Goal: Transaction & Acquisition: Obtain resource

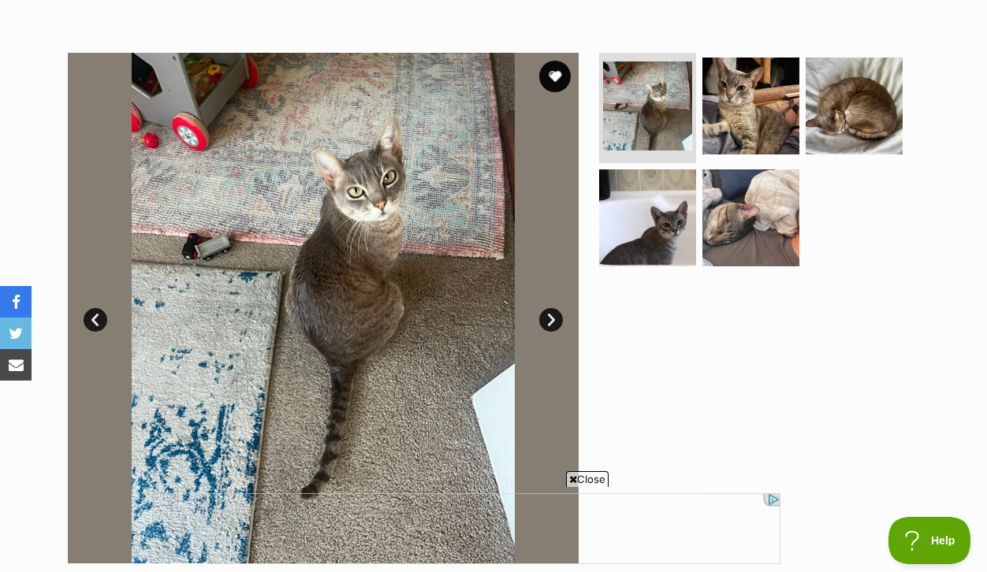
click at [344, 279] on img at bounding box center [323, 308] width 511 height 511
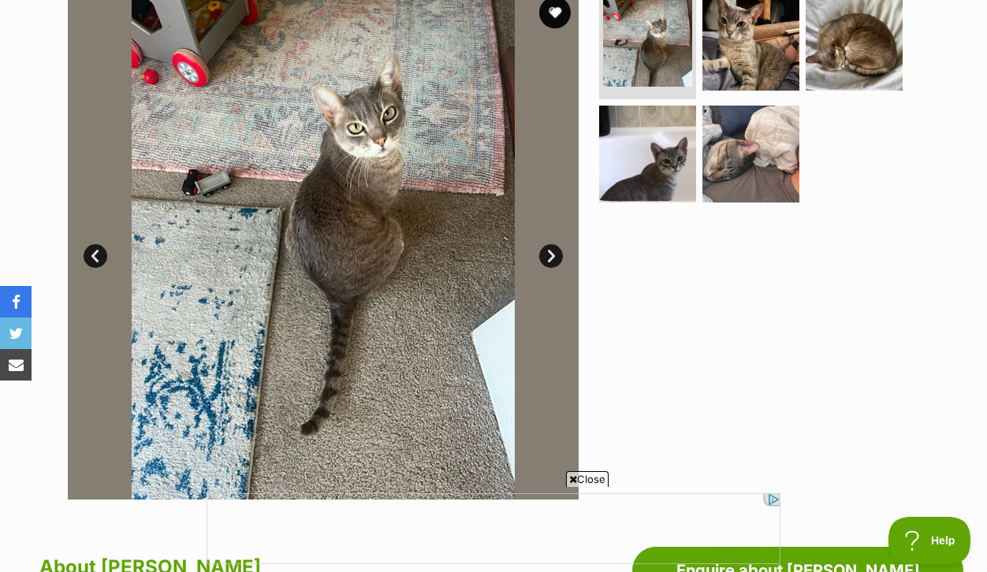
scroll to position [383, 0]
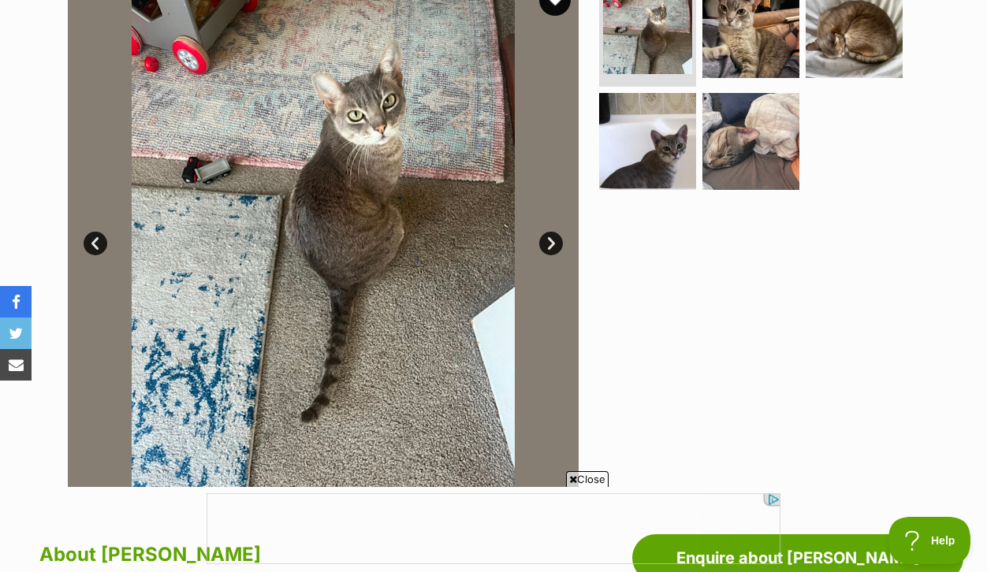
click at [552, 255] on link "Next" at bounding box center [551, 244] width 24 height 24
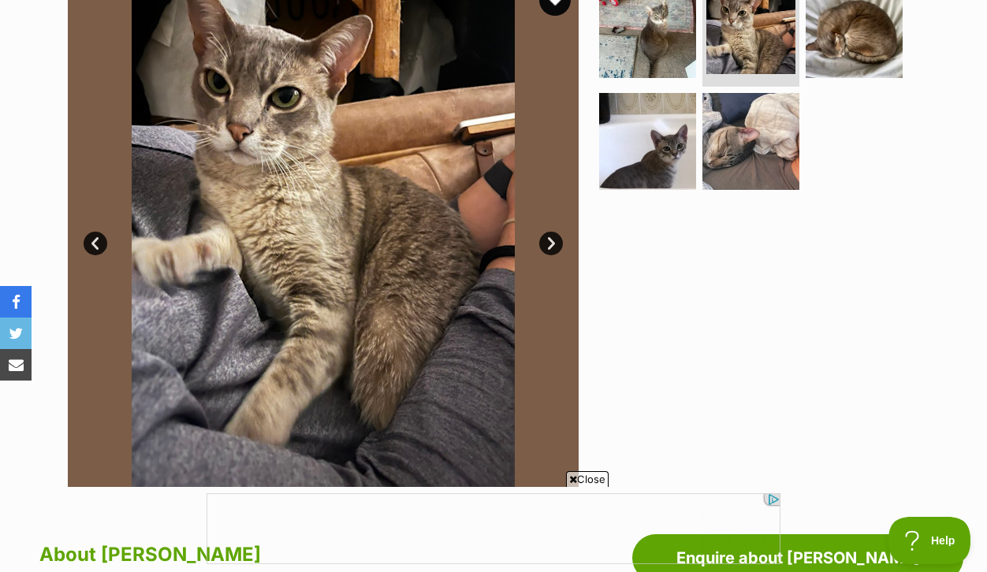
click at [552, 255] on link "Next" at bounding box center [551, 244] width 24 height 24
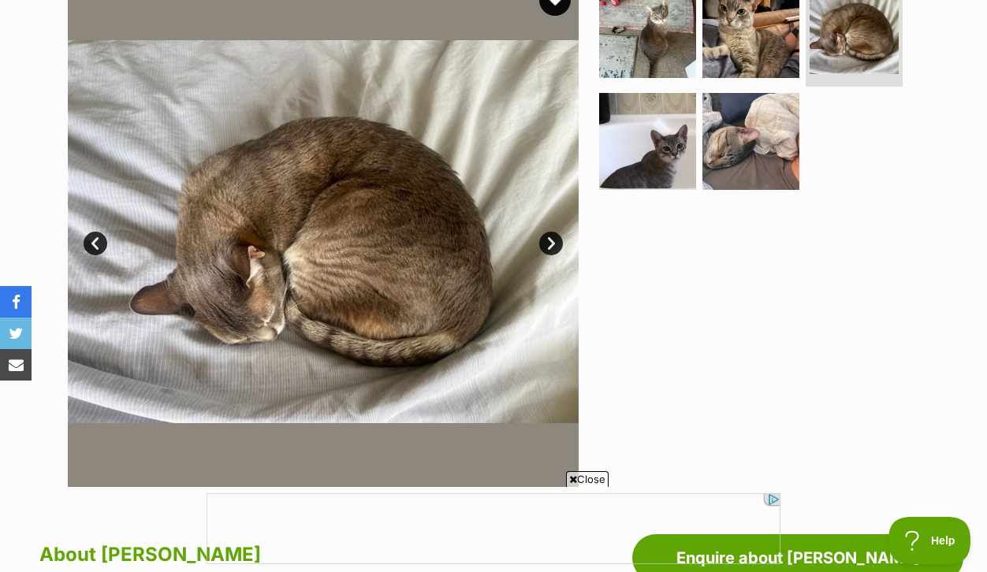
click at [552, 255] on link "Next" at bounding box center [551, 244] width 24 height 24
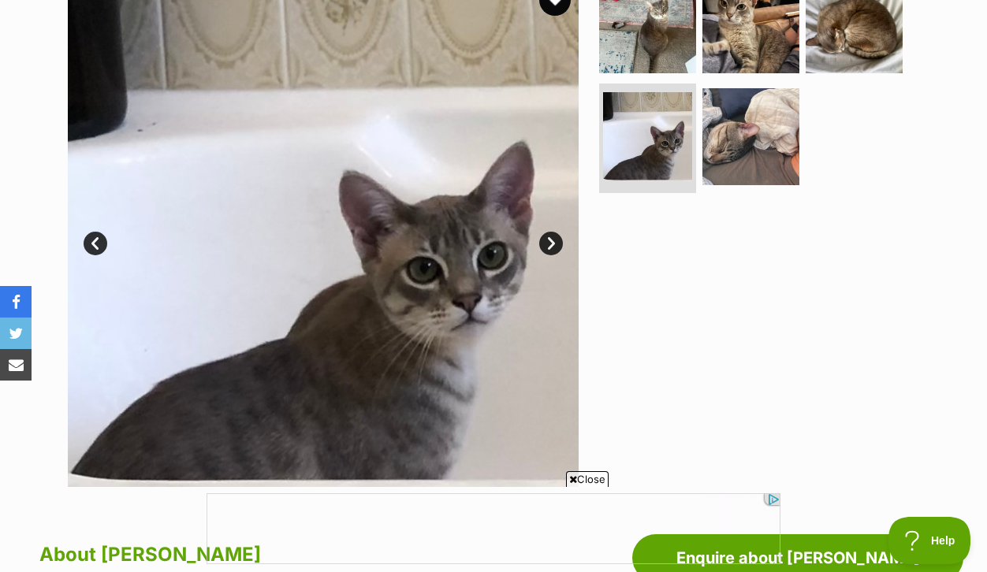
click at [552, 255] on link "Next" at bounding box center [551, 244] width 24 height 24
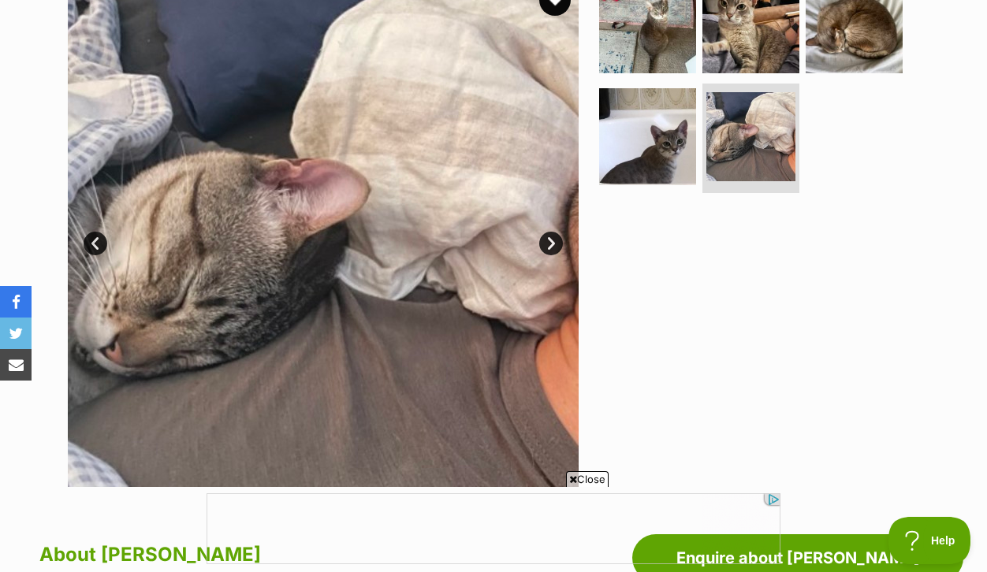
click at [552, 255] on link "Next" at bounding box center [551, 244] width 24 height 24
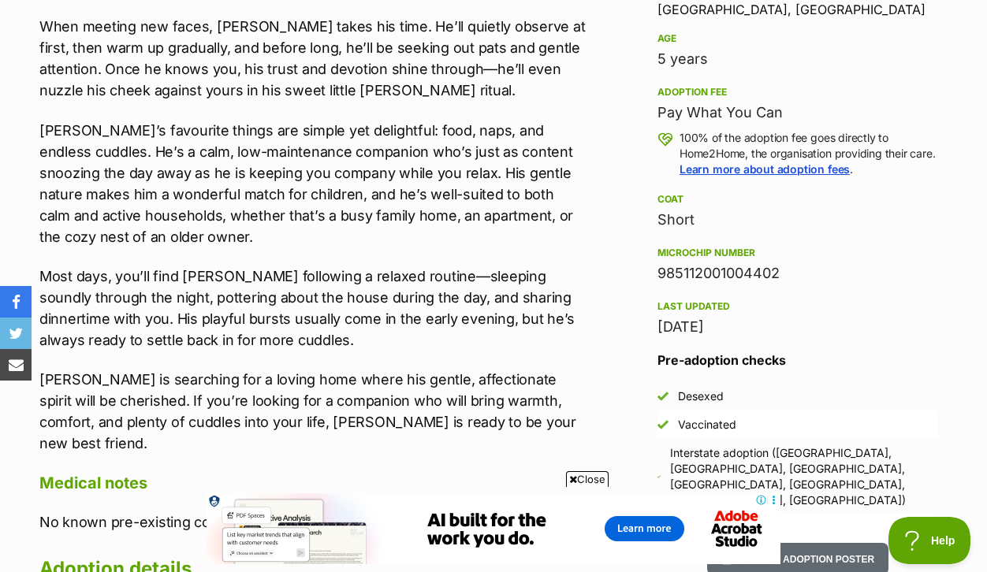
scroll to position [1103, 0]
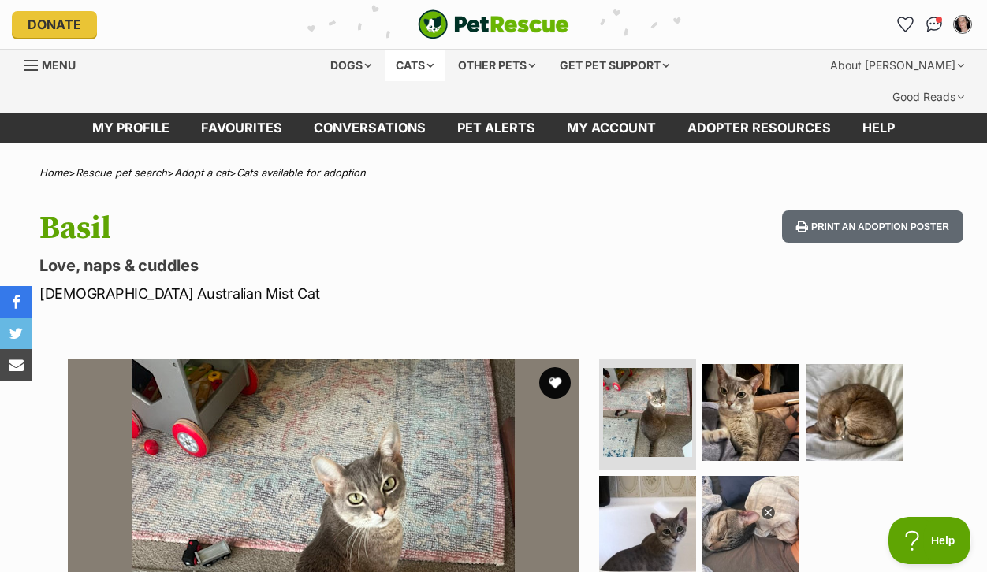
click at [412, 80] on div "Cats" at bounding box center [415, 66] width 60 height 32
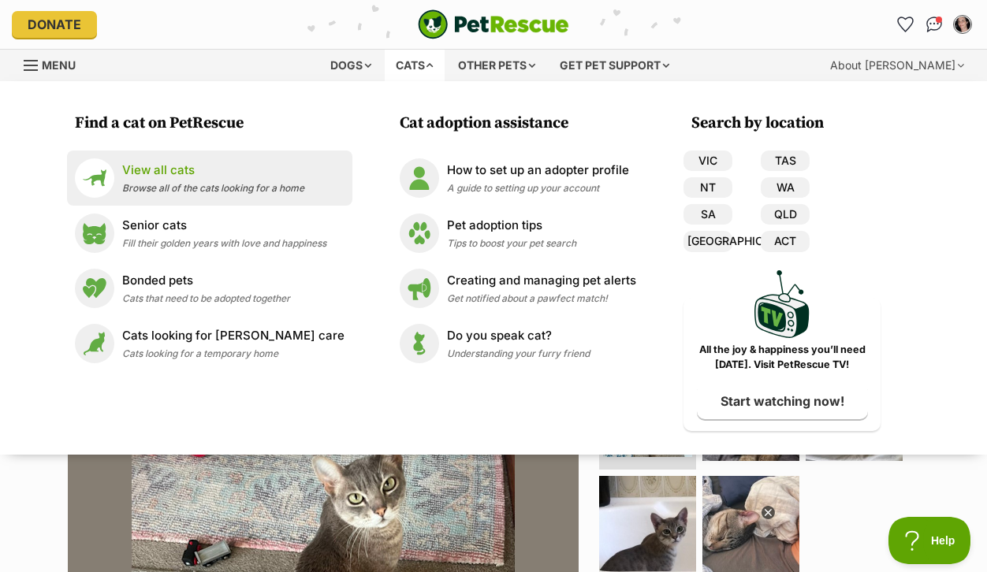
click at [166, 180] on p "View all cats" at bounding box center [213, 171] width 182 height 18
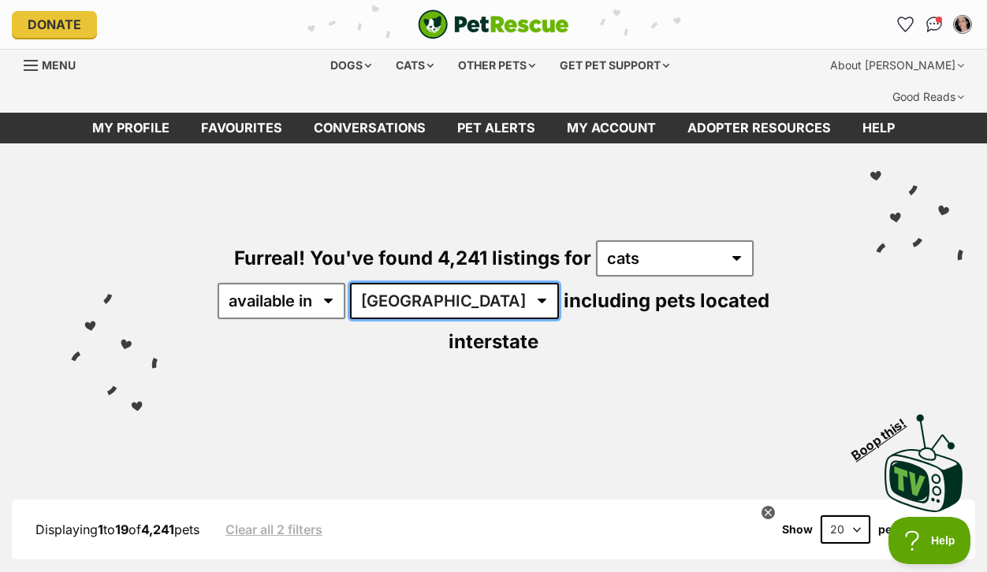
click at [559, 319] on select "Australia ACT NSW NT QLD SA TAS VIC WA" at bounding box center [454, 301] width 209 height 36
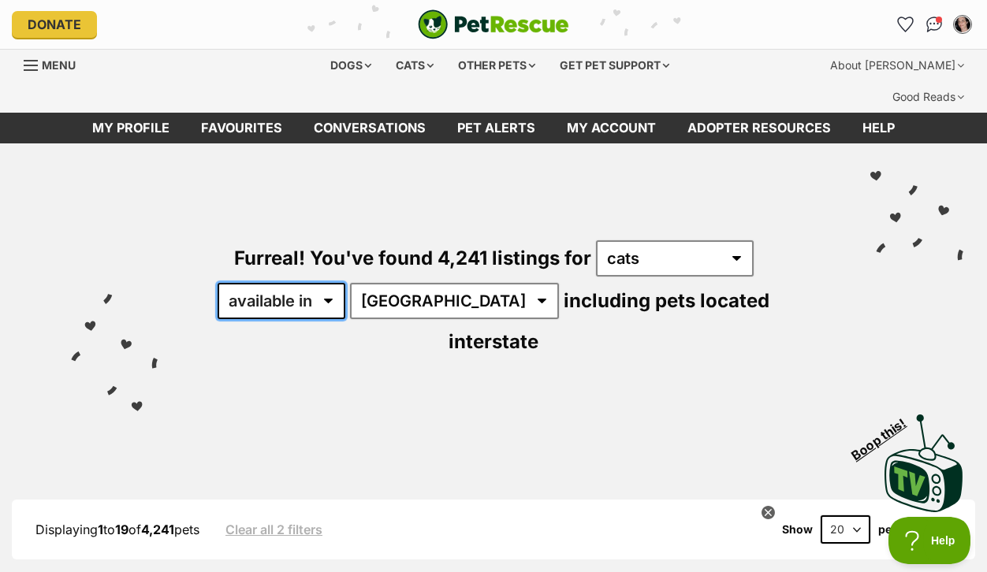
click at [345, 319] on select "available in located in" at bounding box center [281, 301] width 128 height 36
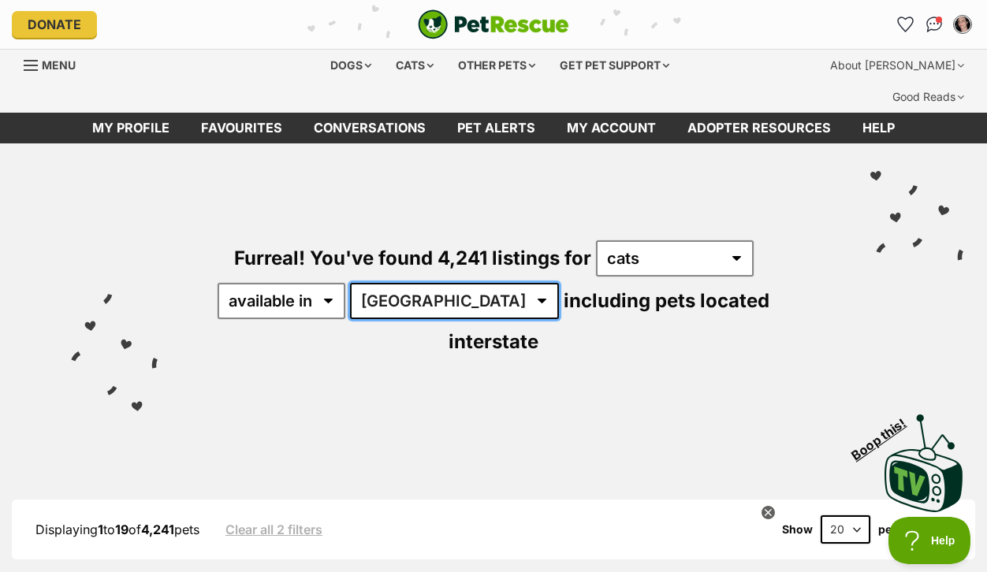
click at [559, 319] on select "Australia ACT NSW NT QLD SA TAS VIC WA" at bounding box center [454, 301] width 209 height 36
select select "VIC"
click at [552, 307] on select "Australia ACT NSW NT QLD SA TAS VIC WA" at bounding box center [454, 301] width 209 height 36
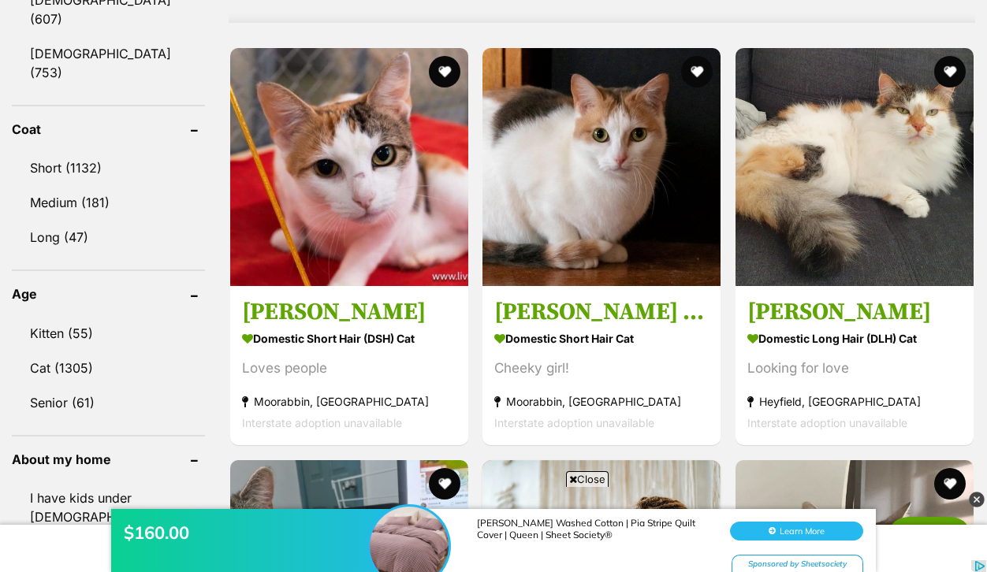
scroll to position [1513, 0]
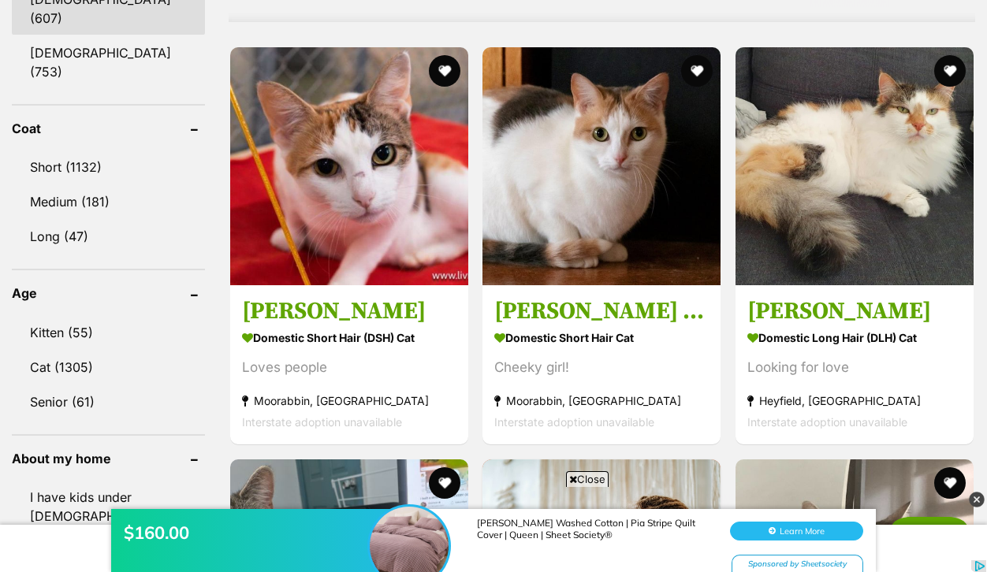
click at [72, 35] on link "Male (607)" at bounding box center [108, 9] width 193 height 52
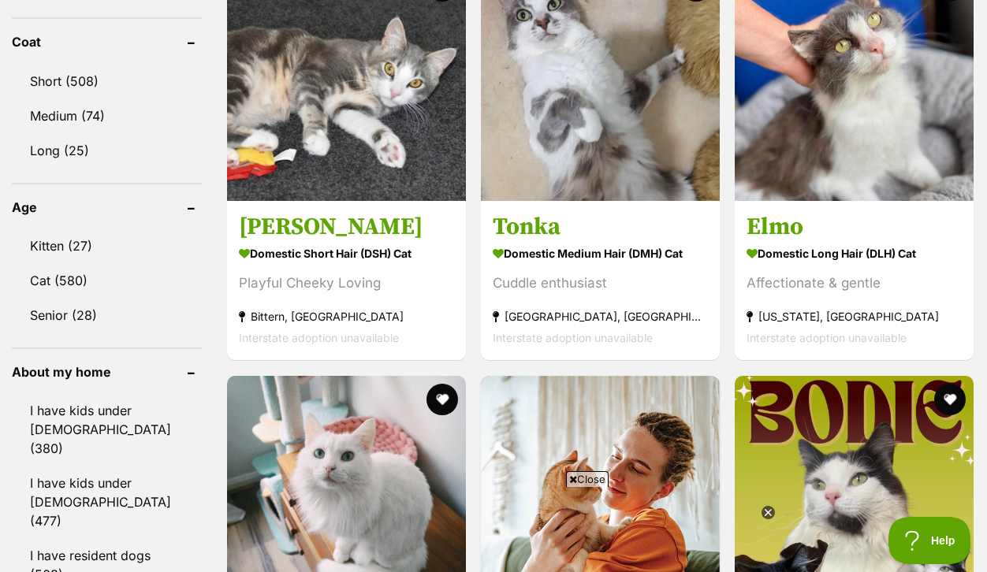
scroll to position [1600, 0]
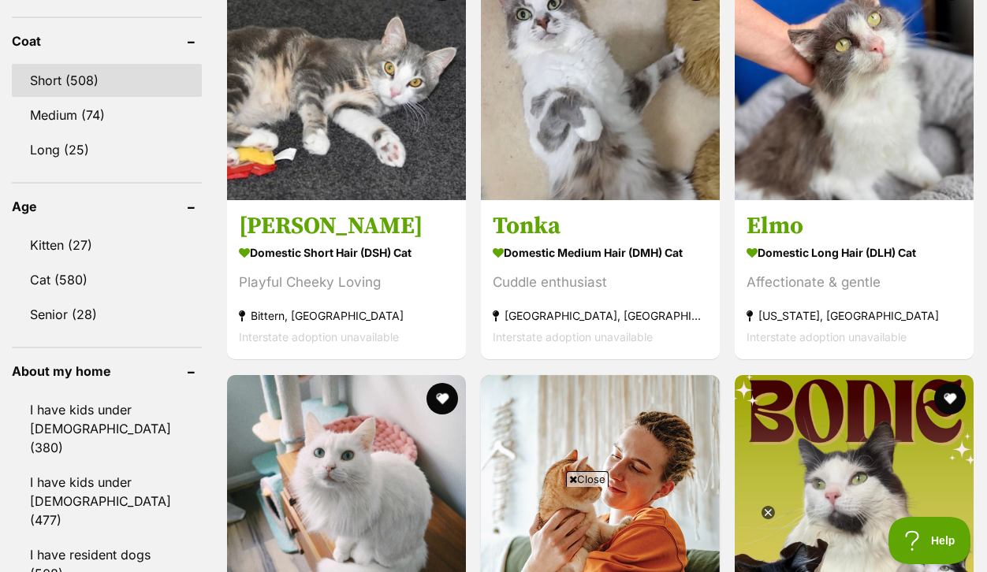
click at [78, 97] on link "Short (508)" at bounding box center [107, 80] width 190 height 33
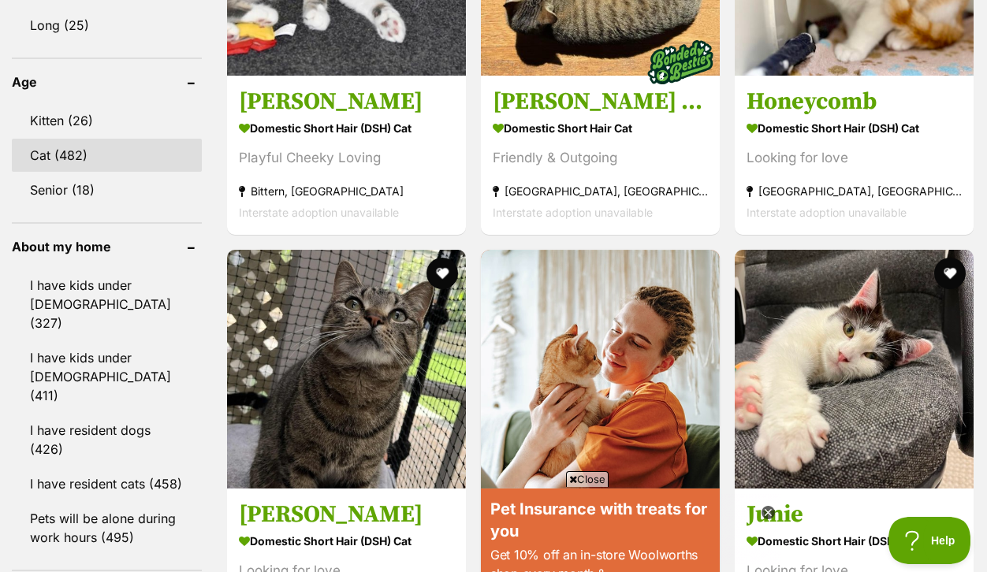
click at [77, 172] on link "Cat (482)" at bounding box center [107, 155] width 190 height 33
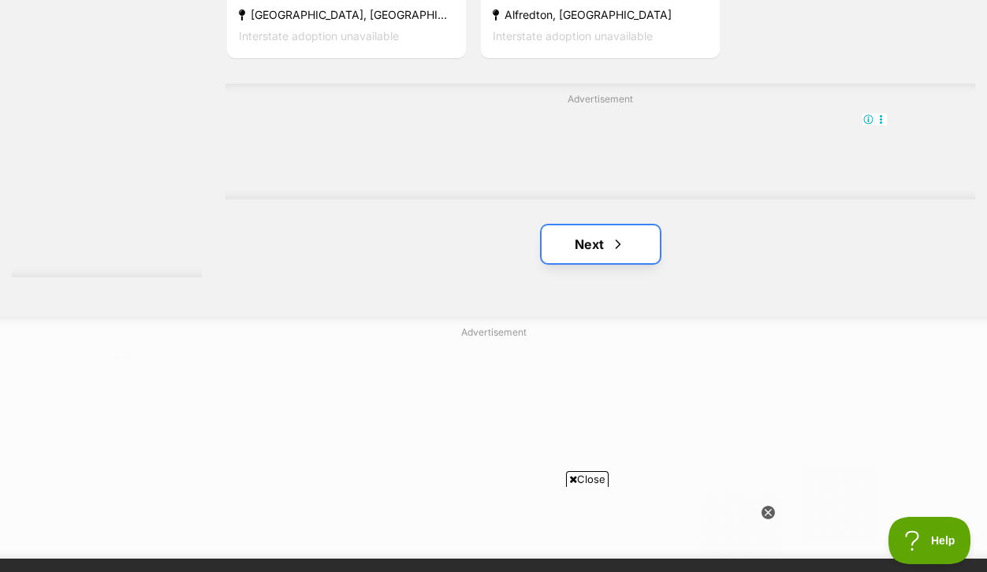
click at [600, 263] on link "Next" at bounding box center [600, 244] width 118 height 38
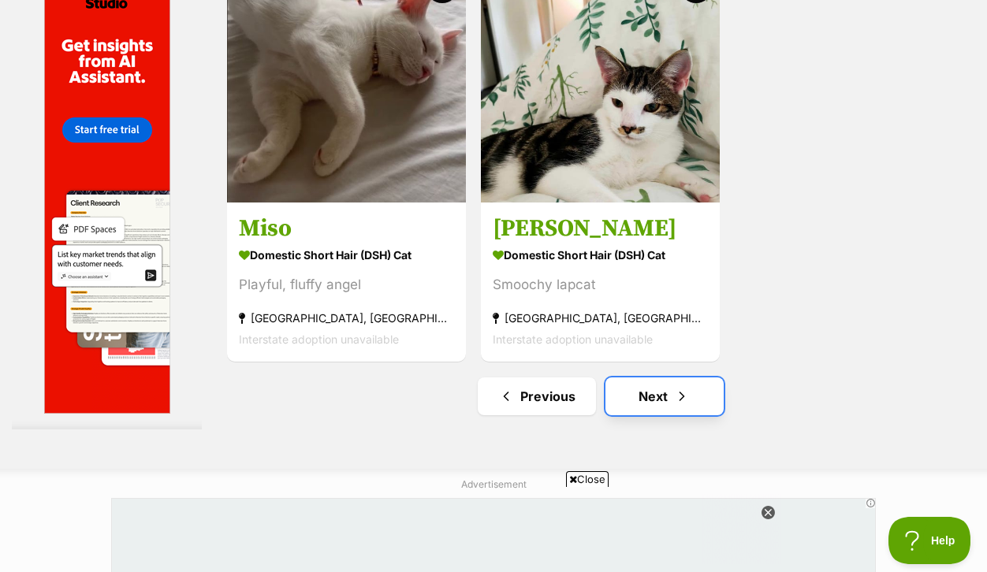
click at [672, 415] on link "Next" at bounding box center [664, 396] width 118 height 38
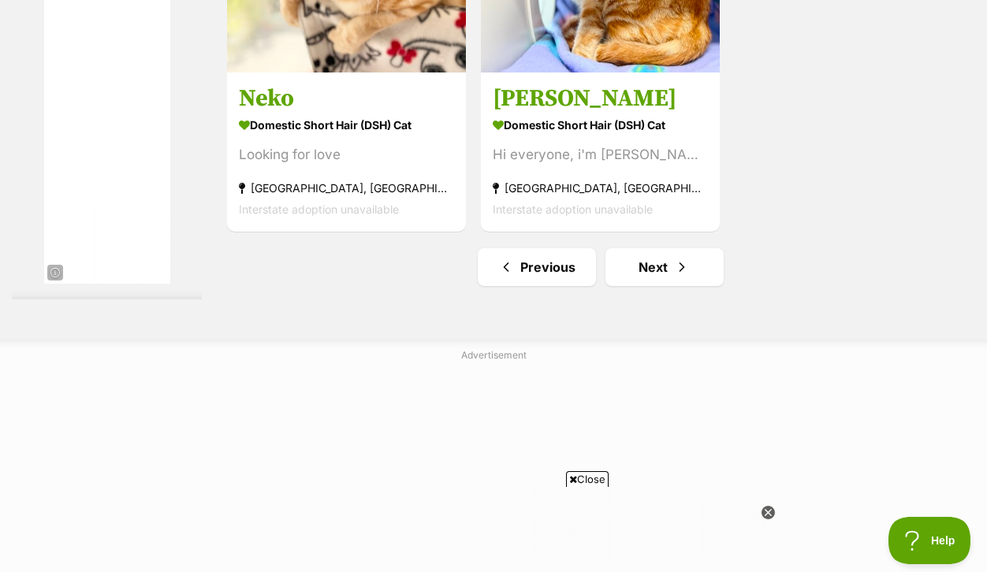
scroll to position [3830, 0]
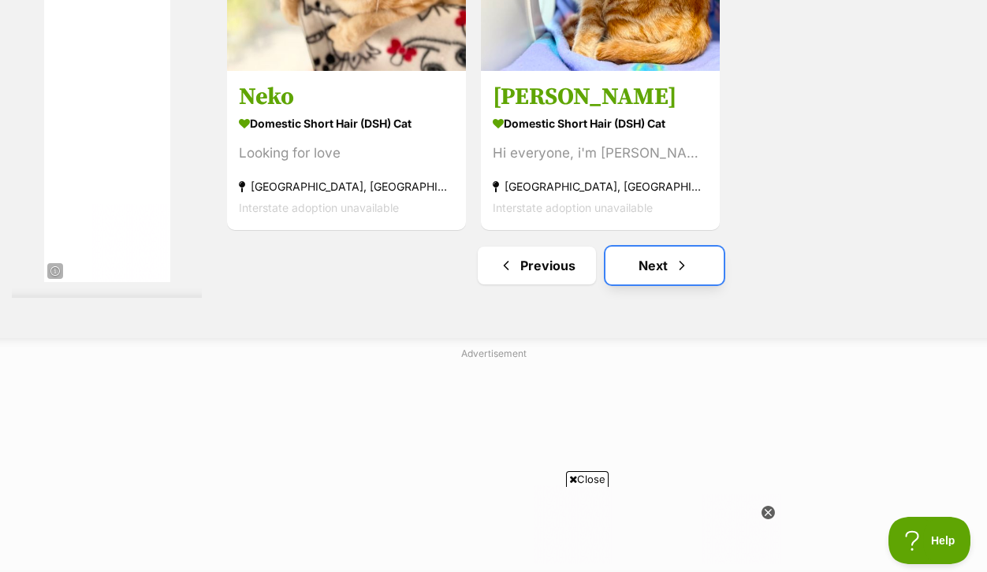
click at [671, 284] on link "Next" at bounding box center [664, 266] width 118 height 38
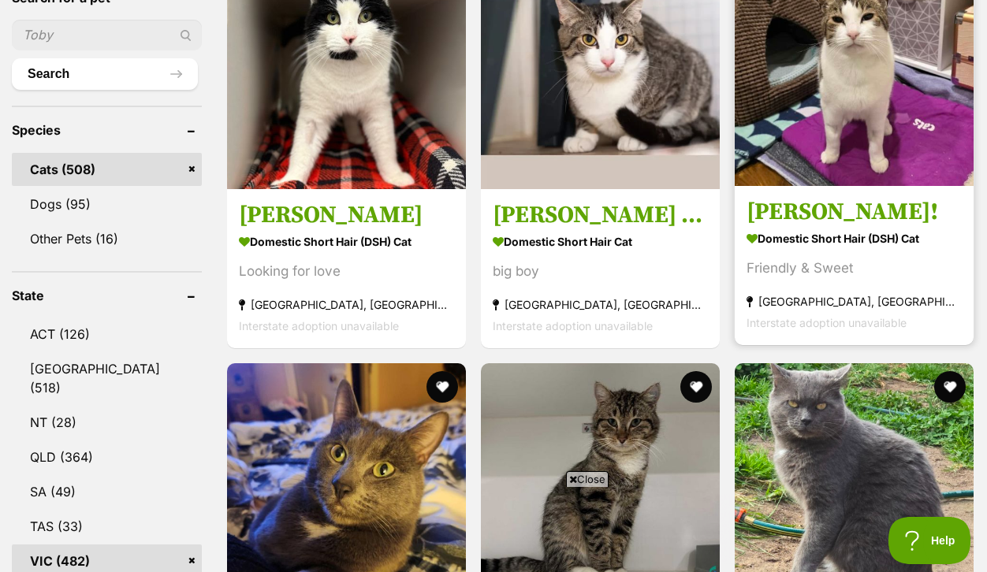
click at [806, 227] on h3 "[PERSON_NAME]!" at bounding box center [853, 212] width 215 height 30
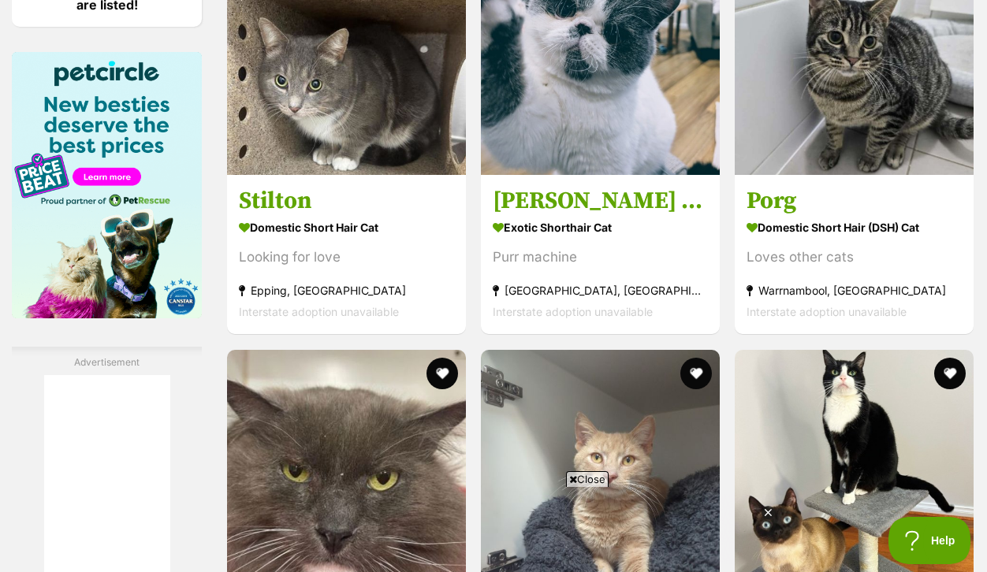
scroll to position [2616, 0]
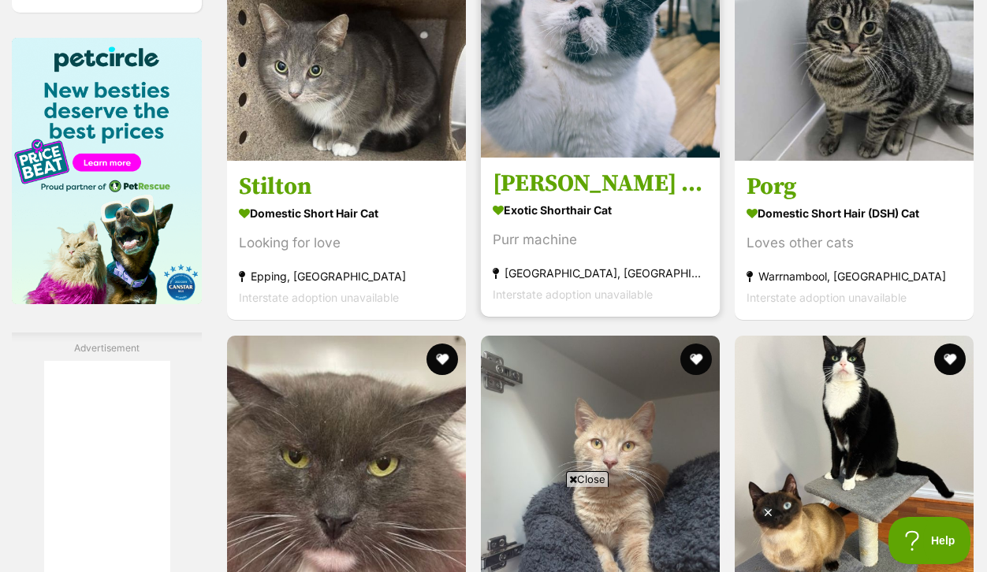
click at [618, 199] on h3 "Ollie (assisted rehome)" at bounding box center [599, 184] width 215 height 30
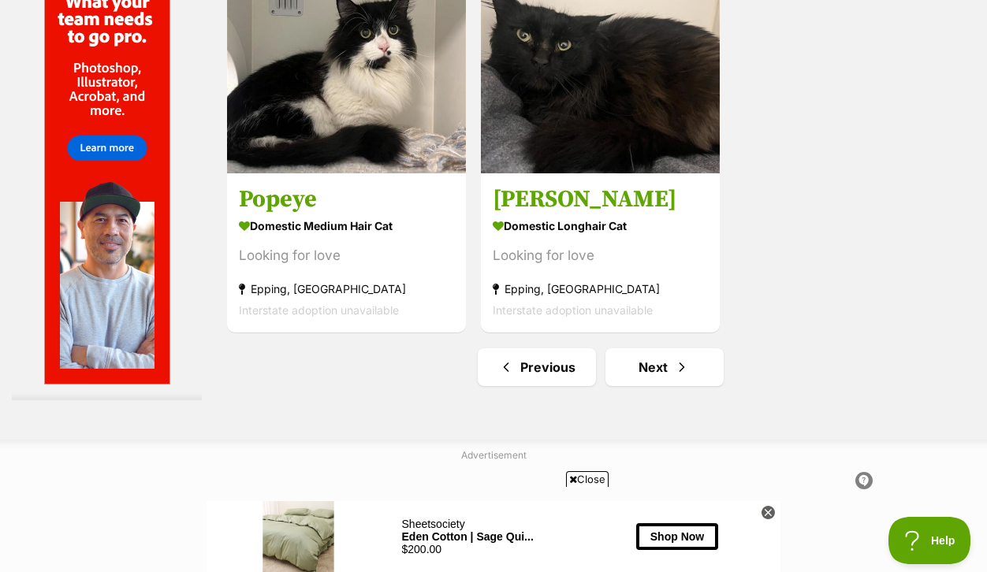
scroll to position [3584, 0]
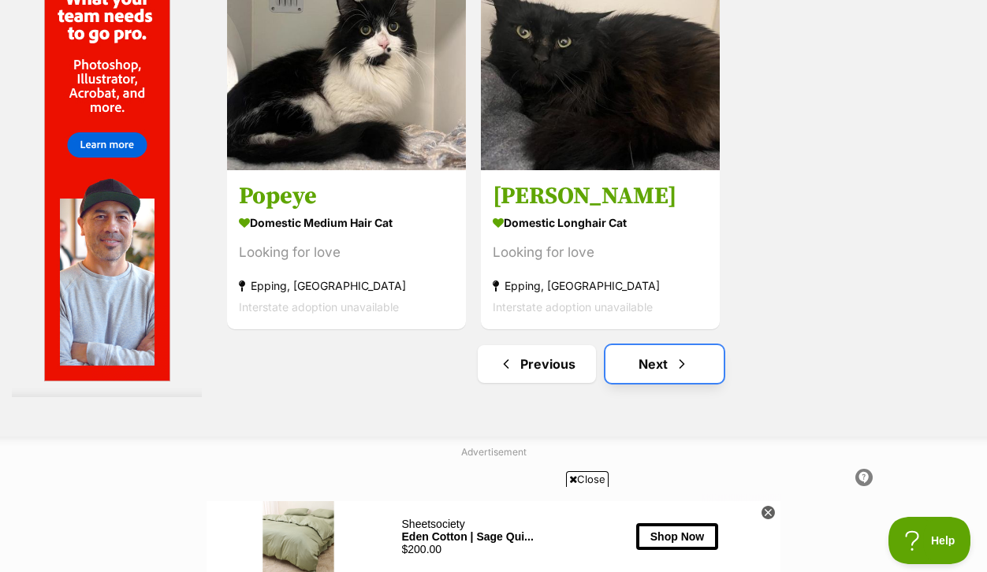
click at [684, 345] on link "Next" at bounding box center [664, 364] width 118 height 38
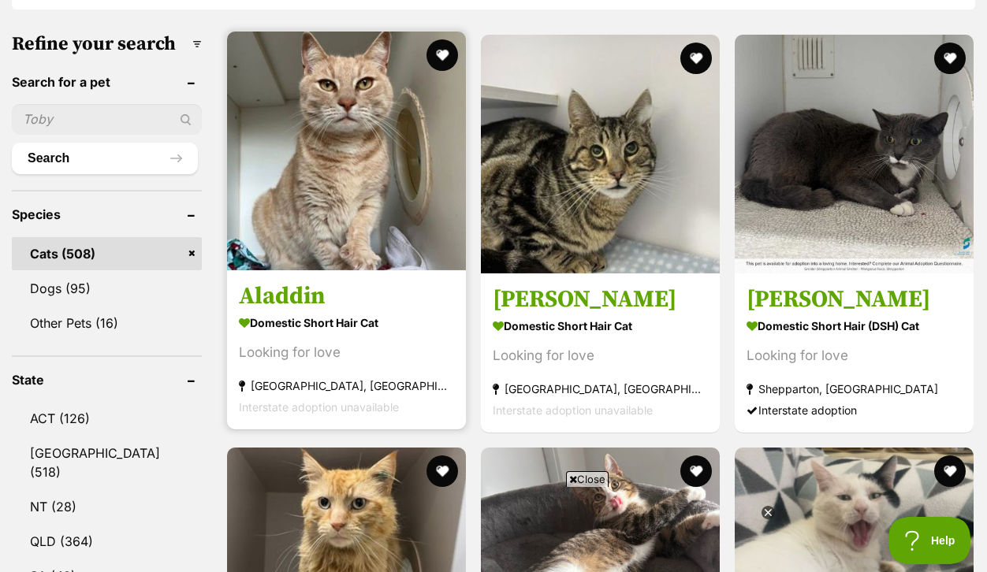
click at [351, 255] on img at bounding box center [346, 151] width 239 height 239
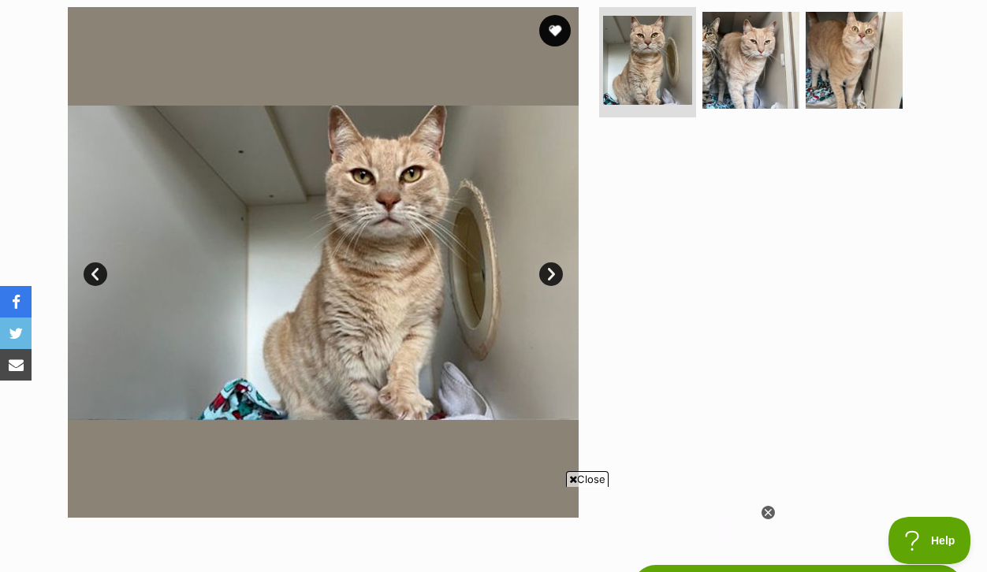
scroll to position [329, 0]
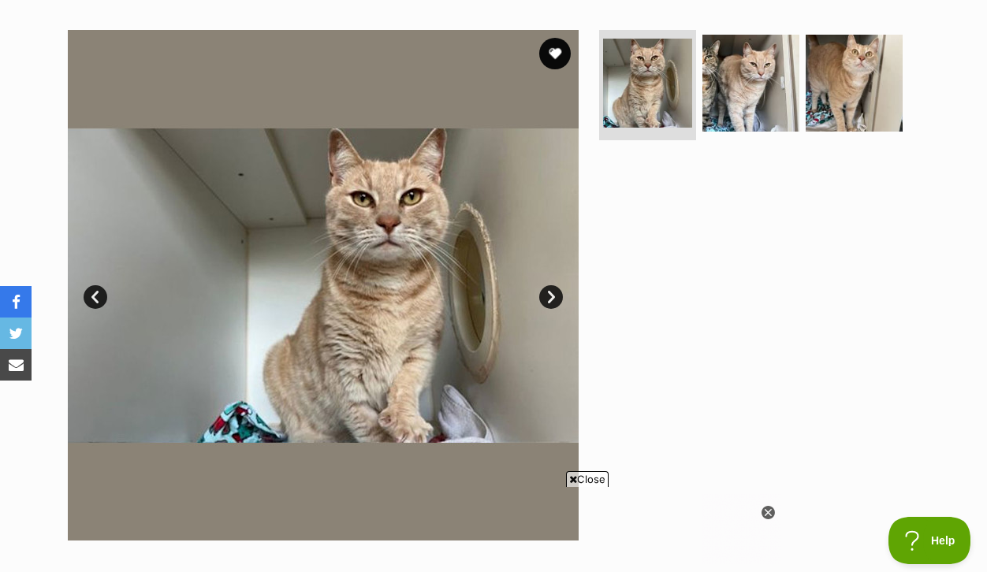
click at [548, 309] on link "Next" at bounding box center [551, 297] width 24 height 24
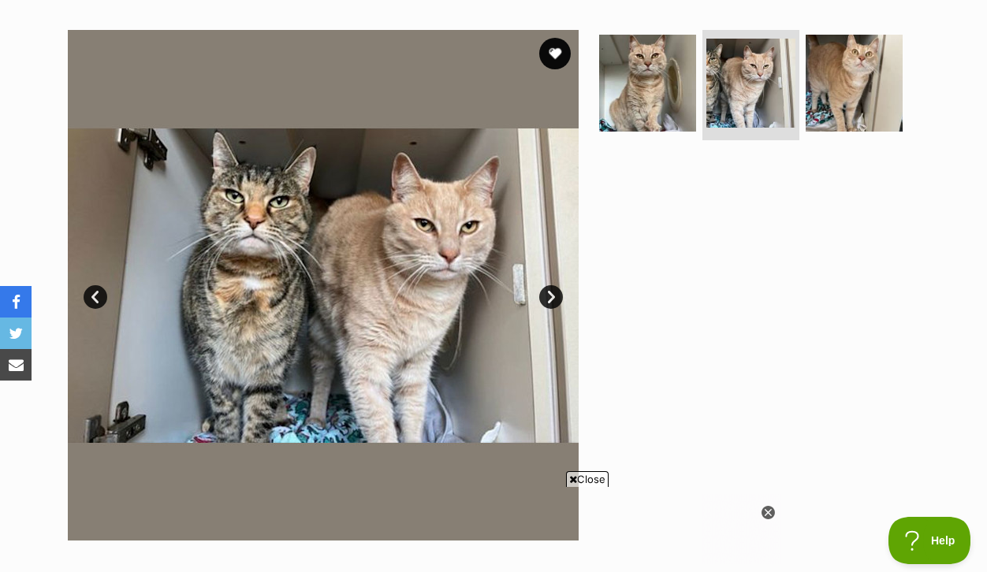
click at [548, 309] on link "Next" at bounding box center [551, 297] width 24 height 24
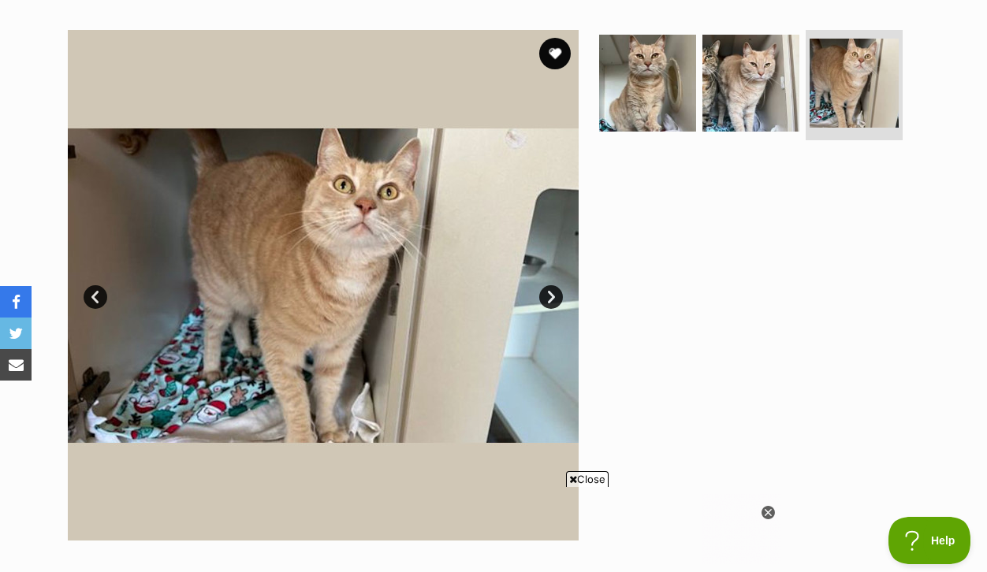
click at [548, 309] on link "Next" at bounding box center [551, 297] width 24 height 24
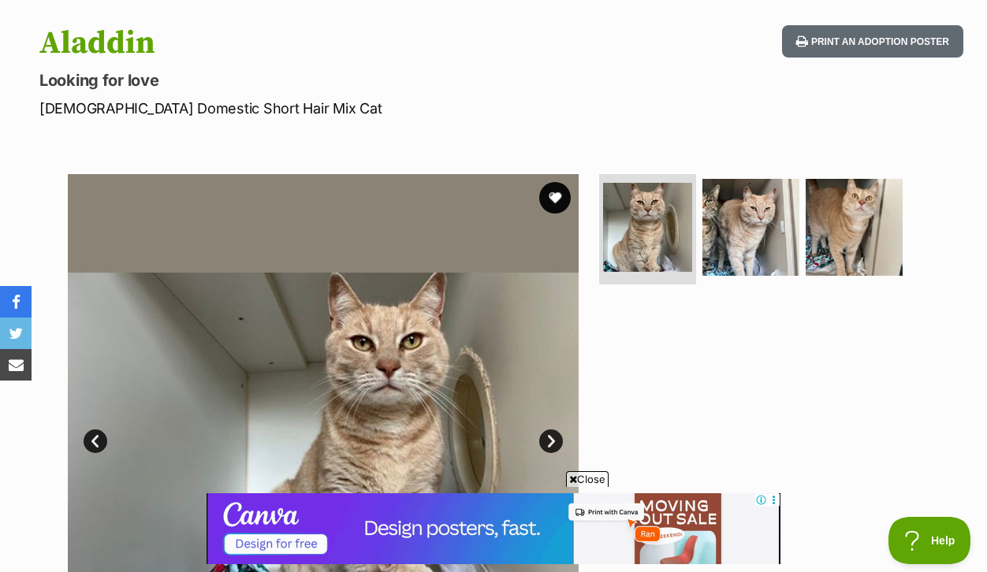
scroll to position [184, 0]
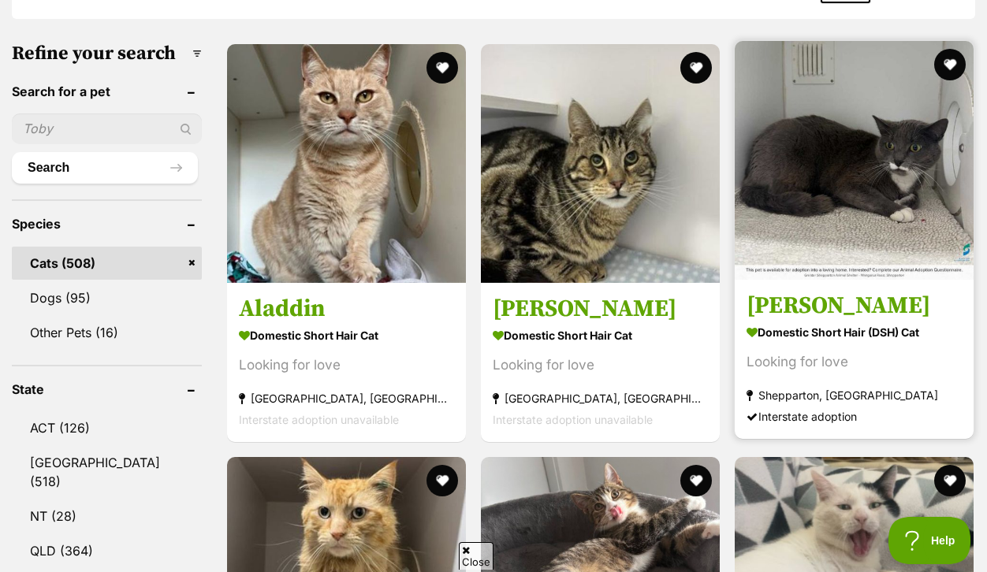
click at [794, 321] on h3 "[PERSON_NAME]" at bounding box center [853, 306] width 215 height 30
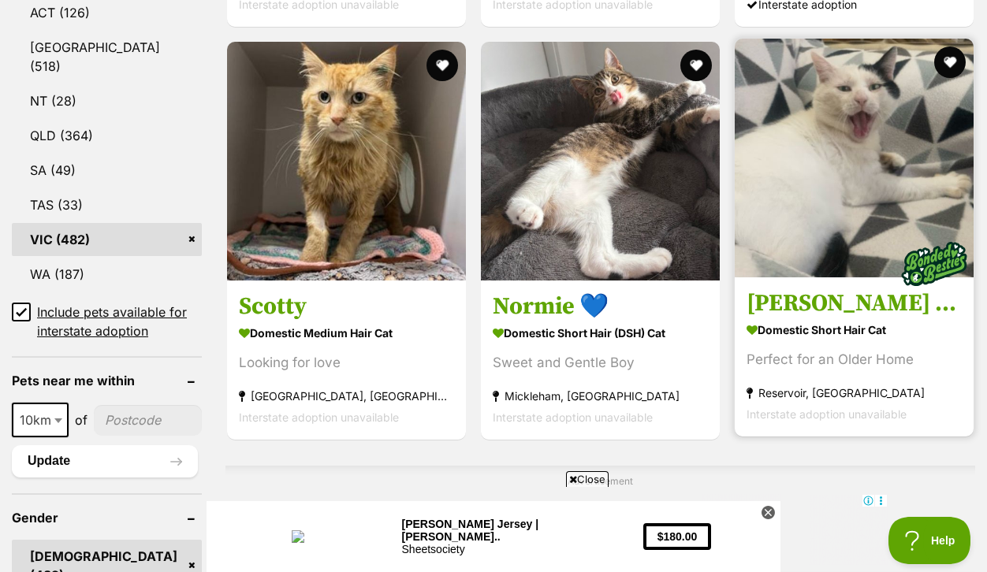
click at [832, 263] on img at bounding box center [853, 158] width 239 height 239
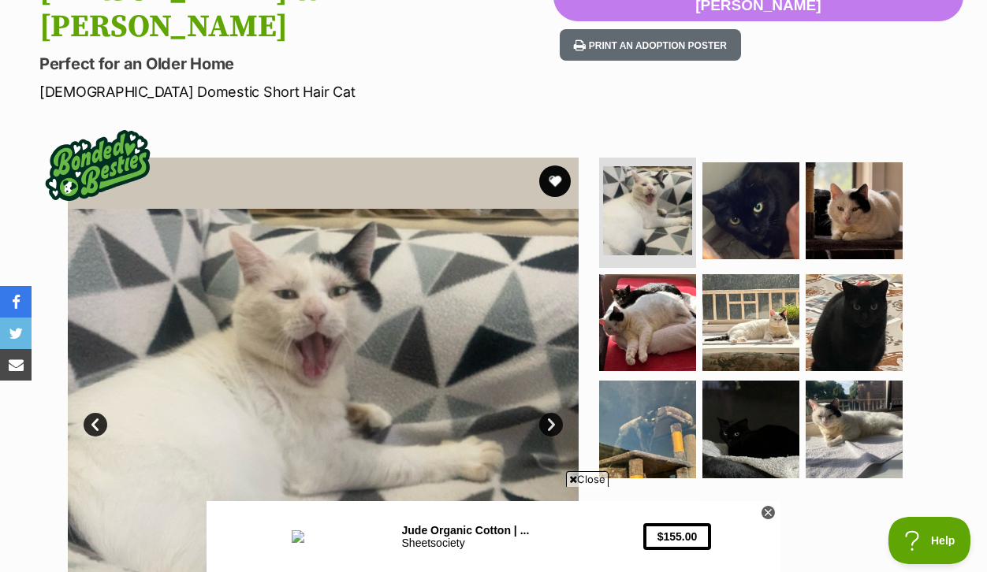
click at [547, 415] on link "Next" at bounding box center [551, 425] width 24 height 24
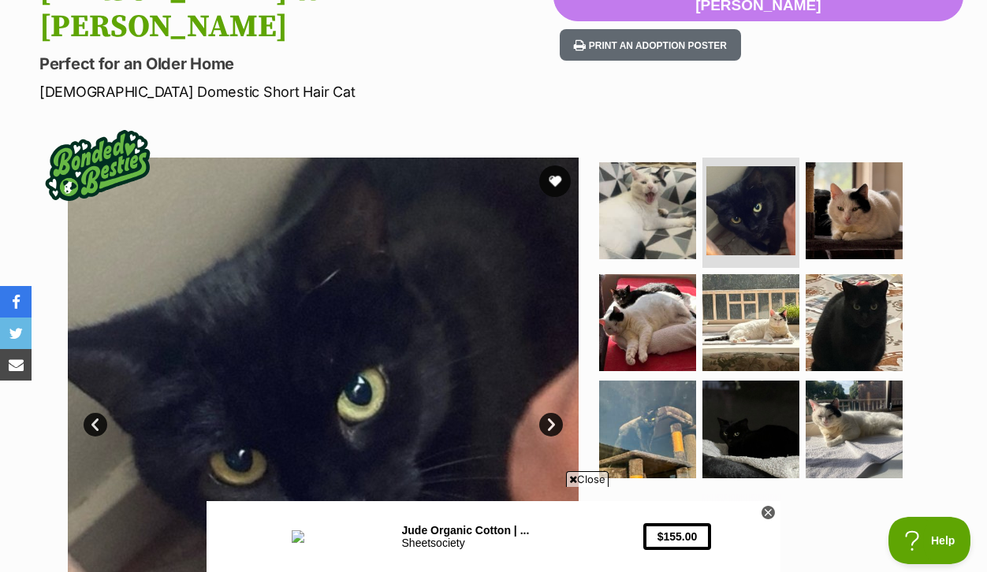
click at [547, 415] on link "Next" at bounding box center [551, 425] width 24 height 24
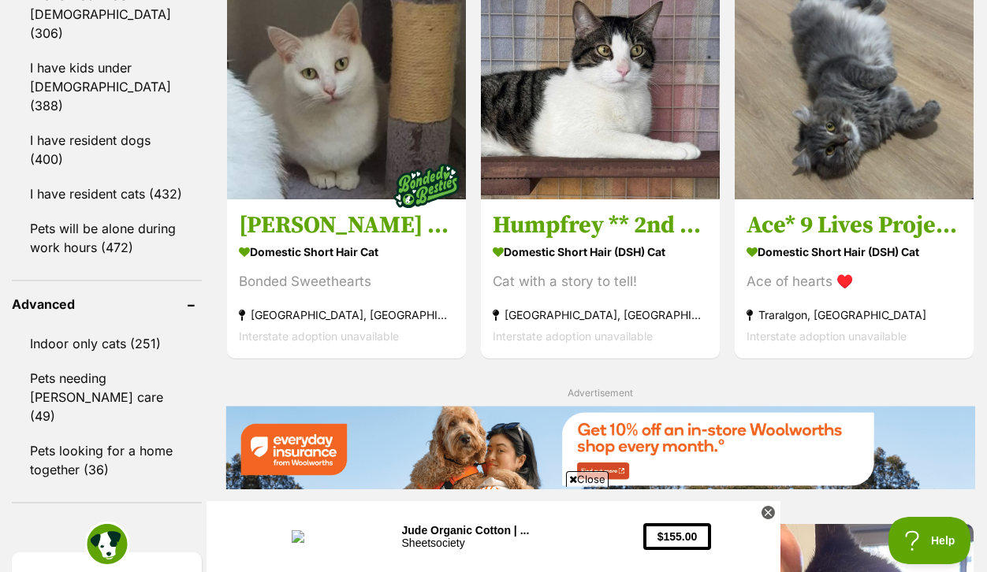
scroll to position [2015, 0]
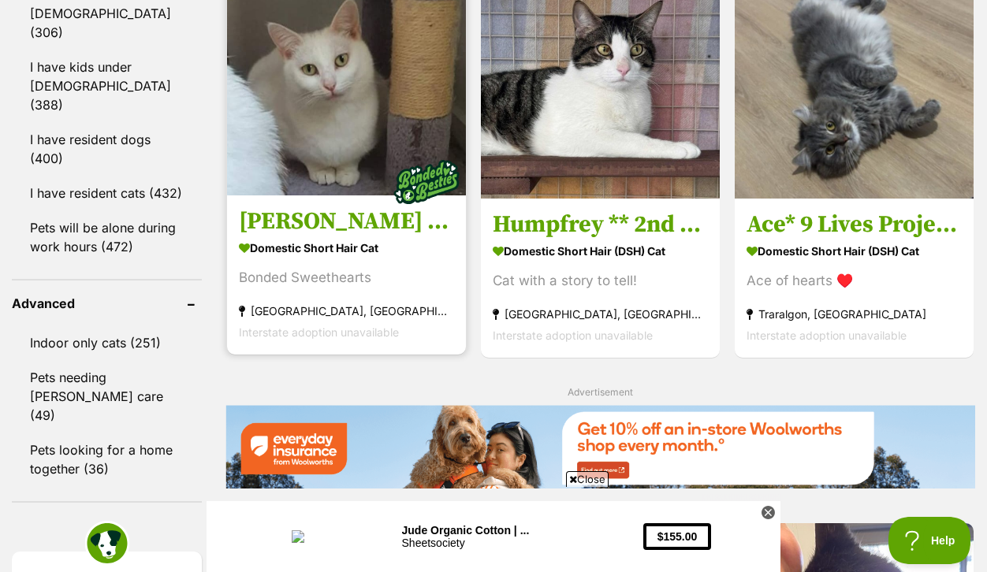
click at [324, 195] on img at bounding box center [346, 76] width 239 height 239
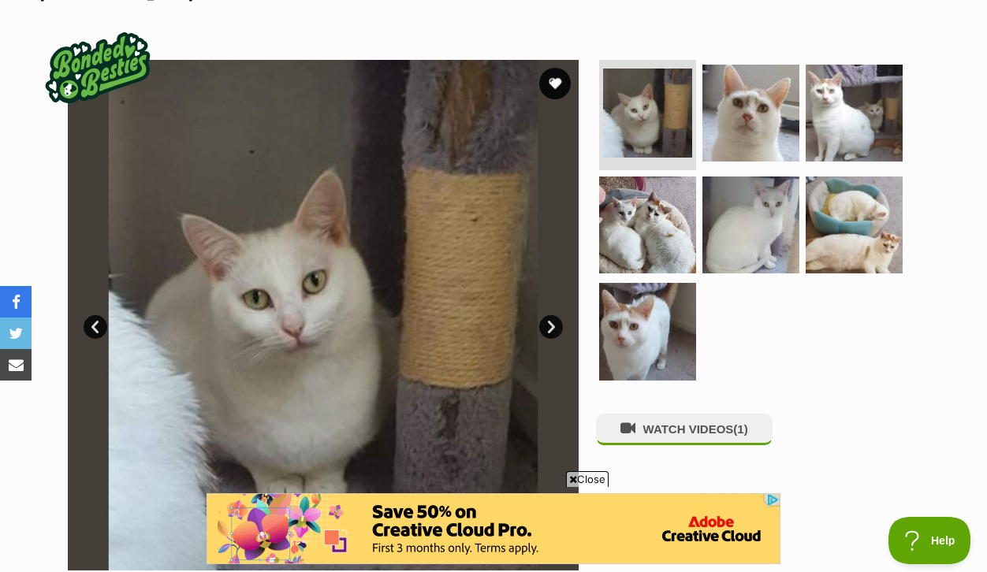
click at [553, 320] on link "Next" at bounding box center [551, 327] width 24 height 24
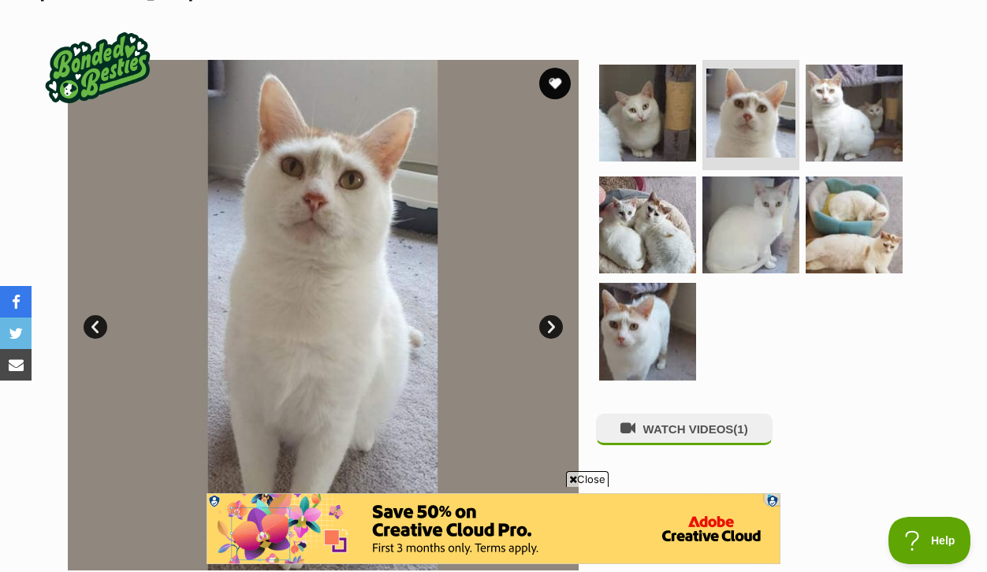
click at [552, 320] on link "Next" at bounding box center [551, 327] width 24 height 24
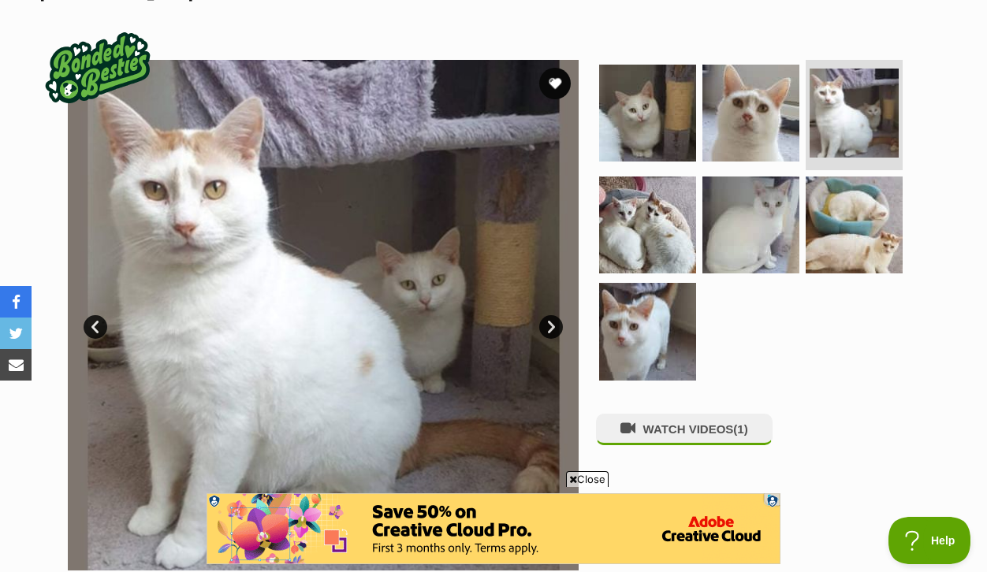
click at [552, 320] on link "Next" at bounding box center [551, 327] width 24 height 24
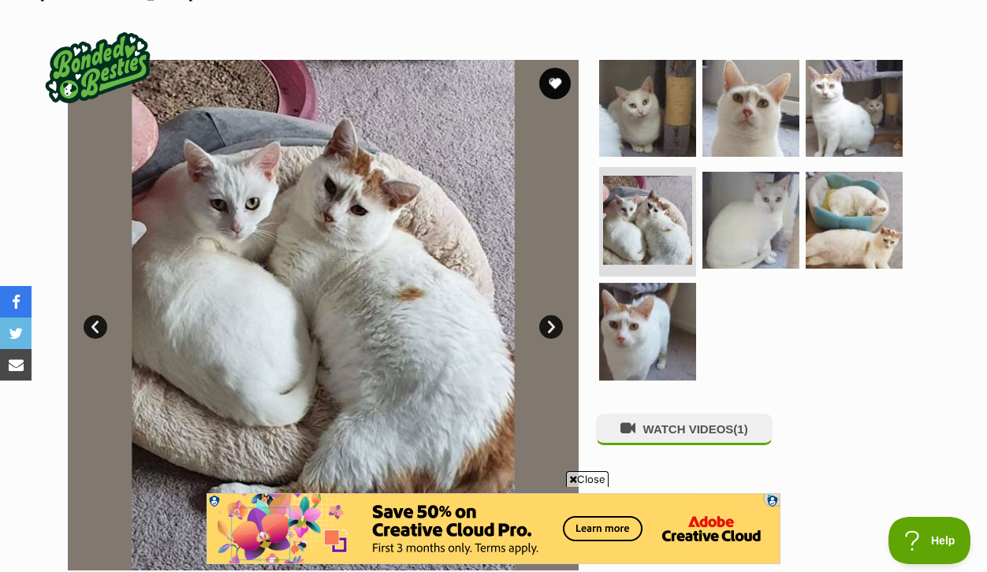
click at [552, 320] on link "Next" at bounding box center [551, 327] width 24 height 24
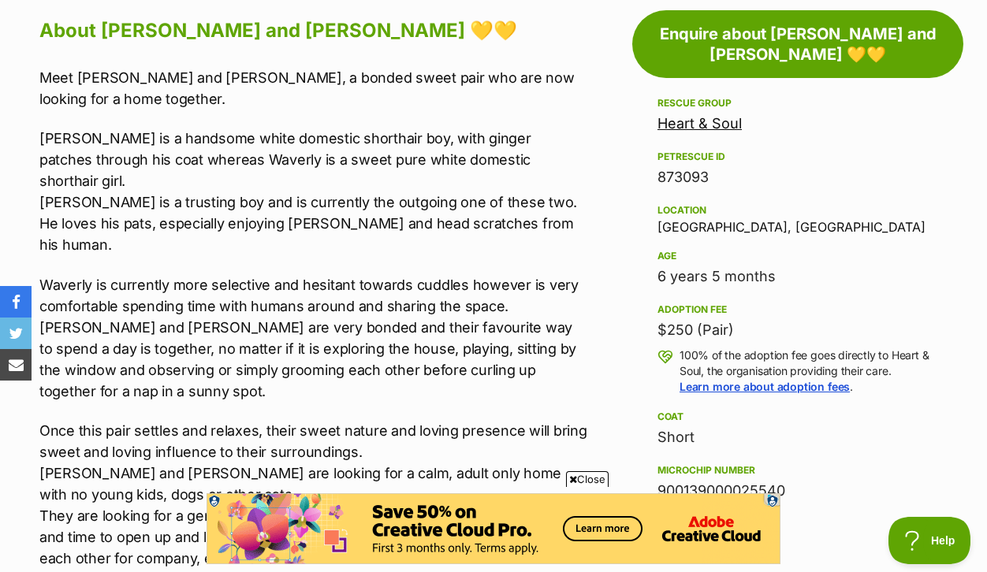
scroll to position [948, 0]
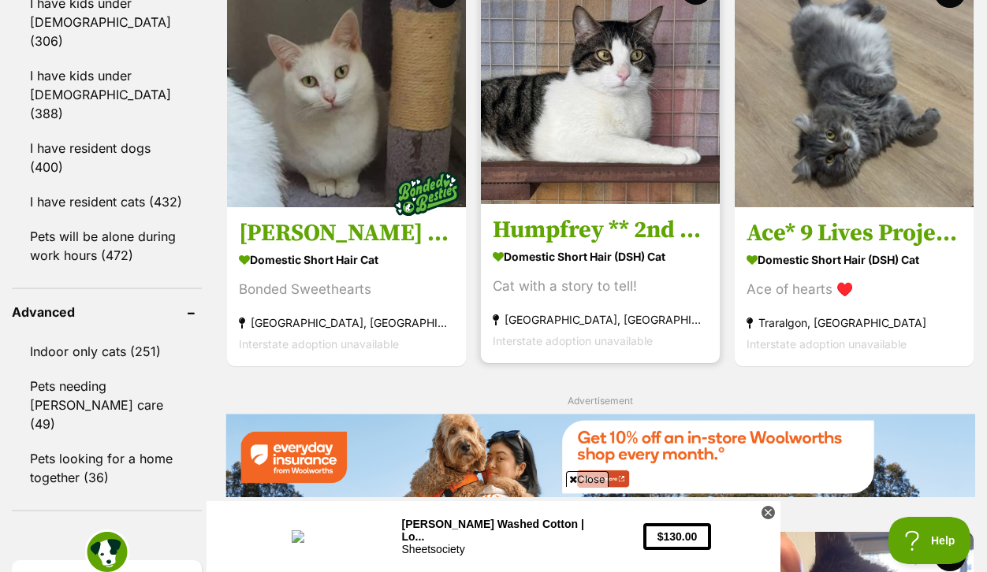
click at [613, 268] on strong "Domestic Short Hair (DSH) Cat" at bounding box center [599, 256] width 215 height 23
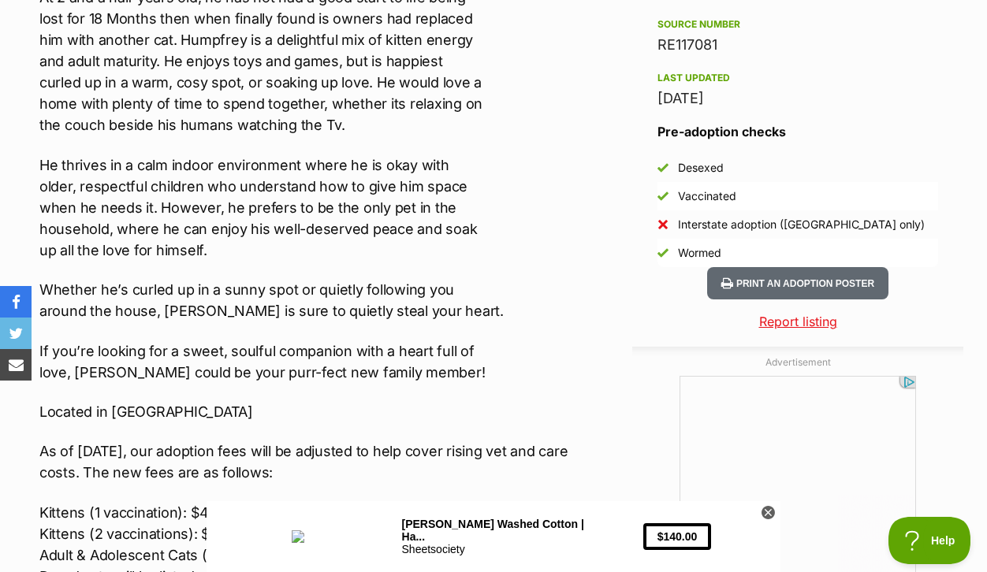
scroll to position [1424, 0]
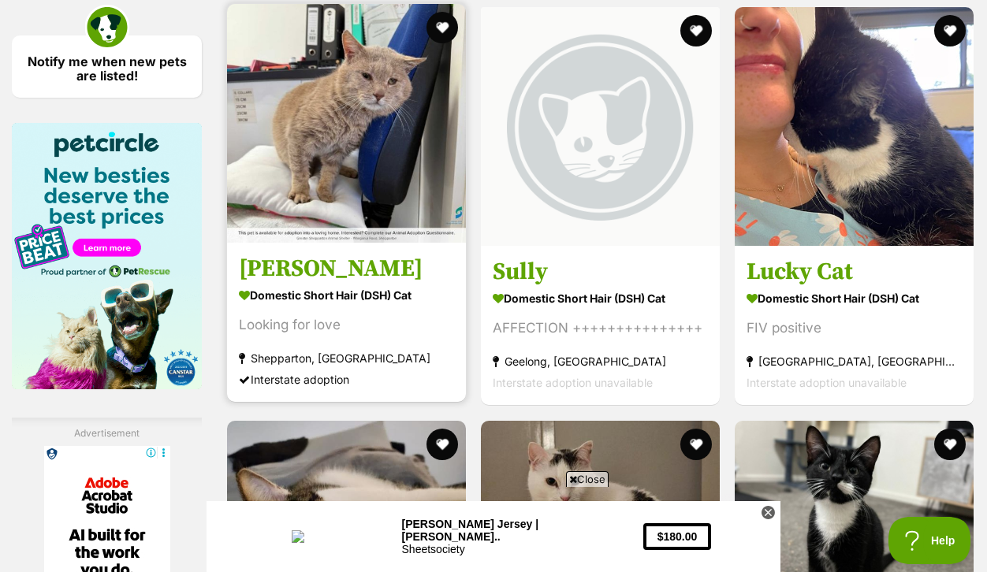
click at [359, 186] on img at bounding box center [346, 123] width 239 height 239
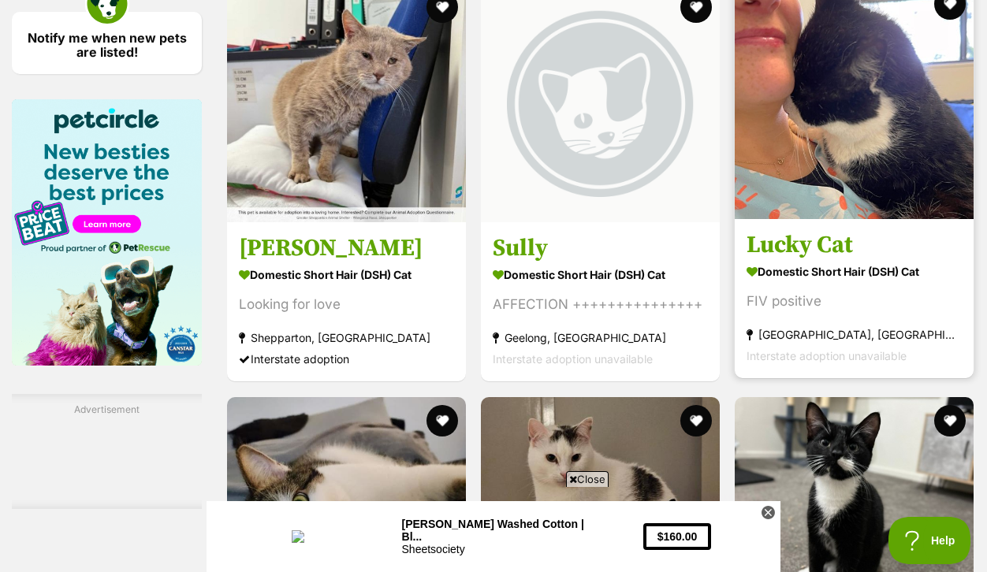
click at [864, 203] on img at bounding box center [853, 99] width 239 height 239
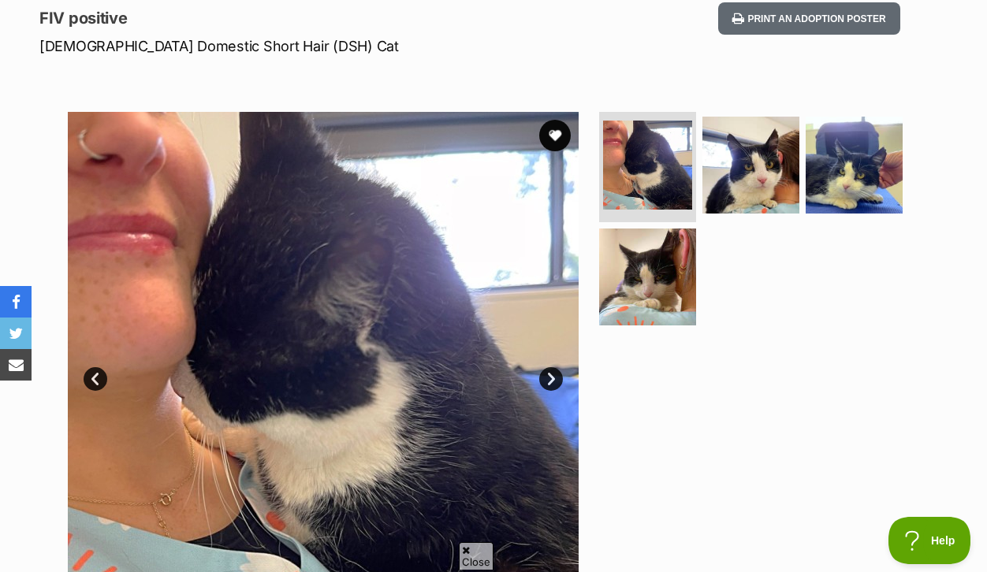
click at [295, 344] on img at bounding box center [323, 367] width 511 height 511
click at [552, 391] on link "Next" at bounding box center [551, 379] width 24 height 24
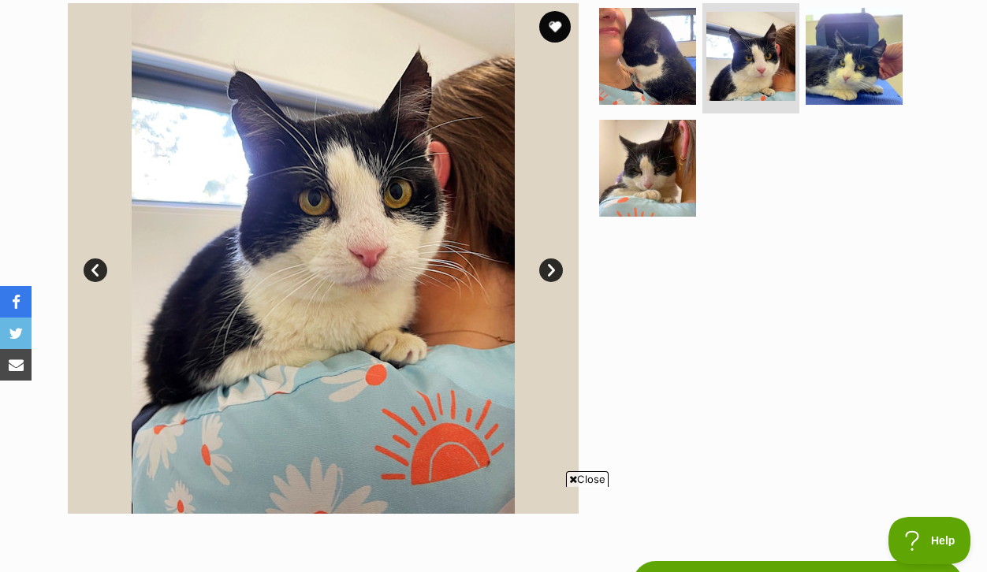
click at [549, 282] on link "Next" at bounding box center [551, 270] width 24 height 24
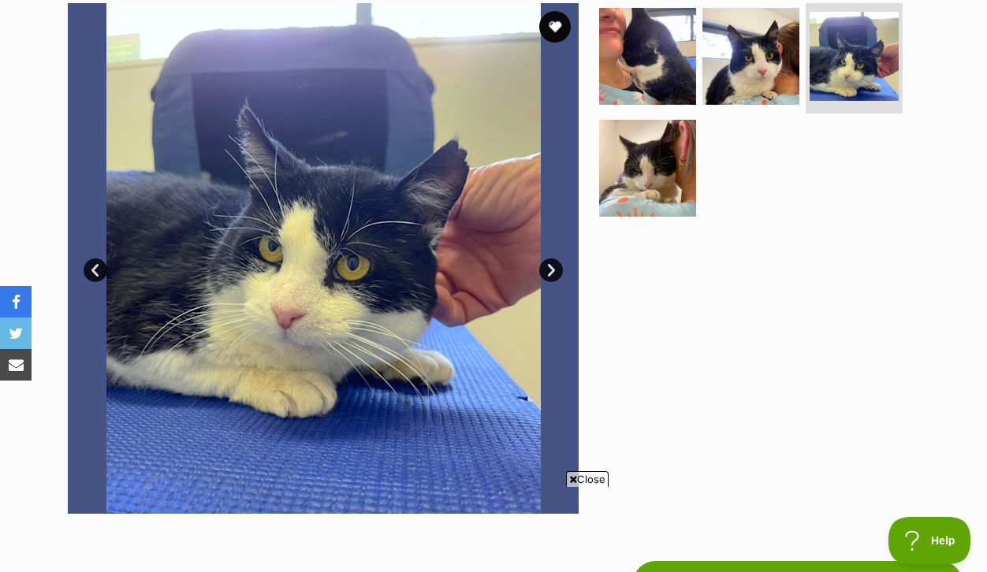
click at [549, 282] on link "Next" at bounding box center [551, 270] width 24 height 24
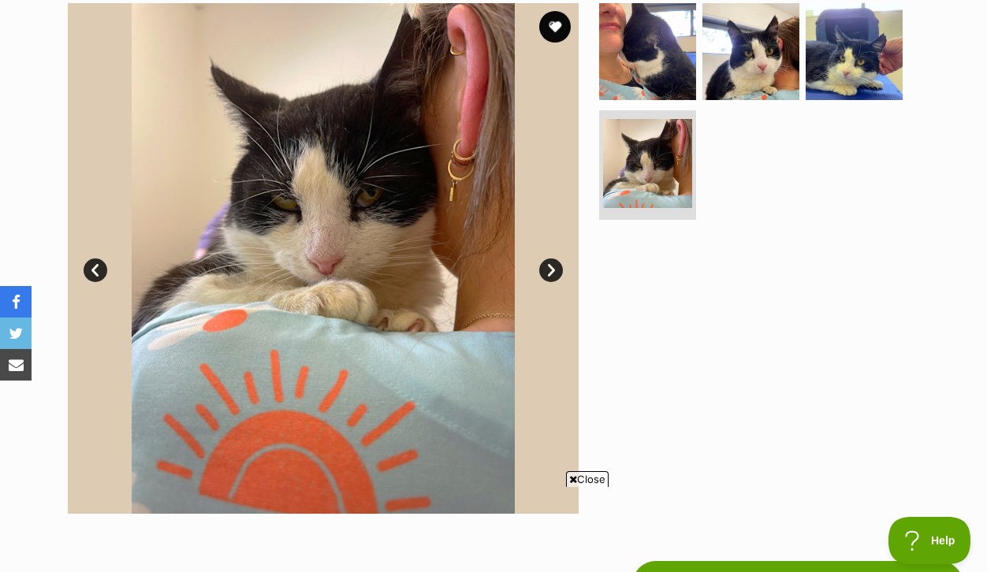
click at [549, 282] on link "Next" at bounding box center [551, 270] width 24 height 24
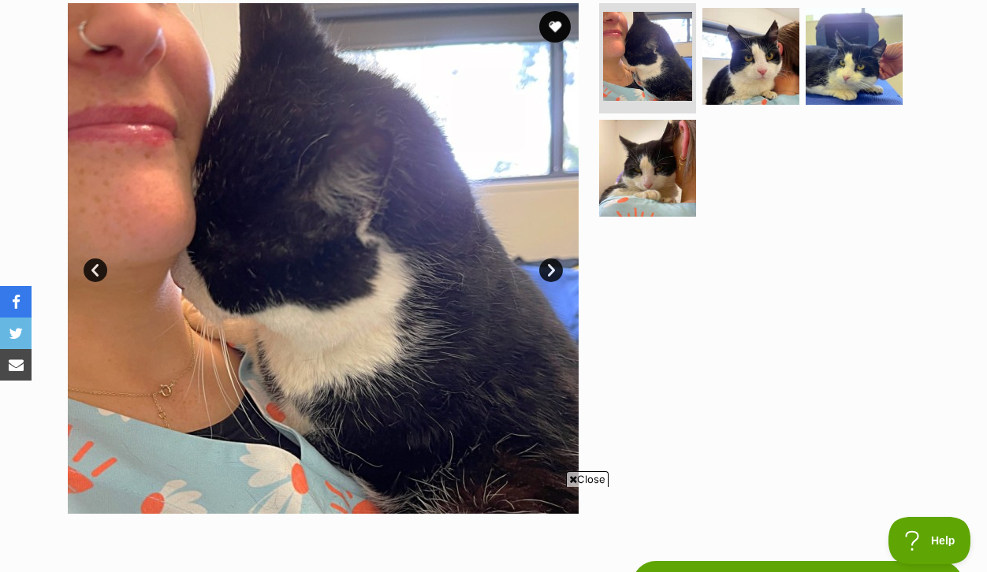
click at [549, 282] on link "Next" at bounding box center [551, 270] width 24 height 24
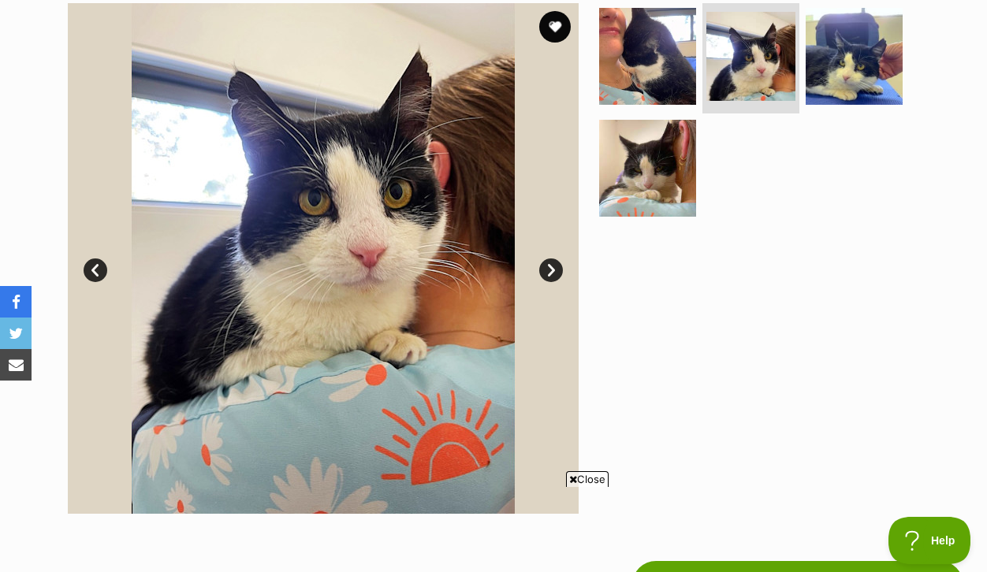
click at [549, 282] on link "Next" at bounding box center [551, 270] width 24 height 24
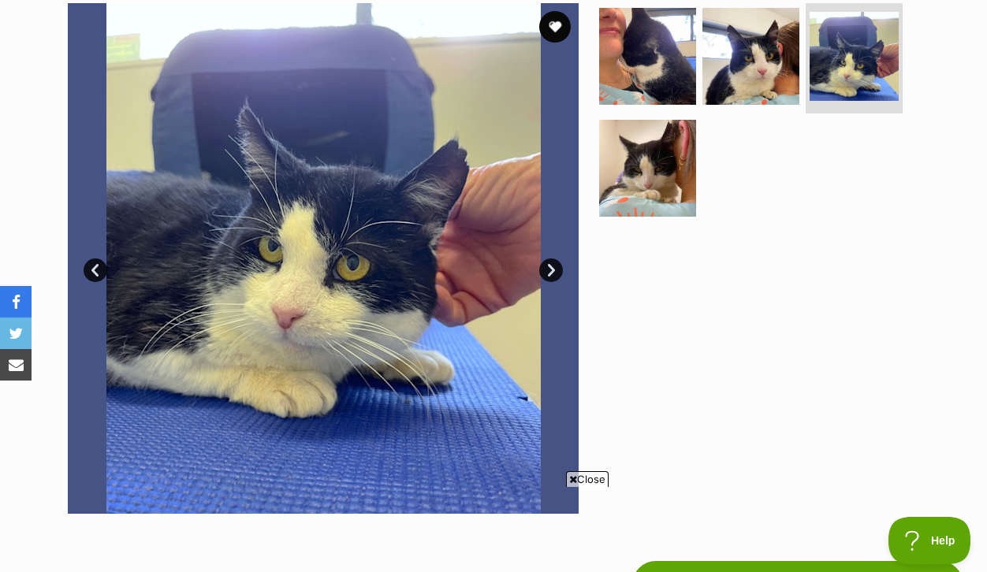
click at [549, 282] on link "Next" at bounding box center [551, 270] width 24 height 24
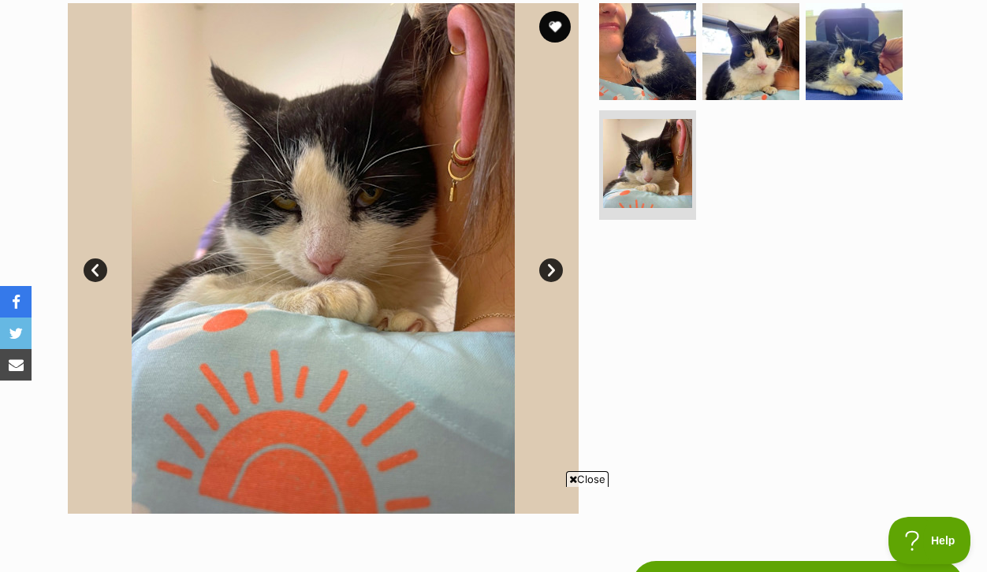
click at [549, 282] on link "Next" at bounding box center [551, 270] width 24 height 24
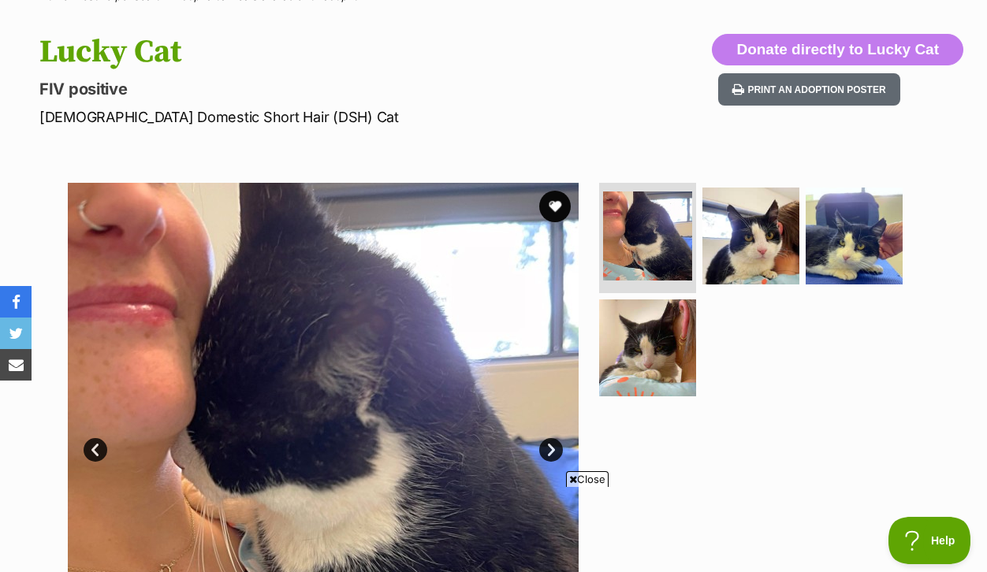
scroll to position [183, 0]
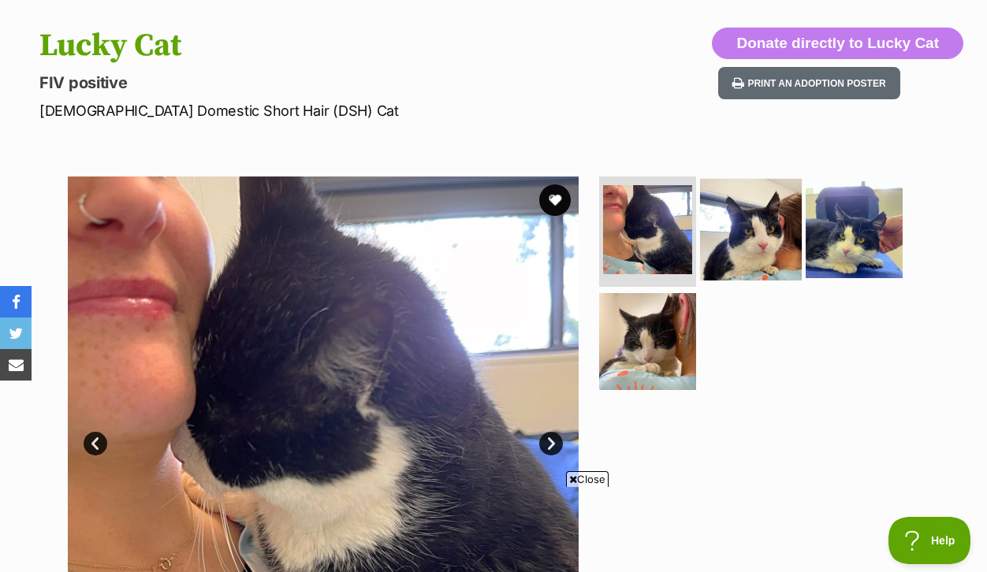
click at [764, 262] on img at bounding box center [751, 230] width 102 height 102
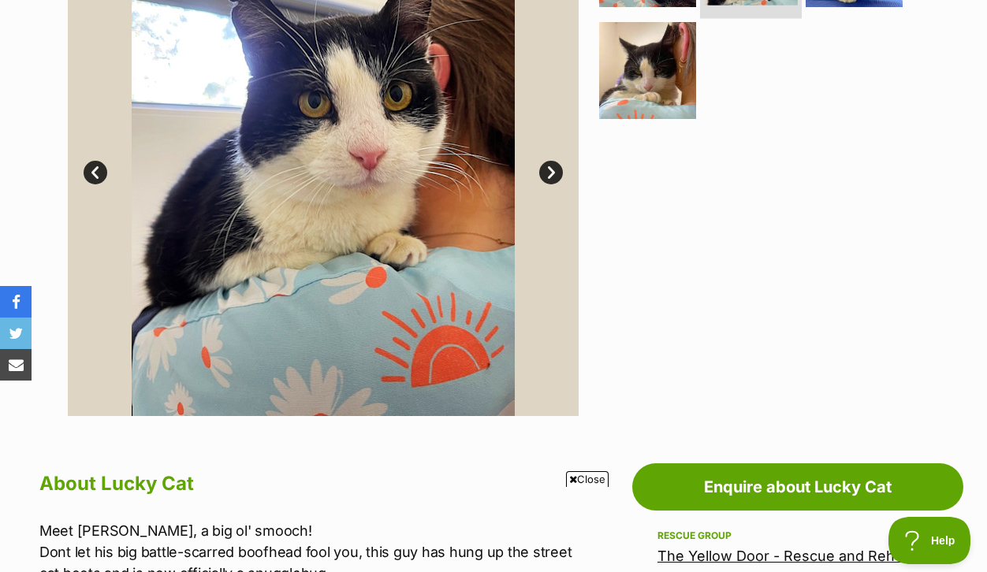
scroll to position [457, 0]
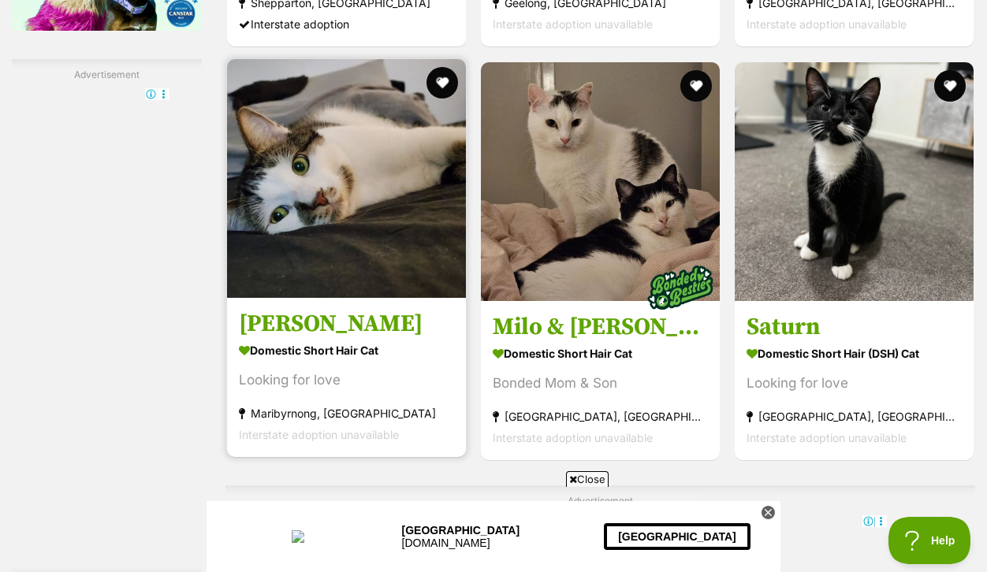
click at [349, 232] on img at bounding box center [346, 178] width 239 height 239
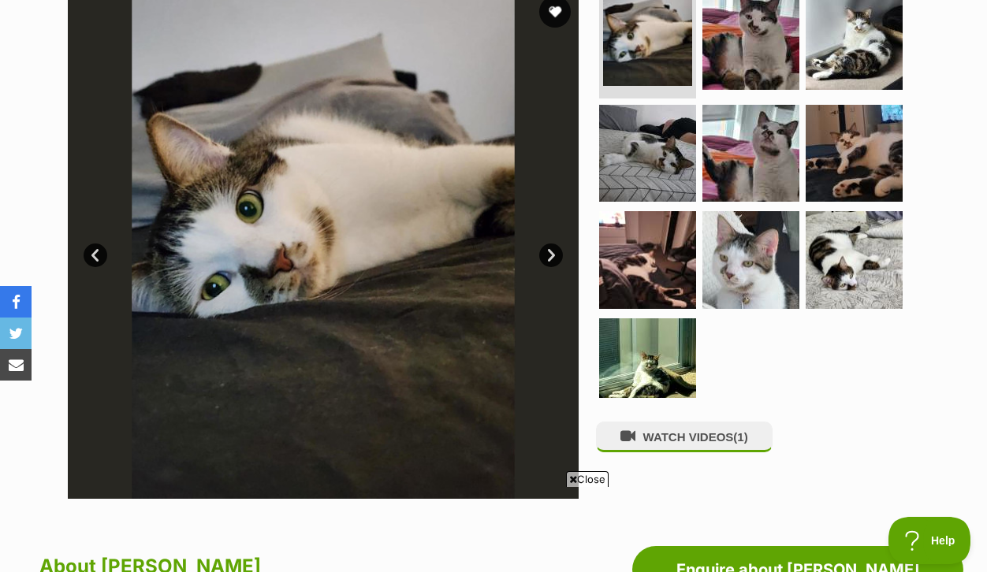
click at [555, 267] on link "Next" at bounding box center [551, 255] width 24 height 24
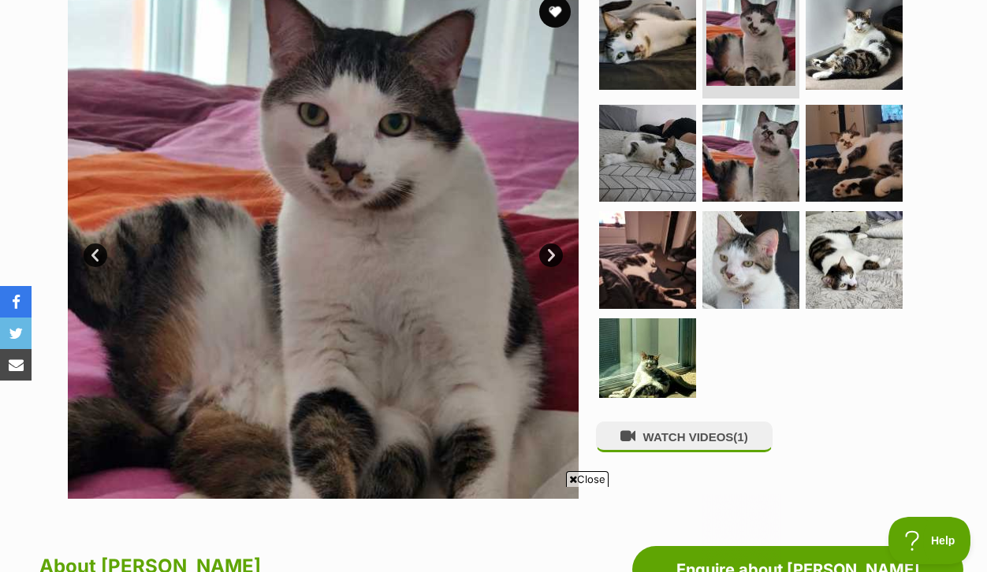
click at [555, 267] on link "Next" at bounding box center [551, 255] width 24 height 24
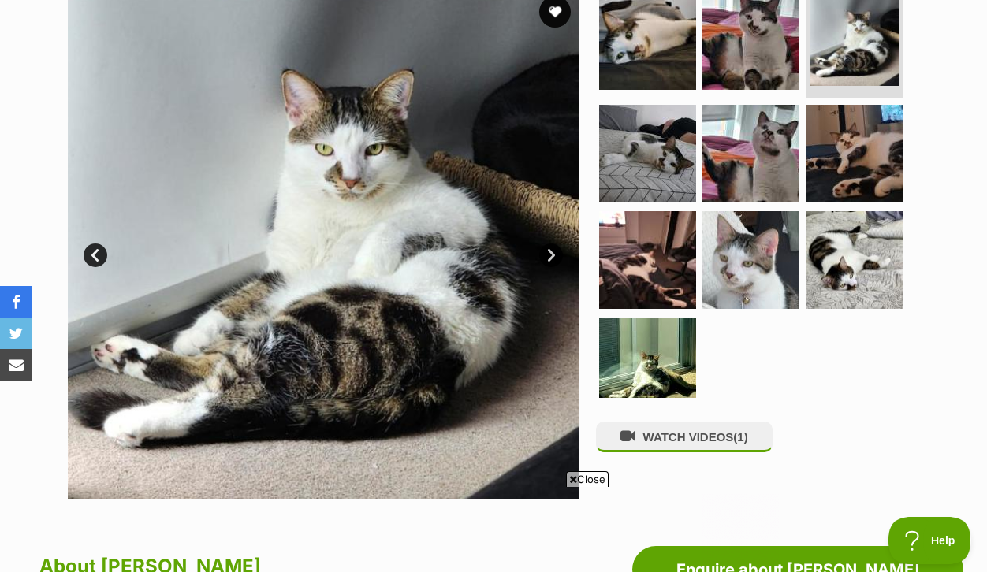
click at [555, 267] on link "Next" at bounding box center [551, 255] width 24 height 24
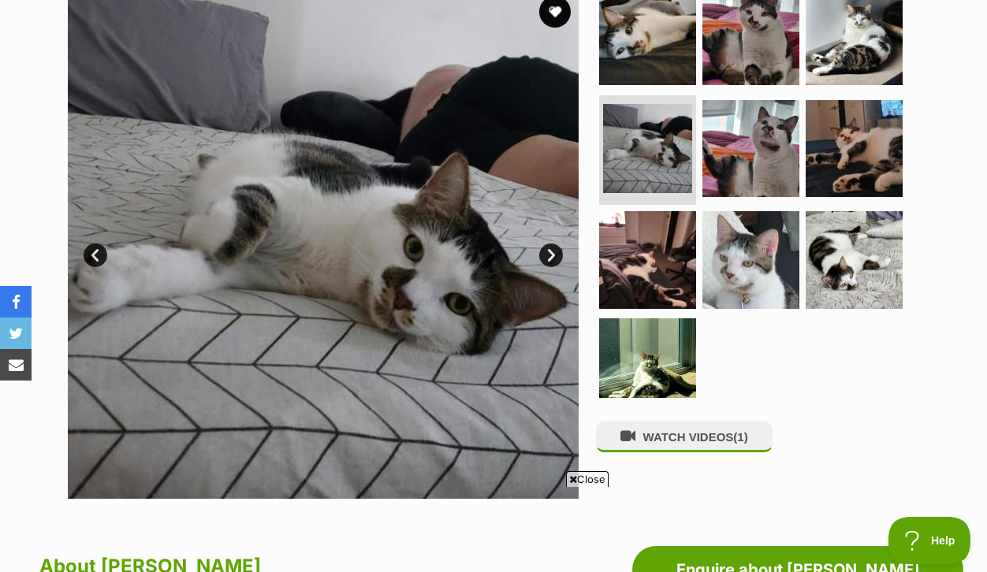
click at [555, 267] on link "Next" at bounding box center [551, 255] width 24 height 24
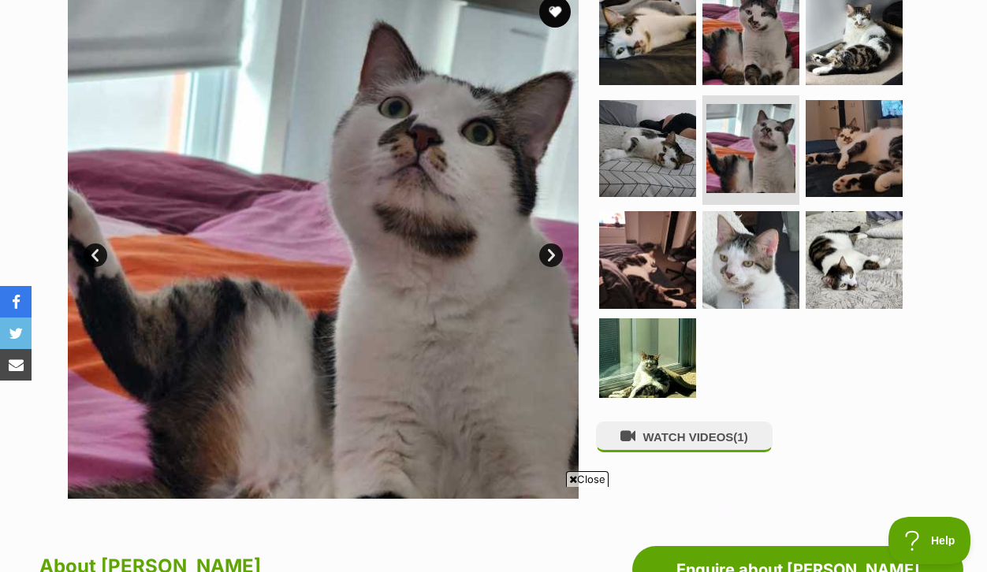
click at [555, 267] on link "Next" at bounding box center [551, 255] width 24 height 24
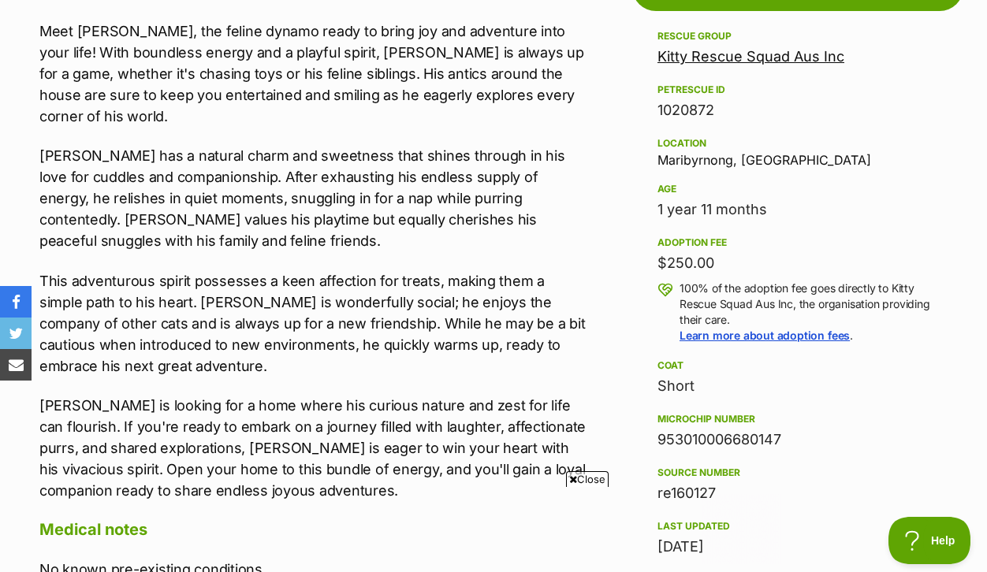
scroll to position [954, 0]
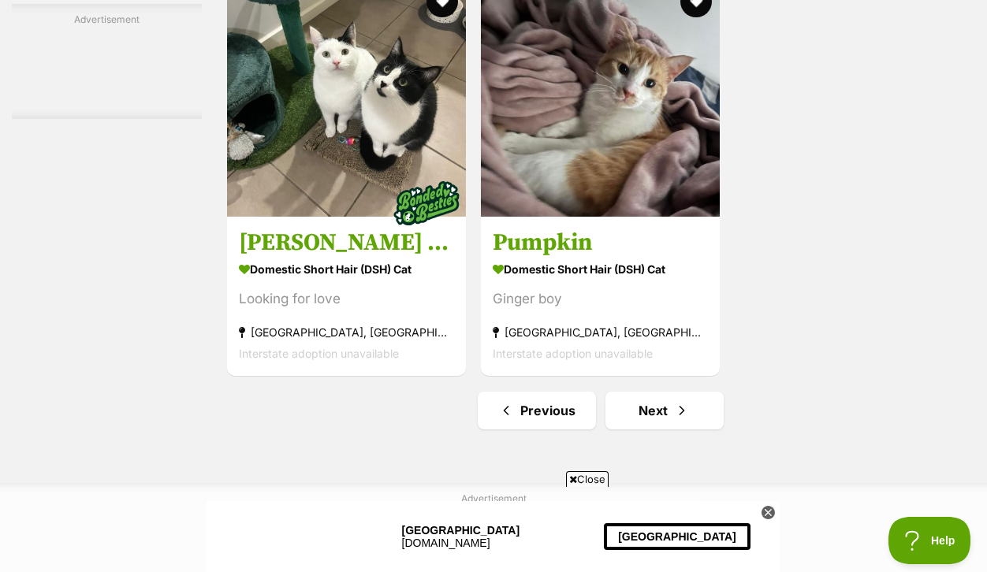
scroll to position [3536, 0]
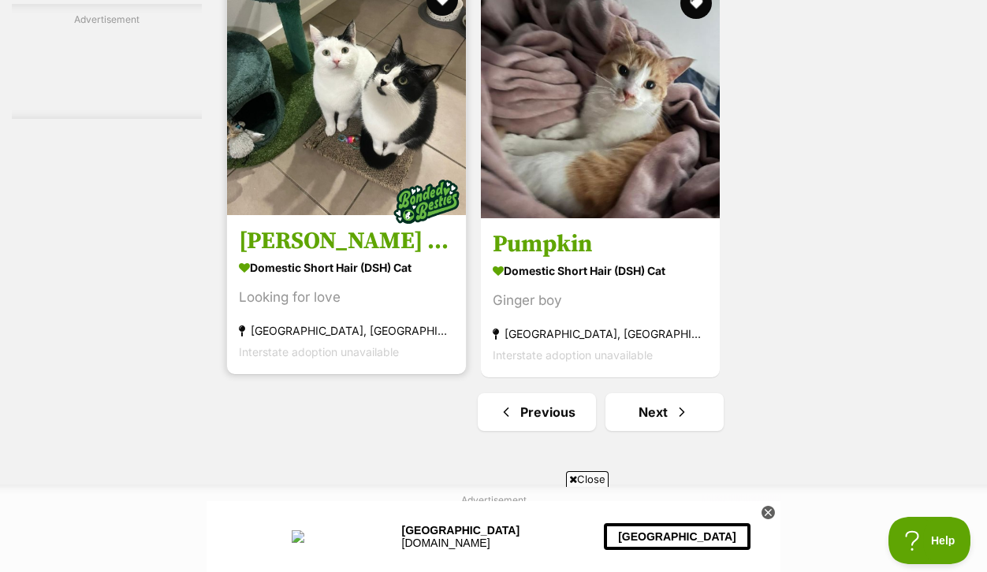
click at [360, 188] on img at bounding box center [346, 95] width 239 height 239
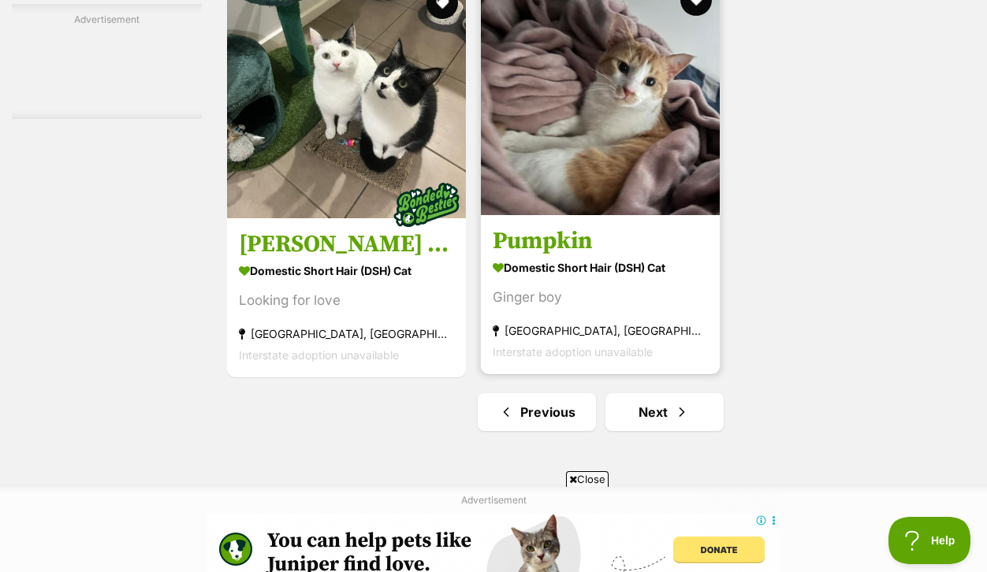
click at [573, 256] on h3 "Pumpkin" at bounding box center [599, 241] width 215 height 30
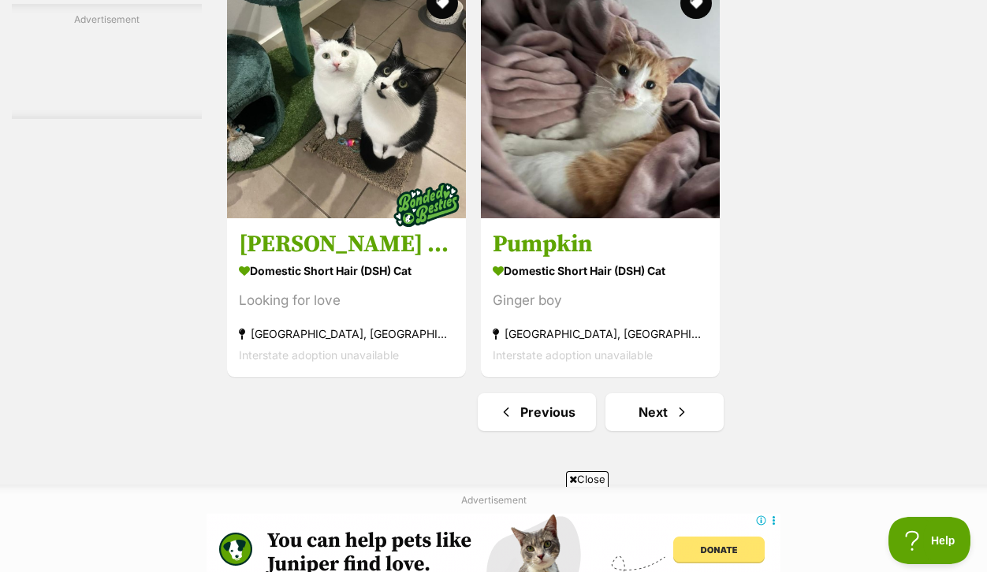
click at [675, 489] on div "Close" at bounding box center [493, 528] width 574 height 87
click at [676, 431] on link "Next" at bounding box center [664, 412] width 118 height 38
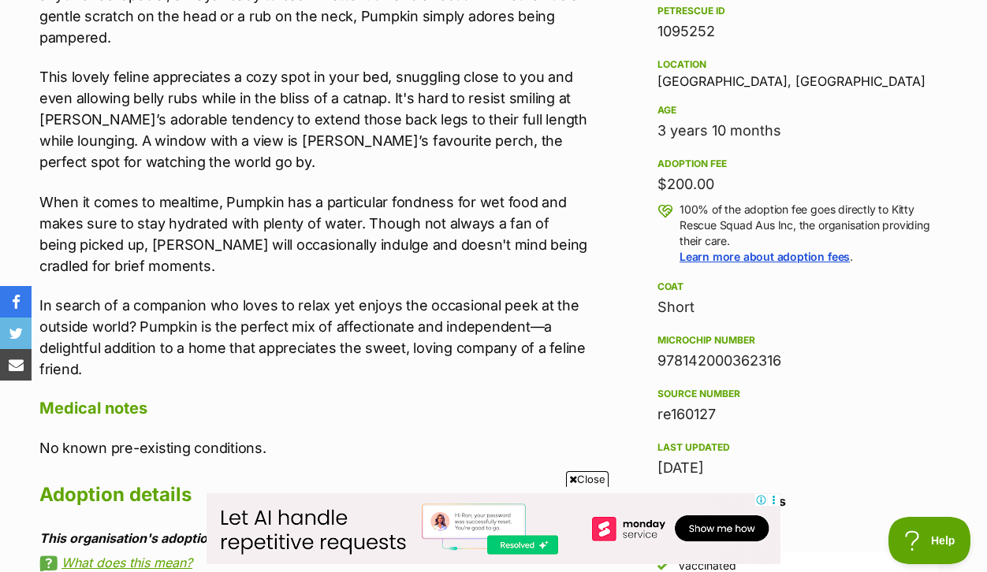
scroll to position [1033, 0]
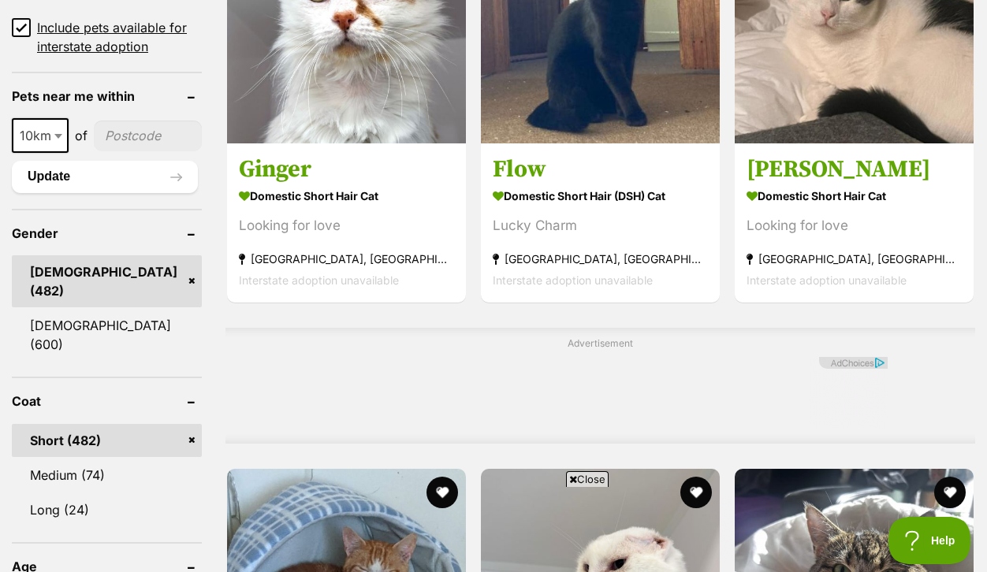
scroll to position [1242, 0]
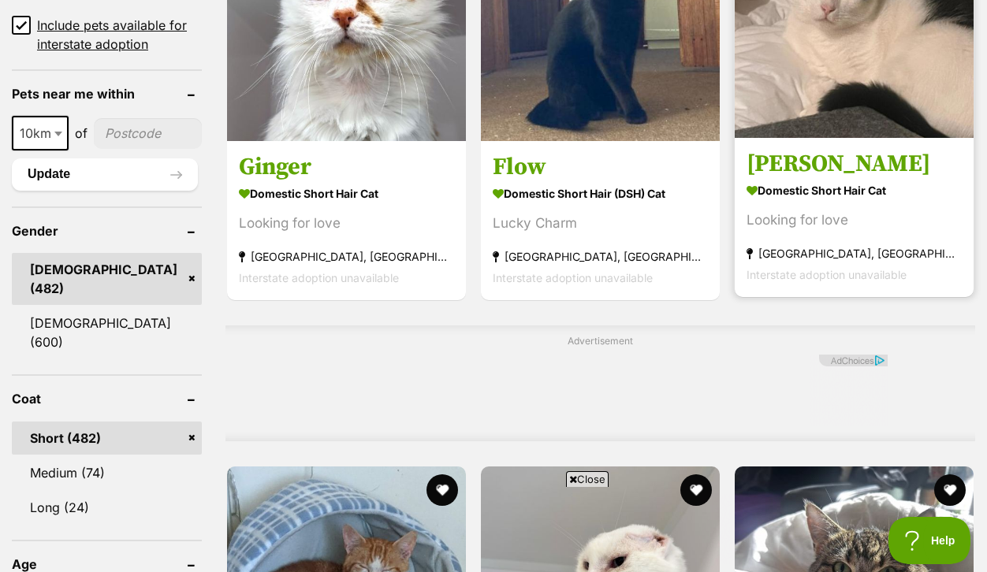
click at [793, 179] on h3 "Roger" at bounding box center [853, 164] width 215 height 30
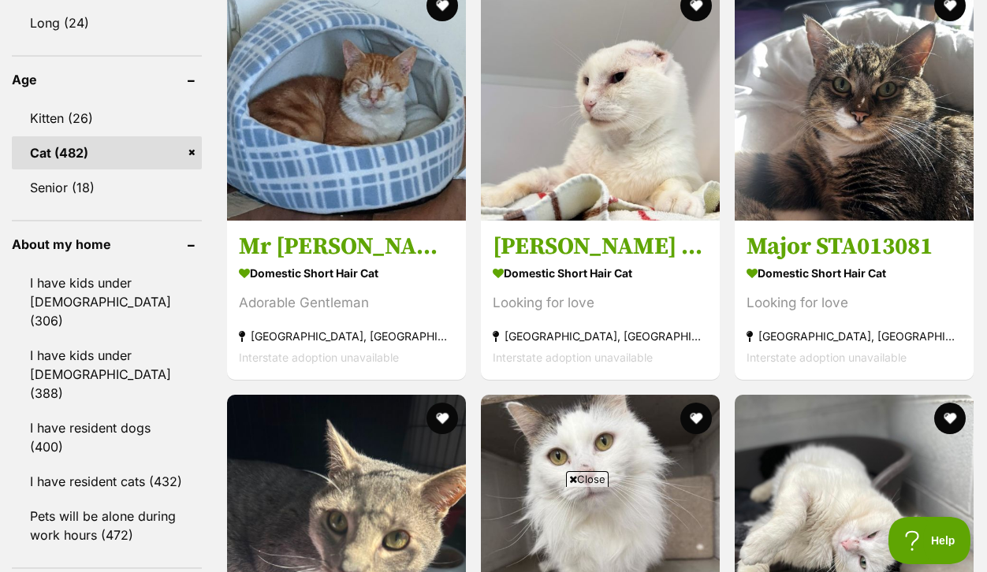
scroll to position [1729, 0]
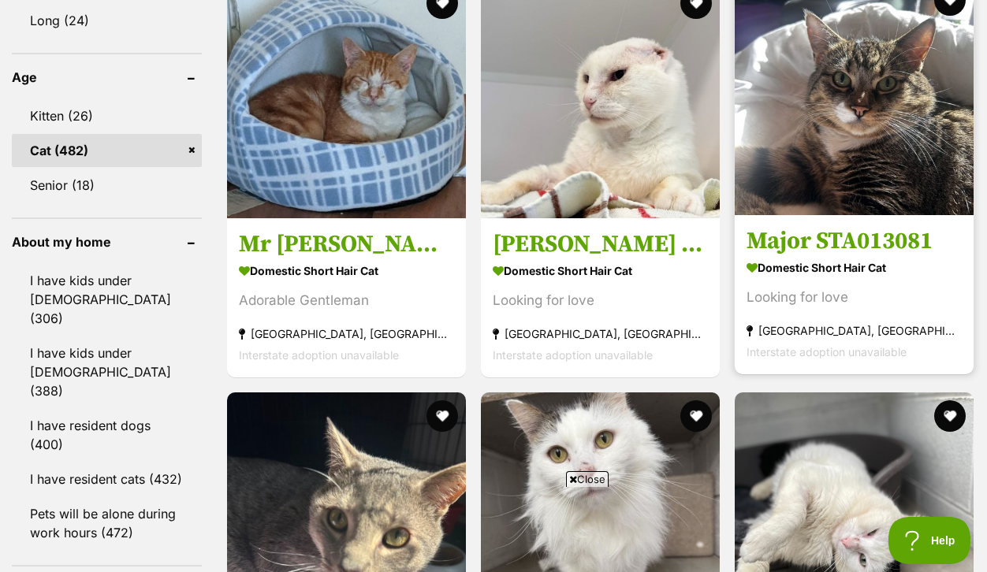
click at [867, 205] on img at bounding box center [853, 95] width 239 height 239
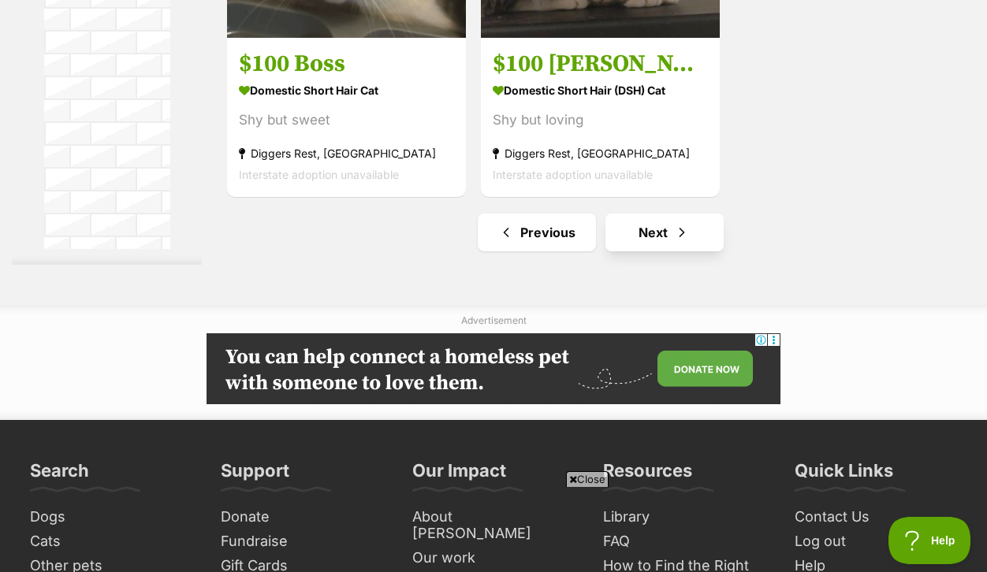
scroll to position [3865, 0]
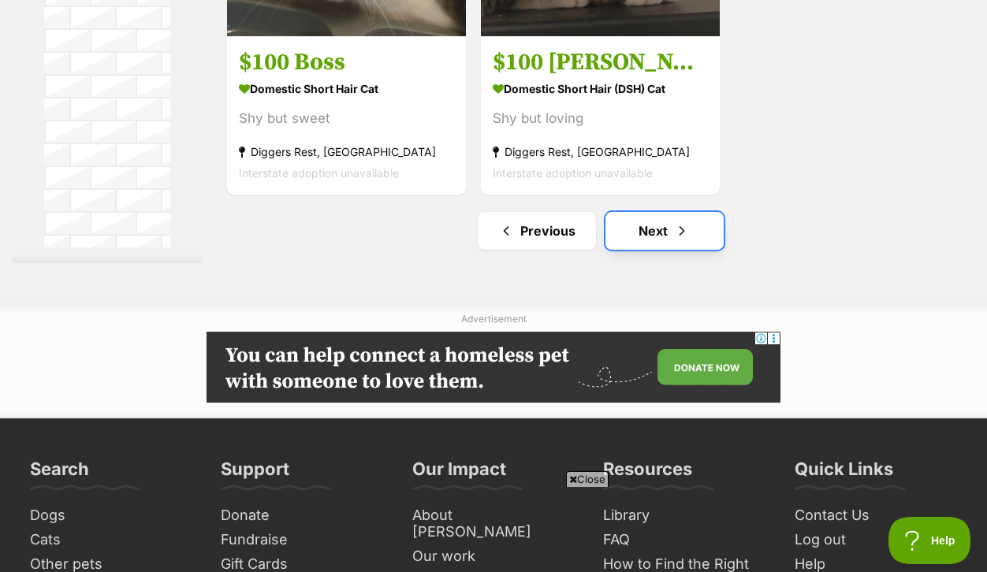
click at [672, 250] on link "Next" at bounding box center [664, 231] width 118 height 38
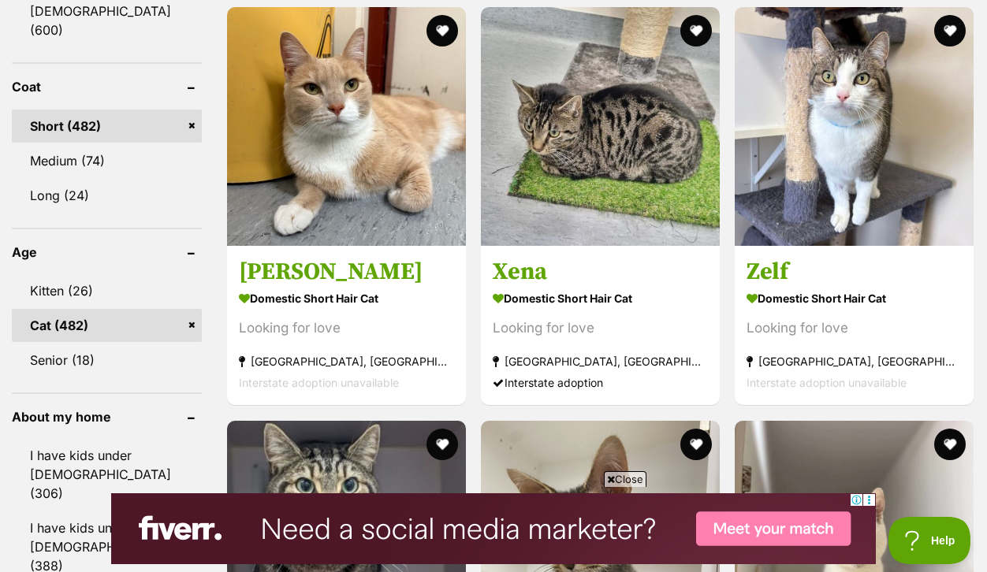
scroll to position [1556, 0]
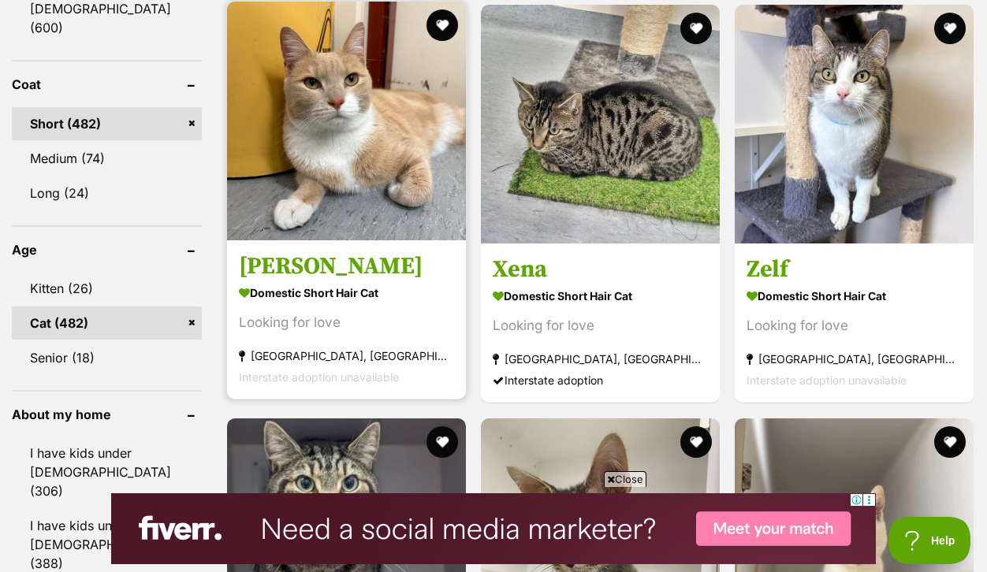
click at [318, 282] on h3 "[PERSON_NAME]" at bounding box center [346, 267] width 215 height 30
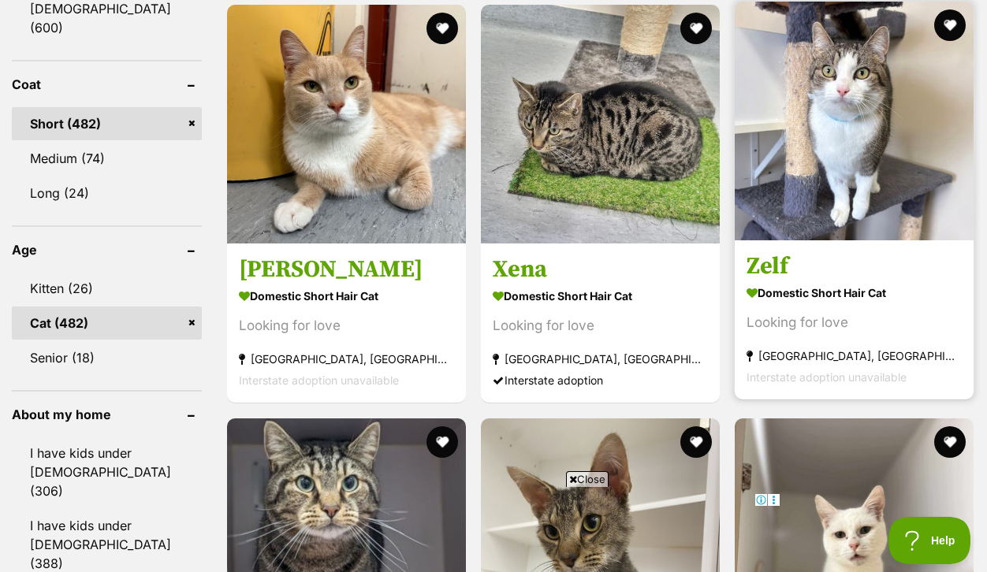
click at [856, 208] on img at bounding box center [853, 121] width 239 height 239
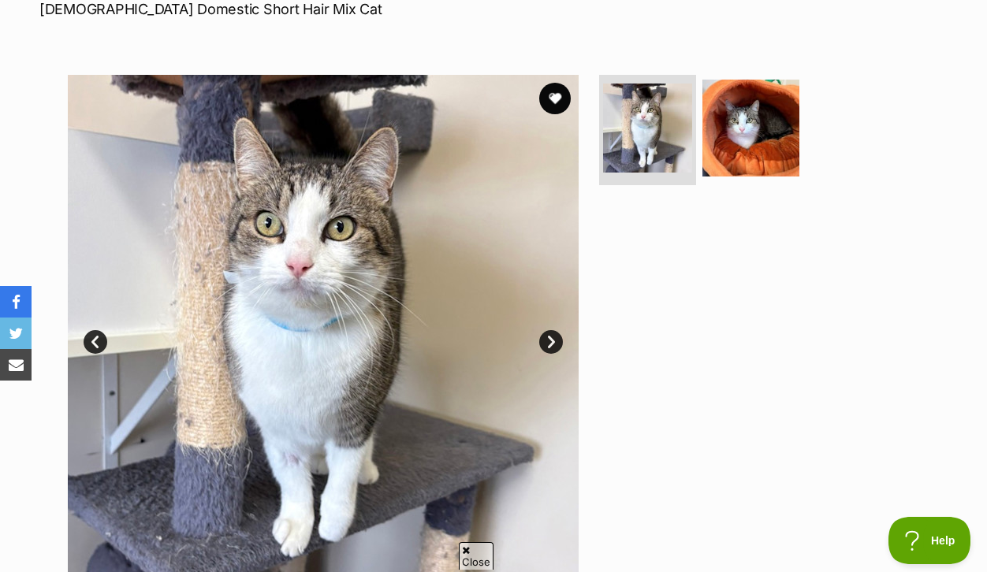
scroll to position [305, 0]
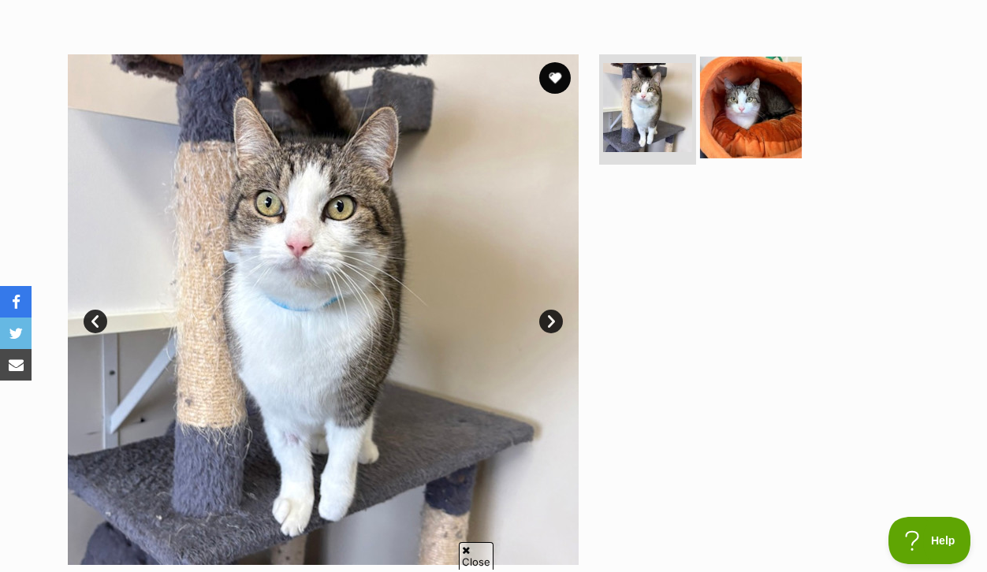
click at [746, 139] on img at bounding box center [751, 108] width 102 height 102
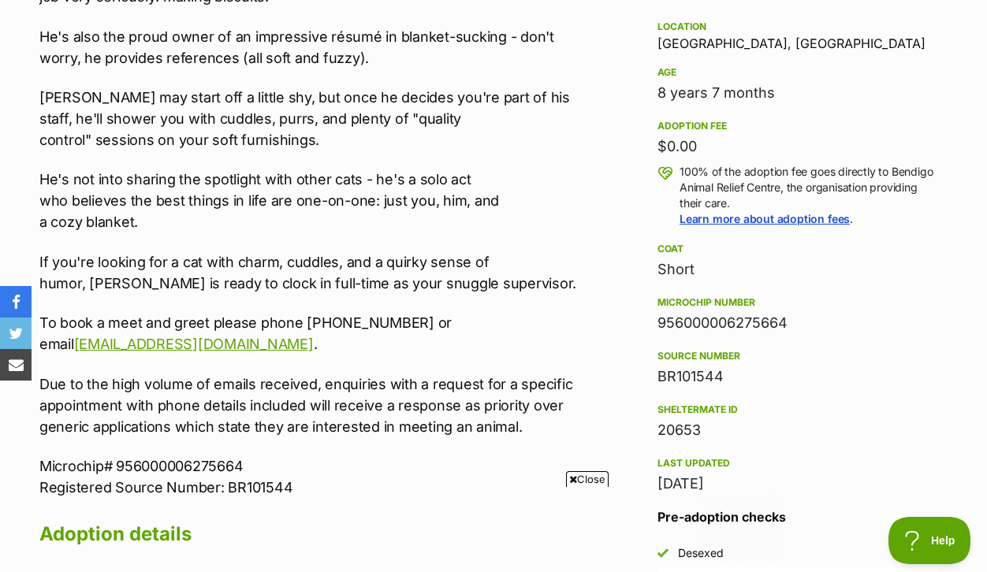
scroll to position [1071, 0]
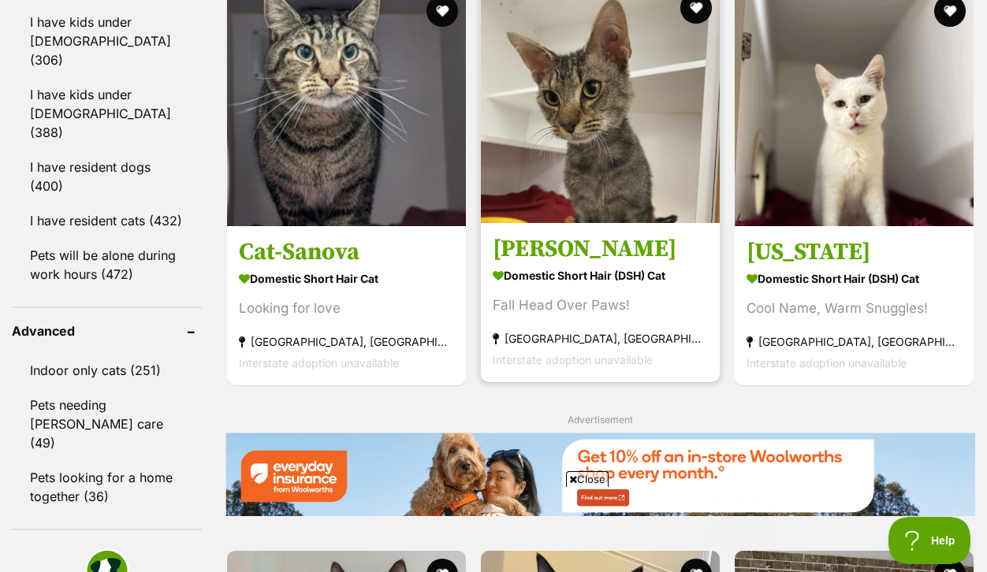
click at [601, 193] on img at bounding box center [600, 103] width 239 height 239
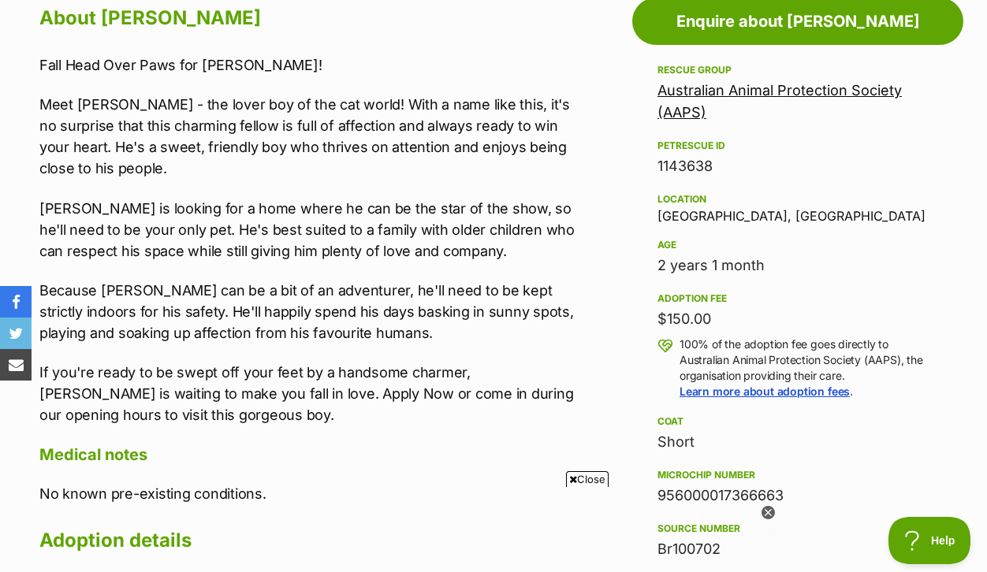
scroll to position [920, 0]
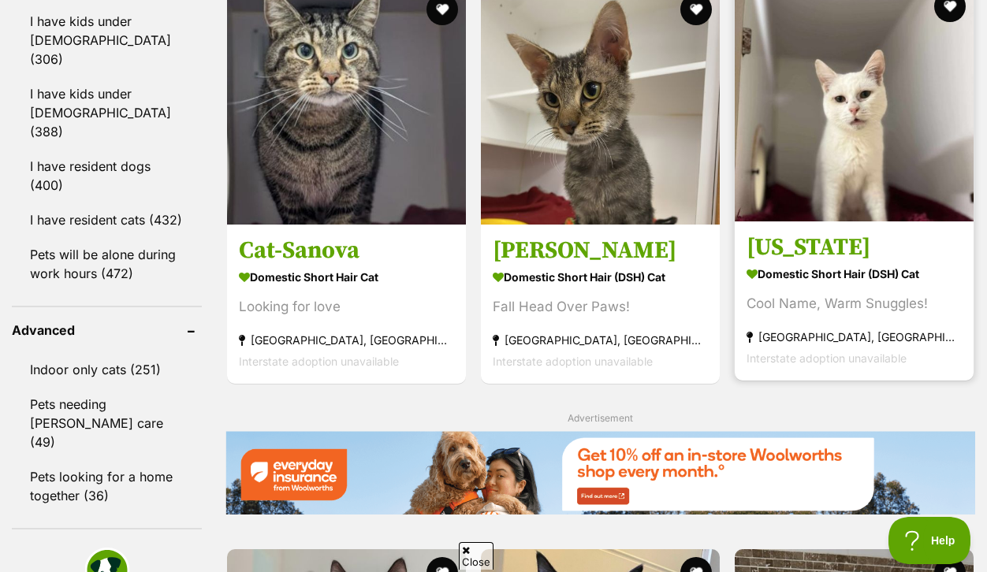
click at [868, 221] on img at bounding box center [853, 102] width 239 height 239
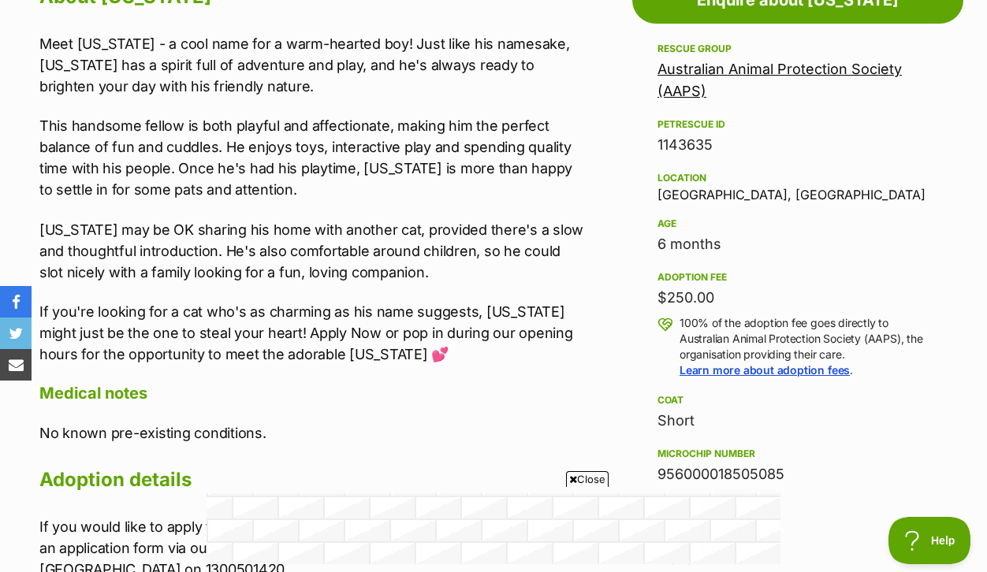
scroll to position [942, 0]
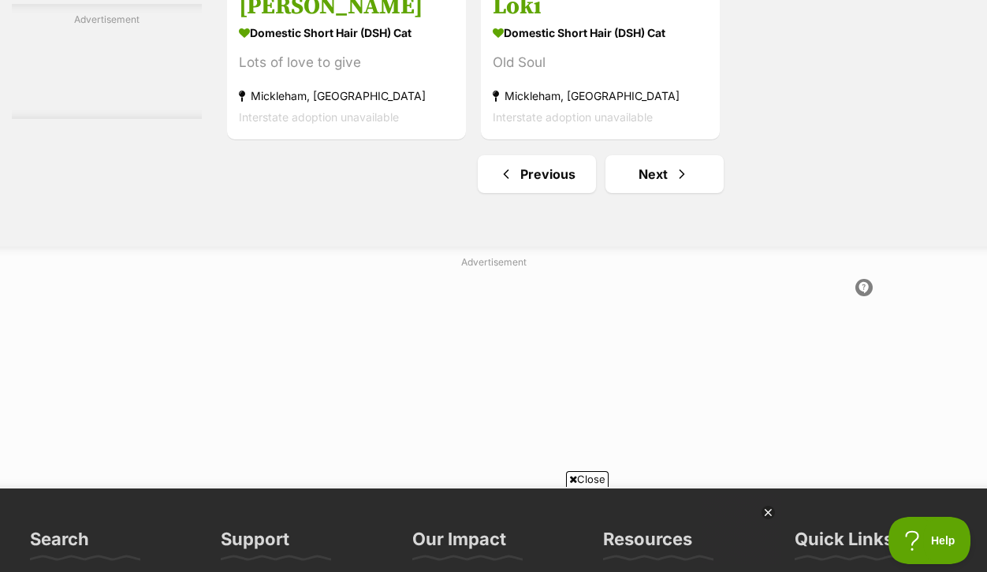
scroll to position [3796, 0]
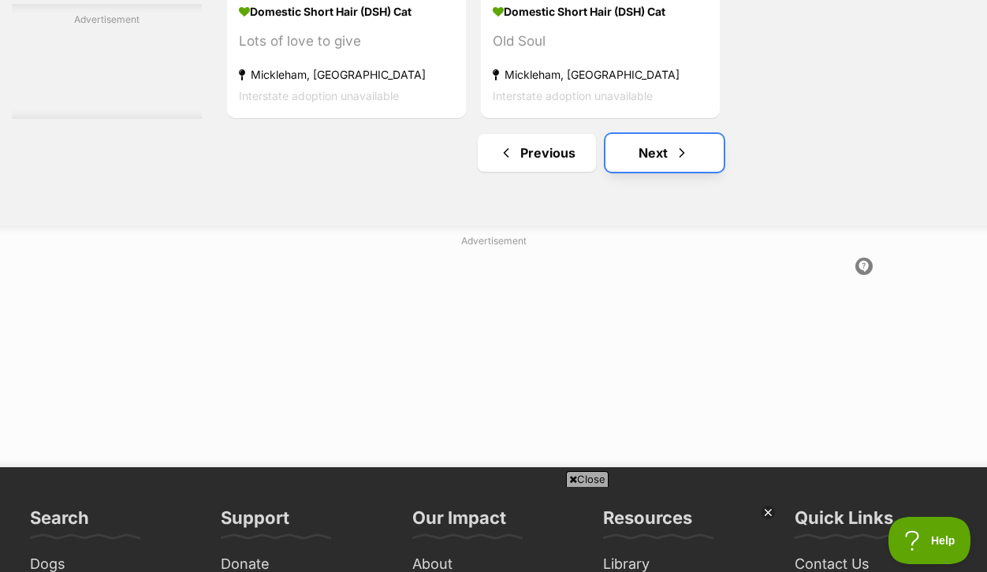
click at [677, 172] on link "Next" at bounding box center [664, 153] width 118 height 38
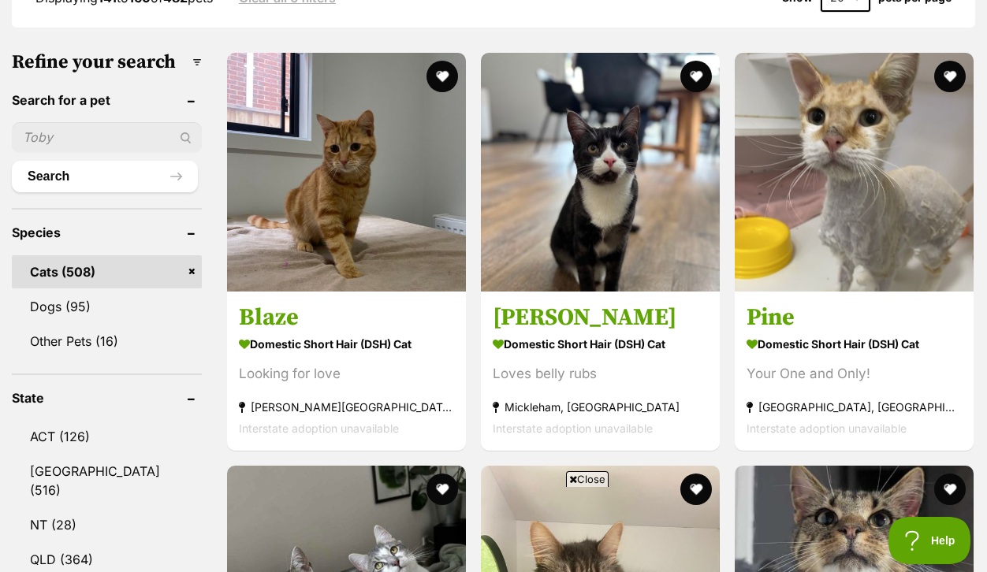
scroll to position [532, 0]
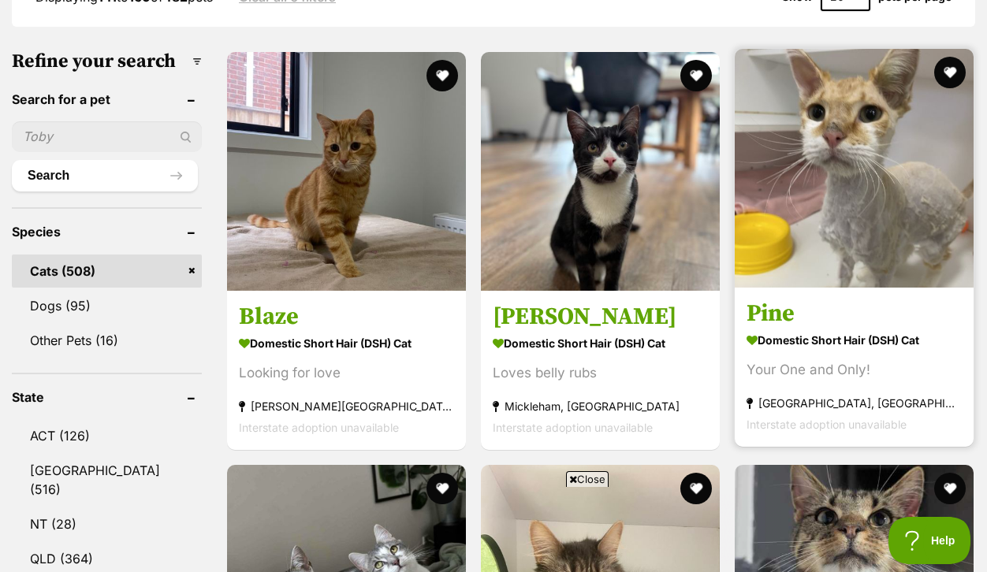
click at [863, 233] on img at bounding box center [853, 168] width 239 height 239
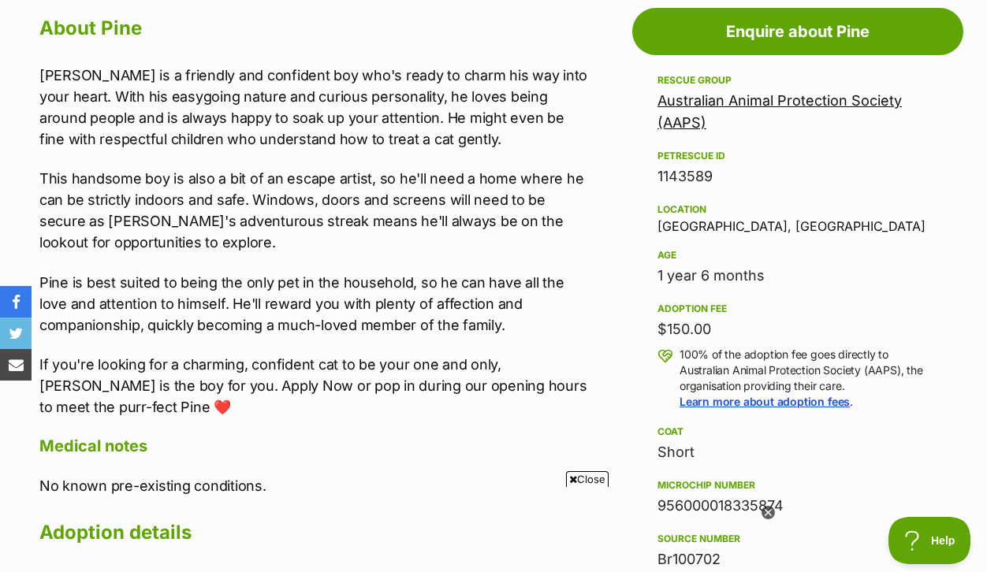
scroll to position [911, 0]
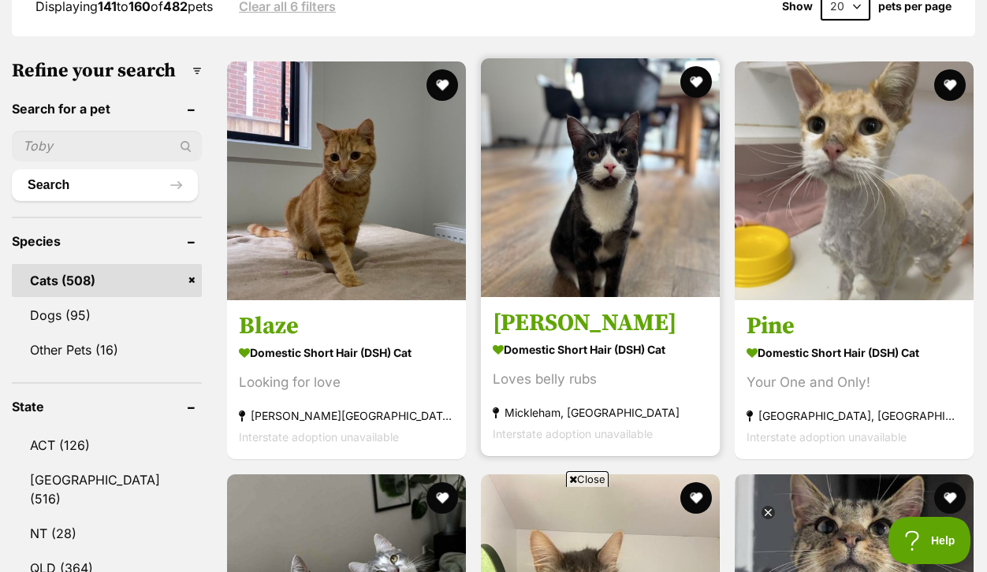
click at [610, 297] on img at bounding box center [600, 177] width 239 height 239
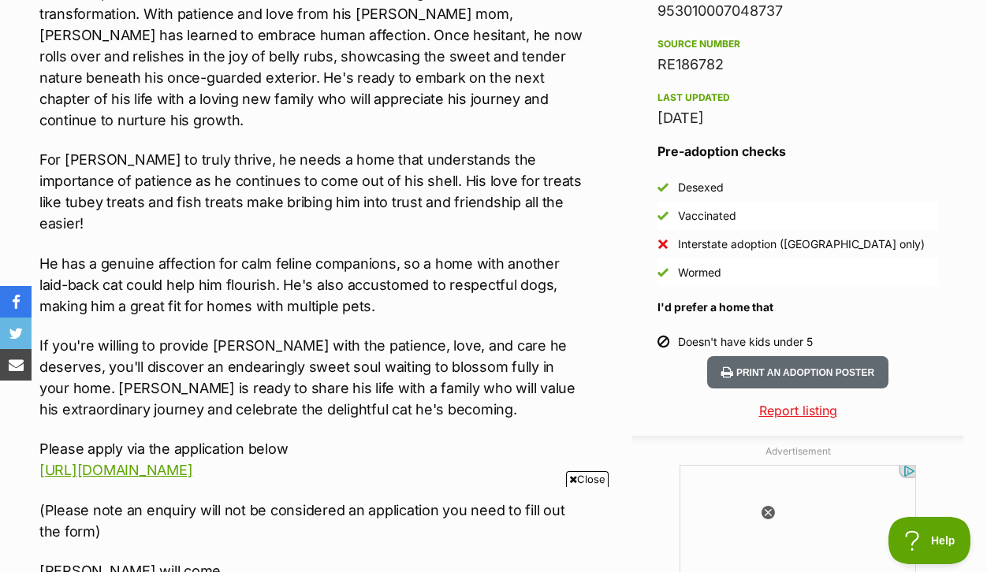
scroll to position [1383, 0]
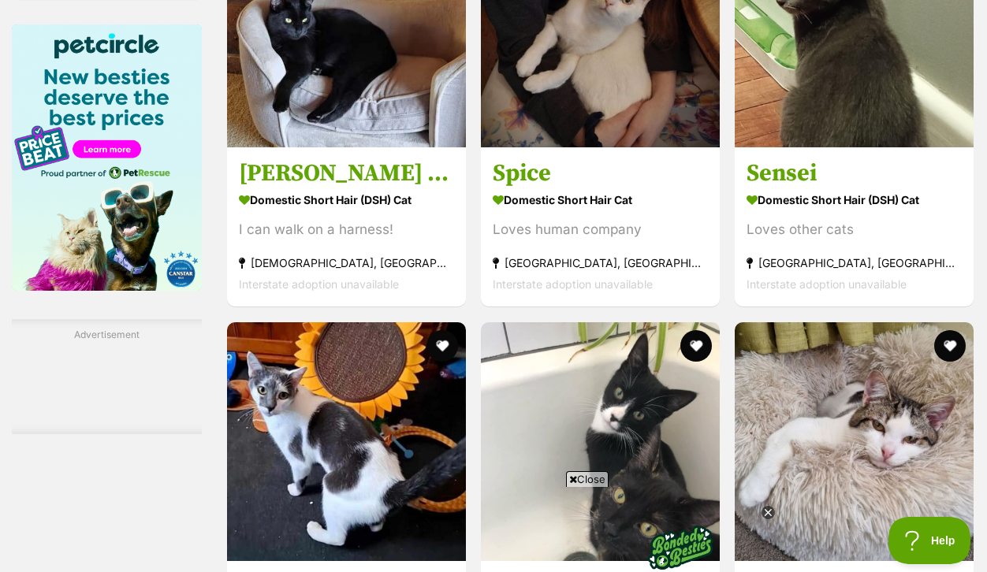
scroll to position [2631, 0]
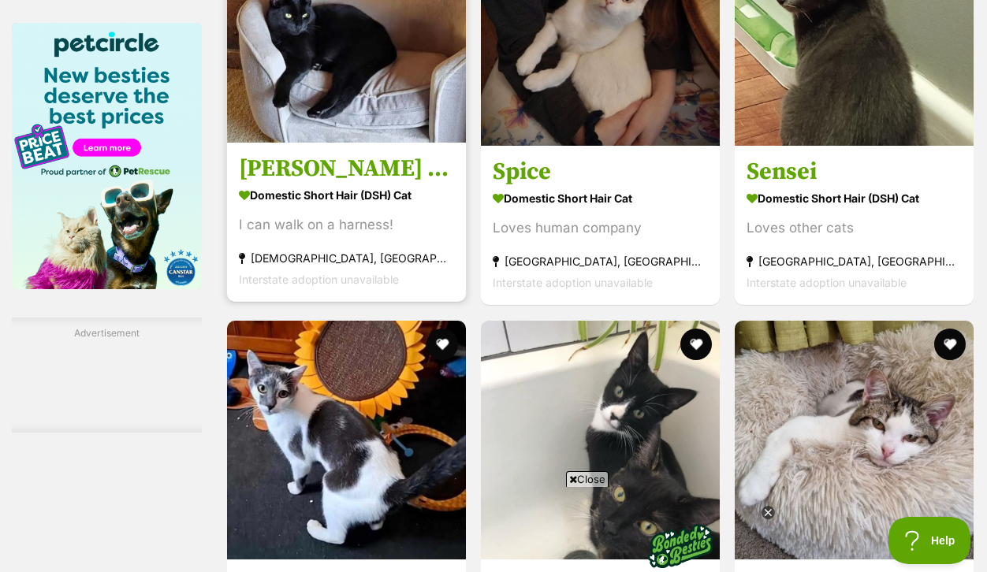
click at [303, 184] on h3 "[PERSON_NAME] [PERSON_NAME]" at bounding box center [346, 169] width 215 height 30
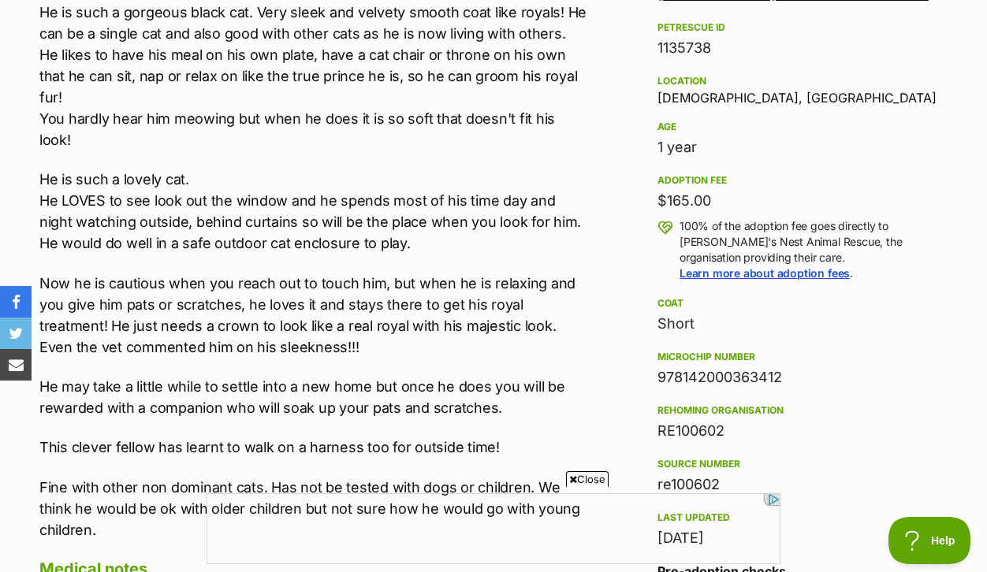
scroll to position [1037, 0]
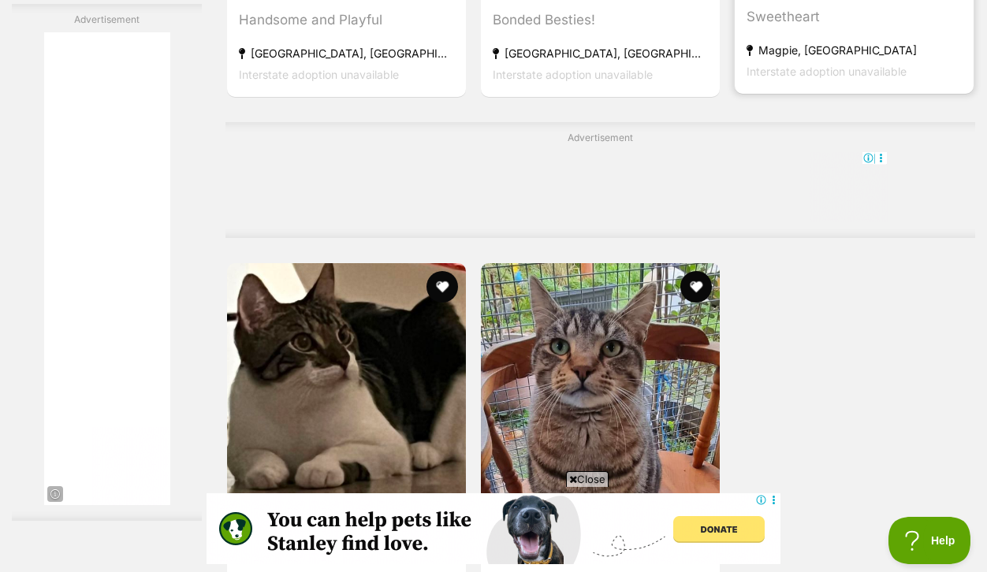
scroll to position [3254, 0]
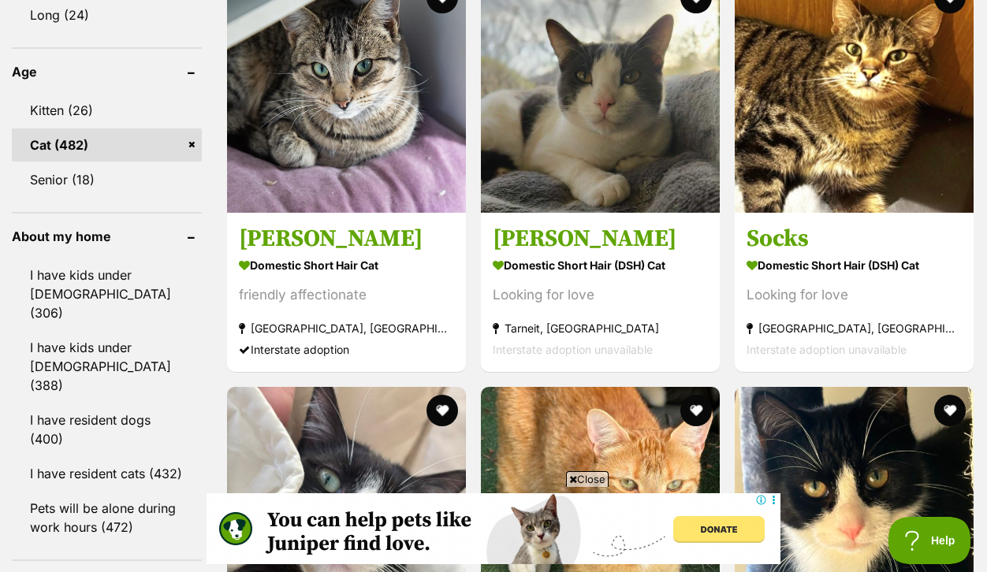
scroll to position [1738, 0]
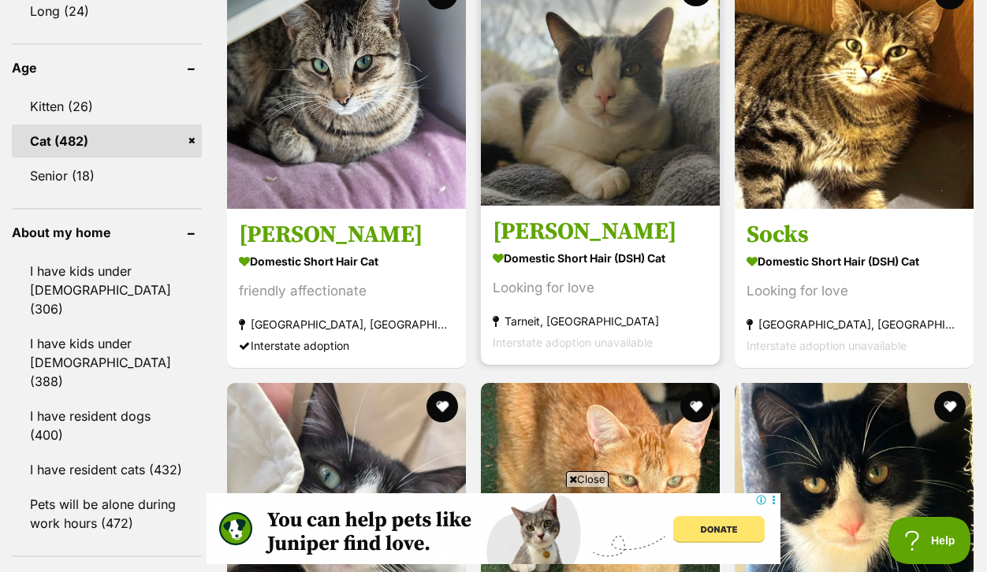
click at [603, 206] on img at bounding box center [600, 86] width 239 height 239
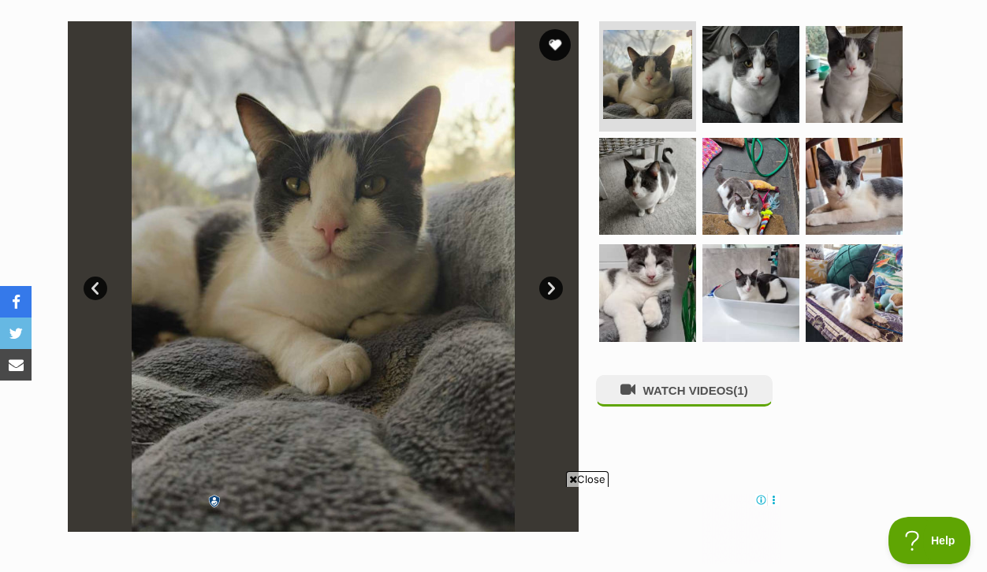
scroll to position [336, 0]
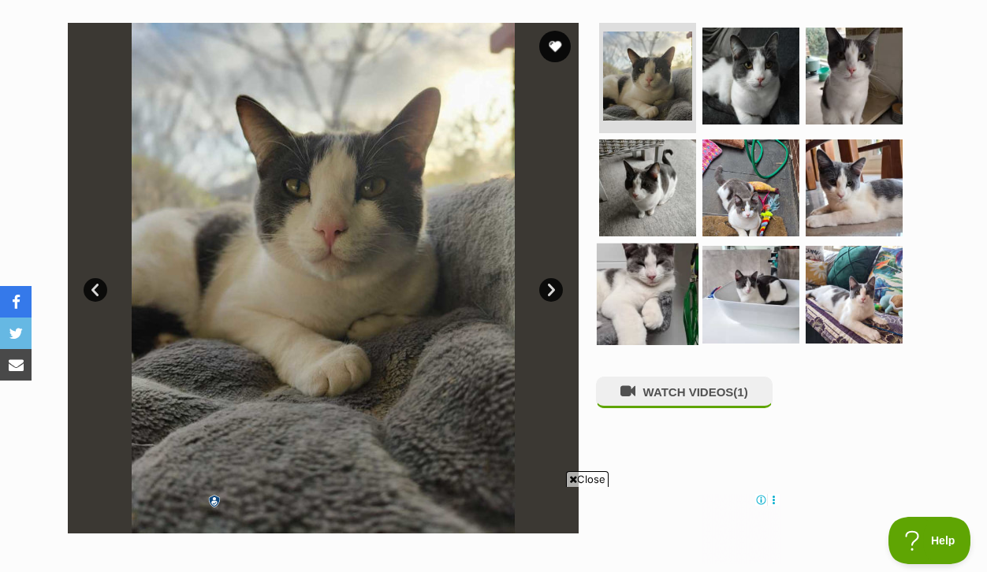
click at [636, 314] on img at bounding box center [647, 294] width 102 height 102
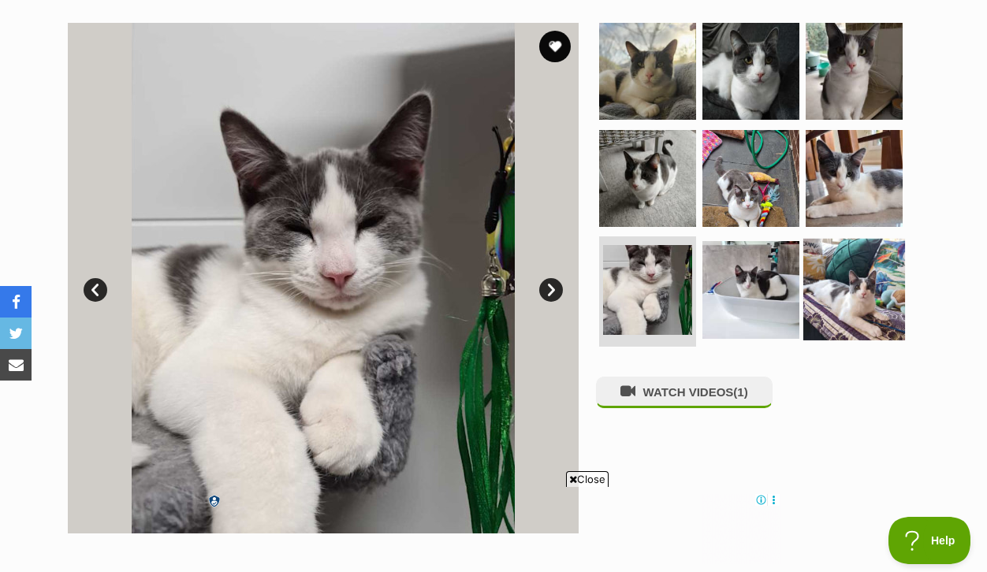
click at [868, 322] on img at bounding box center [854, 290] width 102 height 102
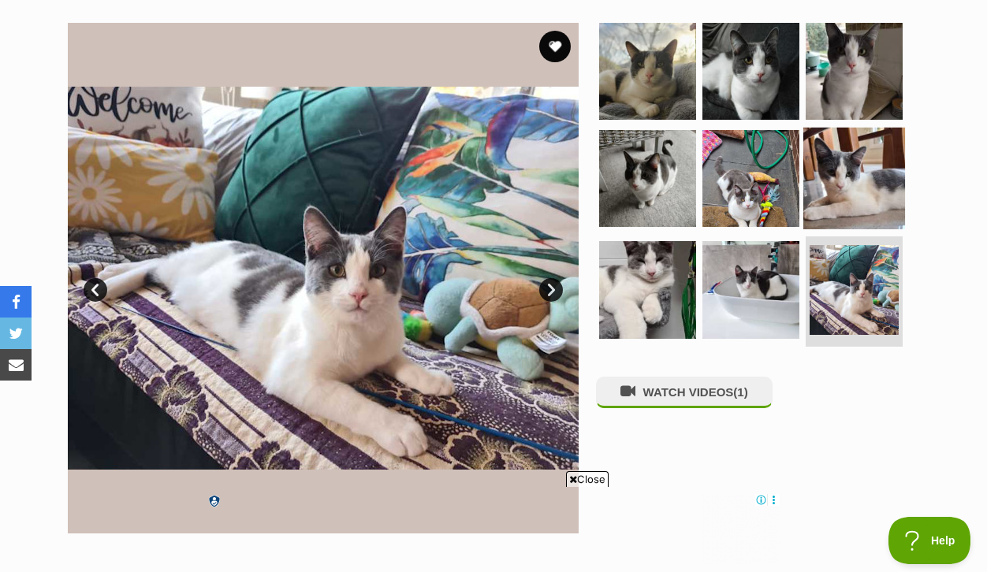
click at [853, 211] on img at bounding box center [854, 178] width 102 height 102
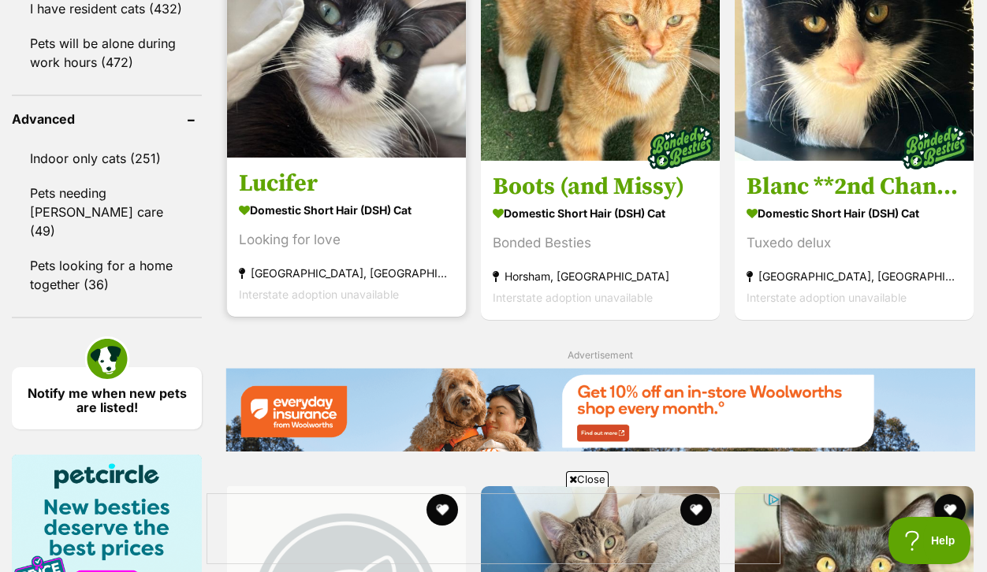
scroll to position [2190, 0]
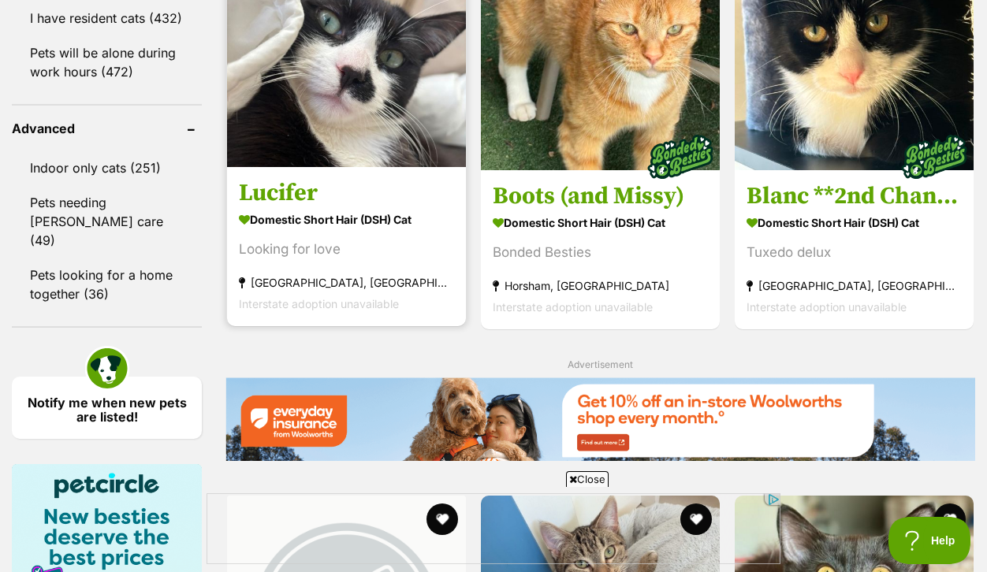
click at [322, 209] on h3 "Lucifer" at bounding box center [346, 194] width 215 height 30
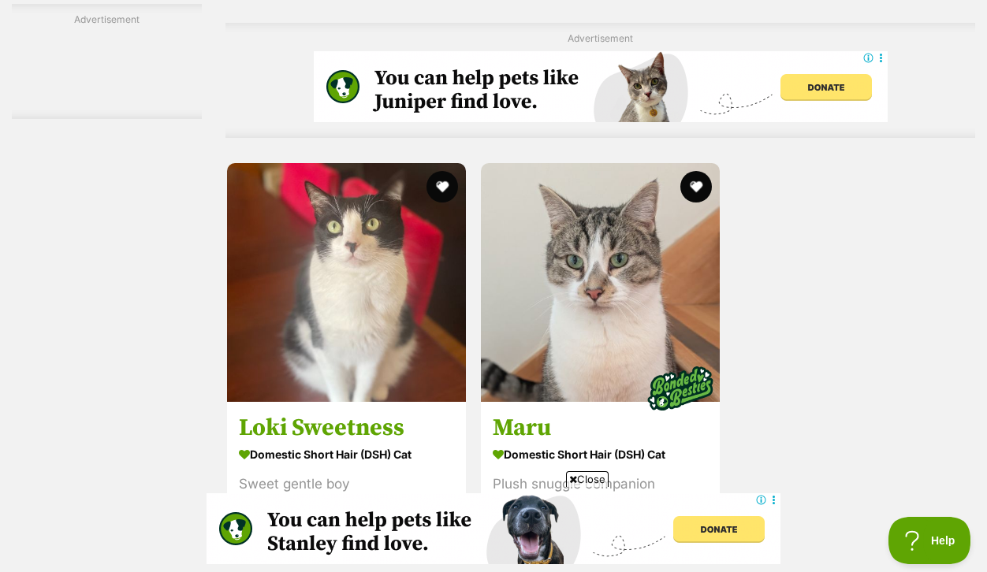
scroll to position [3500, 0]
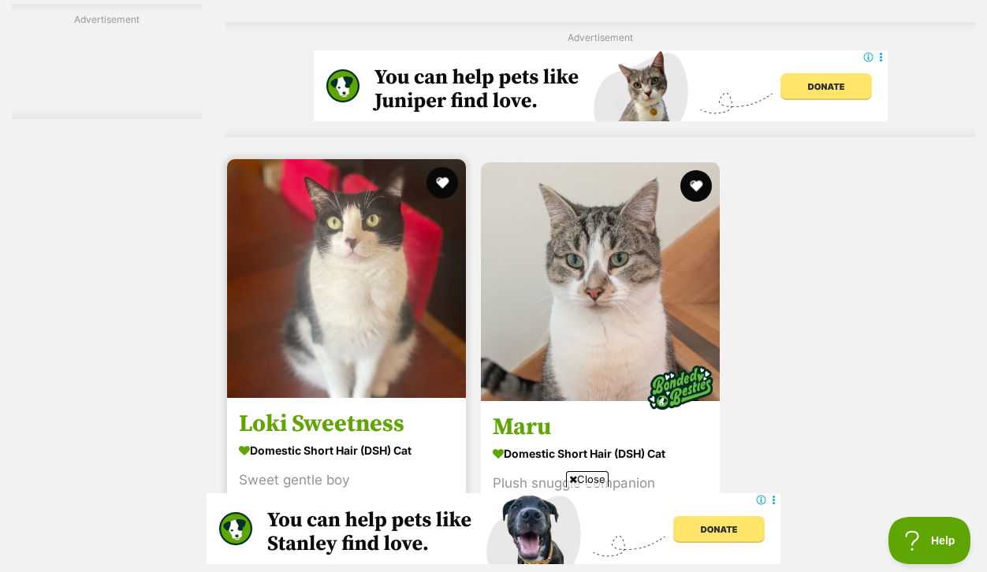
click at [347, 410] on h3 "Loki Sweetness" at bounding box center [346, 425] width 215 height 30
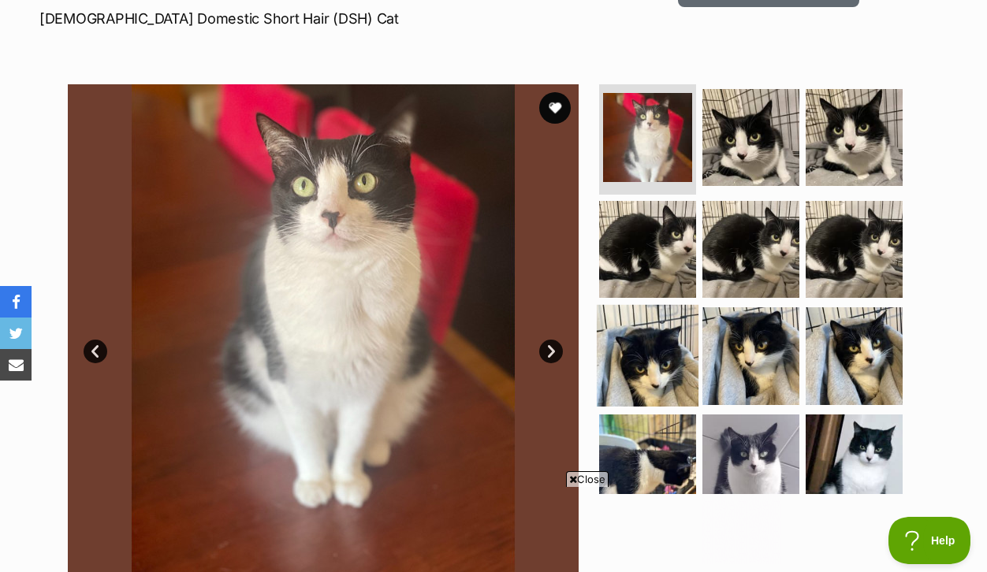
click at [655, 396] on img at bounding box center [647, 356] width 102 height 102
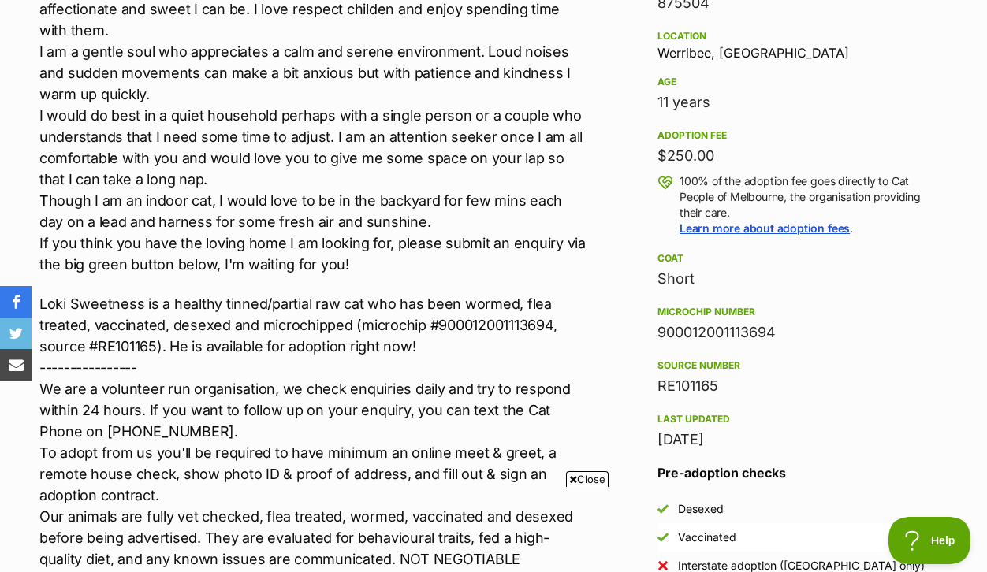
scroll to position [1067, 0]
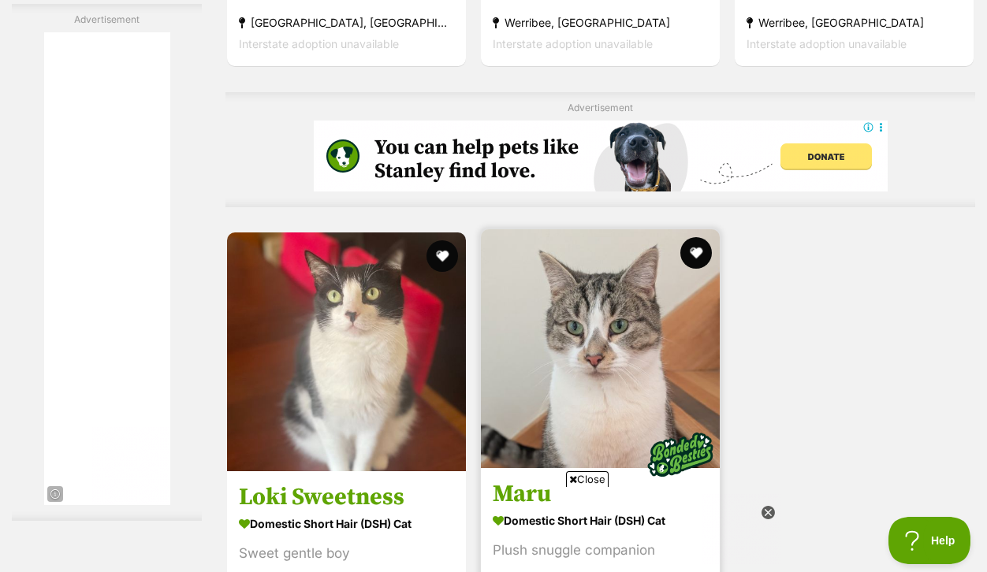
scroll to position [3435, 0]
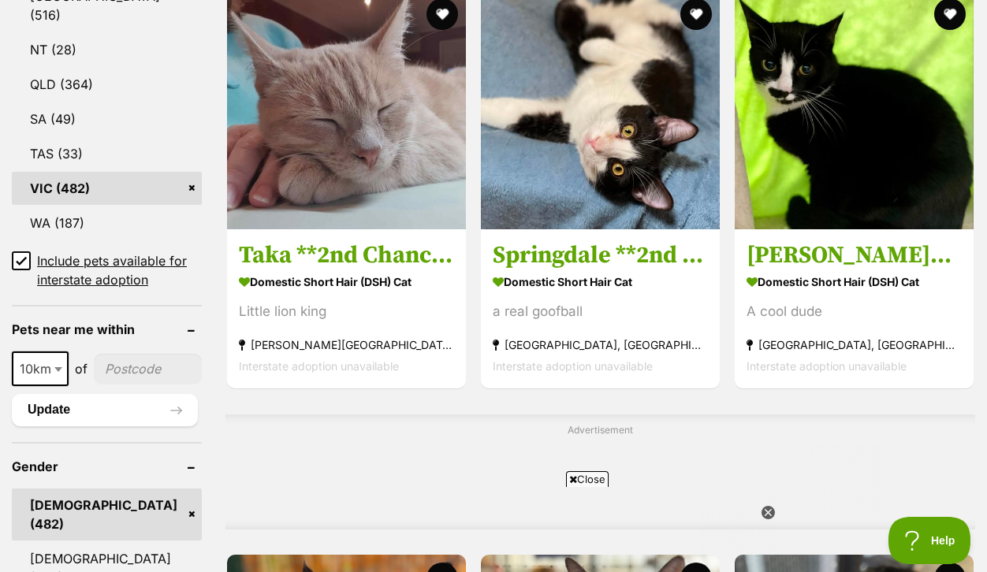
scroll to position [1008, 0]
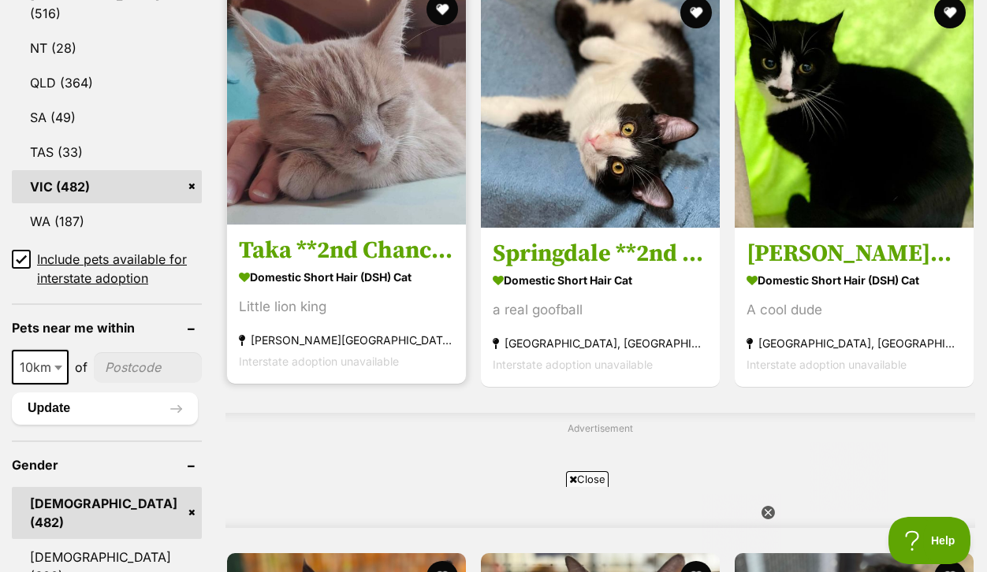
click at [364, 266] on h3 "Taka **2nd Chance Cat Rescue**" at bounding box center [346, 251] width 215 height 30
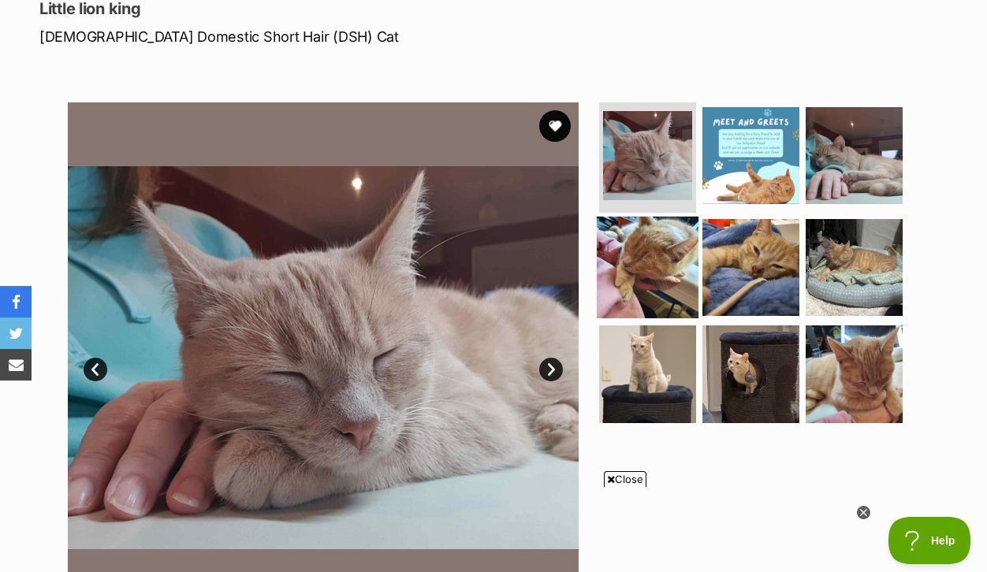
click at [645, 286] on img at bounding box center [647, 267] width 102 height 102
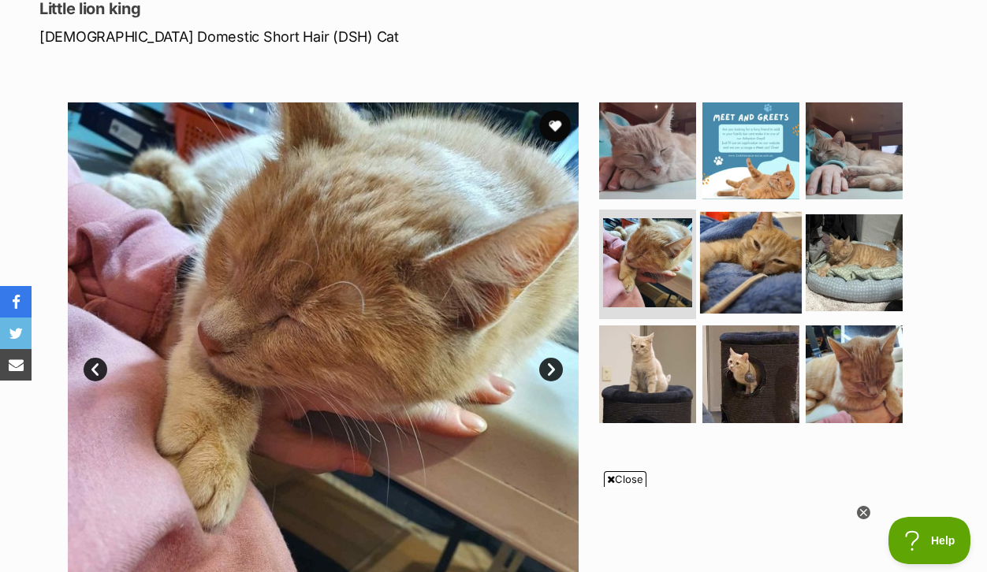
click at [762, 274] on img at bounding box center [751, 262] width 102 height 102
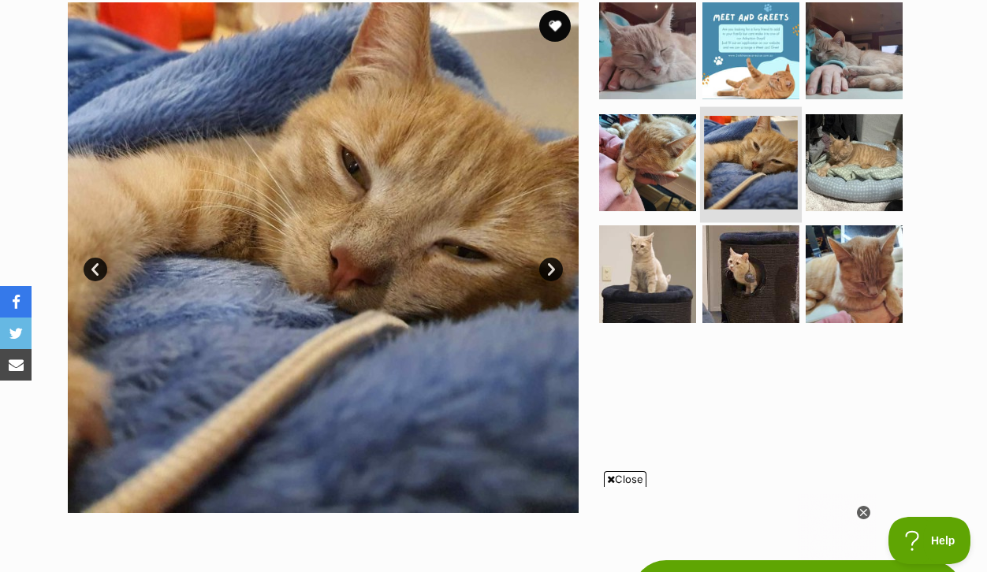
scroll to position [359, 0]
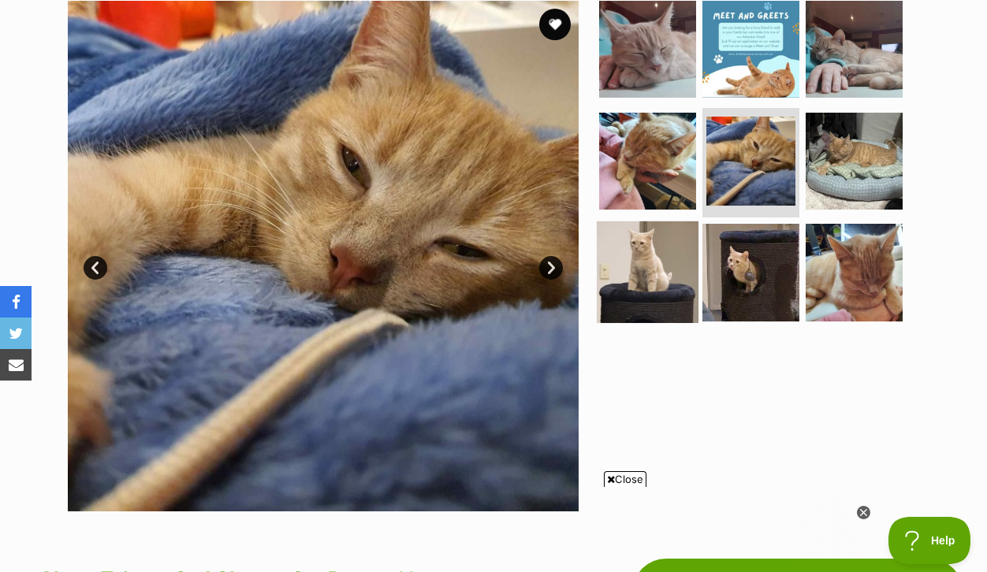
click at [658, 293] on img at bounding box center [647, 272] width 102 height 102
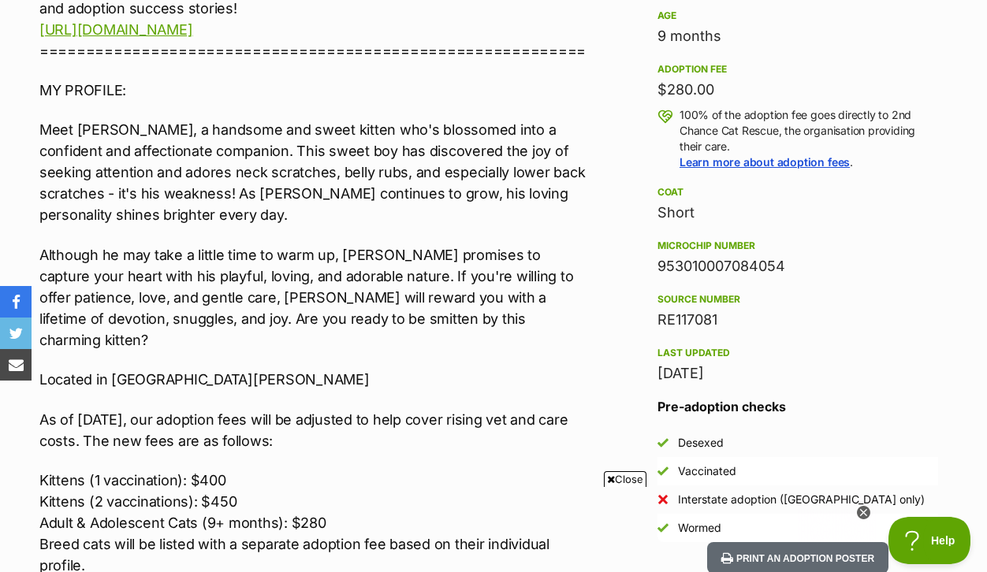
scroll to position [1163, 0]
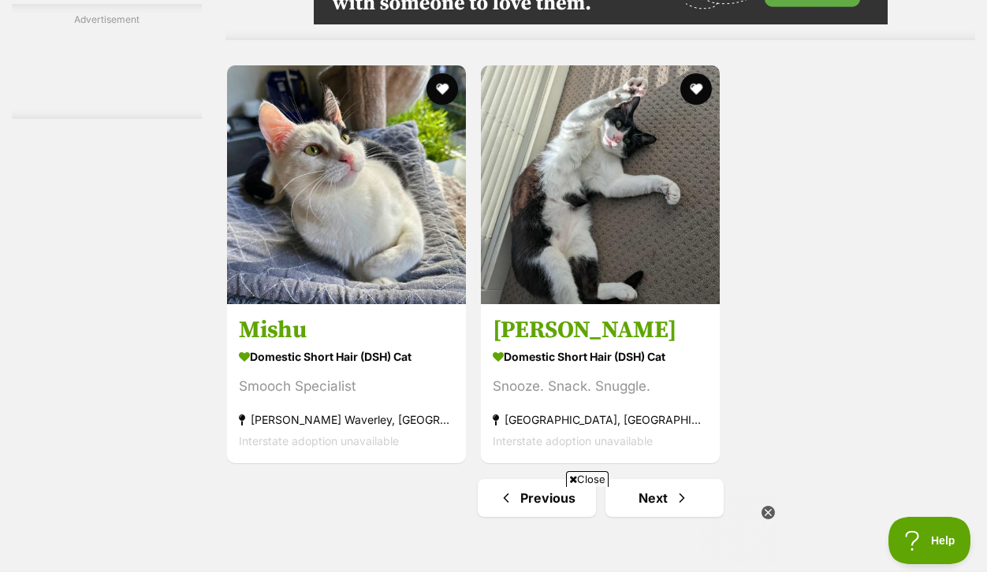
scroll to position [3451, 0]
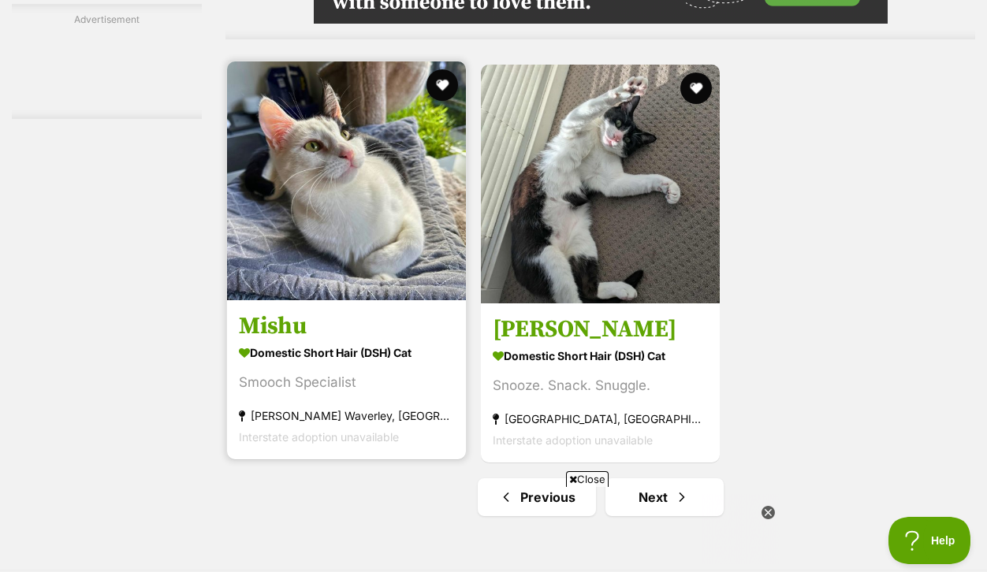
click at [373, 265] on img at bounding box center [346, 180] width 239 height 239
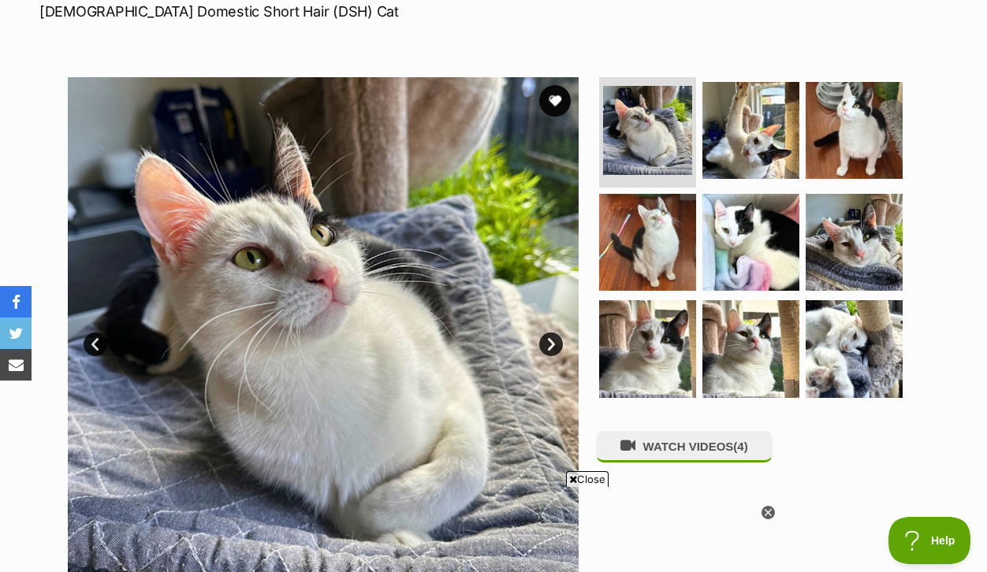
click at [542, 356] on link "Next" at bounding box center [551, 345] width 24 height 24
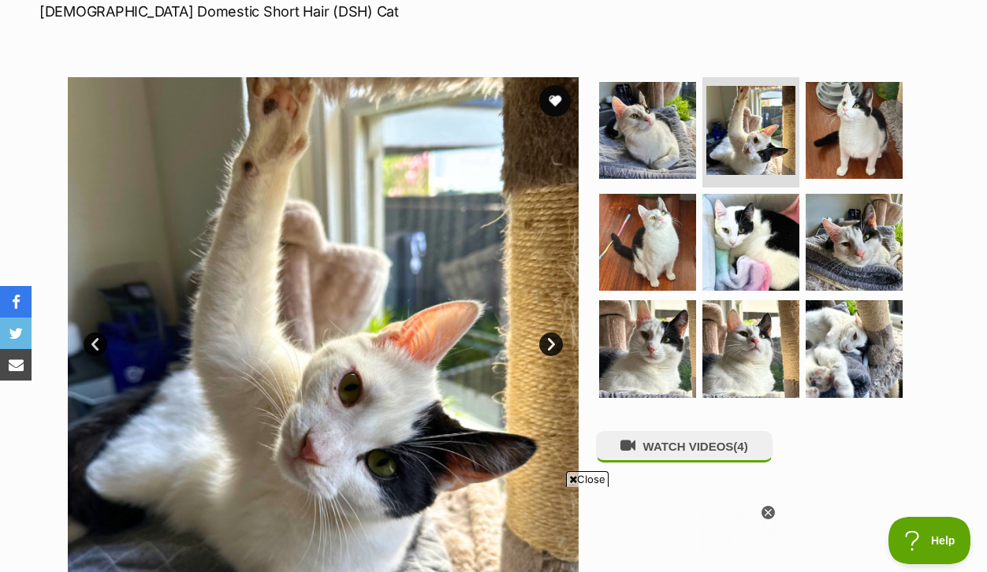
click at [542, 356] on link "Next" at bounding box center [551, 345] width 24 height 24
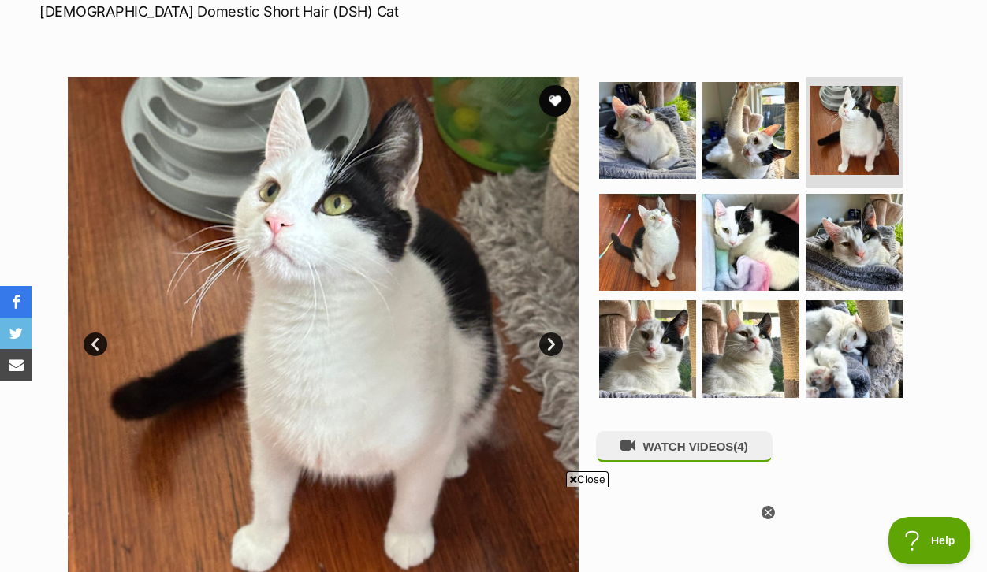
click at [542, 356] on link "Next" at bounding box center [551, 345] width 24 height 24
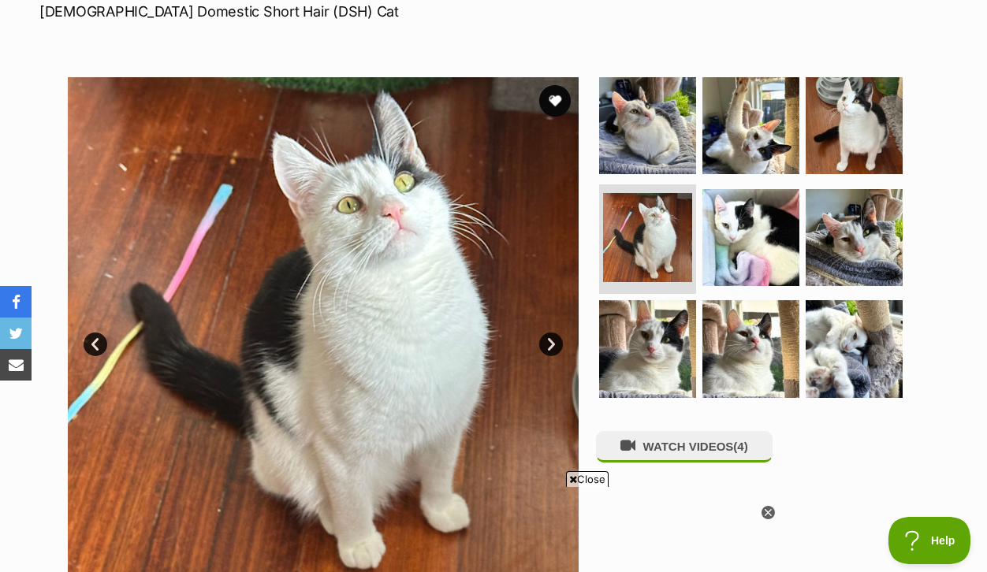
click at [542, 356] on link "Next" at bounding box center [551, 345] width 24 height 24
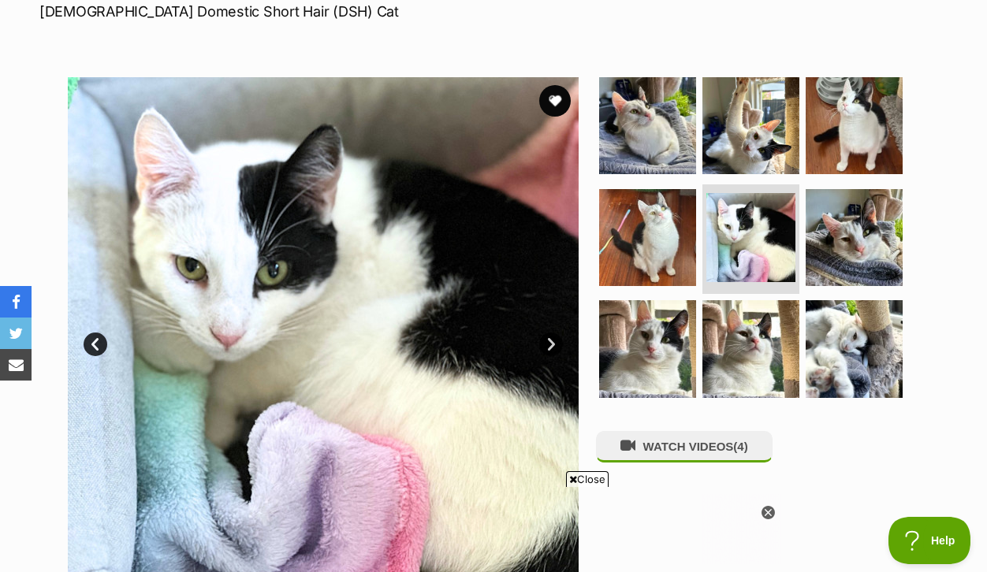
click at [542, 356] on link "Next" at bounding box center [551, 345] width 24 height 24
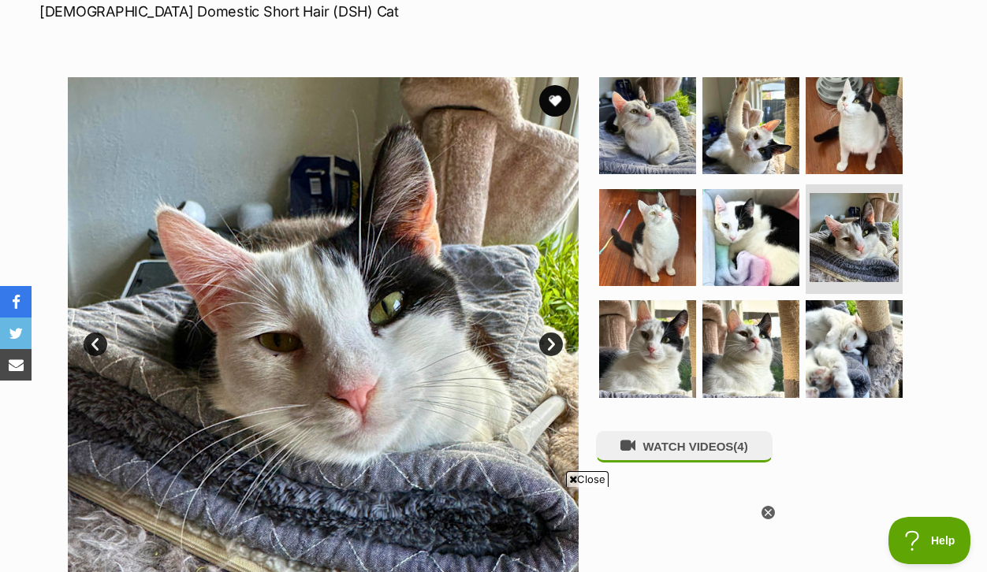
click at [542, 356] on link "Next" at bounding box center [551, 345] width 24 height 24
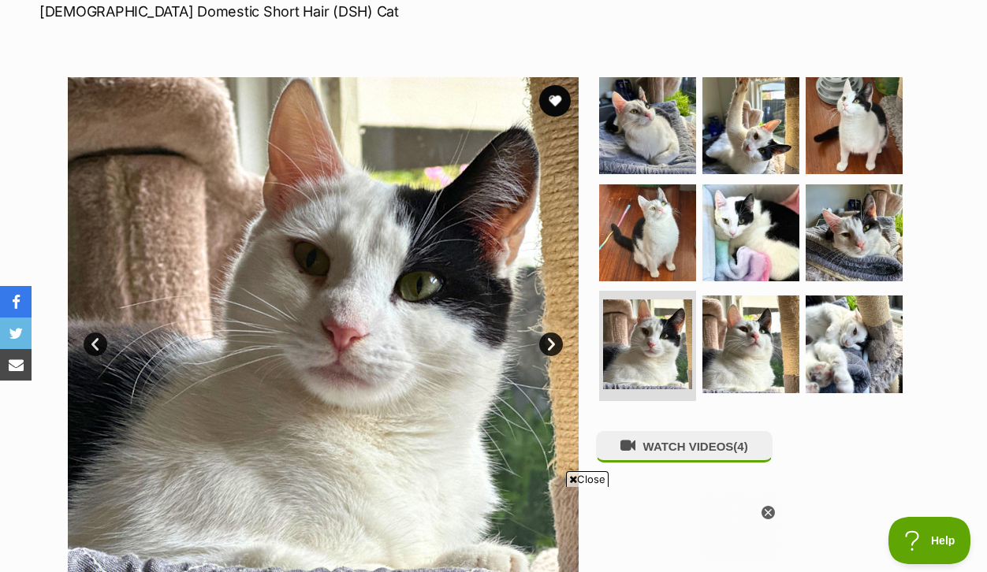
click at [542, 356] on link "Next" at bounding box center [551, 345] width 24 height 24
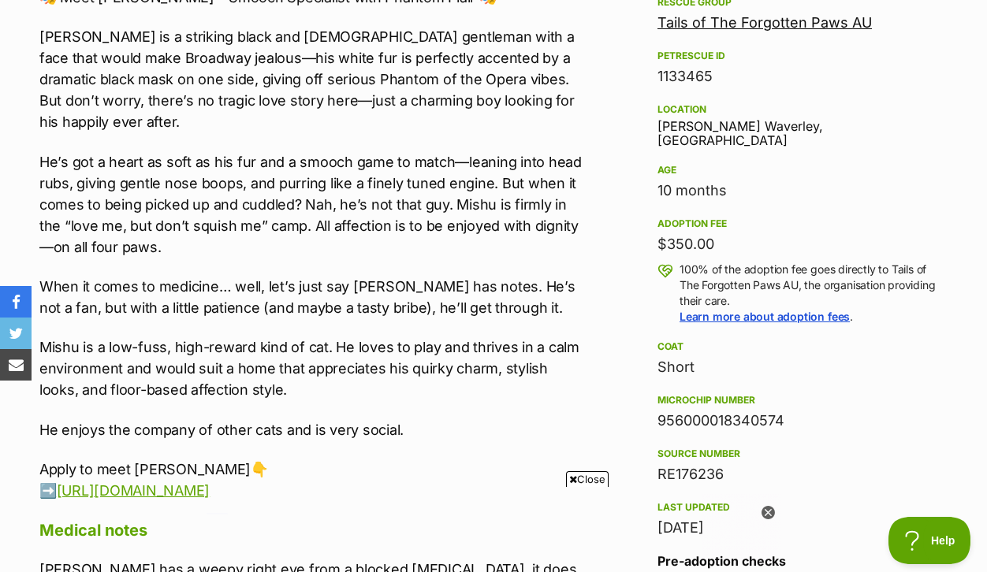
scroll to position [989, 0]
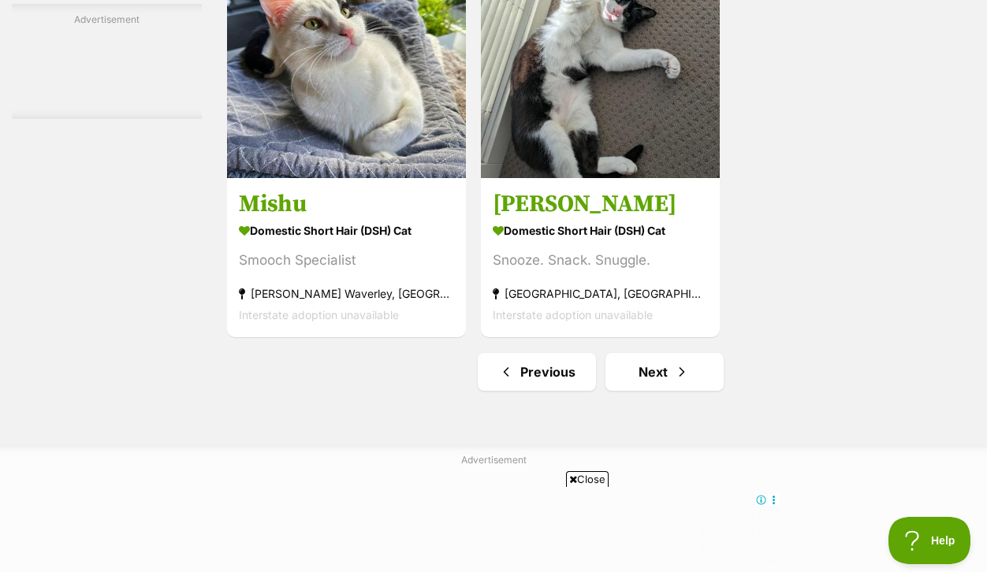
scroll to position [3611, 0]
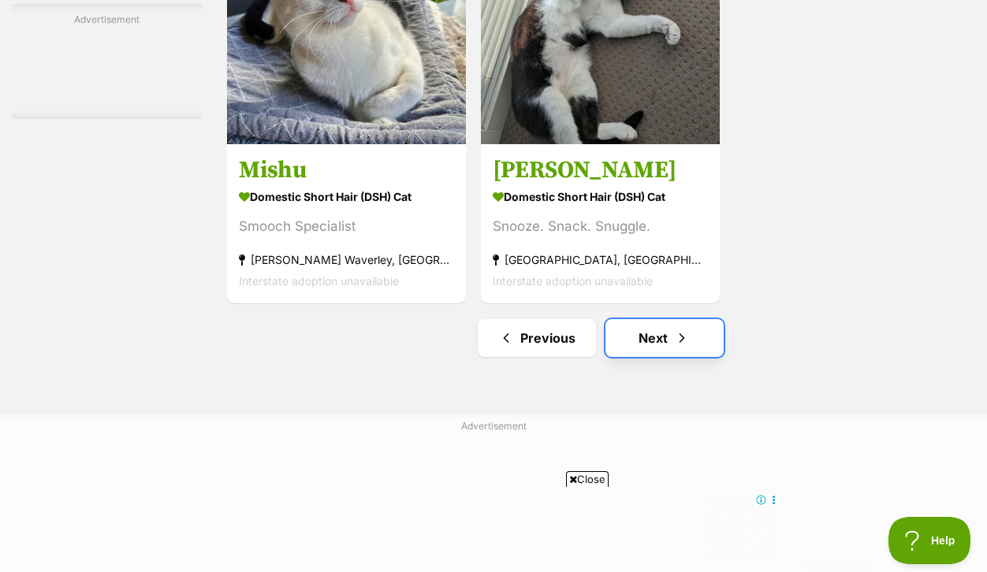
click at [671, 319] on link "Next" at bounding box center [664, 338] width 118 height 38
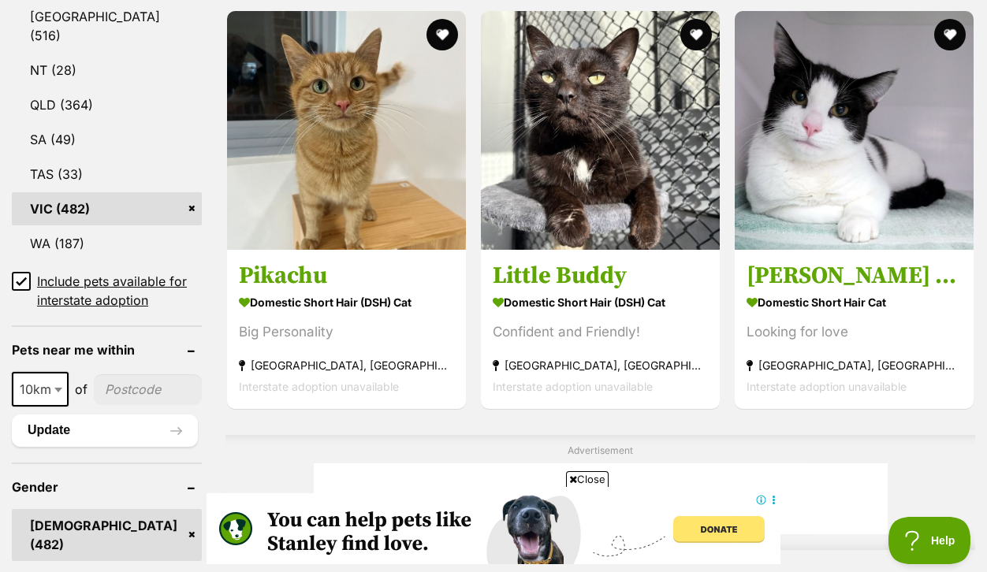
scroll to position [988, 0]
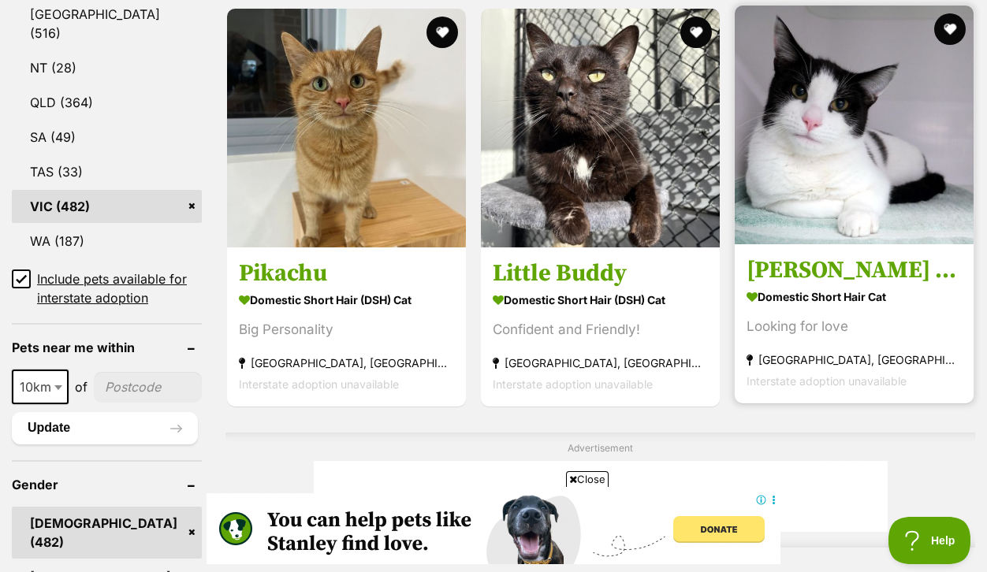
click at [898, 341] on link "Bailey STA014167 Domestic Short Hair Cat Looking for love Greensborough, VIC In…" at bounding box center [853, 324] width 239 height 160
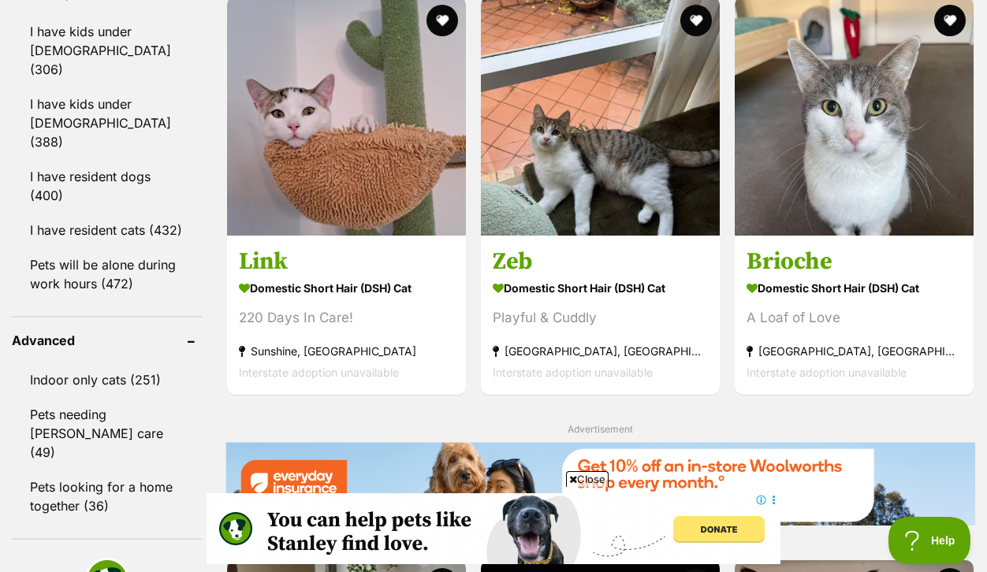
scroll to position [1980, 0]
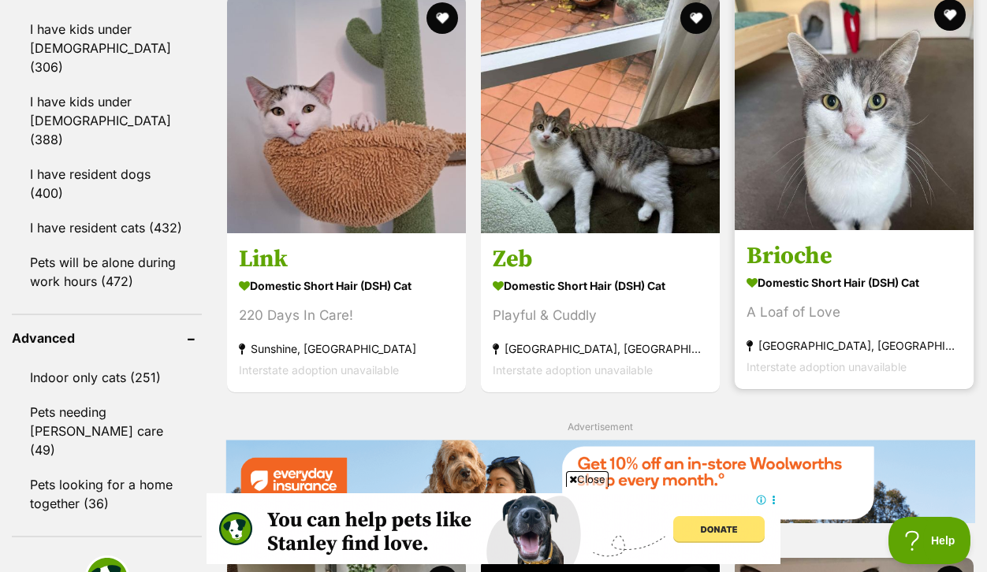
click at [837, 294] on strong "Domestic Short Hair (DSH) Cat" at bounding box center [853, 282] width 215 height 23
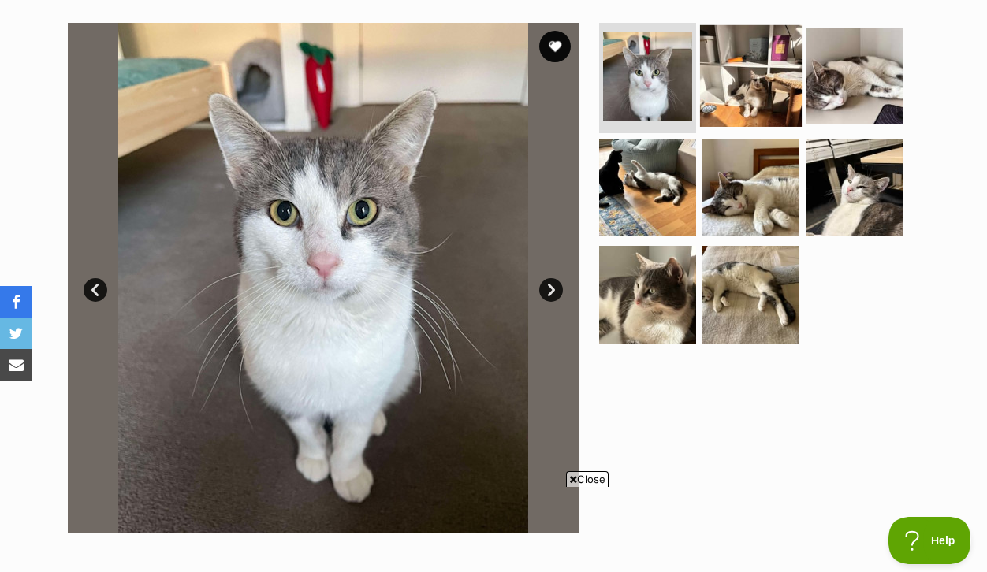
click at [771, 116] on img at bounding box center [751, 76] width 102 height 102
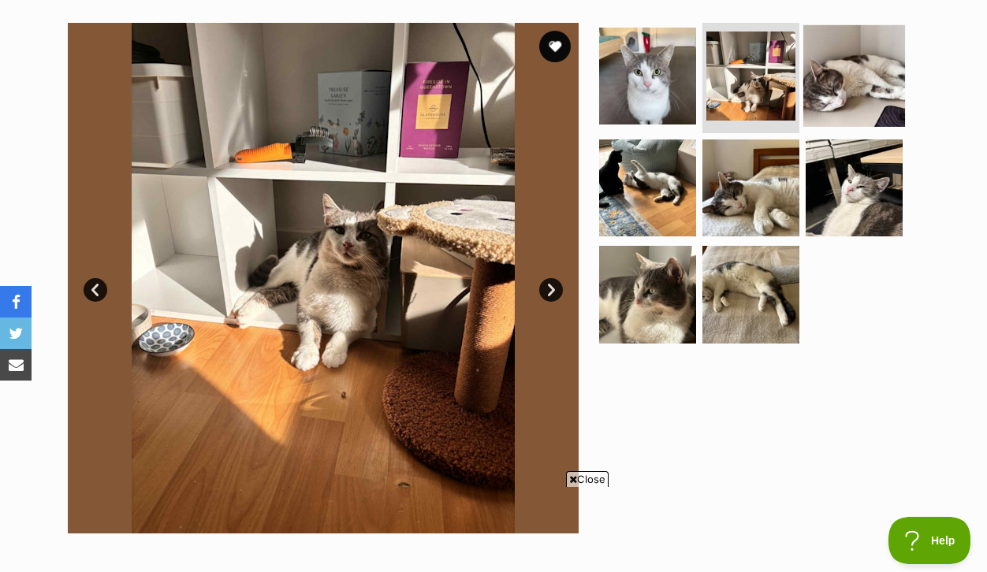
click at [870, 121] on img at bounding box center [854, 76] width 102 height 102
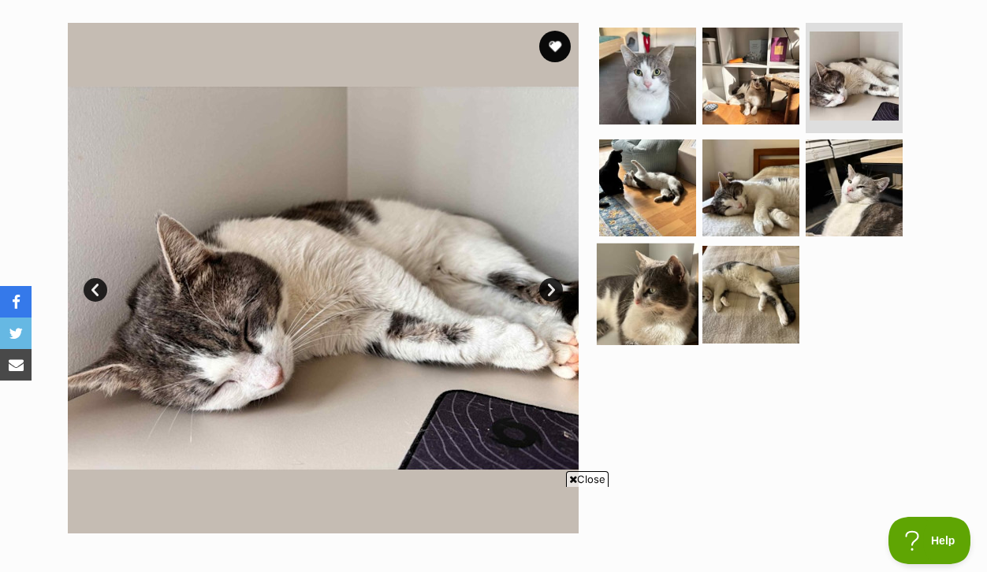
click at [645, 322] on img at bounding box center [647, 294] width 102 height 102
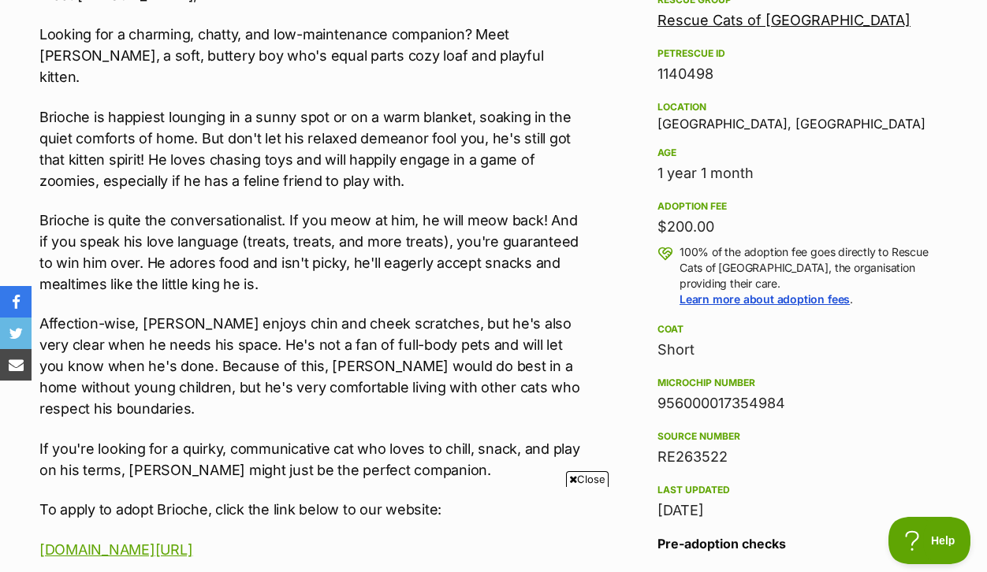
scroll to position [978, 0]
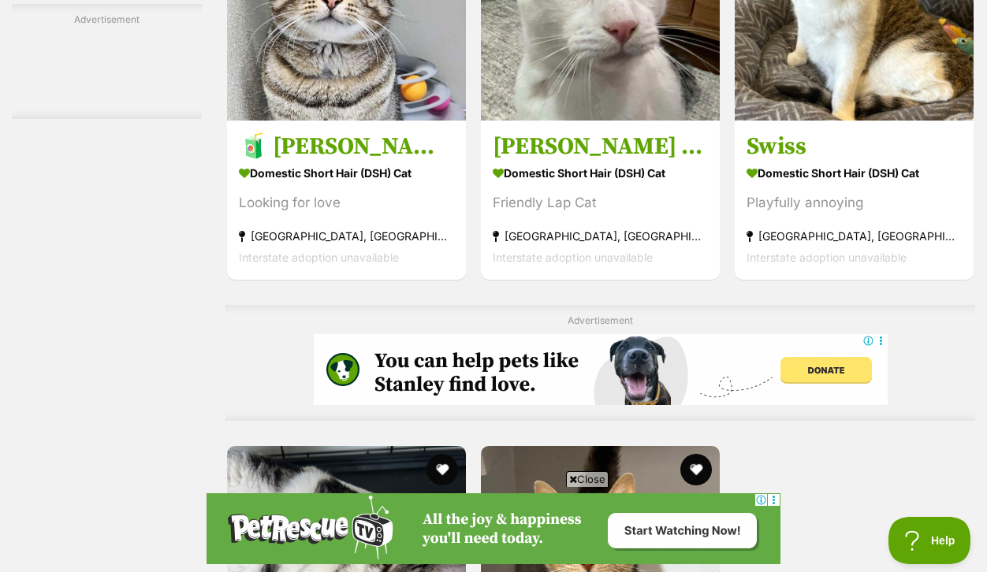
scroll to position [3072, 0]
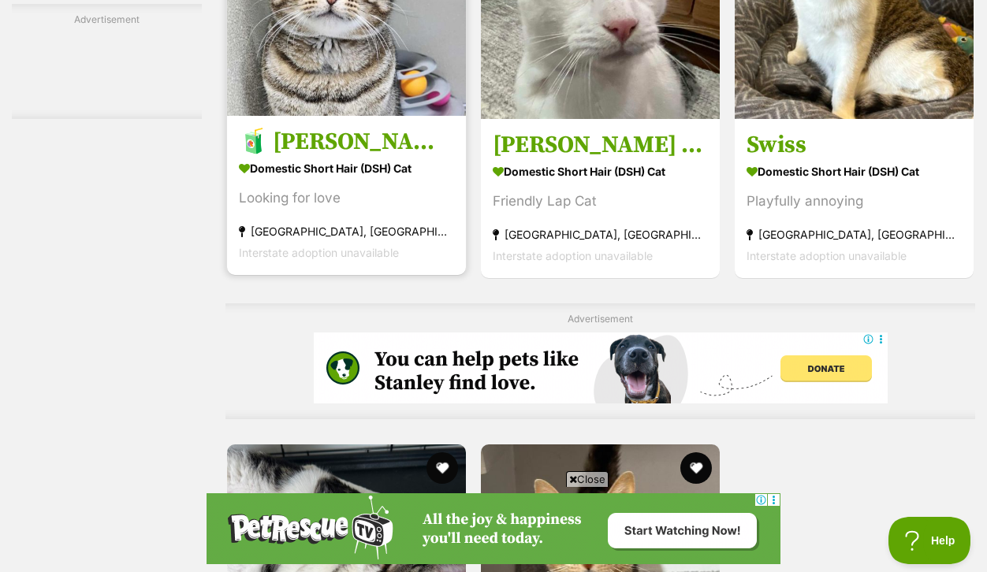
click at [383, 157] on h3 "🧃 Archibald 6433 🧃" at bounding box center [346, 142] width 215 height 30
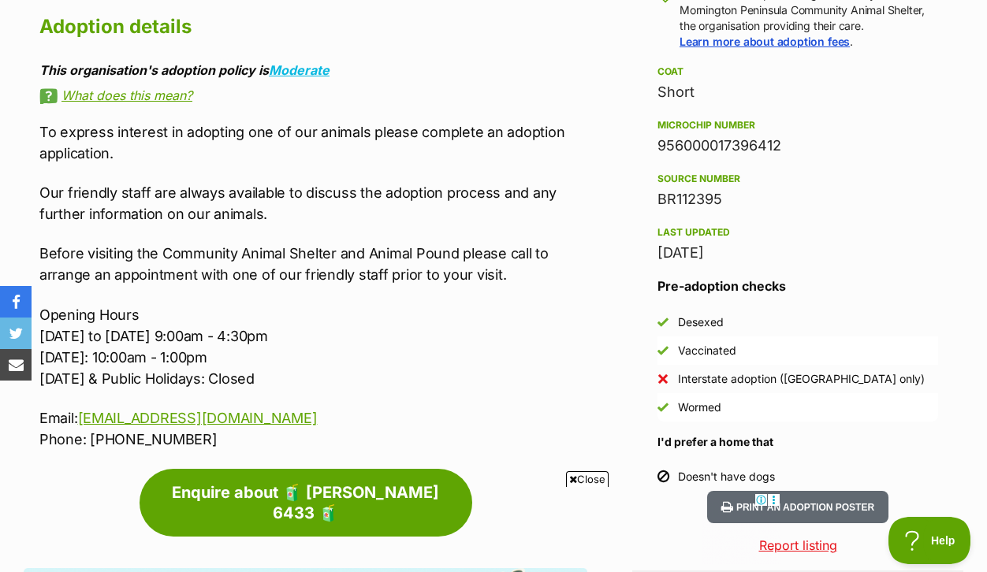
scroll to position [1291, 0]
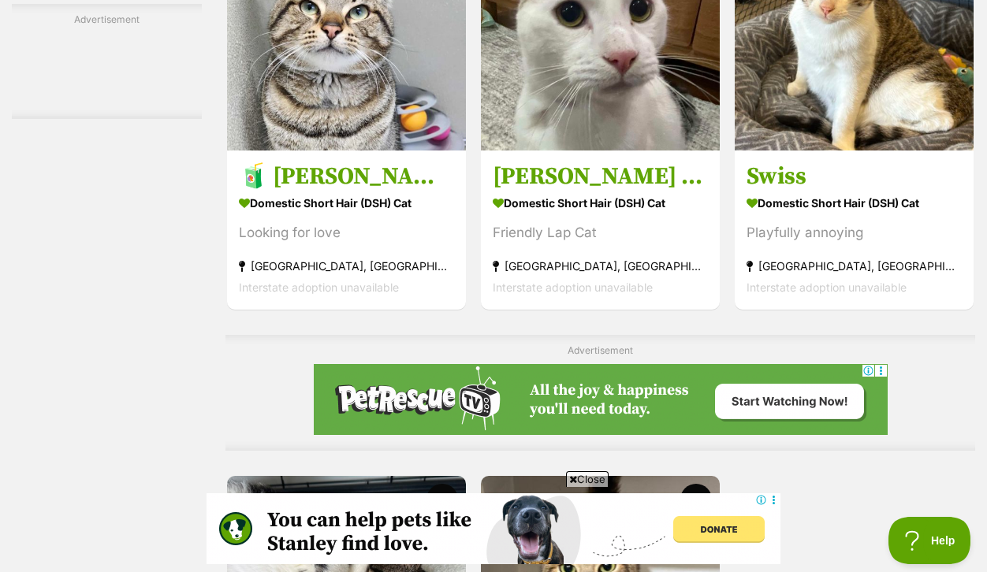
scroll to position [3053, 0]
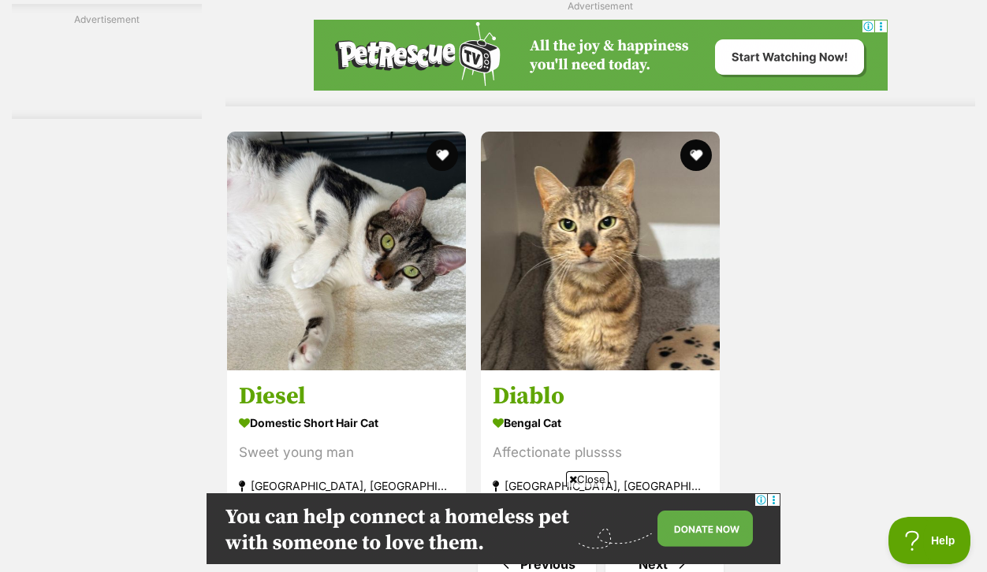
scroll to position [3367, 0]
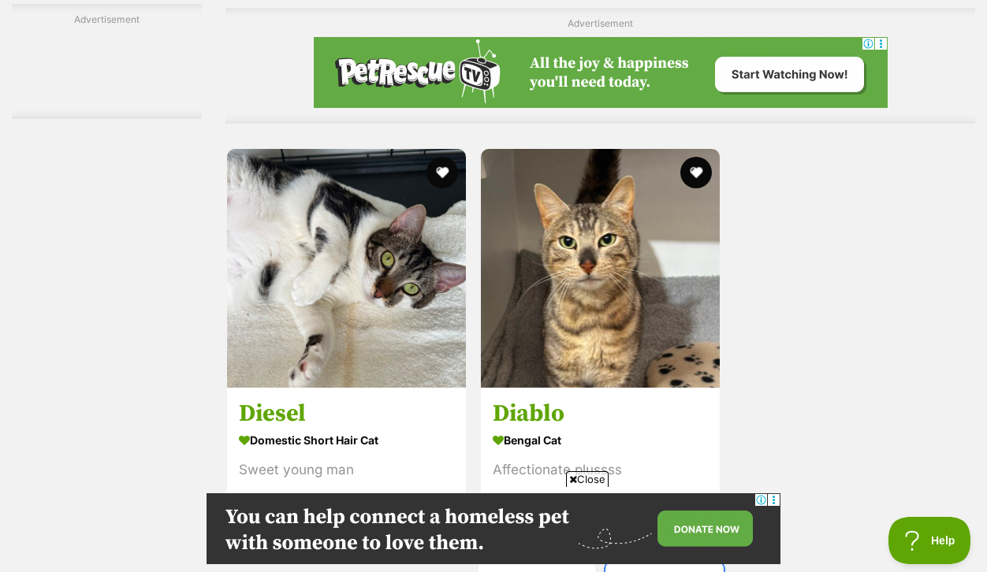
click at [677, 563] on link "Next" at bounding box center [664, 582] width 118 height 38
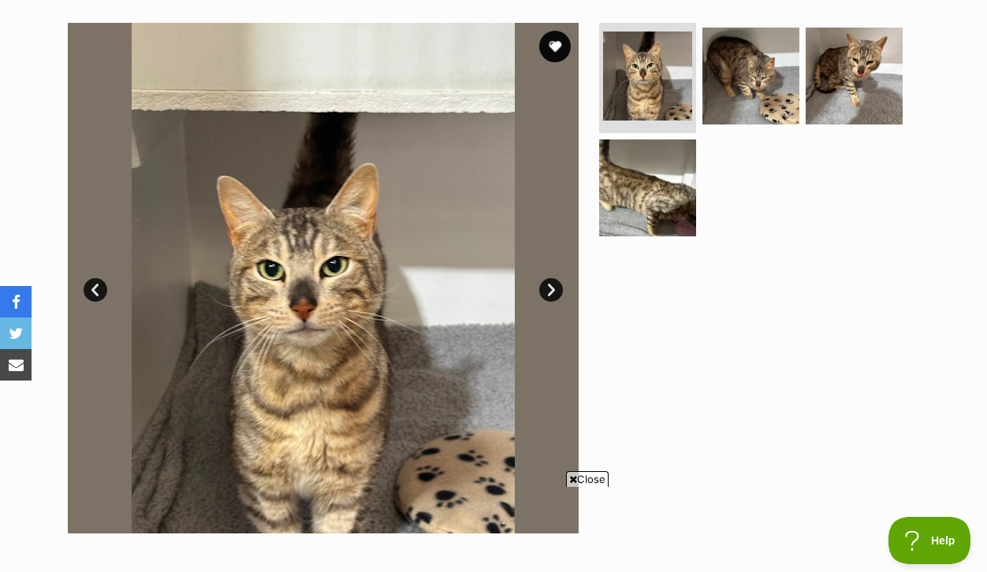
click at [559, 302] on link "Next" at bounding box center [551, 290] width 24 height 24
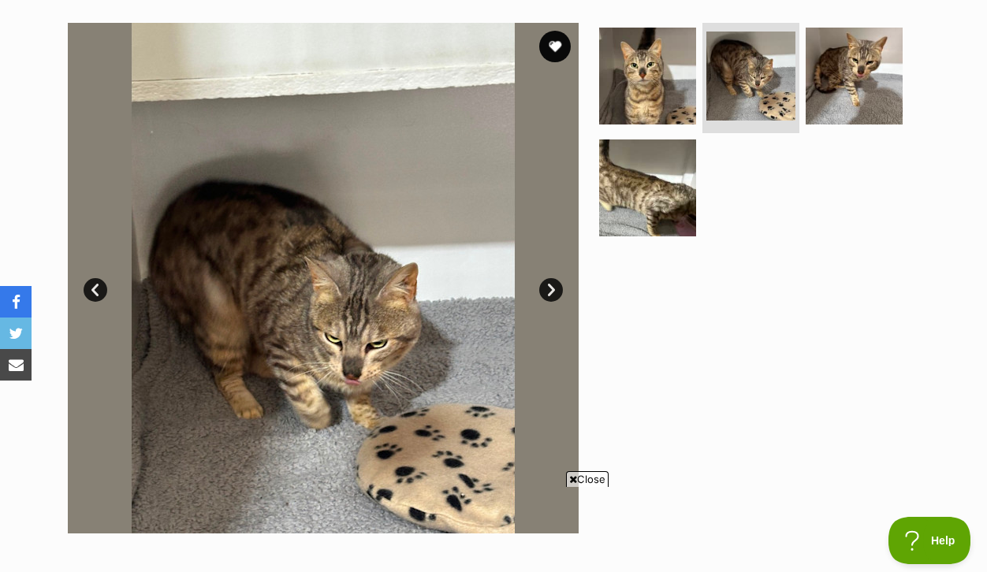
click at [559, 302] on link "Next" at bounding box center [551, 290] width 24 height 24
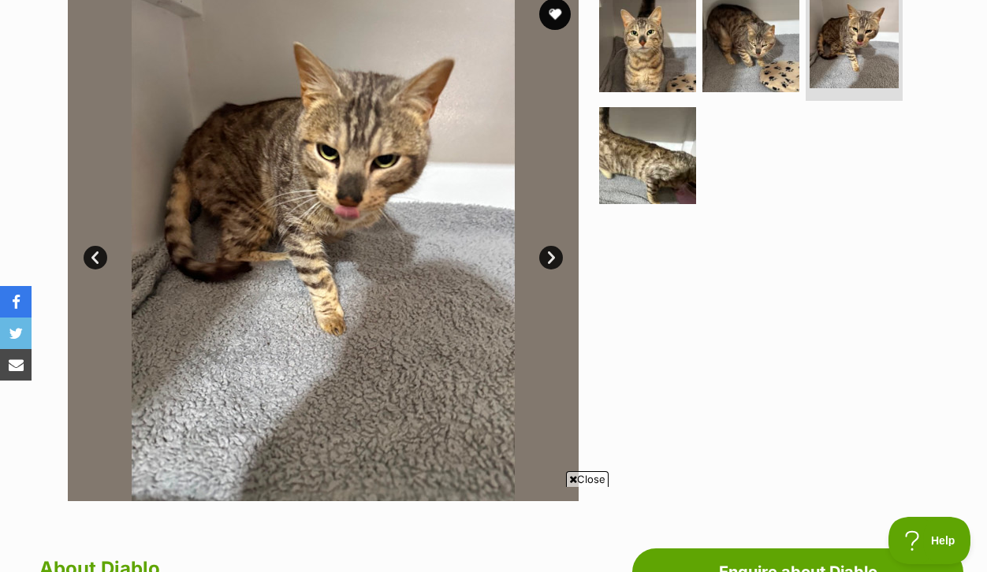
scroll to position [370, 0]
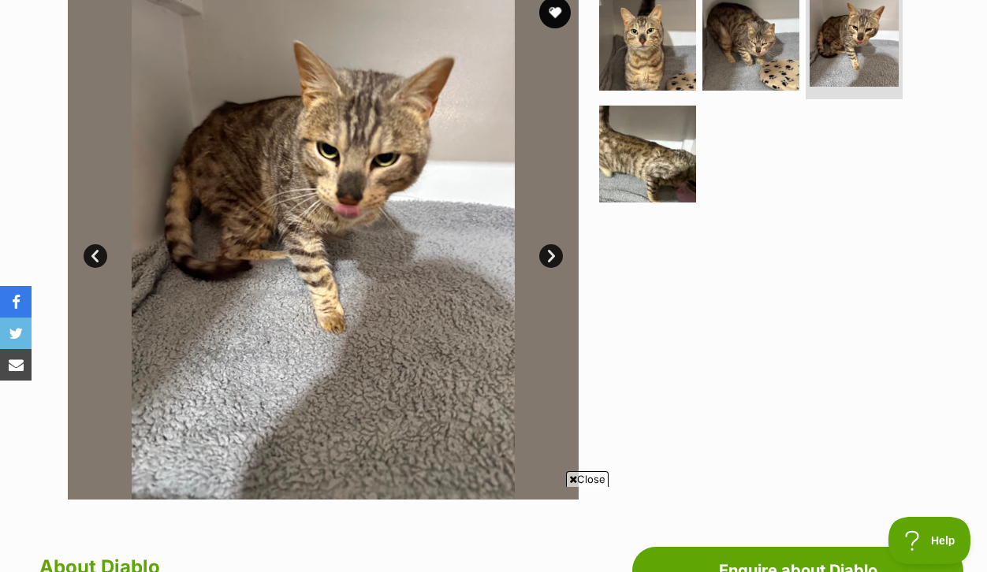
click at [548, 268] on link "Next" at bounding box center [551, 256] width 24 height 24
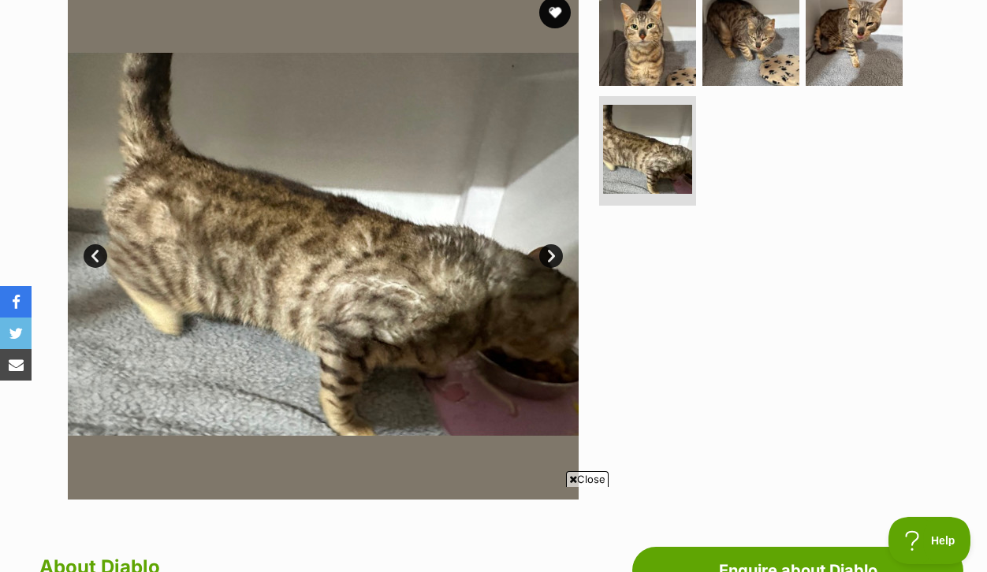
click at [548, 268] on link "Next" at bounding box center [551, 256] width 24 height 24
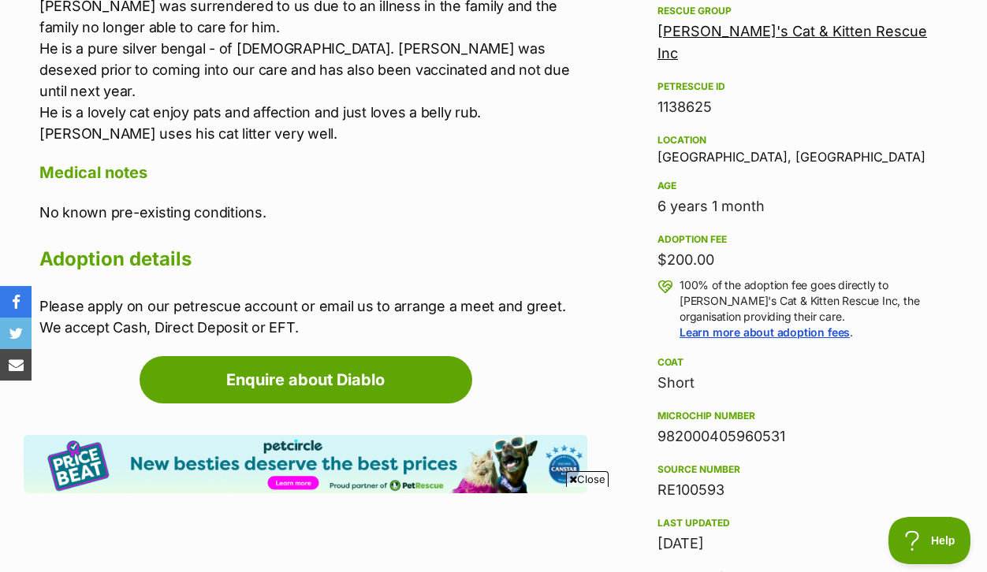
scroll to position [982, 0]
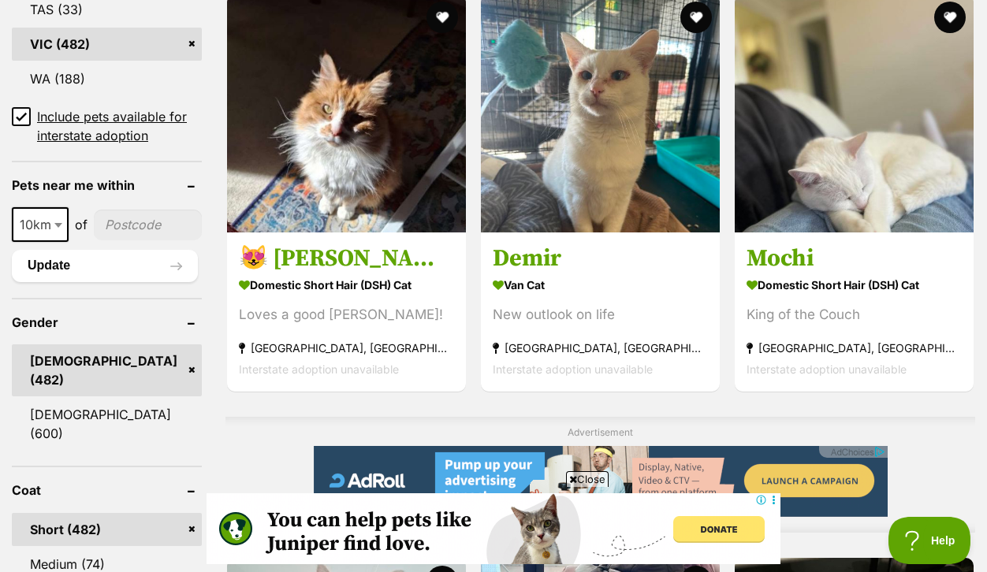
scroll to position [1157, 0]
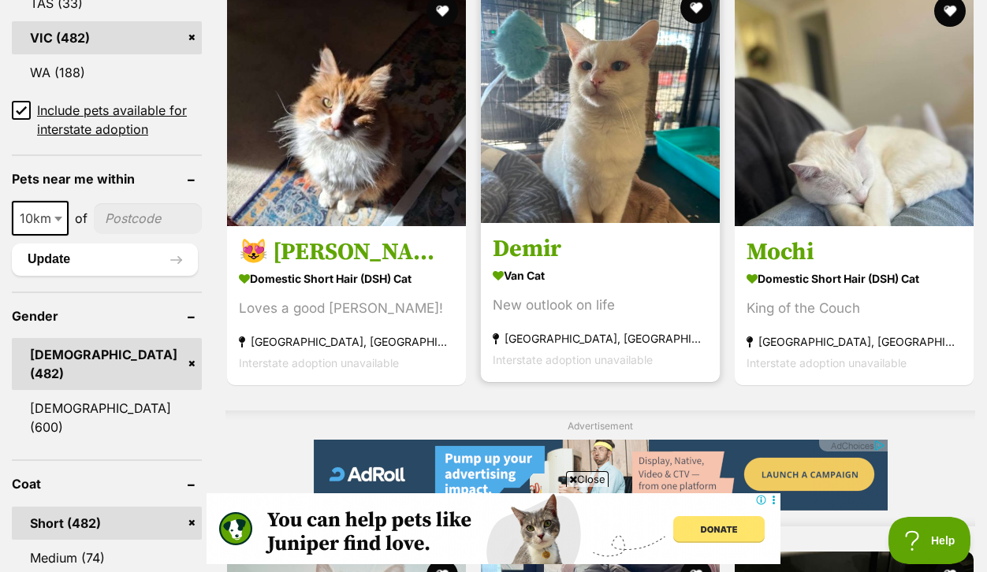
click at [550, 264] on h3 "Demir" at bounding box center [599, 249] width 215 height 30
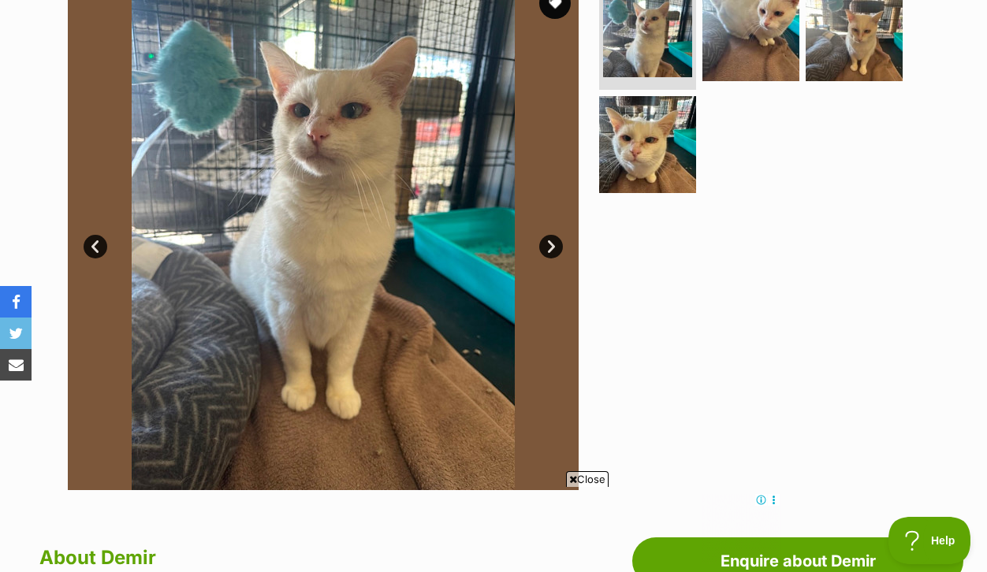
click at [548, 258] on link "Next" at bounding box center [551, 247] width 24 height 24
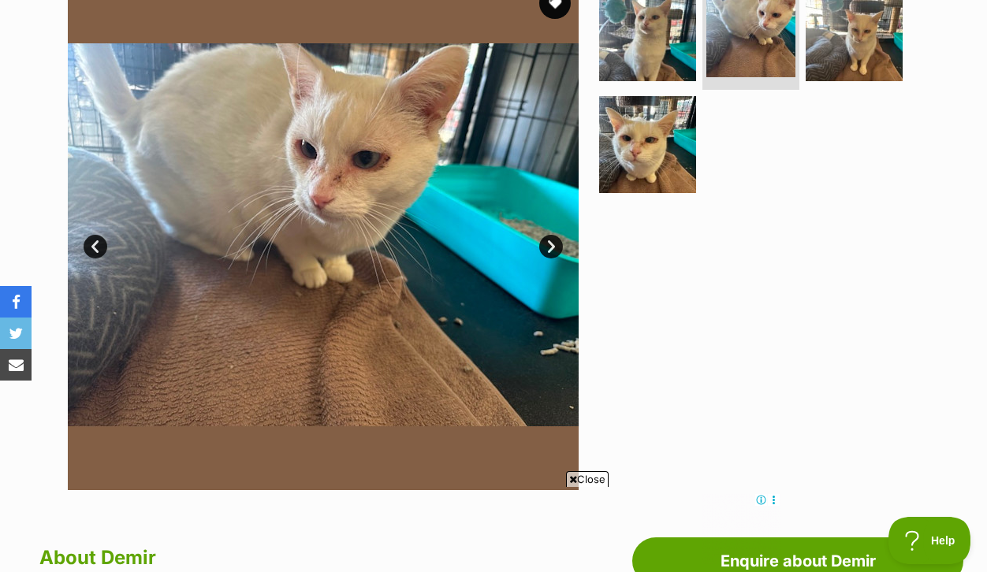
click at [548, 258] on link "Next" at bounding box center [551, 247] width 24 height 24
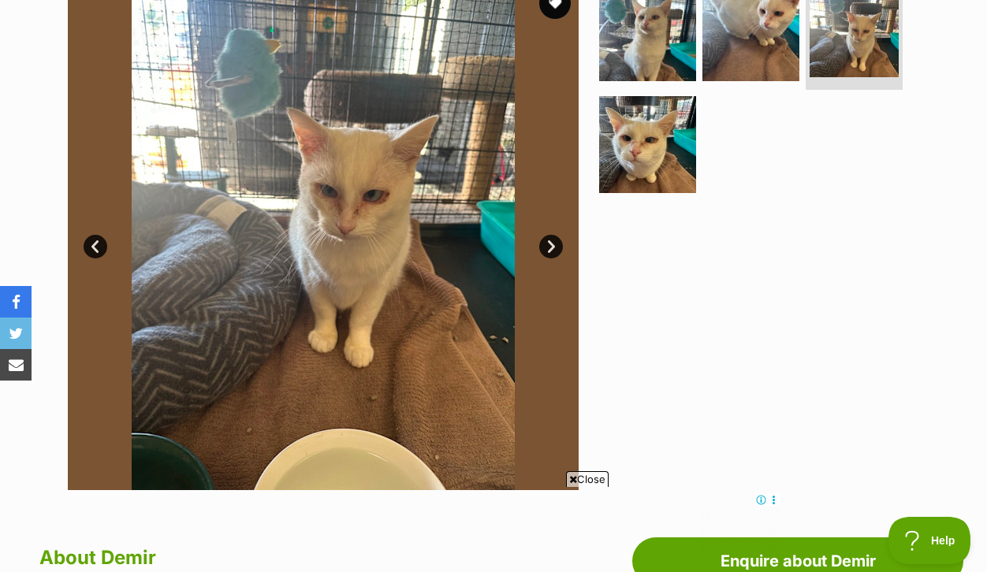
click at [548, 258] on link "Next" at bounding box center [551, 247] width 24 height 24
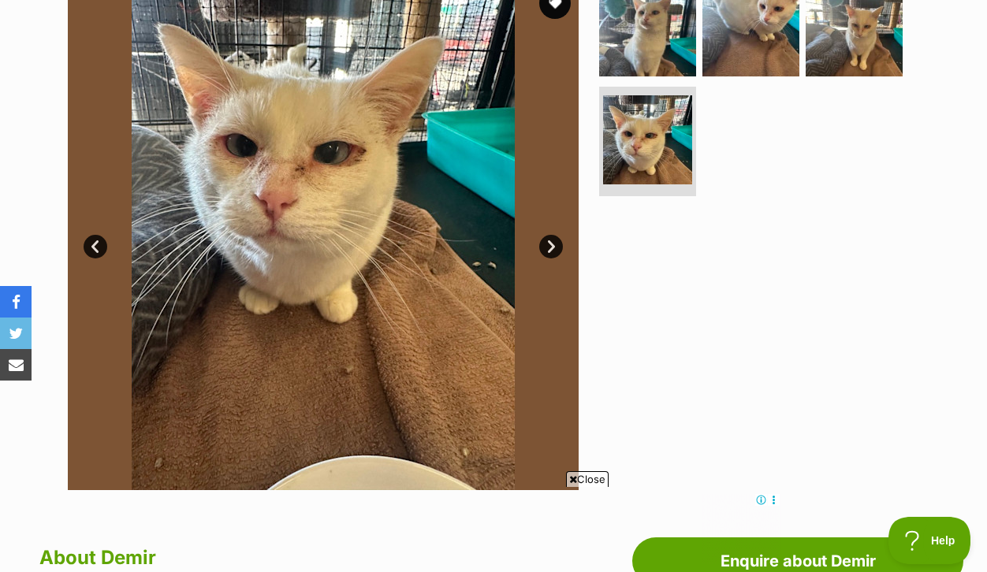
click at [548, 258] on link "Next" at bounding box center [551, 247] width 24 height 24
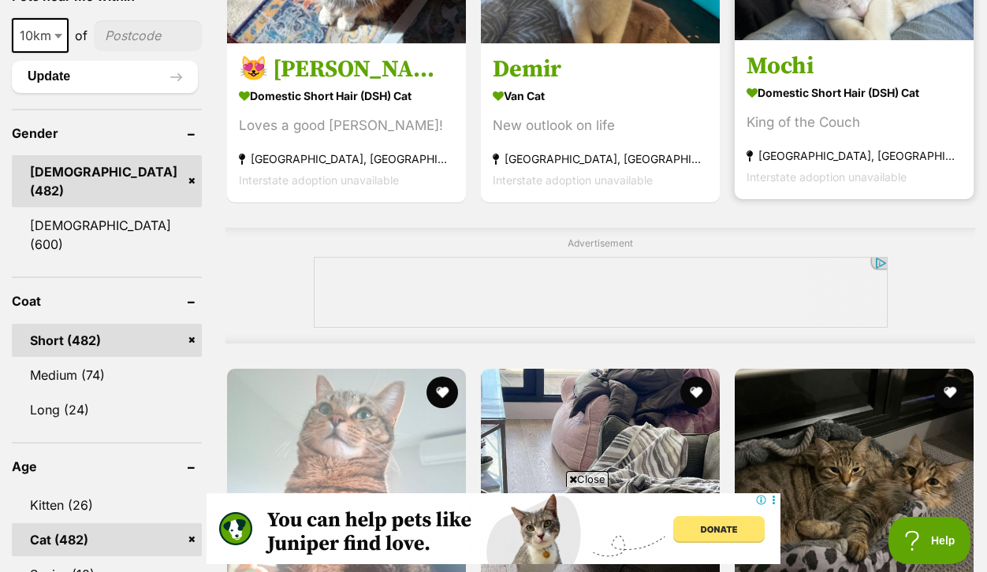
click at [797, 81] on h3 "Mochi" at bounding box center [853, 66] width 215 height 30
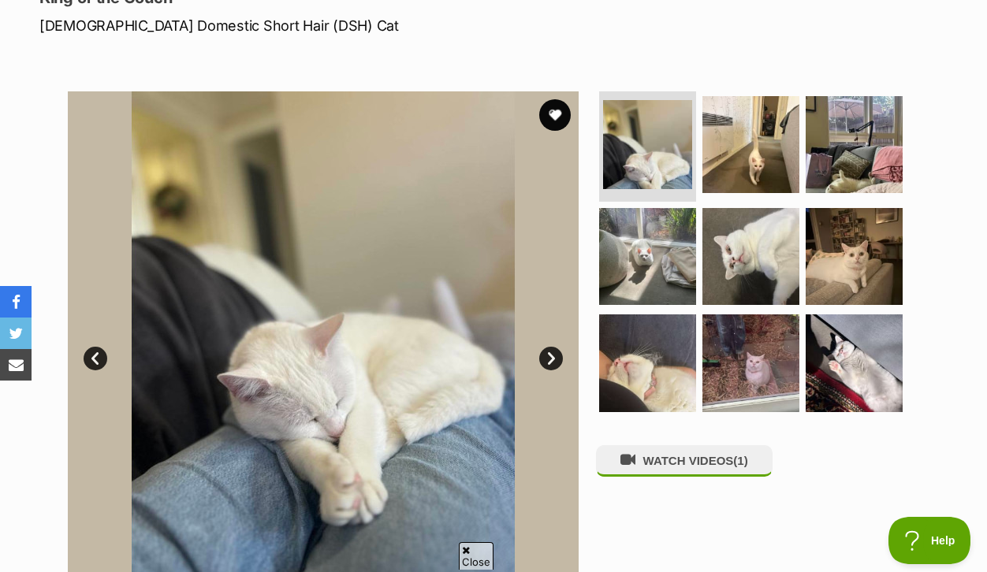
click at [548, 370] on link "Next" at bounding box center [551, 359] width 24 height 24
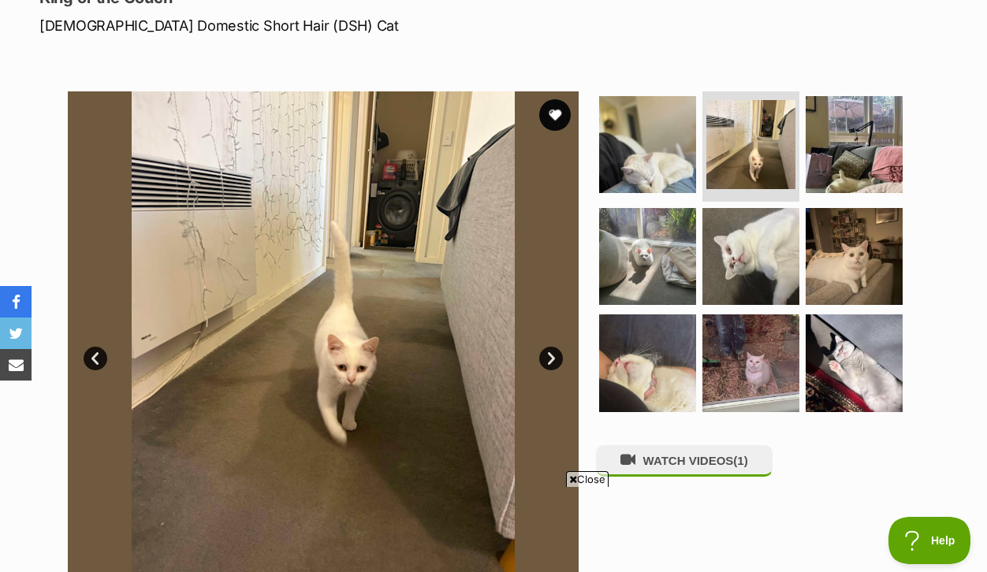
click at [548, 370] on link "Next" at bounding box center [551, 359] width 24 height 24
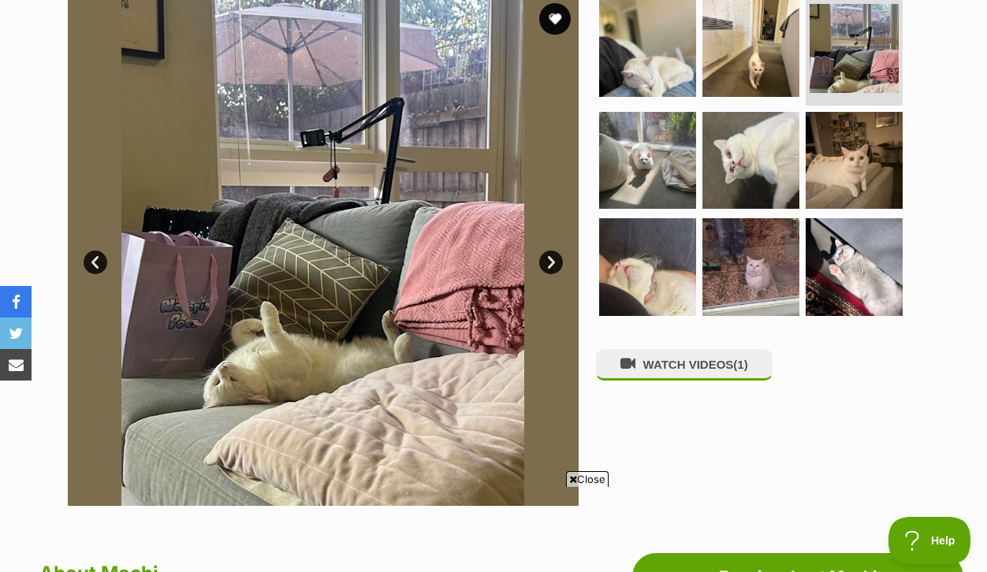
scroll to position [384, 0]
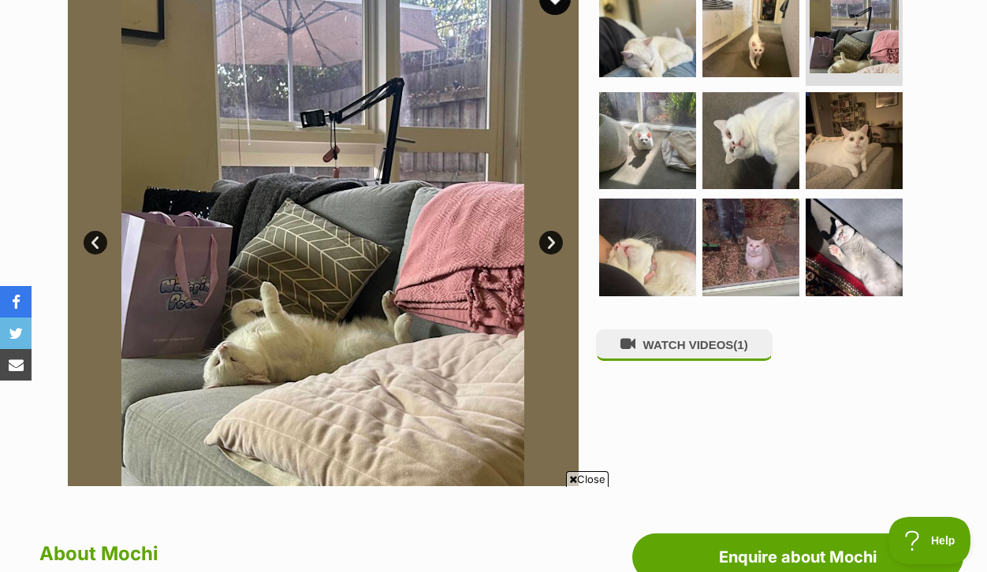
click at [544, 255] on link "Next" at bounding box center [551, 243] width 24 height 24
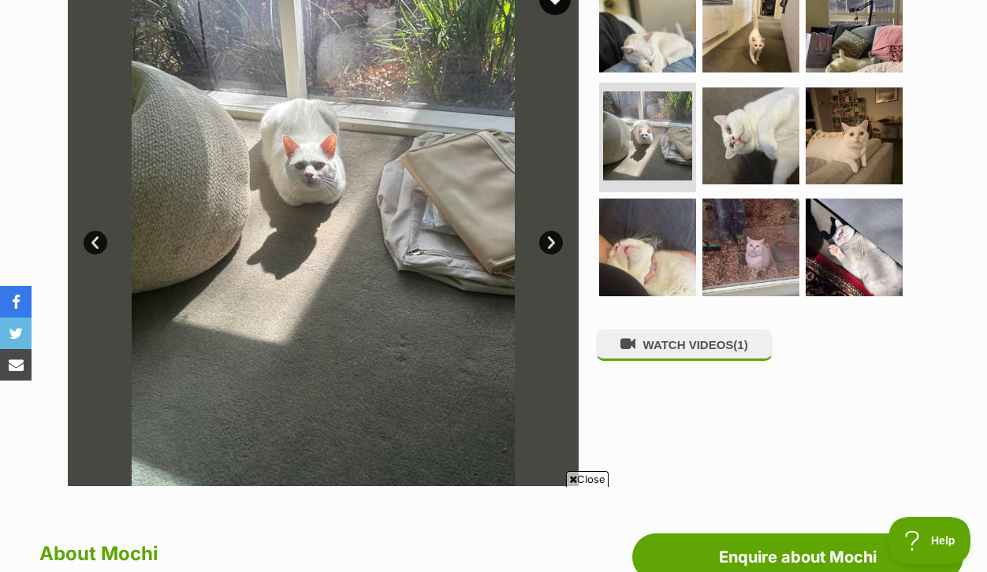
click at [544, 255] on link "Next" at bounding box center [551, 243] width 24 height 24
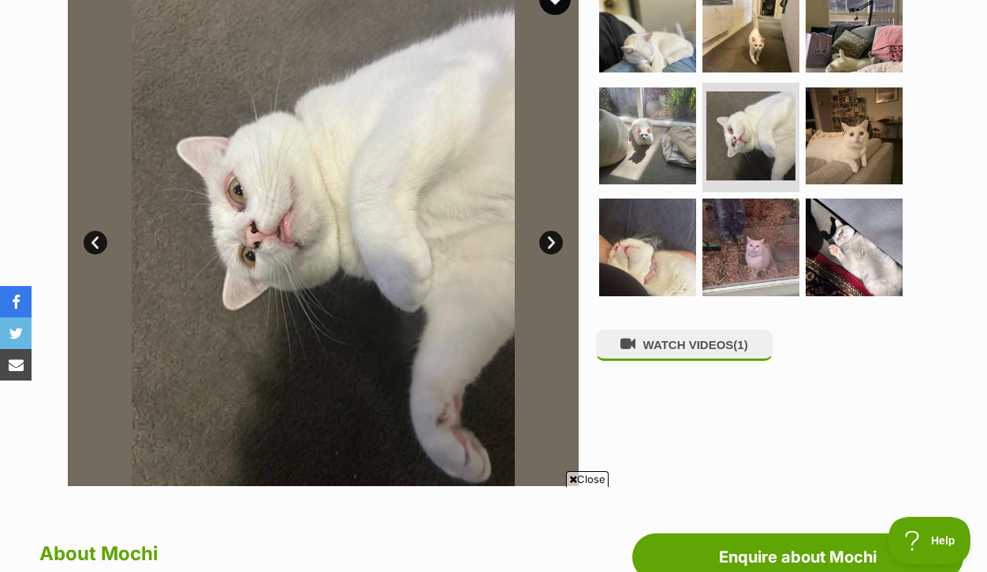
click at [544, 255] on link "Next" at bounding box center [551, 243] width 24 height 24
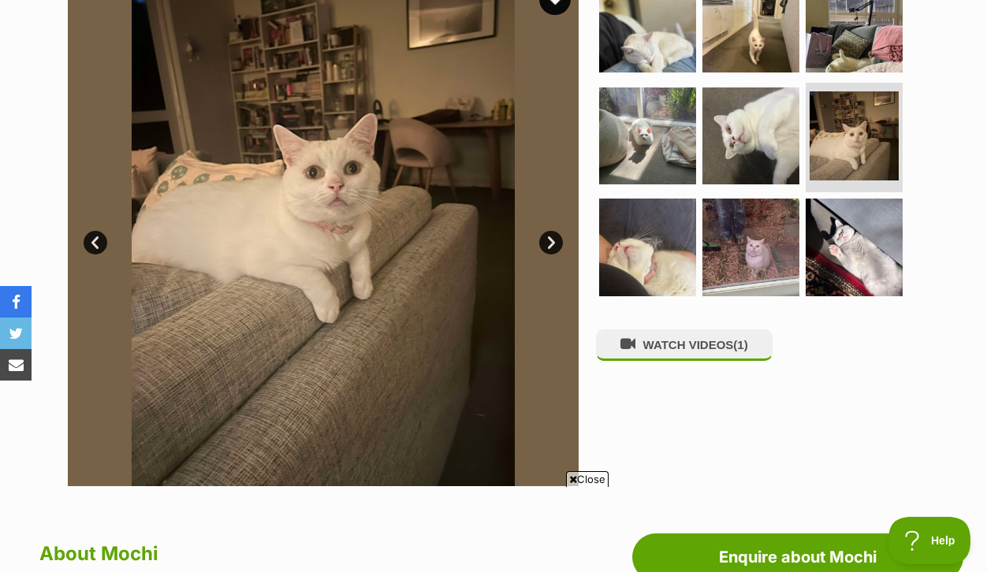
click at [544, 255] on link "Next" at bounding box center [551, 243] width 24 height 24
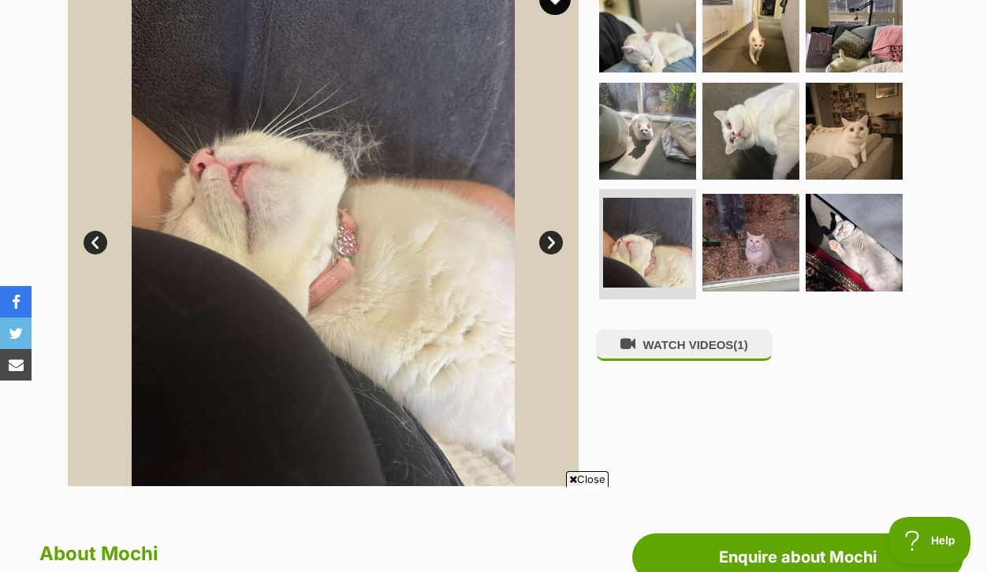
click at [544, 255] on link "Next" at bounding box center [551, 243] width 24 height 24
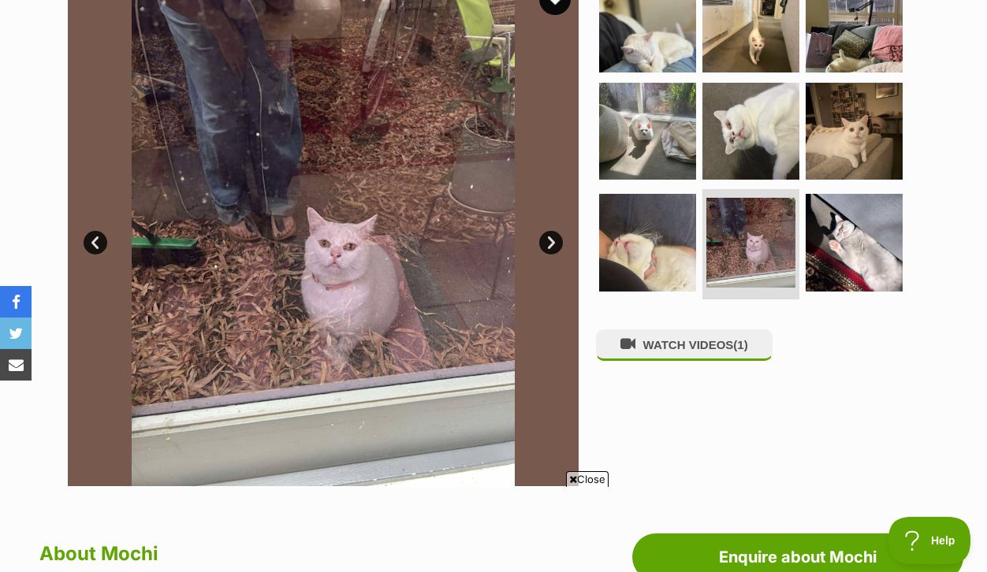
click at [544, 255] on link "Next" at bounding box center [551, 243] width 24 height 24
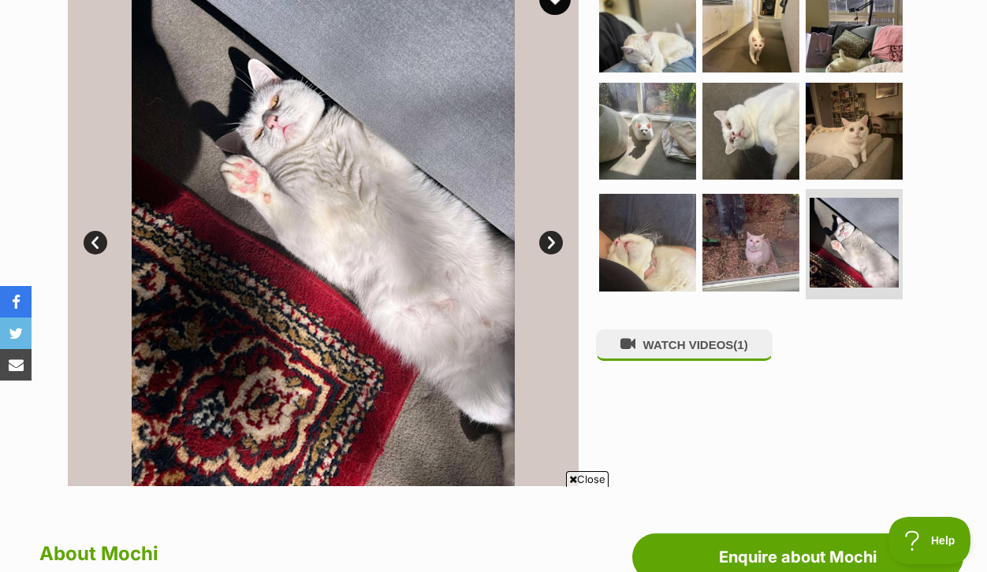
click at [544, 255] on link "Next" at bounding box center [551, 243] width 24 height 24
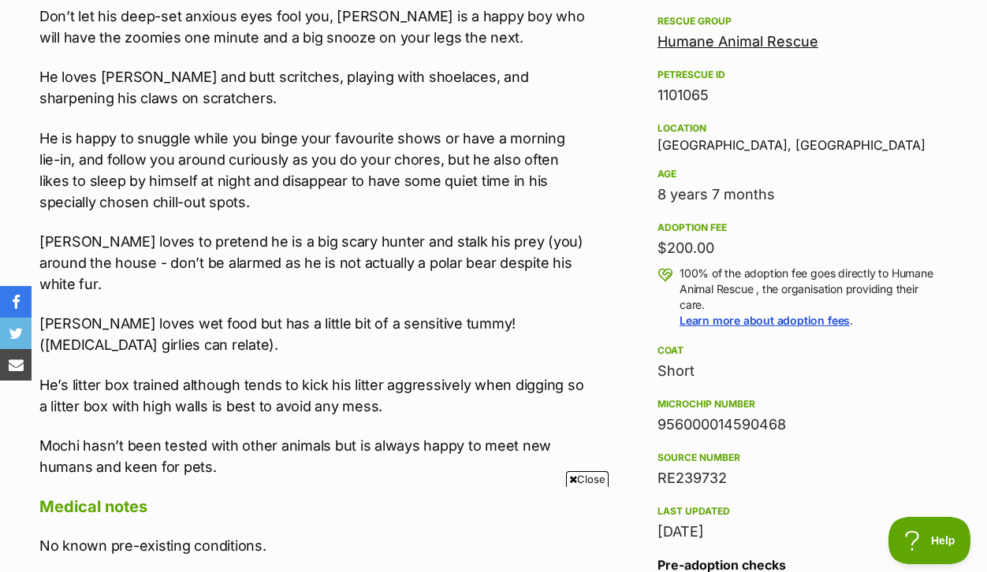
scroll to position [0, 0]
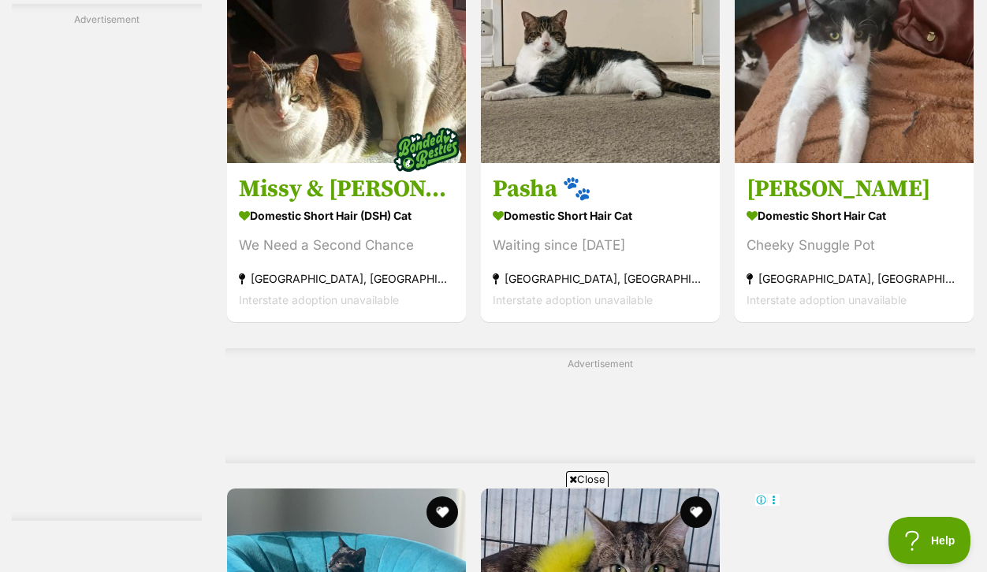
scroll to position [3175, 0]
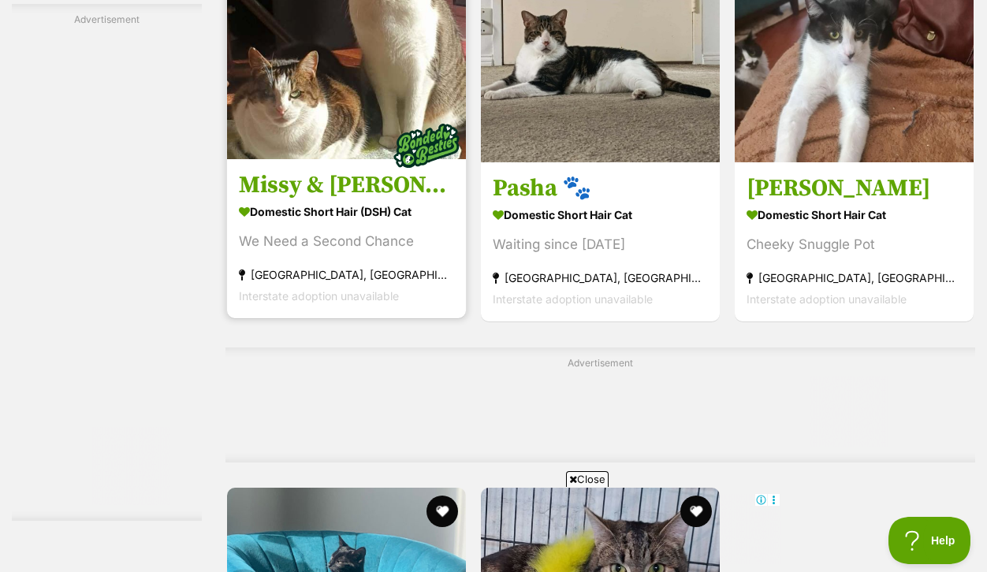
click at [358, 201] on h3 "Missy & [PERSON_NAME] 🌺💙" at bounding box center [346, 186] width 215 height 30
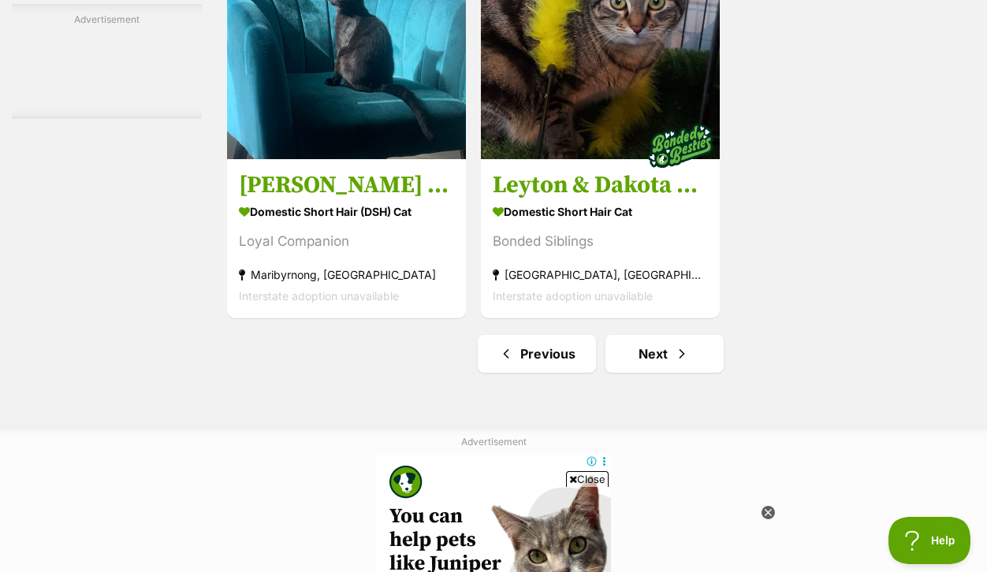
scroll to position [3763, 0]
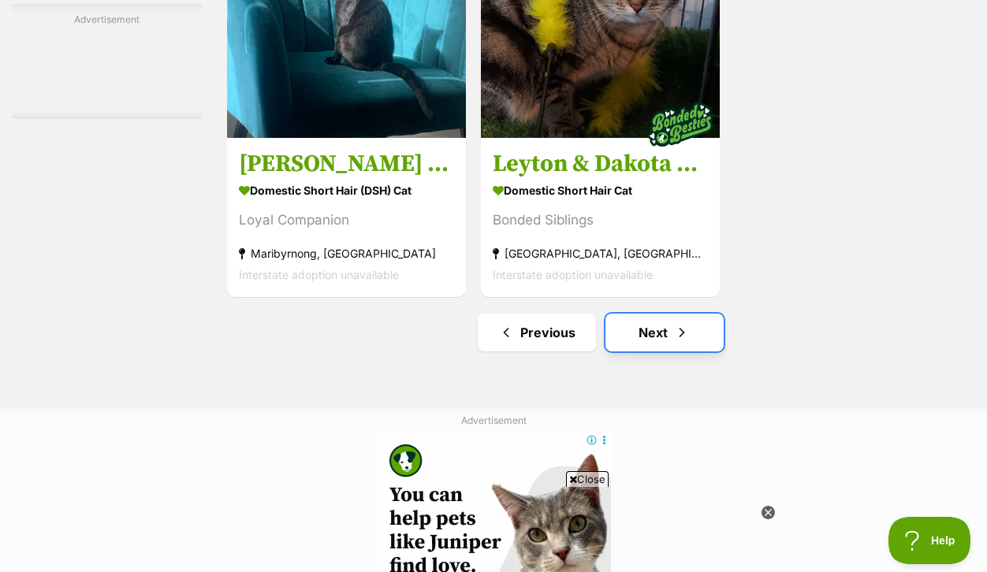
click at [667, 314] on link "Next" at bounding box center [664, 333] width 118 height 38
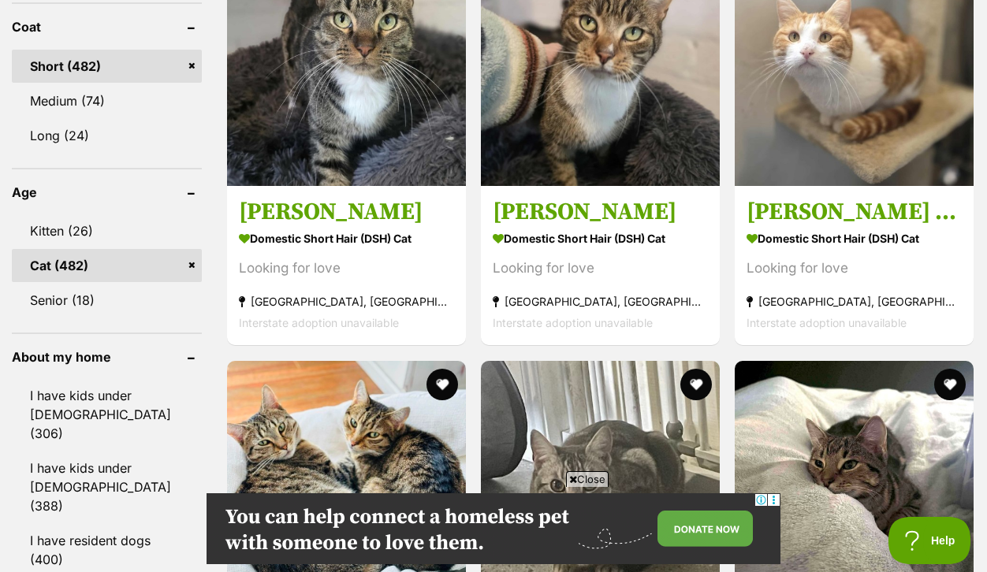
scroll to position [1615, 0]
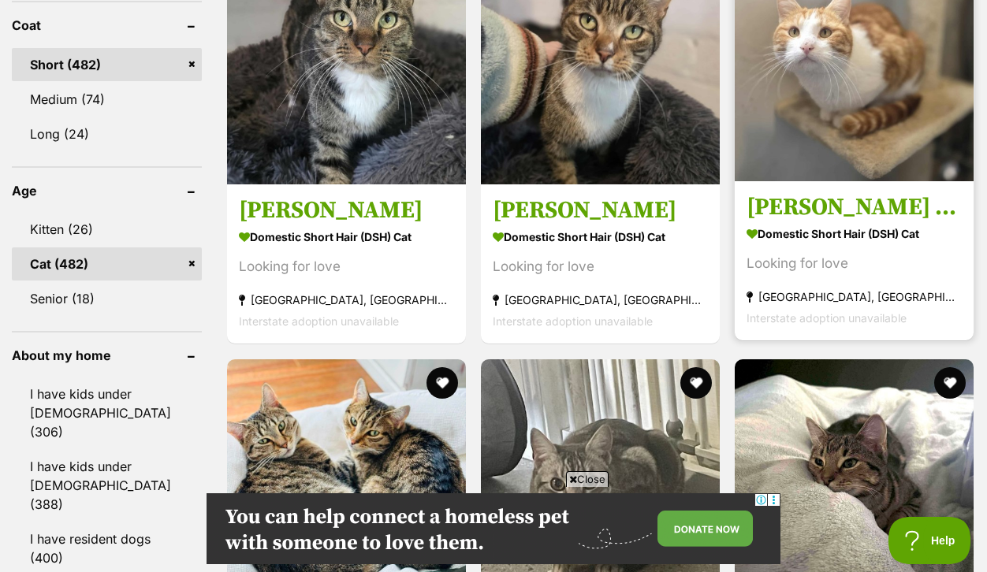
click at [840, 145] on img at bounding box center [853, 61] width 239 height 239
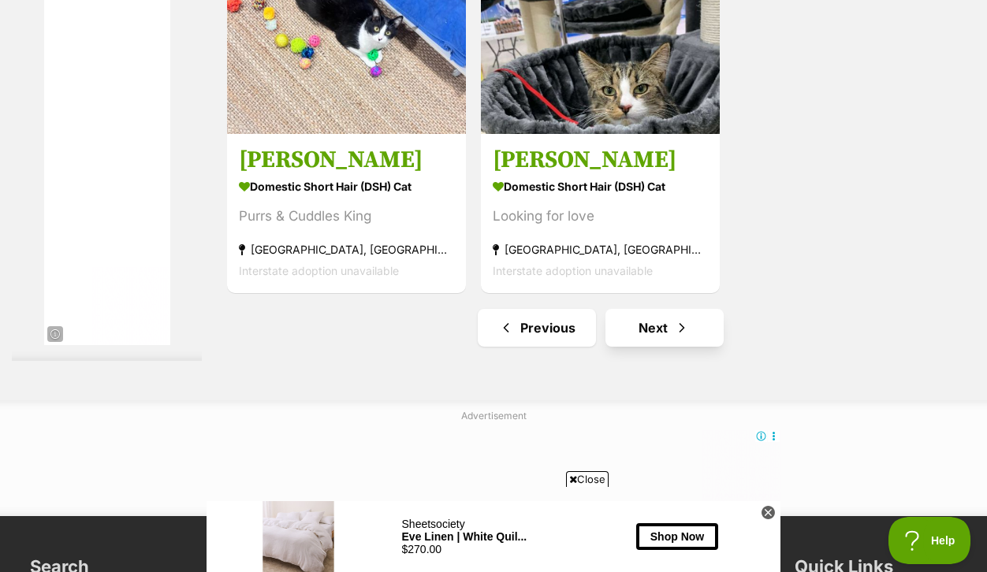
scroll to position [3625, 0]
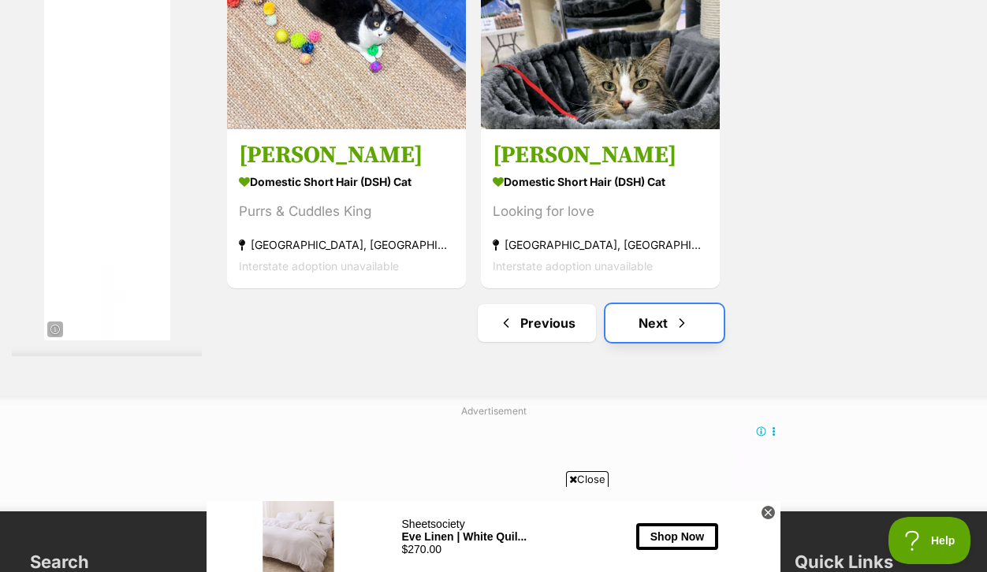
click at [674, 342] on link "Next" at bounding box center [664, 323] width 118 height 38
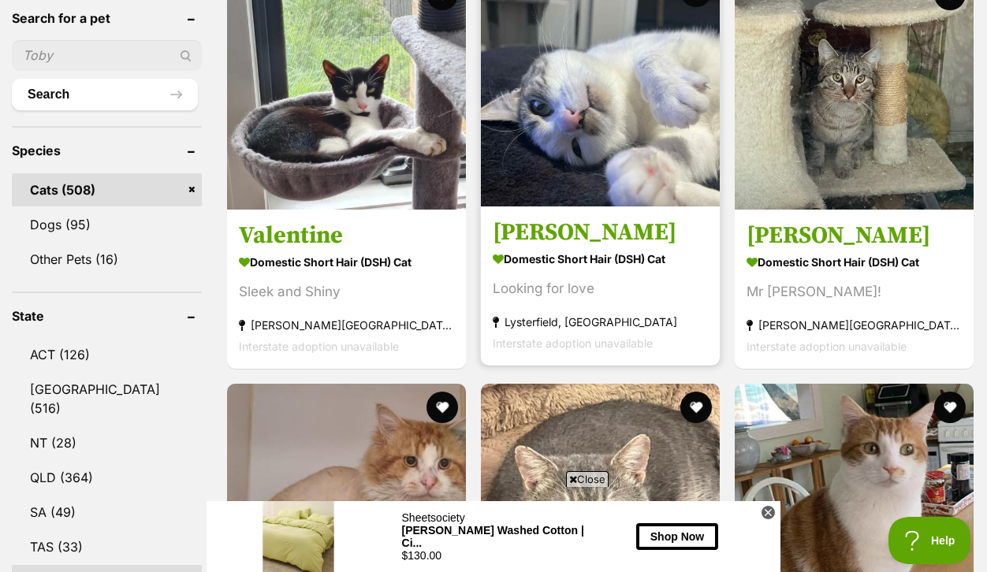
click at [601, 206] on img at bounding box center [600, 87] width 239 height 239
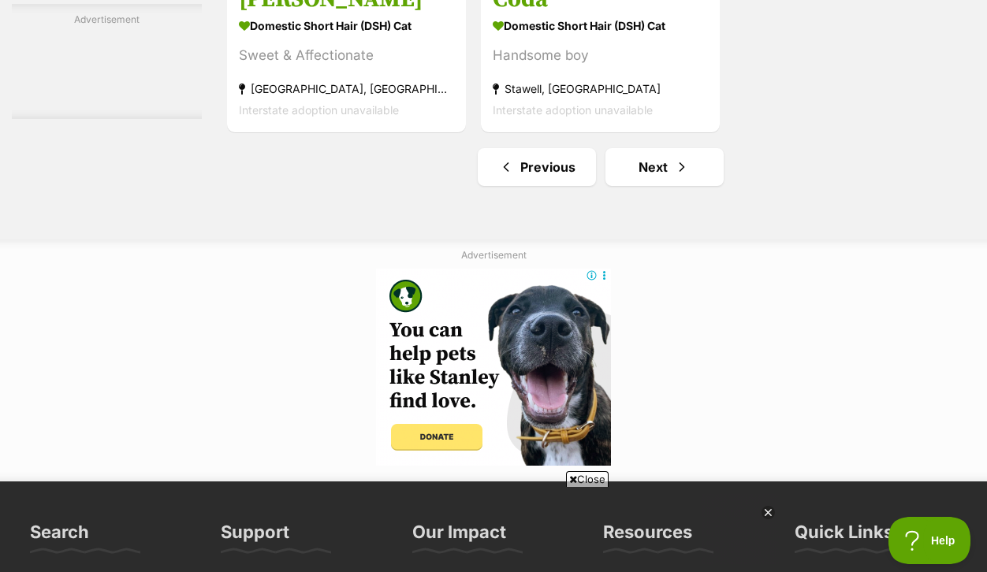
scroll to position [3800, 0]
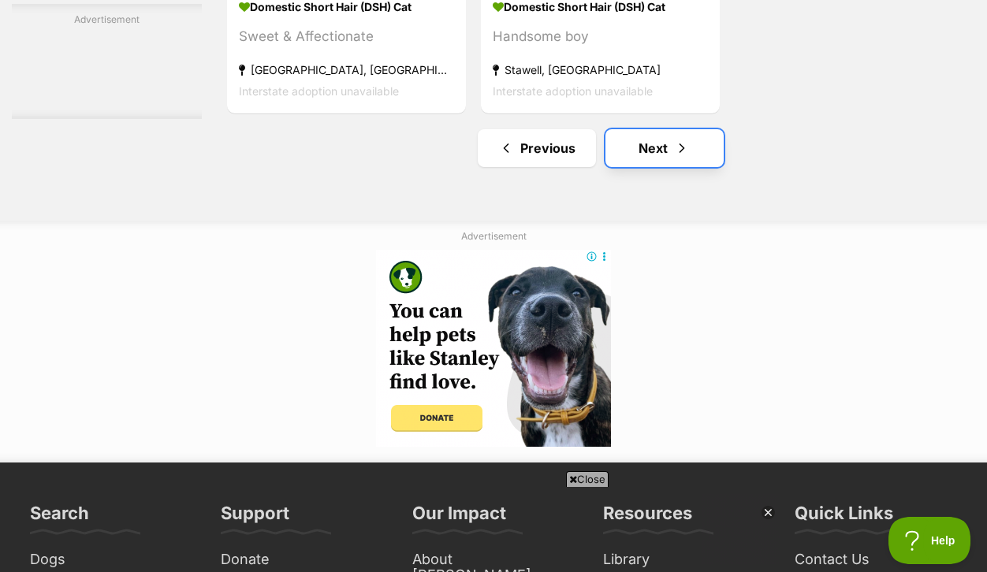
click at [667, 167] on link "Next" at bounding box center [664, 148] width 118 height 38
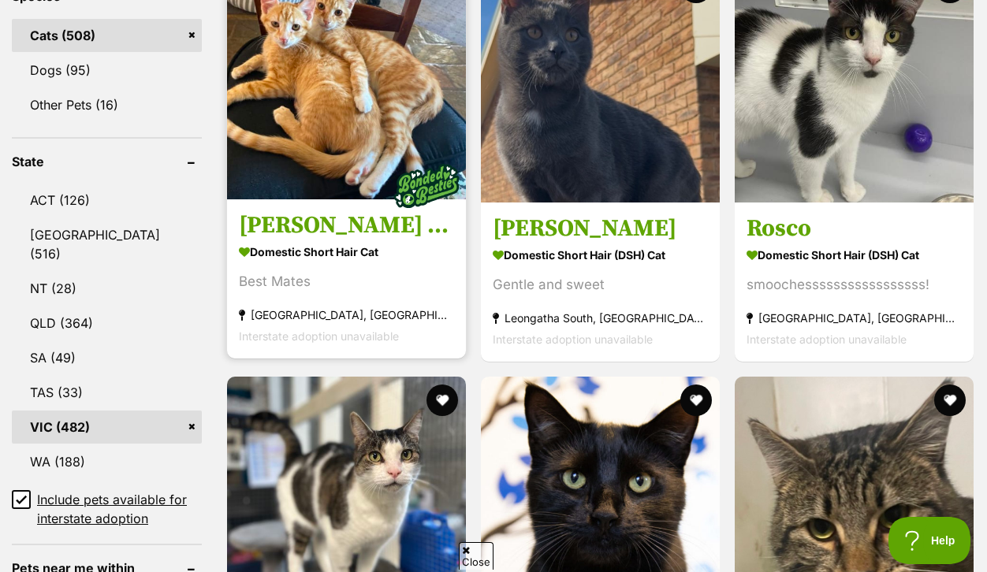
click at [364, 190] on img at bounding box center [346, 80] width 239 height 239
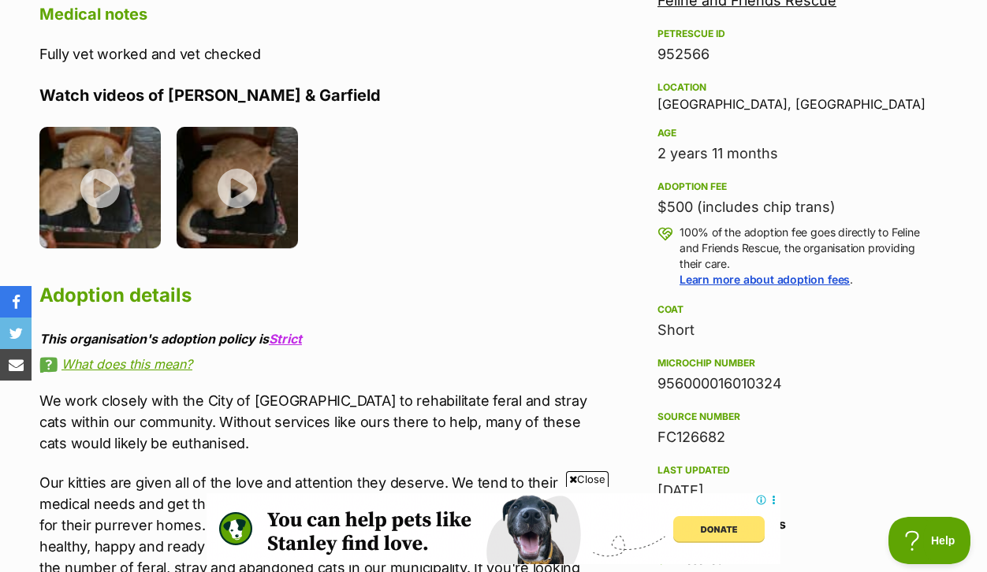
scroll to position [1003, 0]
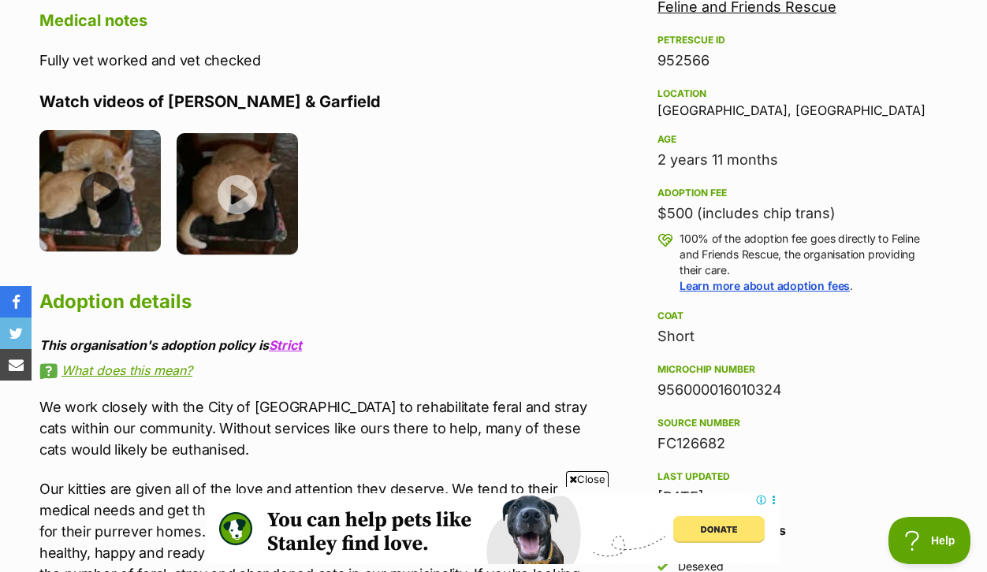
click at [103, 214] on img at bounding box center [99, 190] width 121 height 121
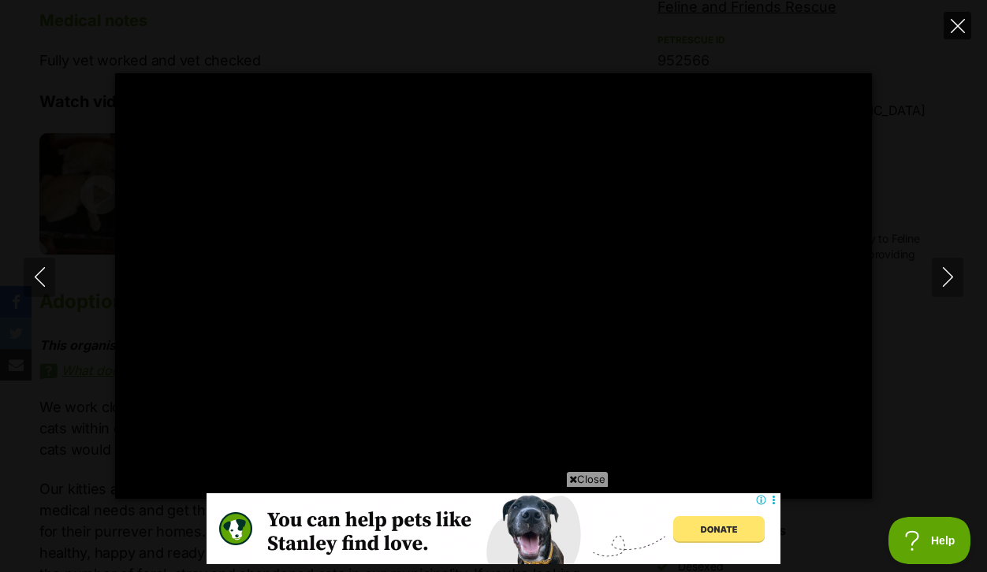
scroll to position [0, 0]
click at [957, 22] on icon "Close" at bounding box center [957, 26] width 14 height 14
type input "70.06"
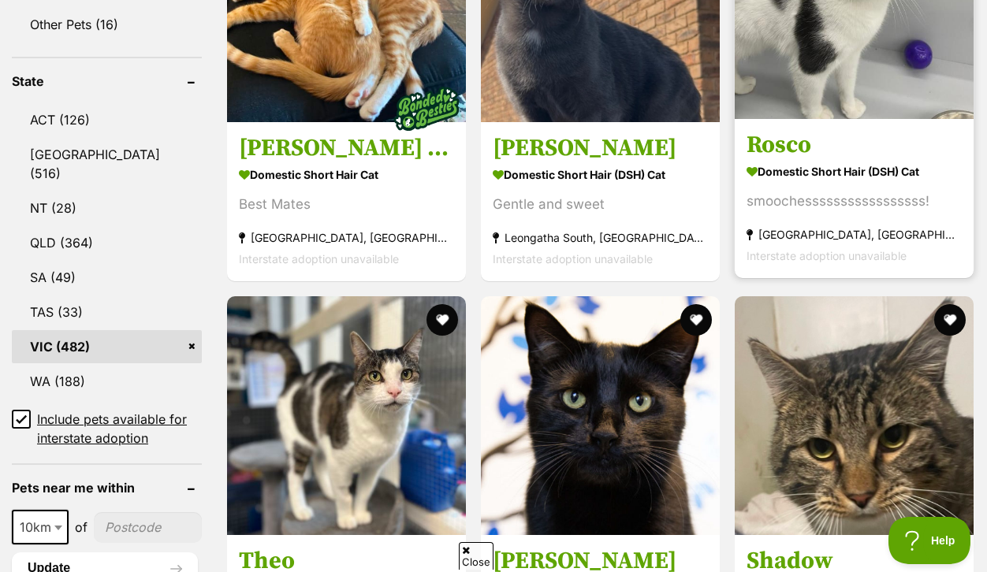
click at [853, 119] on img at bounding box center [853, -1] width 239 height 239
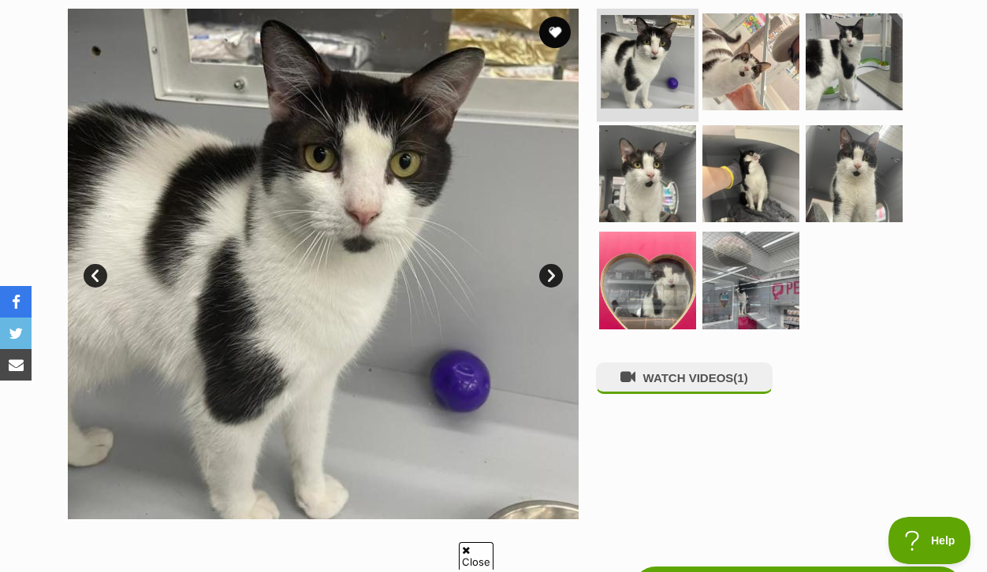
click at [652, 100] on img at bounding box center [647, 62] width 94 height 94
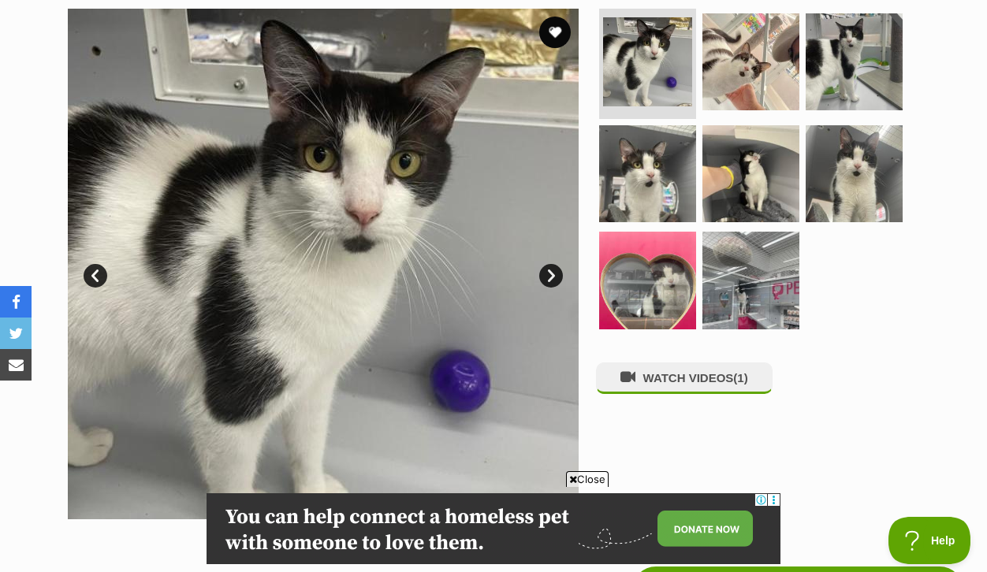
click at [549, 288] on link "Next" at bounding box center [551, 276] width 24 height 24
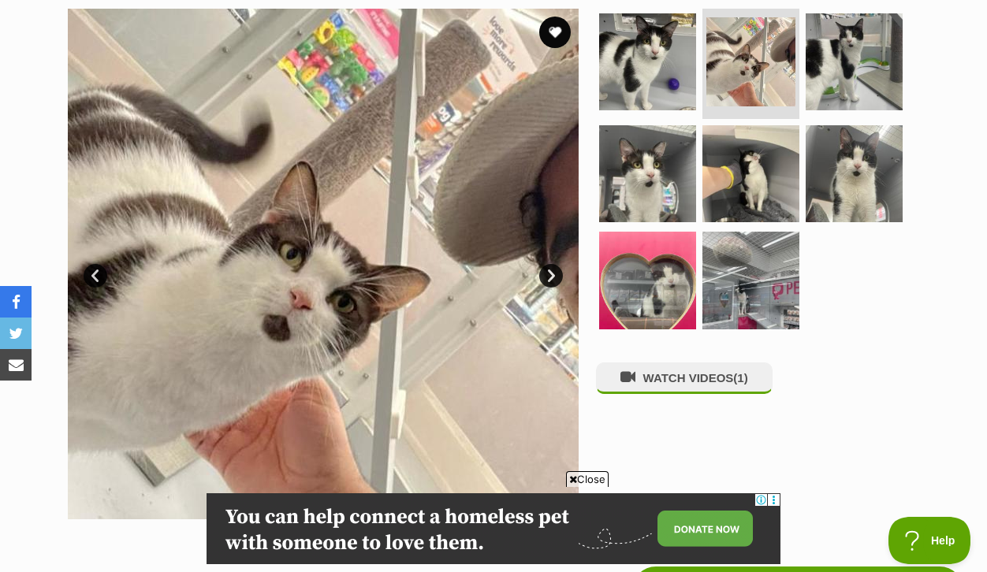
click at [549, 288] on link "Next" at bounding box center [551, 276] width 24 height 24
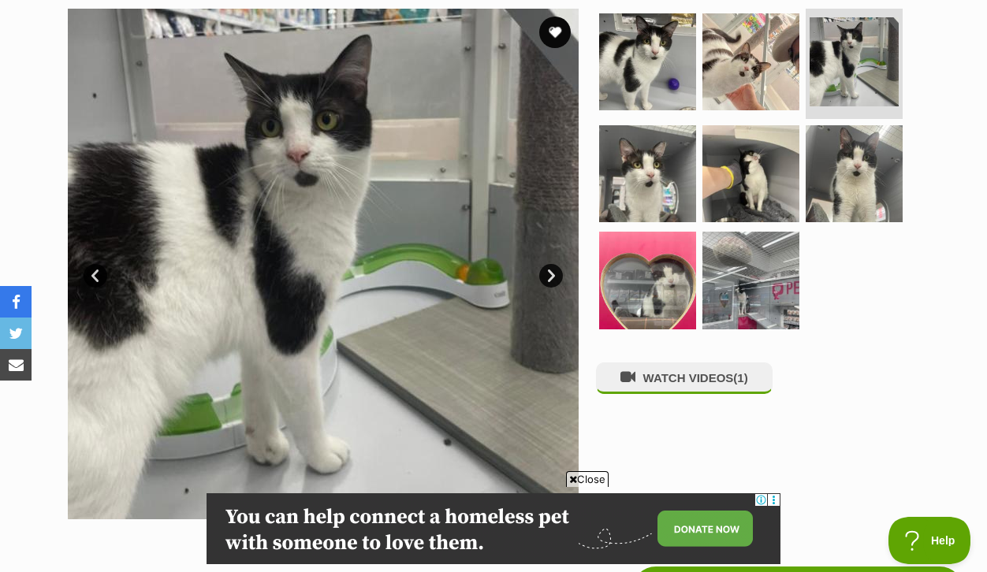
click at [549, 288] on link "Next" at bounding box center [551, 276] width 24 height 24
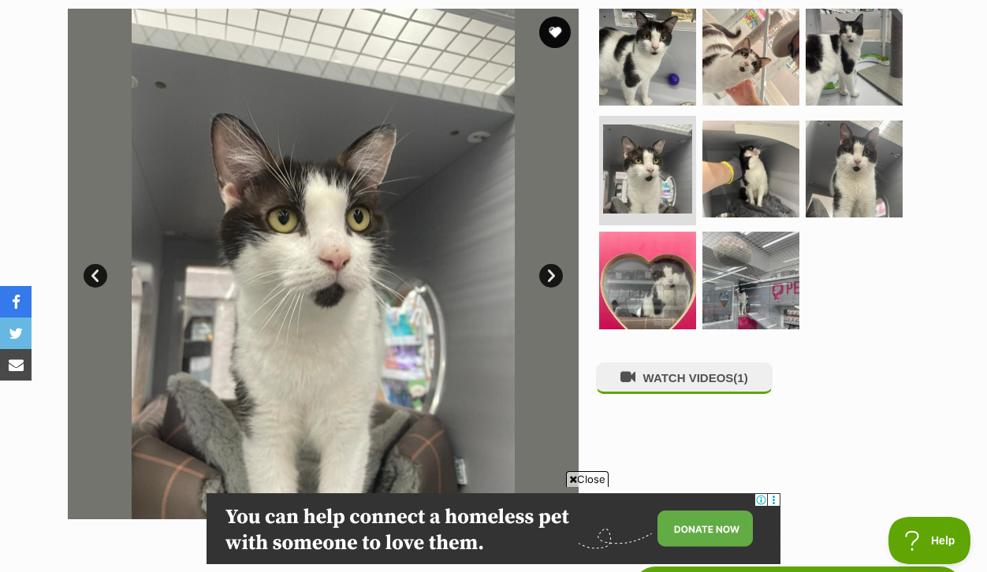
click at [549, 288] on link "Next" at bounding box center [551, 276] width 24 height 24
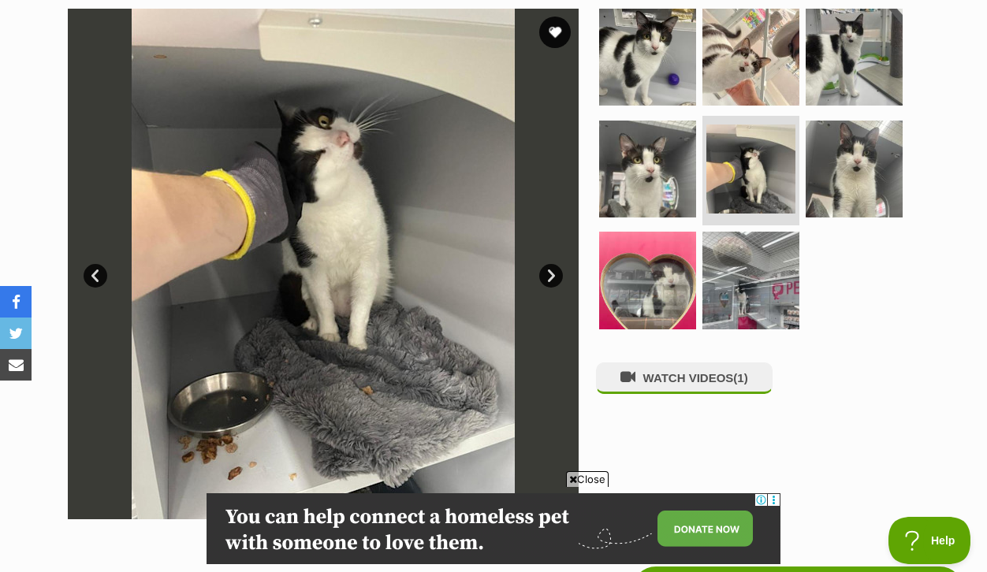
click at [549, 288] on link "Next" at bounding box center [551, 276] width 24 height 24
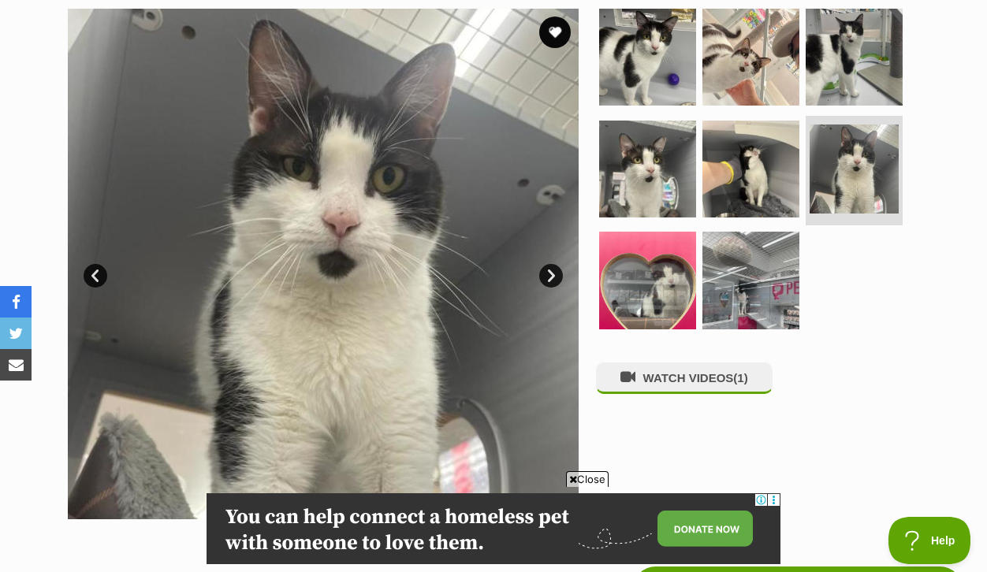
click at [549, 288] on link "Next" at bounding box center [551, 276] width 24 height 24
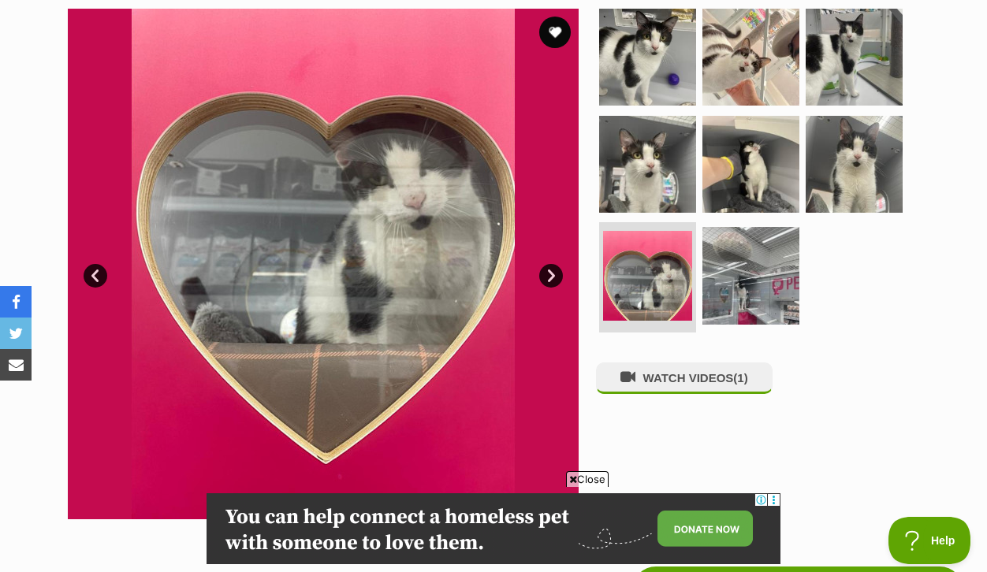
click at [549, 288] on link "Next" at bounding box center [551, 276] width 24 height 24
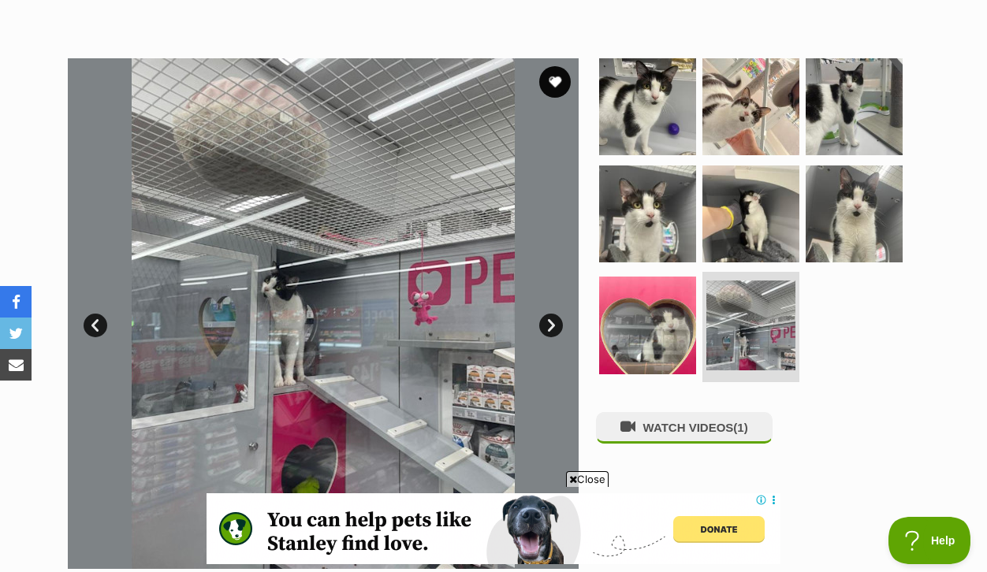
scroll to position [300, 0]
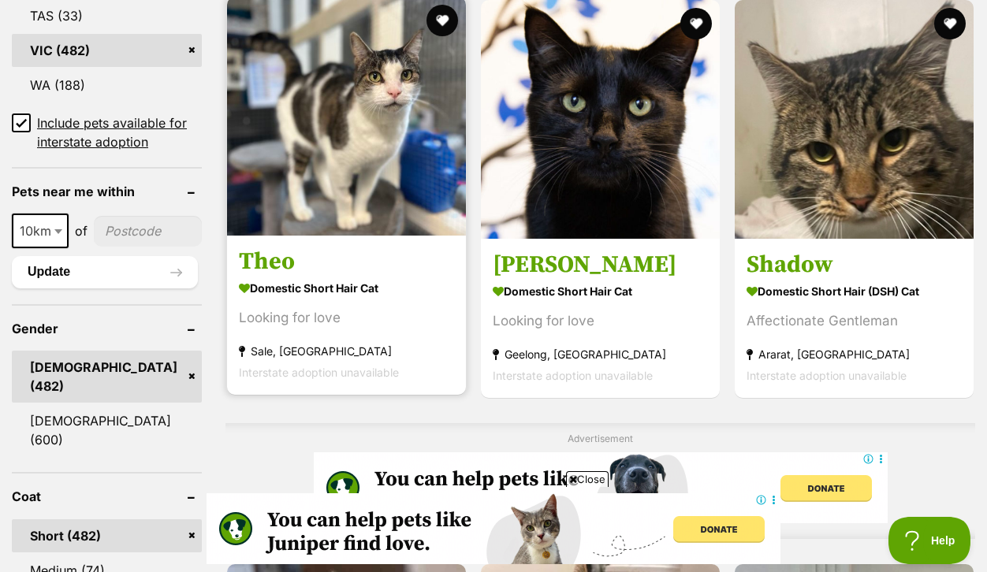
click at [293, 277] on h3 "Theo" at bounding box center [346, 262] width 215 height 30
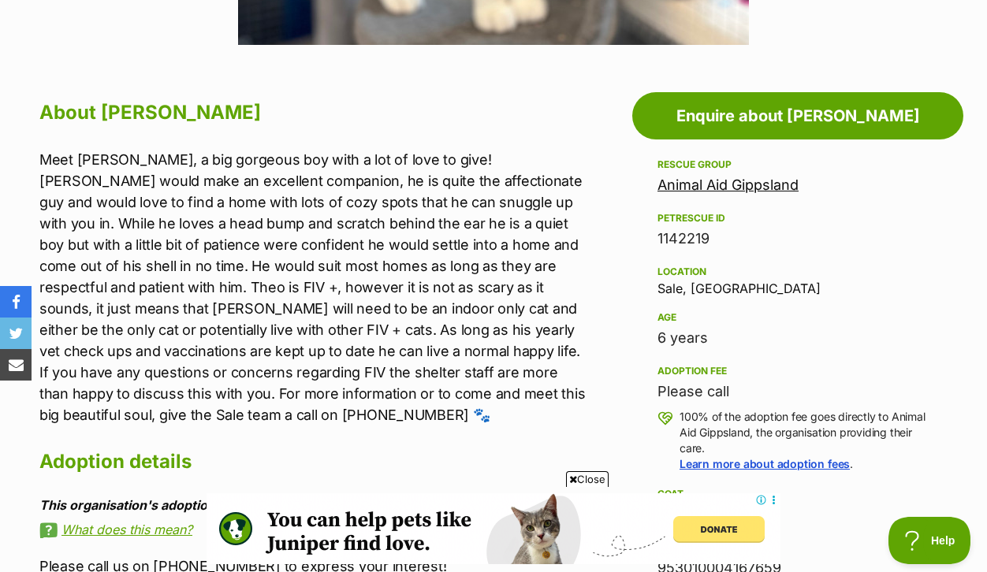
scroll to position [828, 0]
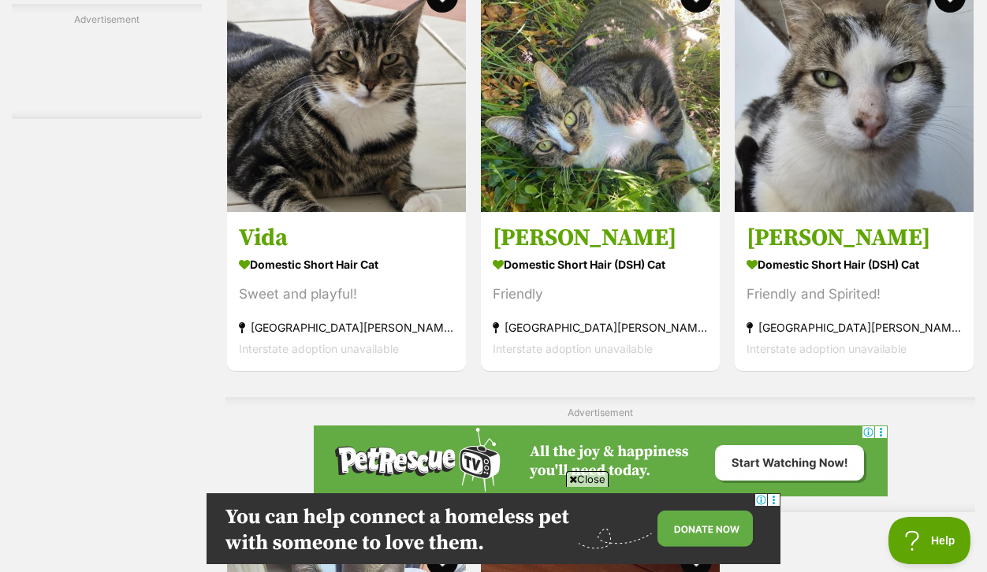
scroll to position [3127, 0]
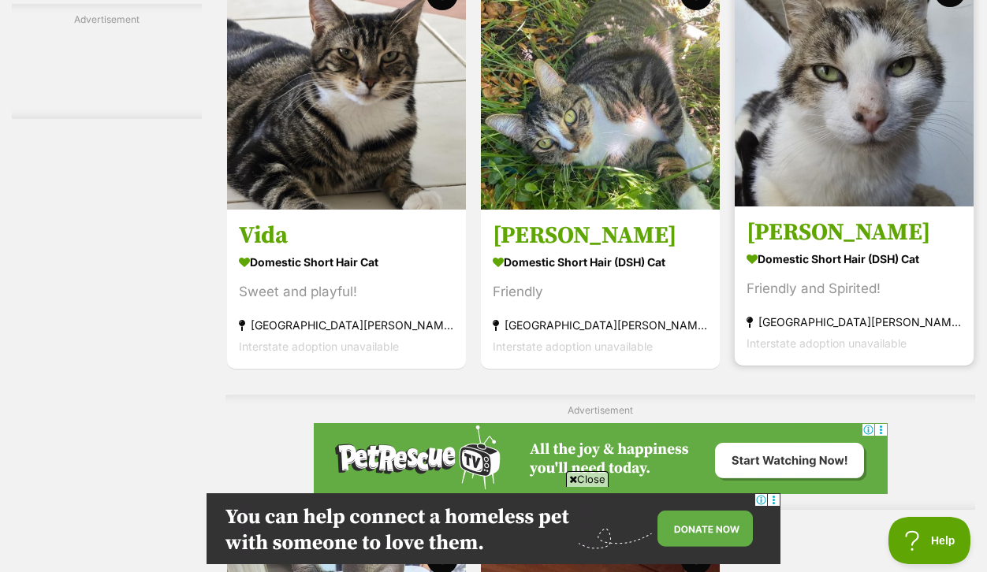
click at [879, 202] on img at bounding box center [853, 87] width 239 height 239
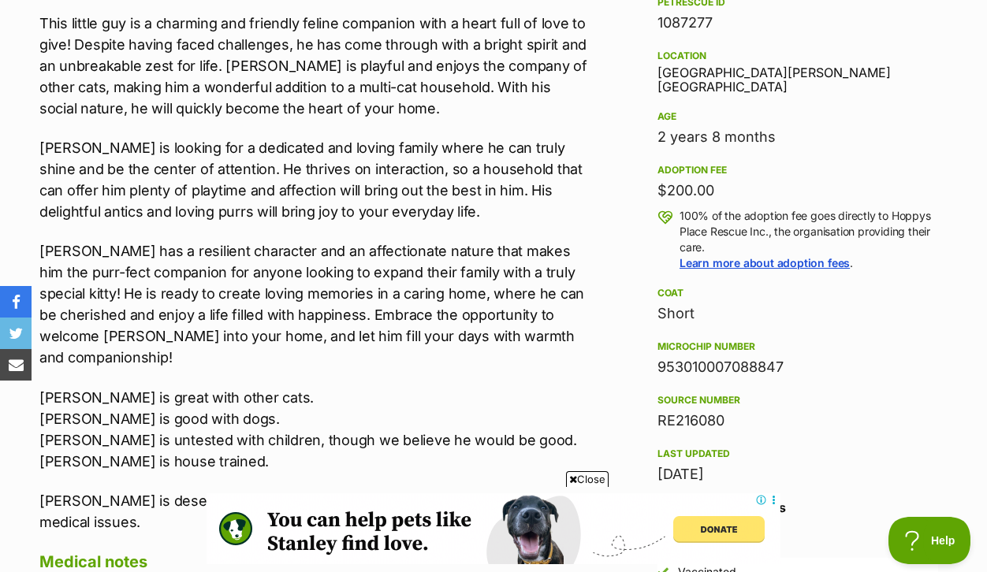
scroll to position [1046, 0]
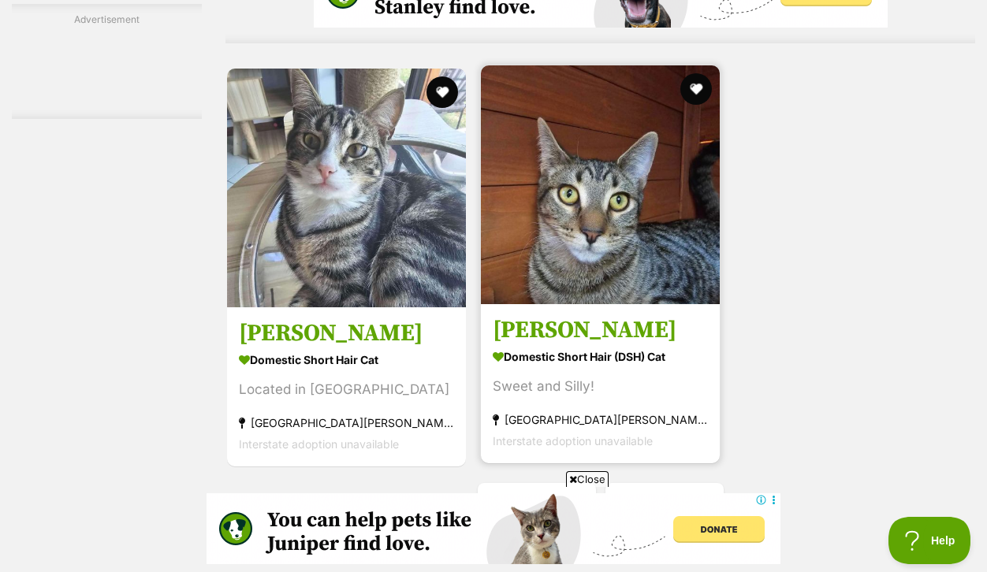
scroll to position [3622, 0]
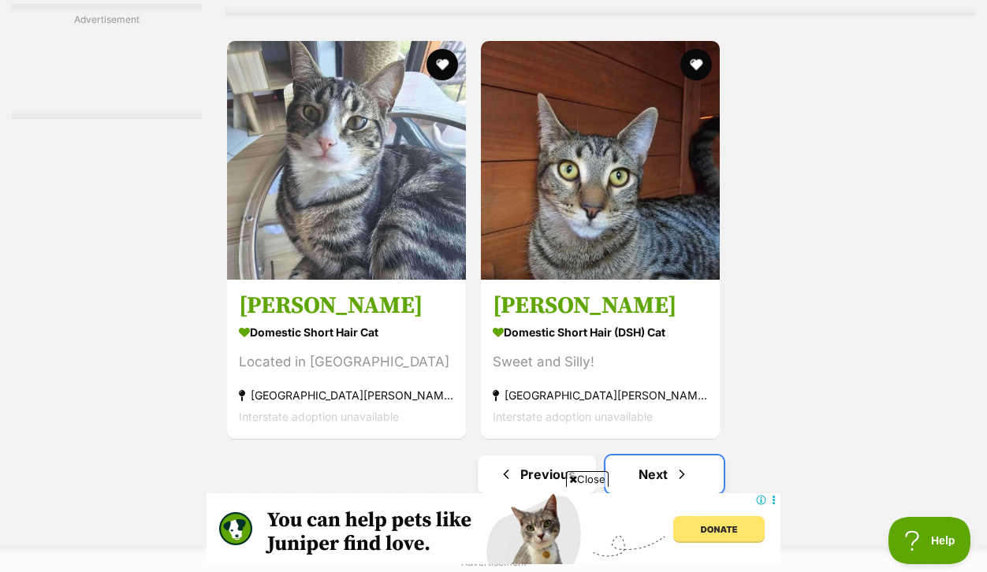
click at [677, 455] on link "Next" at bounding box center [664, 474] width 118 height 38
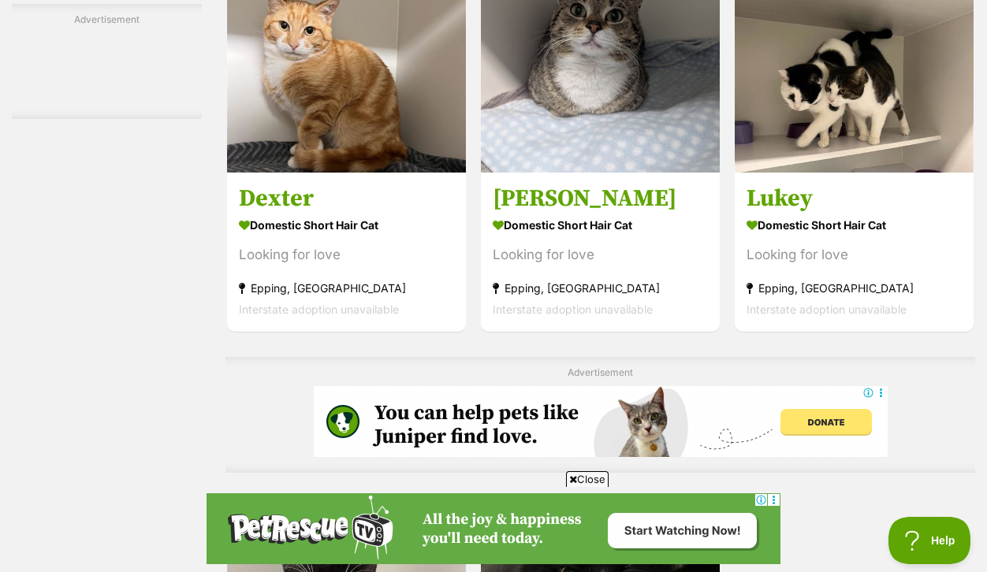
scroll to position [3020, 0]
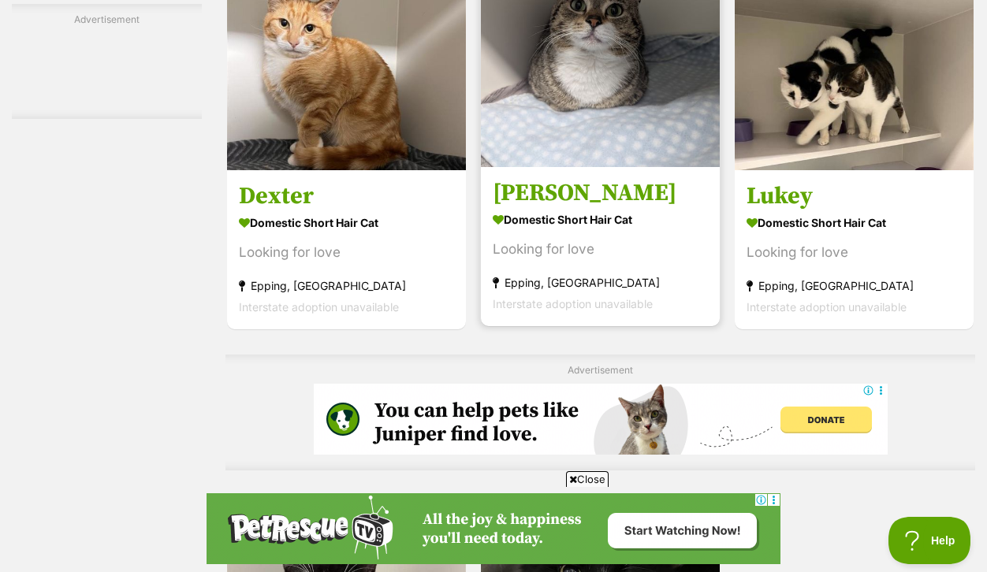
click at [549, 208] on h3 "Bailey" at bounding box center [599, 193] width 215 height 30
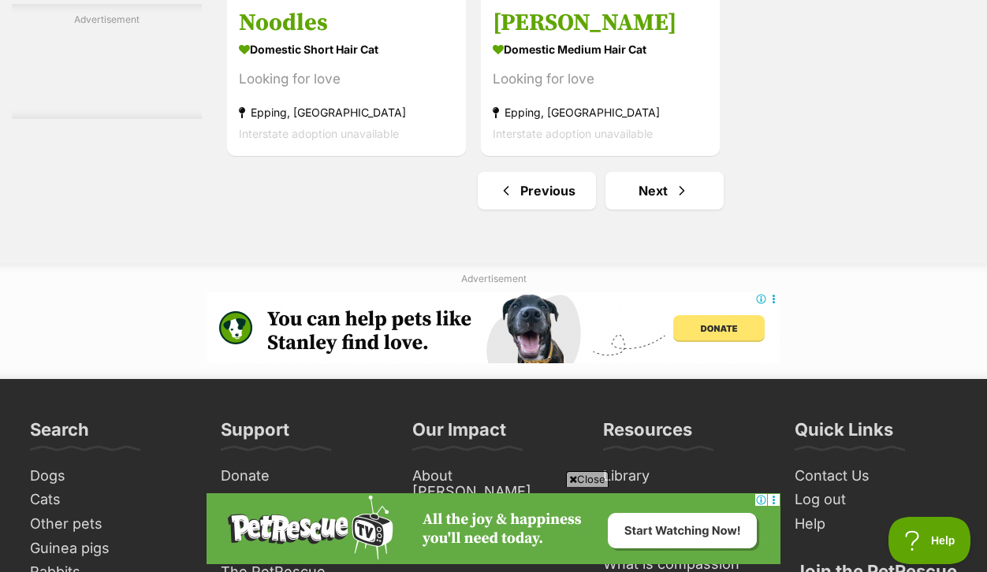
scroll to position [3766, 0]
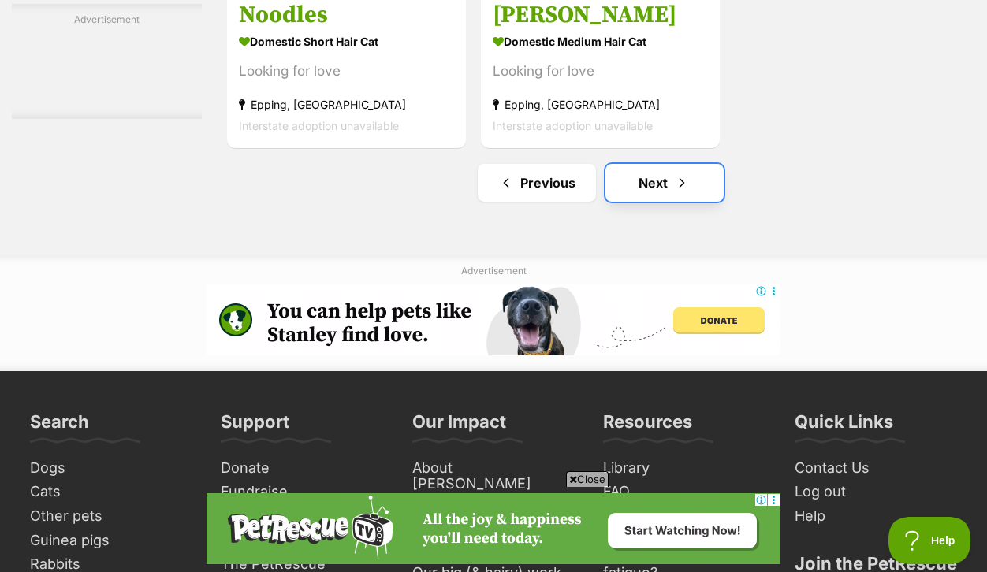
click at [663, 202] on link "Next" at bounding box center [664, 183] width 118 height 38
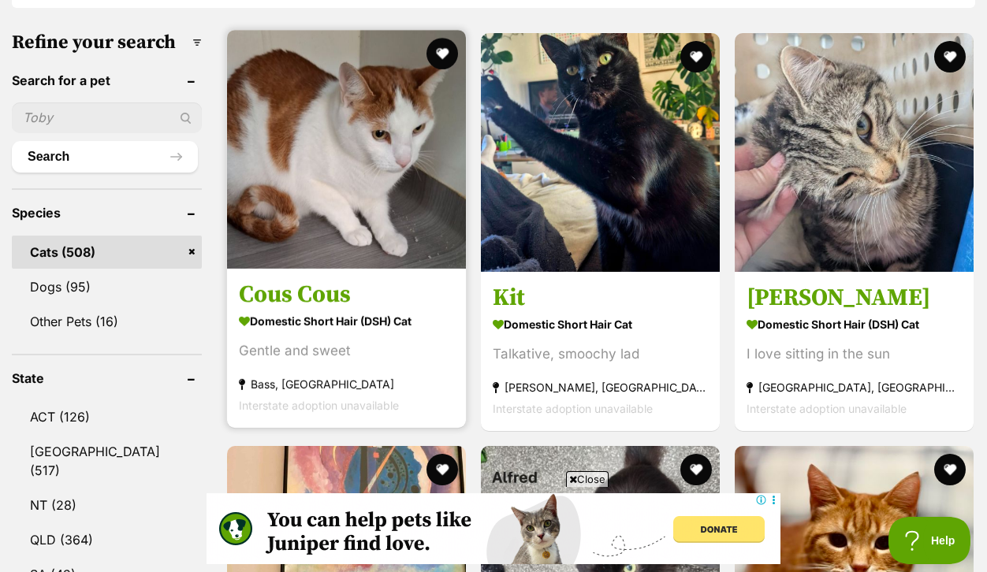
click at [369, 267] on img at bounding box center [346, 149] width 239 height 239
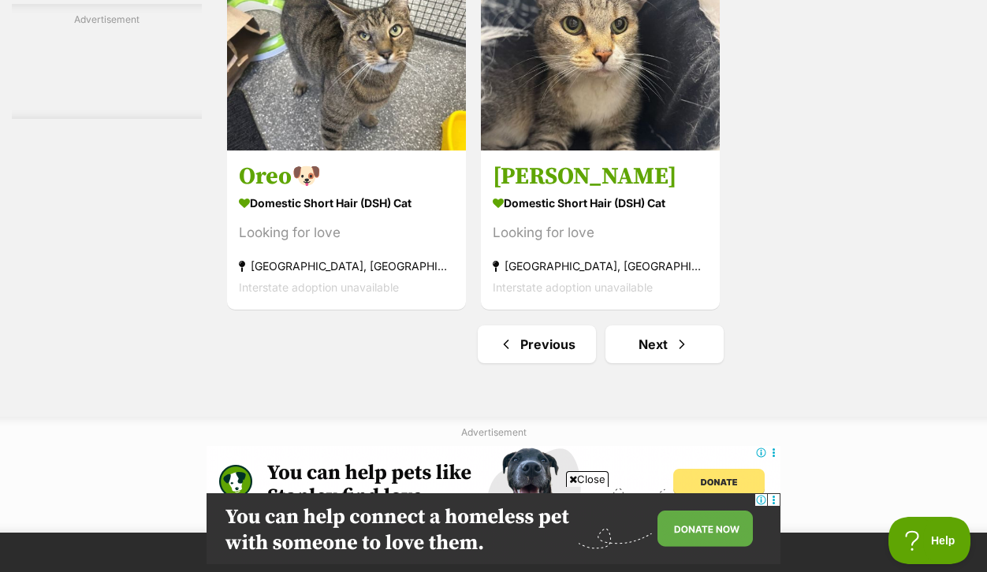
scroll to position [3605, 0]
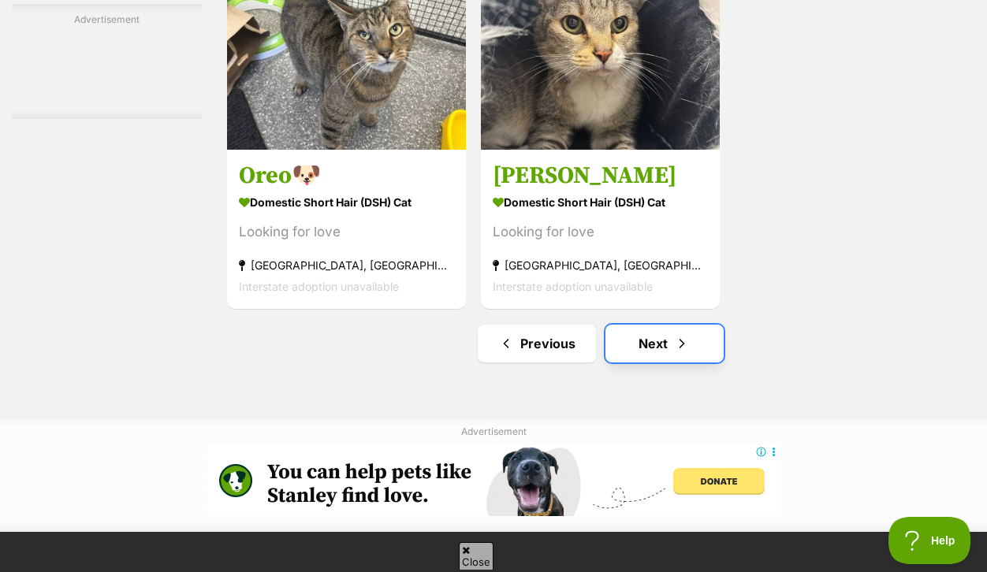
click at [682, 362] on link "Next" at bounding box center [664, 344] width 118 height 38
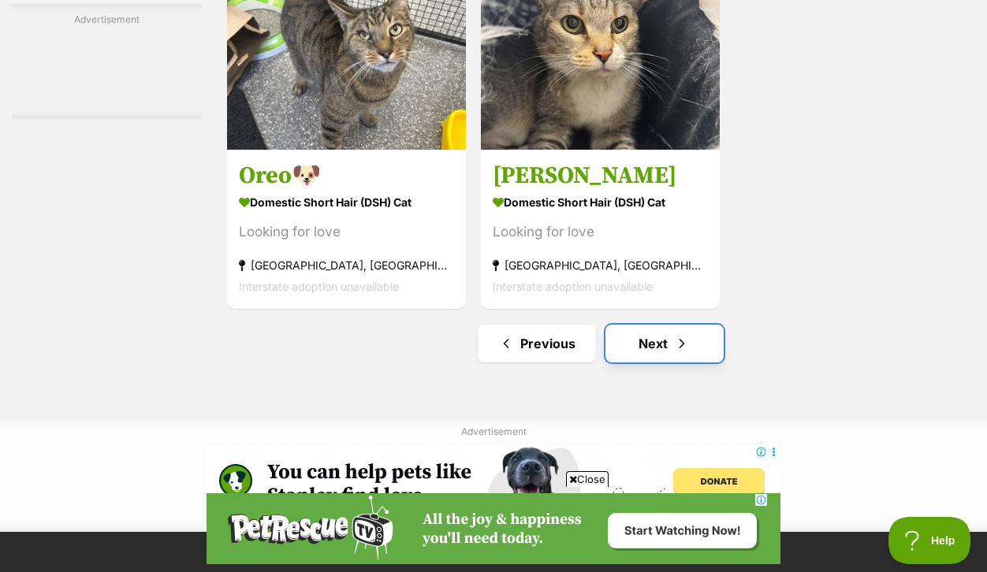
scroll to position [0, 0]
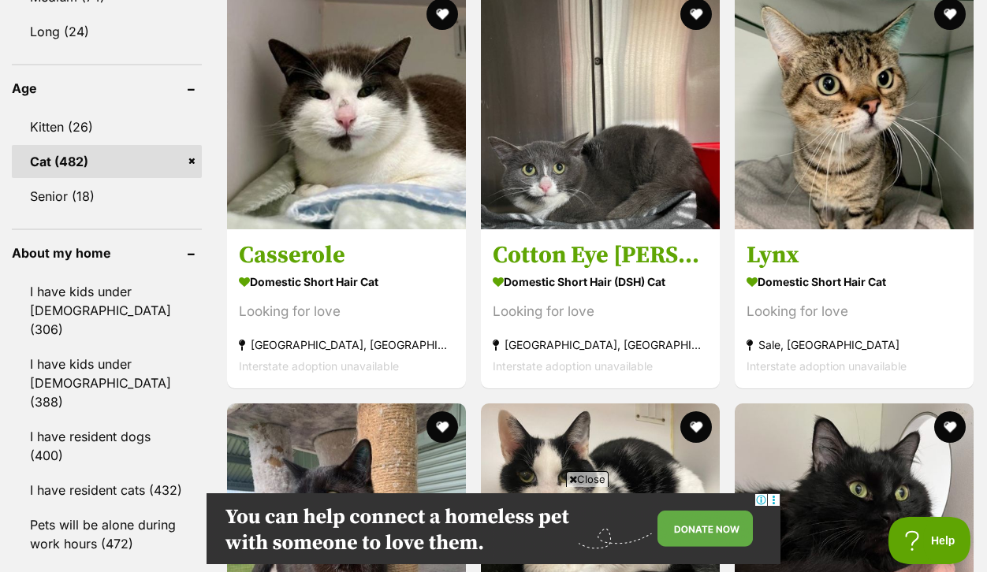
scroll to position [1719, 0]
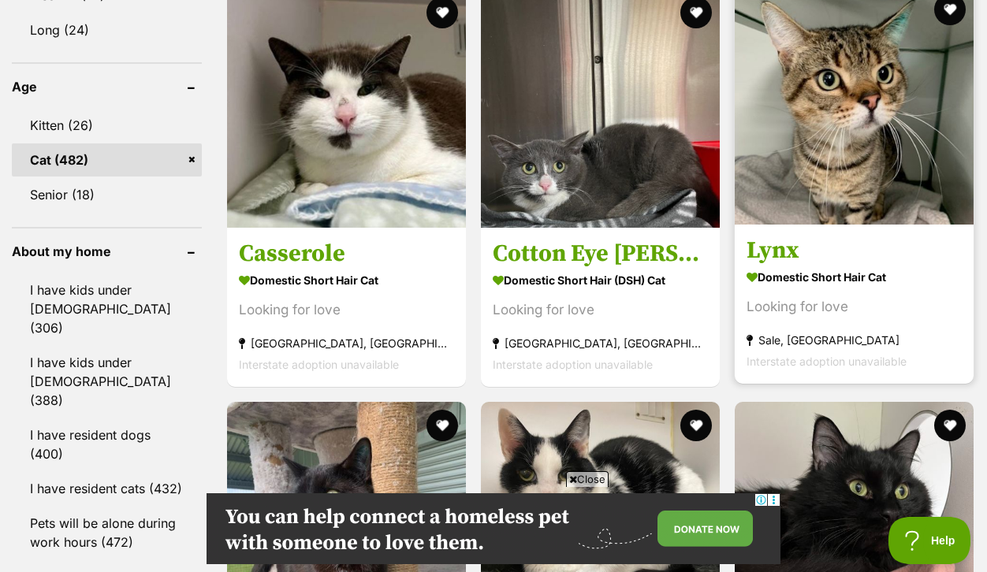
click at [786, 266] on h3 "Lynx" at bounding box center [853, 251] width 215 height 30
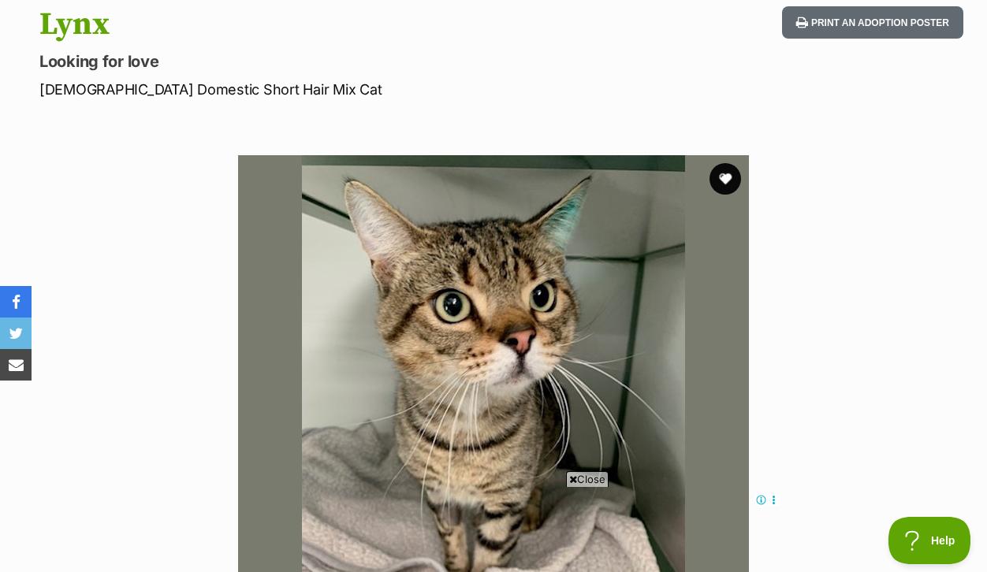
scroll to position [203, 0]
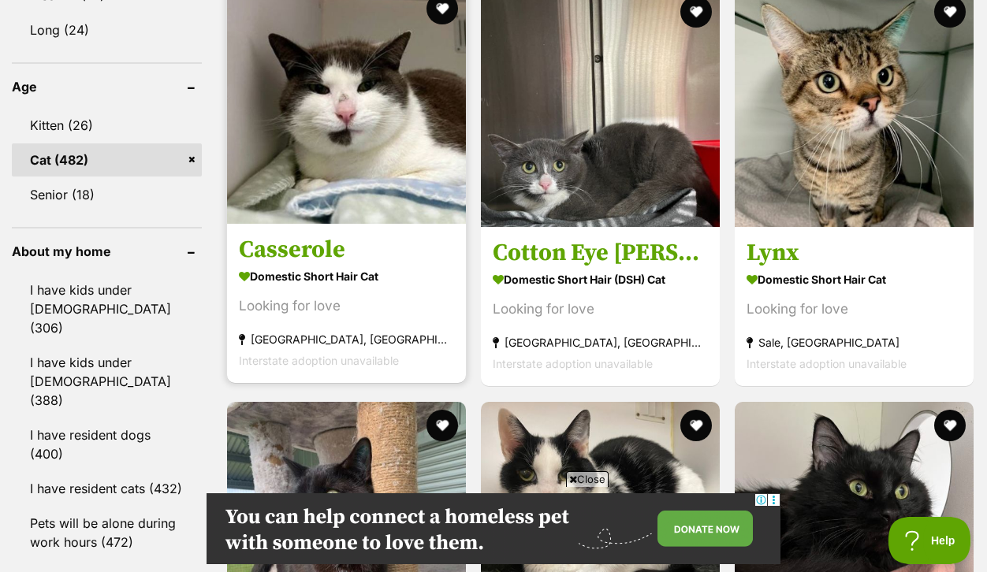
click at [329, 266] on h3 "Casserole" at bounding box center [346, 251] width 215 height 30
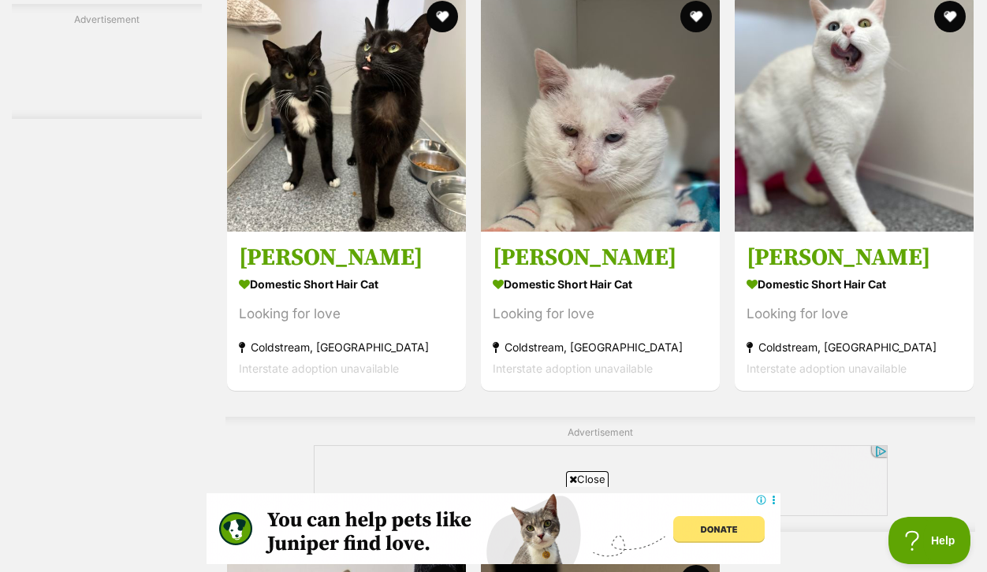
scroll to position [3106, 0]
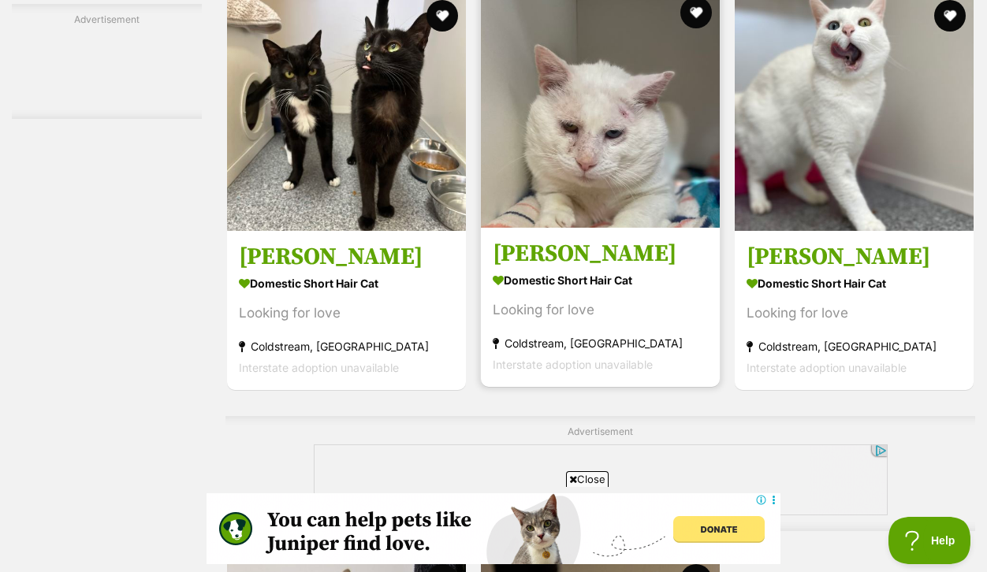
click at [555, 269] on h3 "Bowie" at bounding box center [599, 255] width 215 height 30
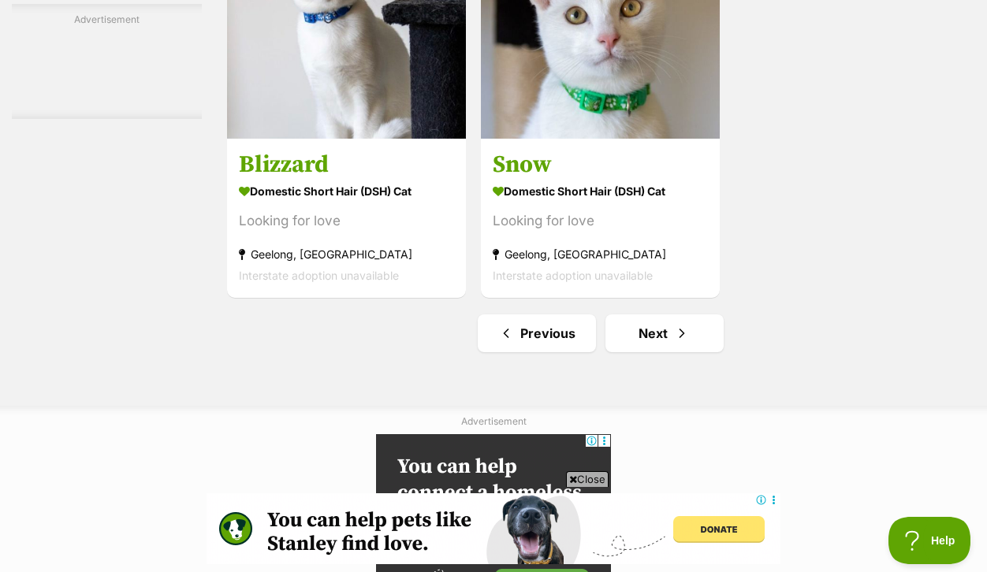
scroll to position [3769, 0]
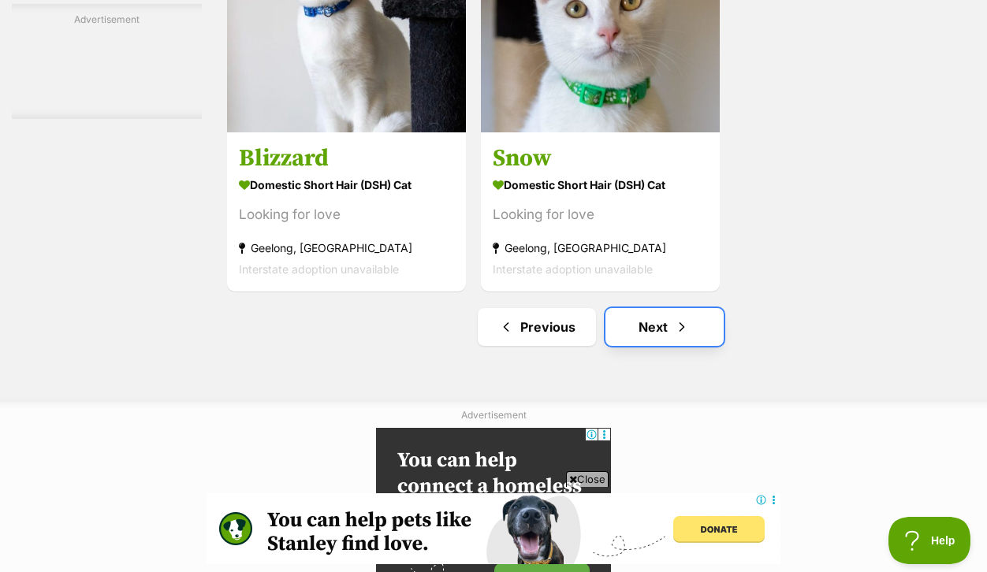
click at [672, 346] on link "Next" at bounding box center [664, 327] width 118 height 38
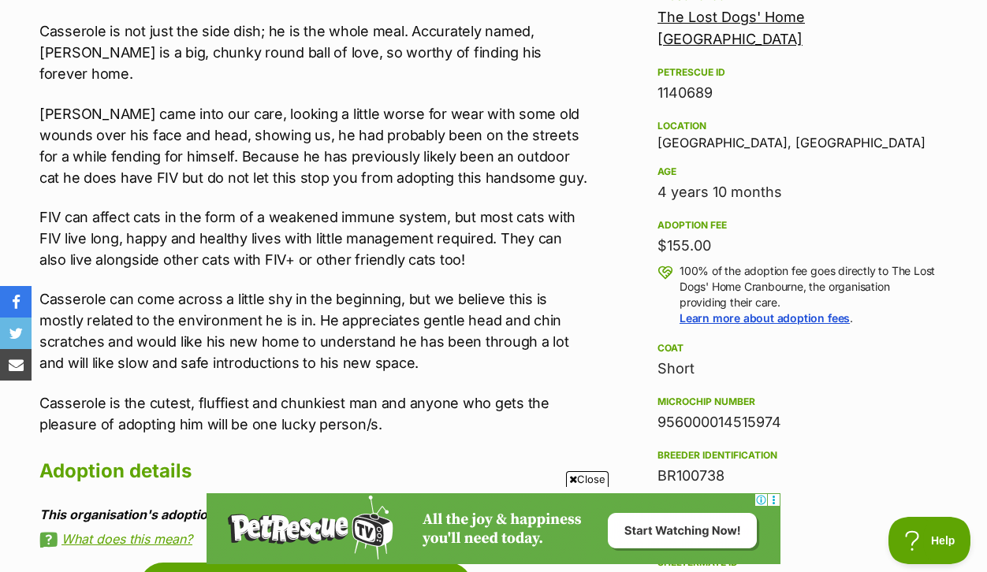
scroll to position [994, 0]
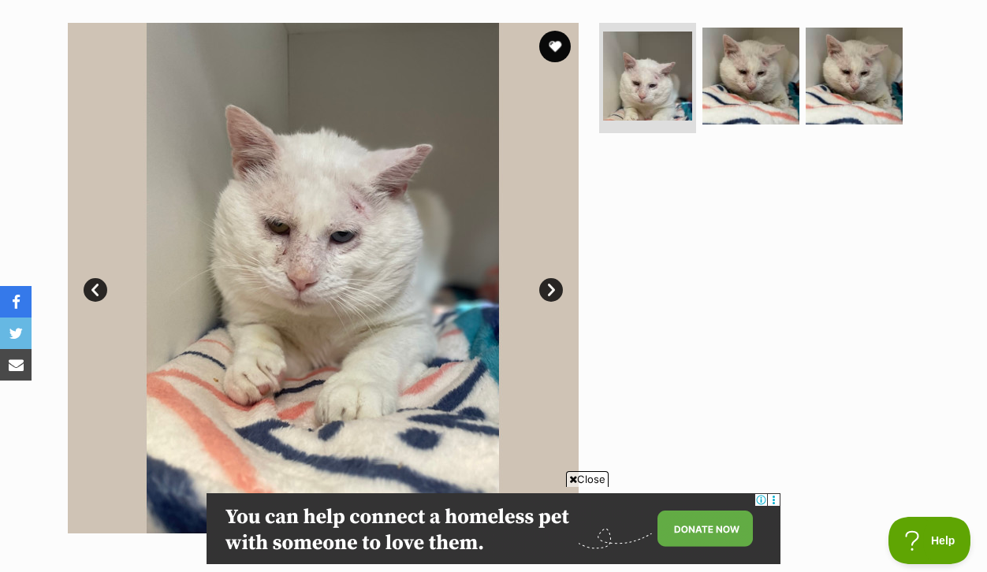
scroll to position [331, 0]
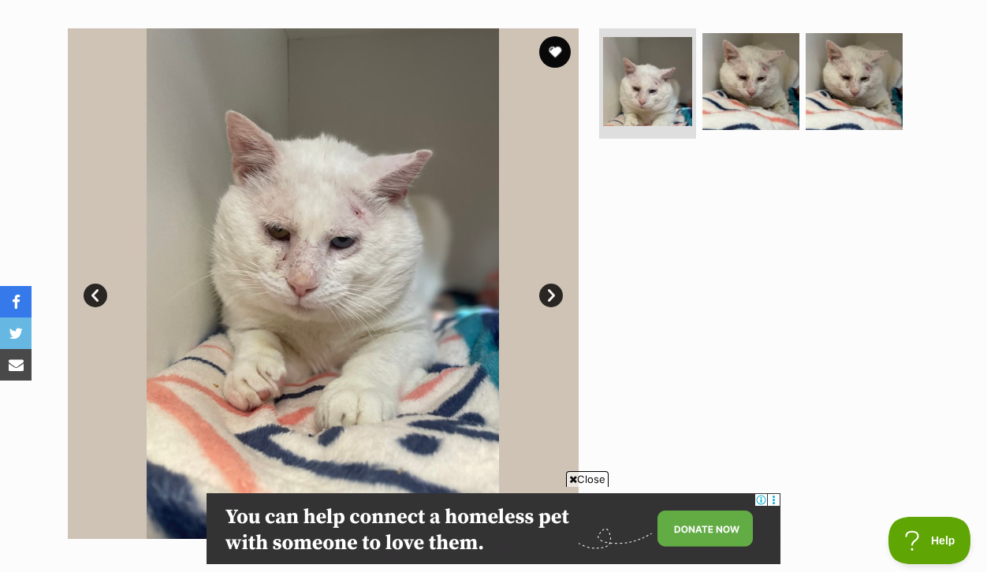
click at [540, 318] on img at bounding box center [323, 283] width 511 height 511
click at [549, 307] on link "Next" at bounding box center [551, 296] width 24 height 24
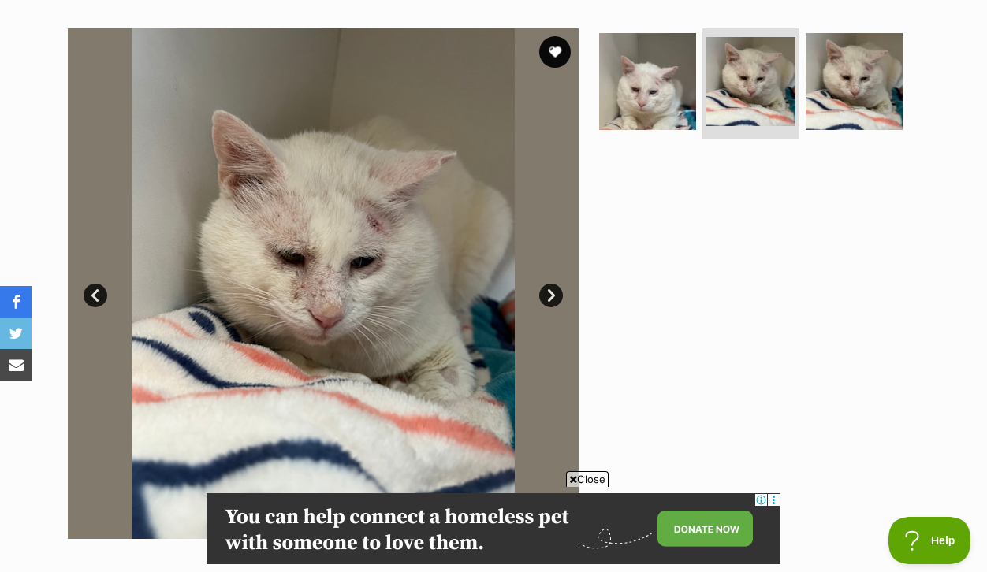
click at [549, 307] on link "Next" at bounding box center [551, 296] width 24 height 24
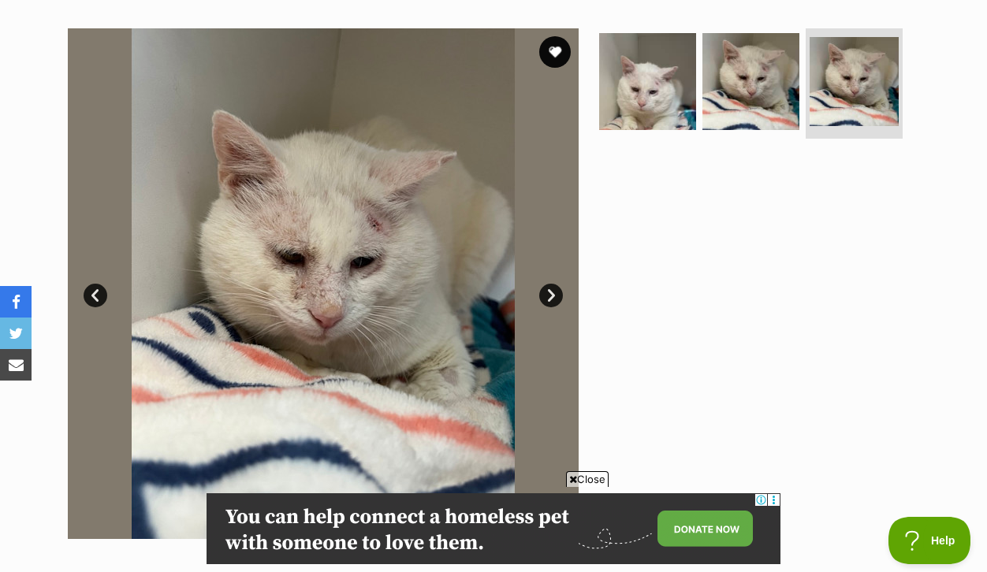
click at [549, 307] on link "Next" at bounding box center [551, 296] width 24 height 24
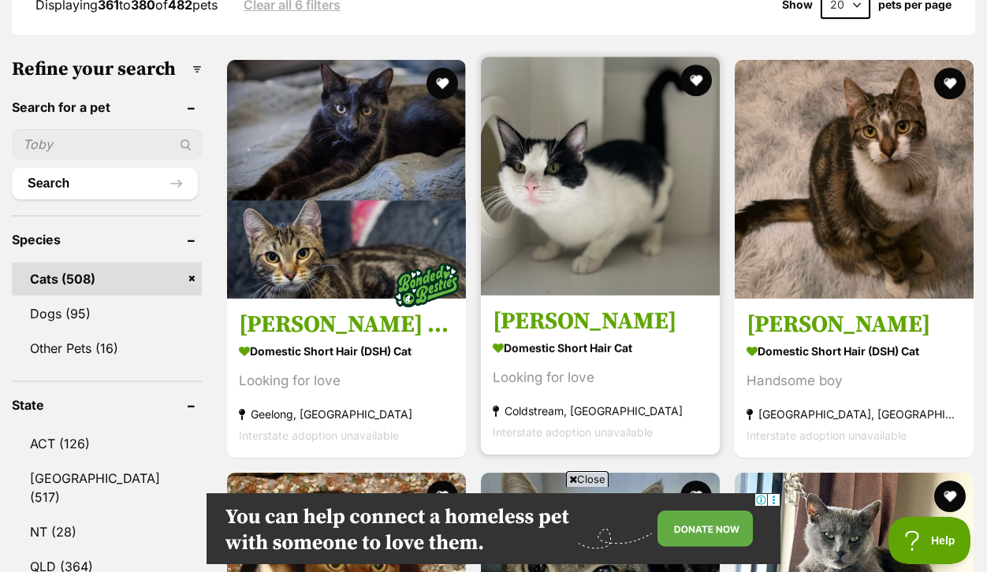
click at [596, 295] on img at bounding box center [600, 176] width 239 height 239
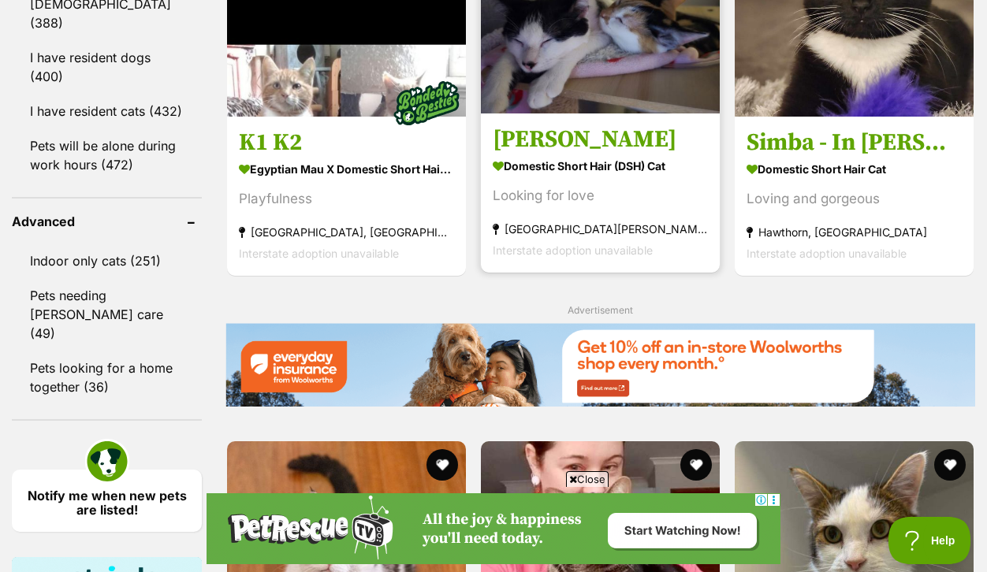
scroll to position [2098, 0]
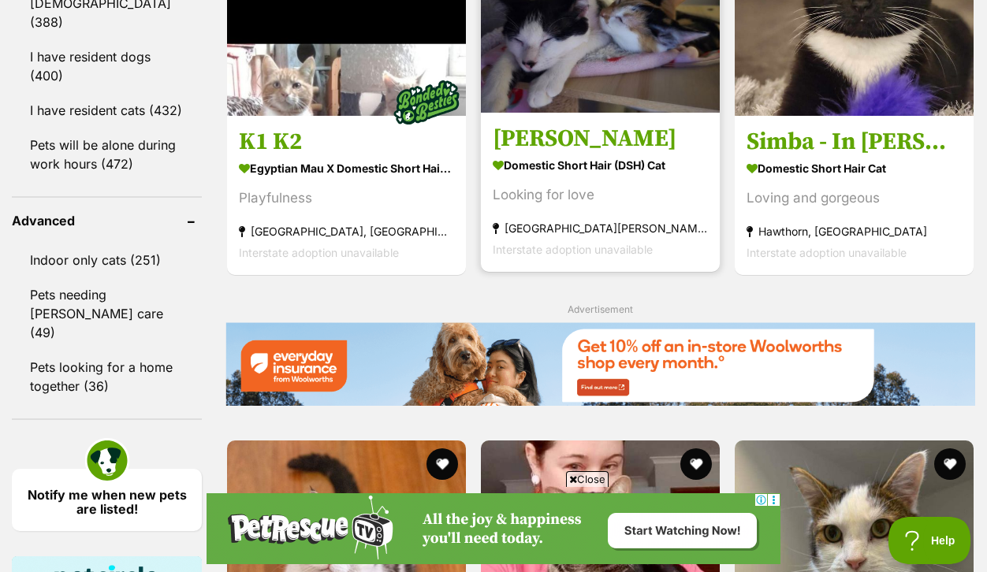
click at [535, 154] on h3 "[PERSON_NAME]" at bounding box center [599, 139] width 215 height 30
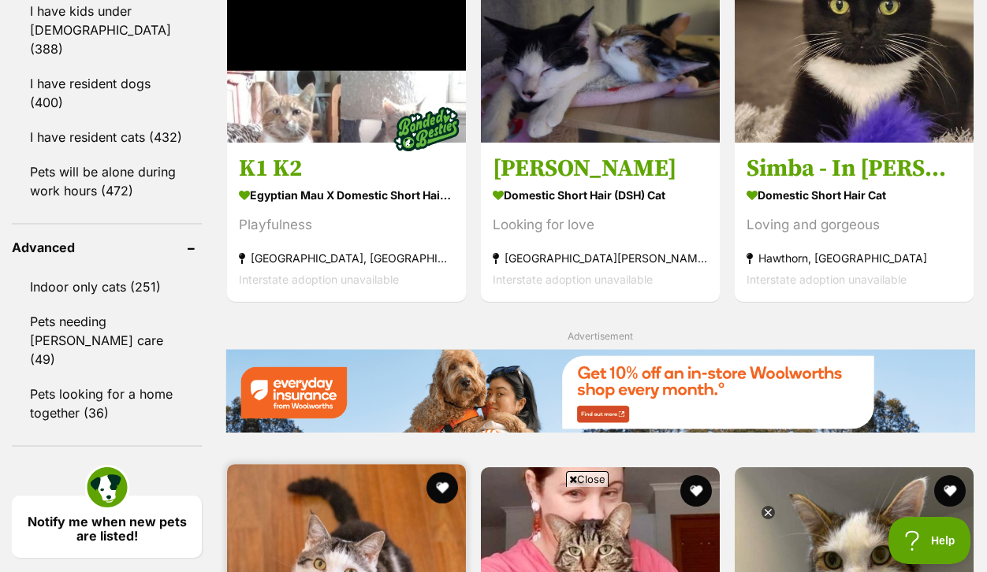
scroll to position [2079, 0]
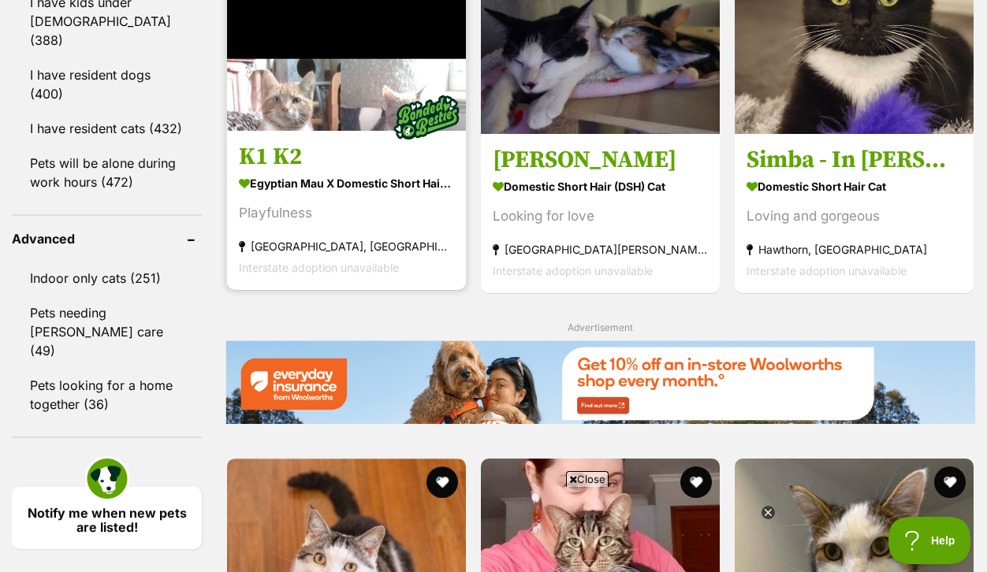
click at [308, 172] on h3 "K1 K2" at bounding box center [346, 157] width 215 height 30
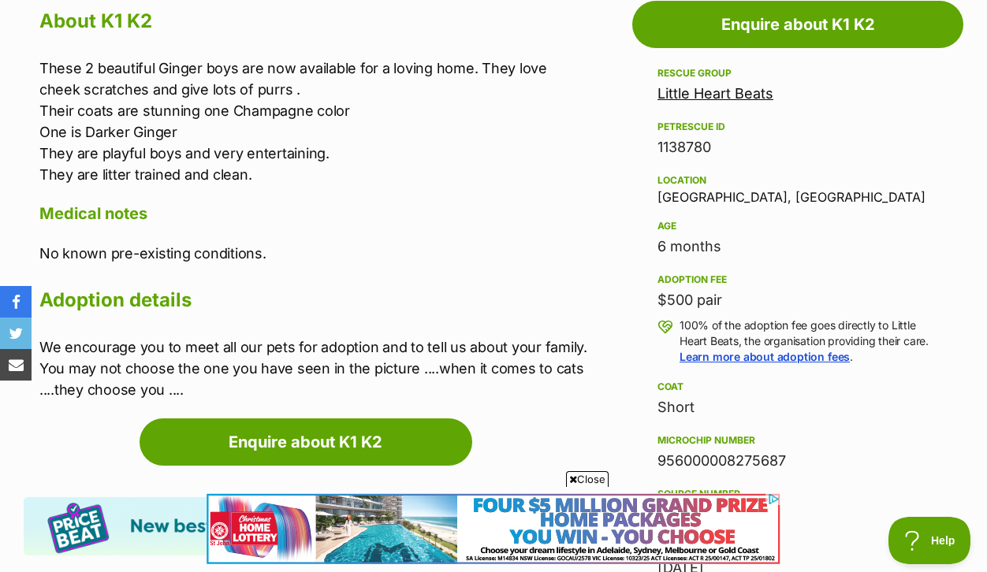
scroll to position [917, 0]
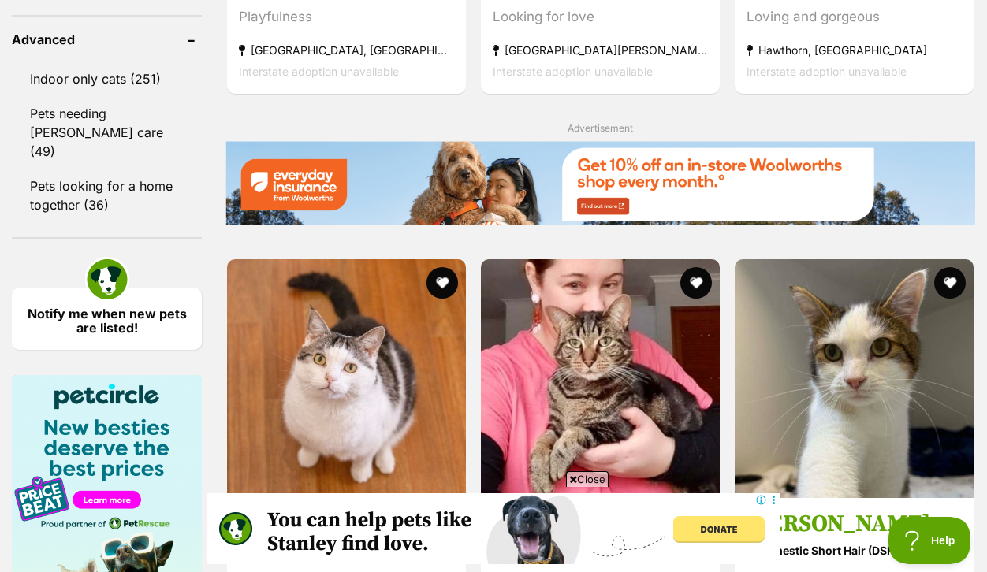
scroll to position [2285, 0]
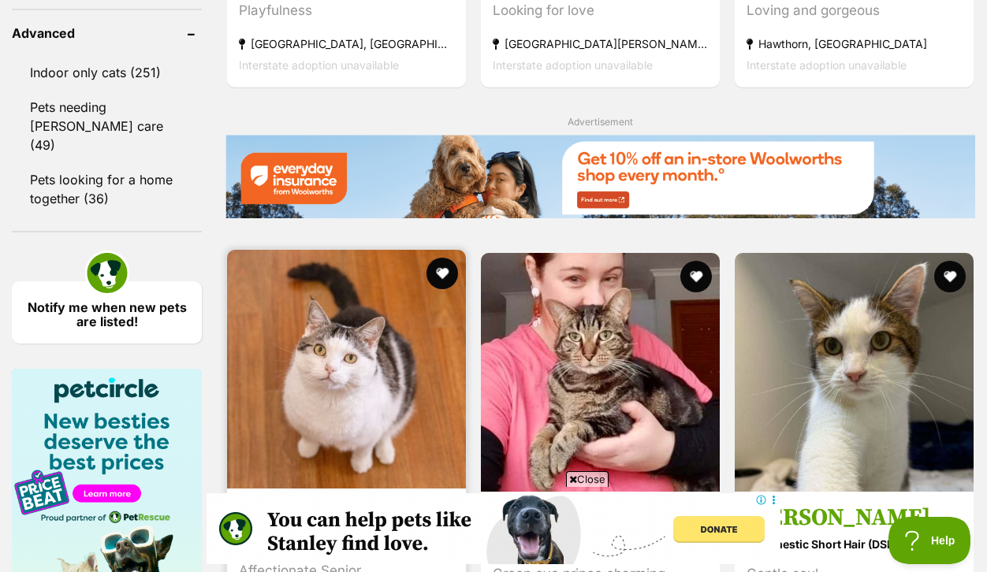
click at [363, 250] on img at bounding box center [346, 369] width 239 height 239
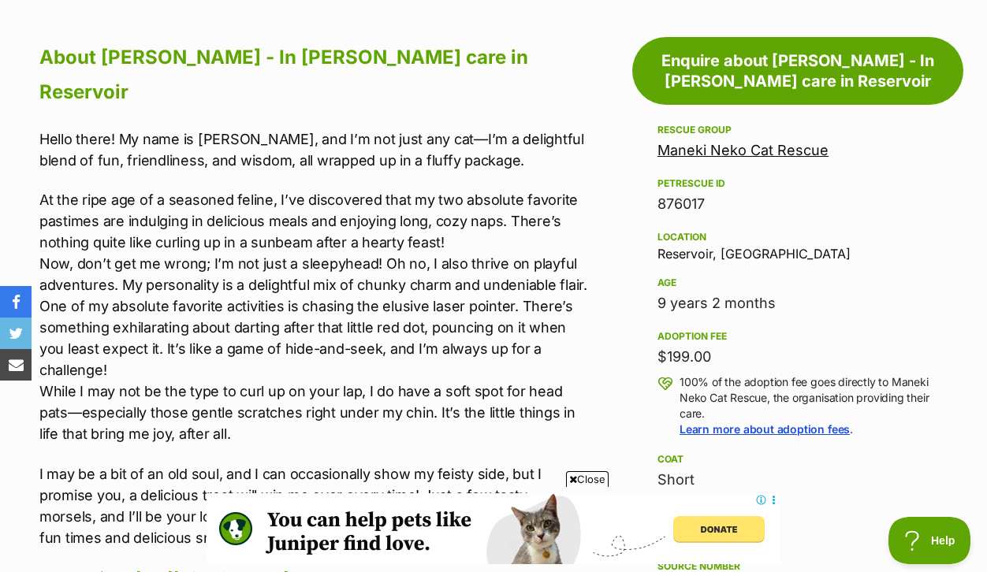
scroll to position [963, 0]
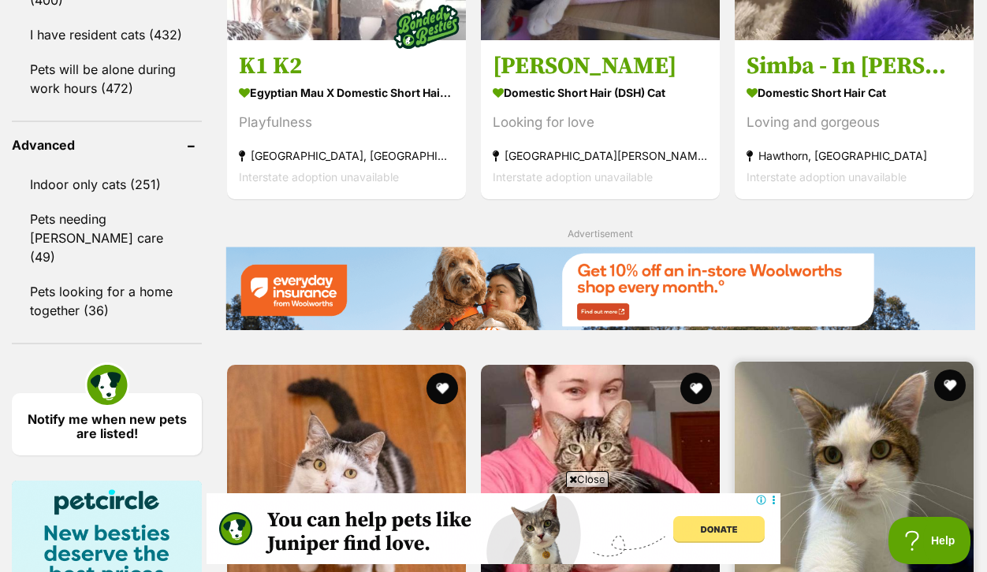
click at [868, 362] on img at bounding box center [853, 481] width 239 height 239
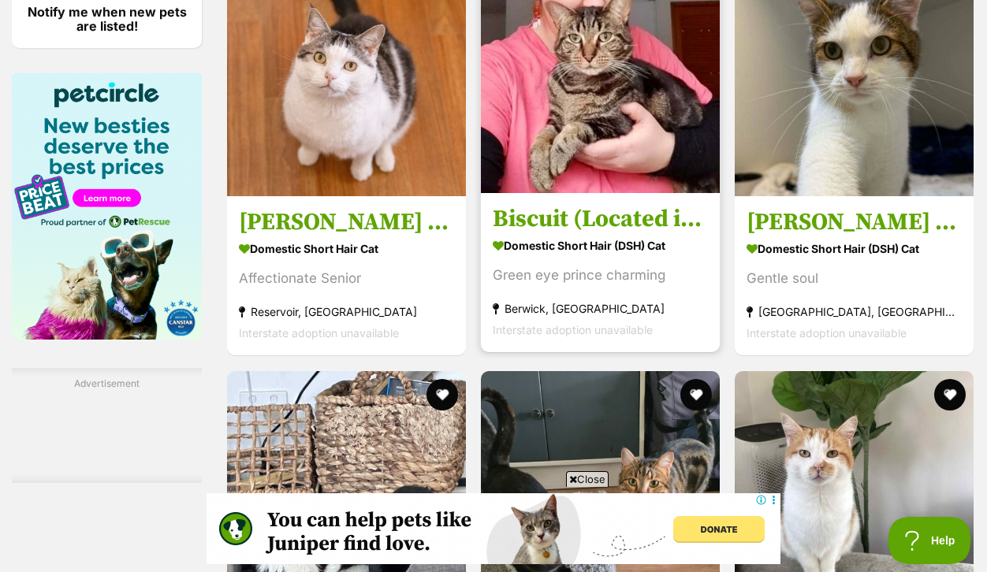
scroll to position [2580, 0]
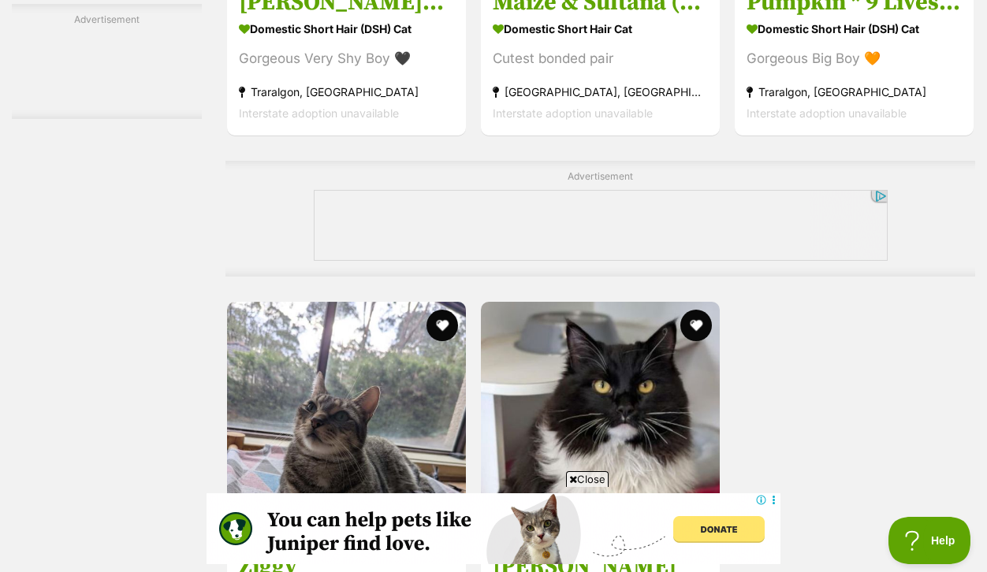
scroll to position [3229, 0]
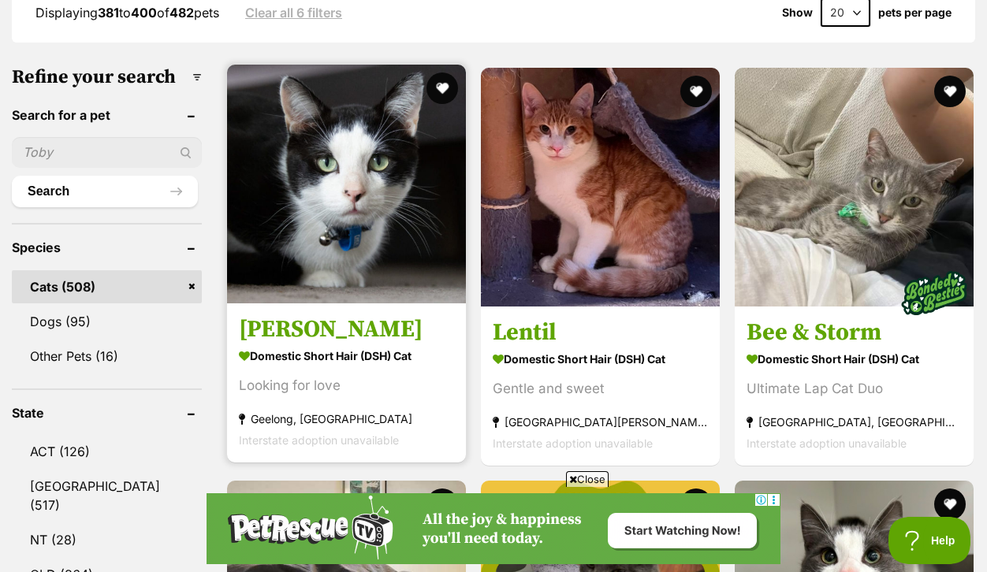
click at [362, 277] on img at bounding box center [346, 184] width 239 height 239
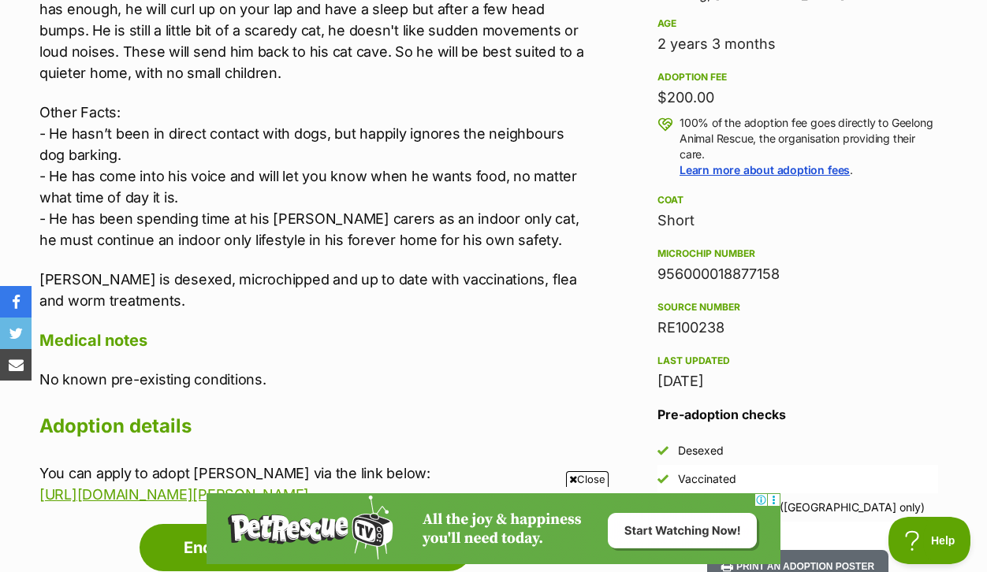
scroll to position [1120, 0]
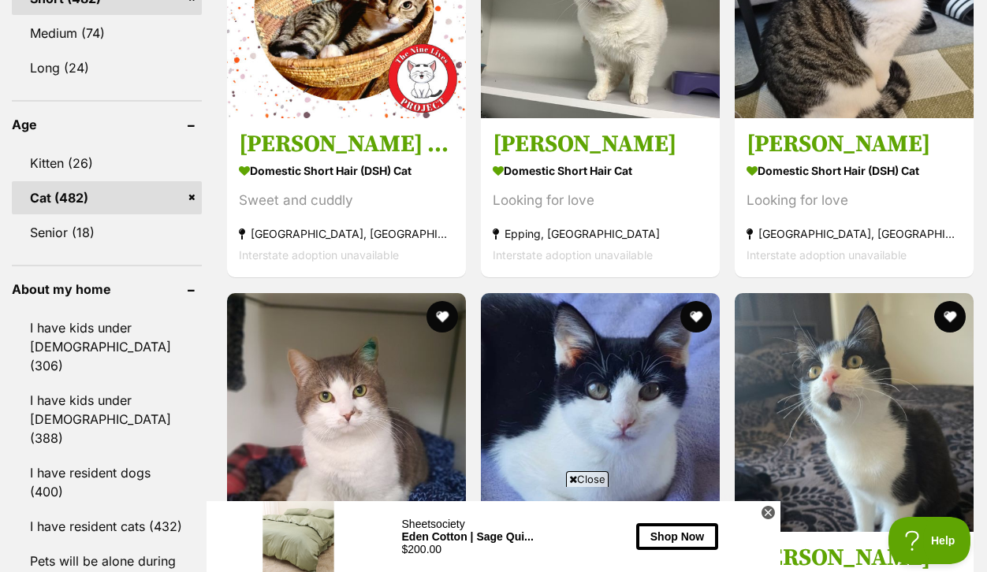
scroll to position [1689, 0]
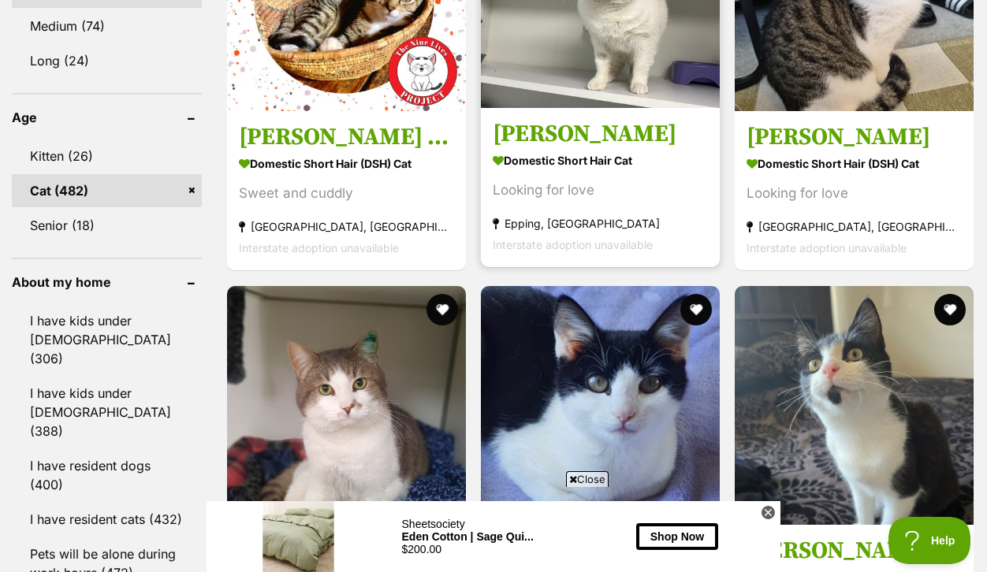
click at [578, 173] on strong "Domestic Short Hair Cat" at bounding box center [599, 161] width 215 height 23
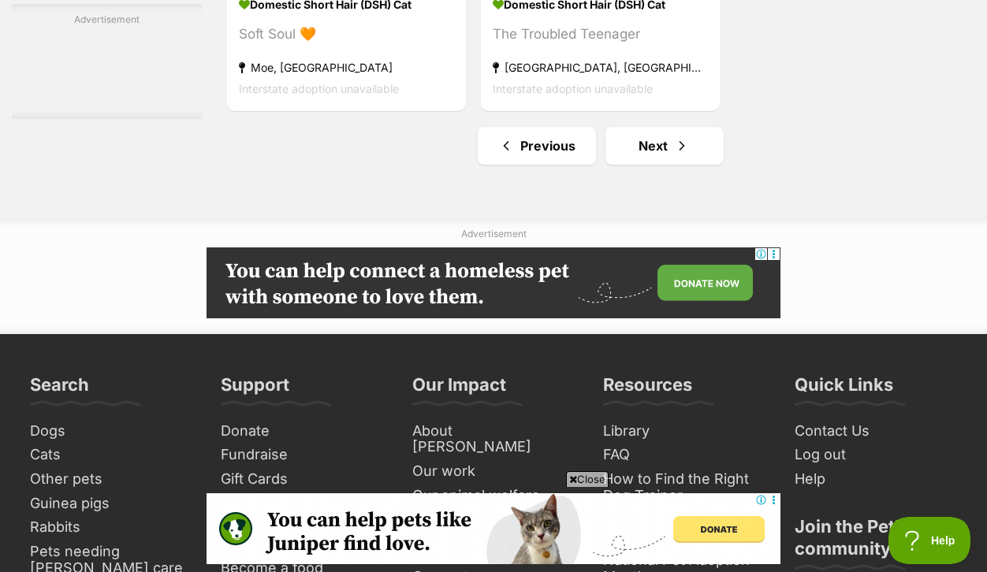
scroll to position [3819, 0]
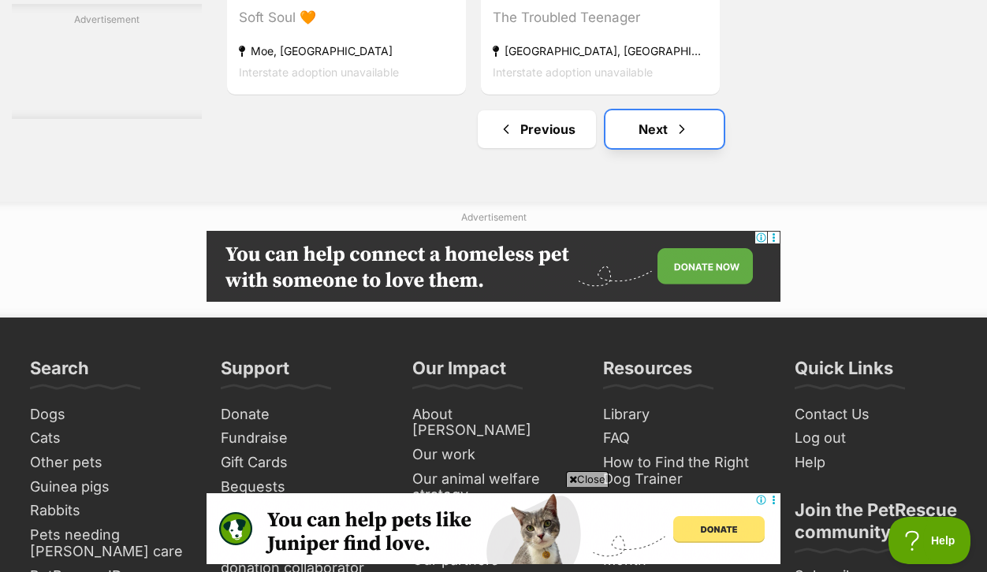
click at [663, 148] on link "Next" at bounding box center [664, 129] width 118 height 38
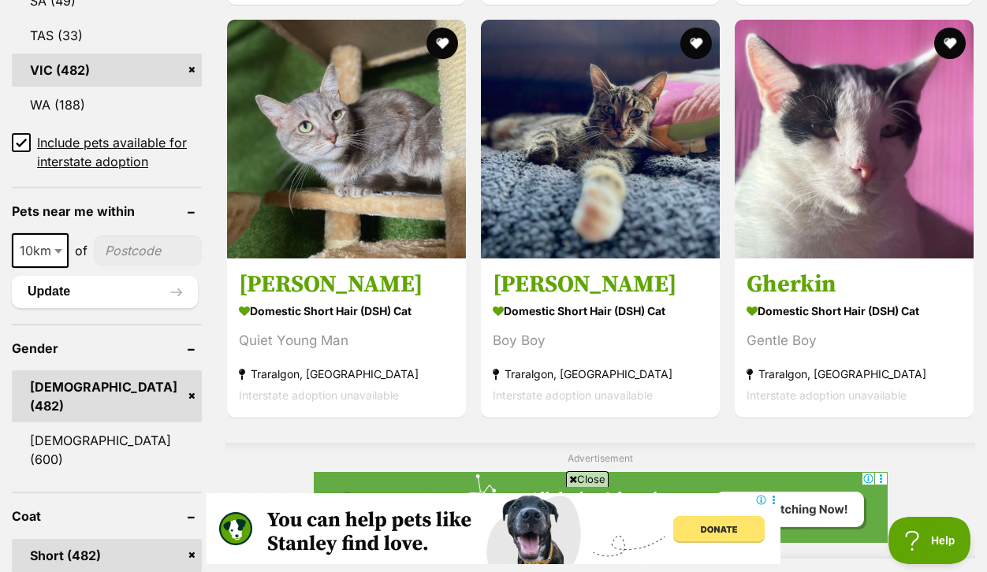
scroll to position [1139, 0]
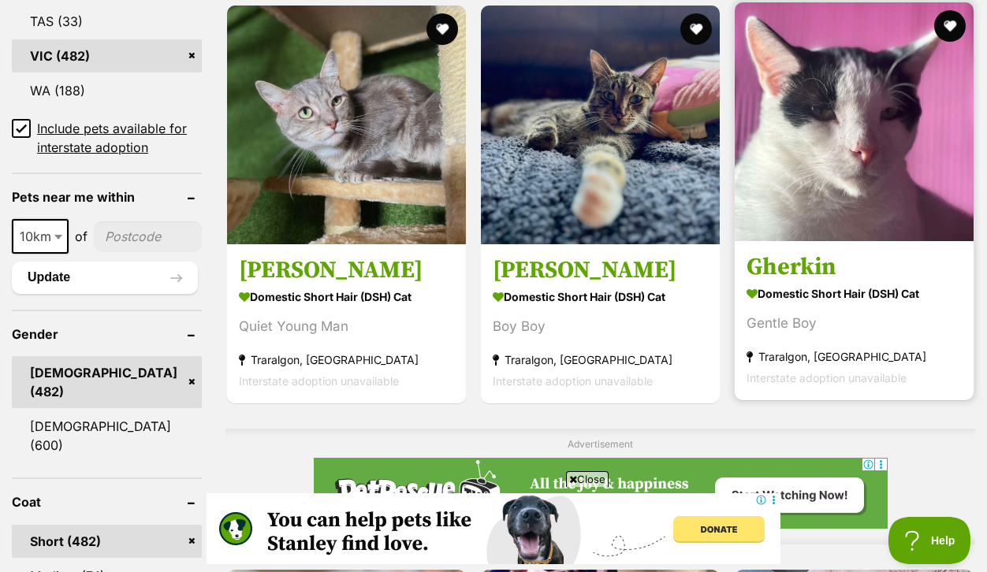
click at [871, 241] on img at bounding box center [853, 121] width 239 height 239
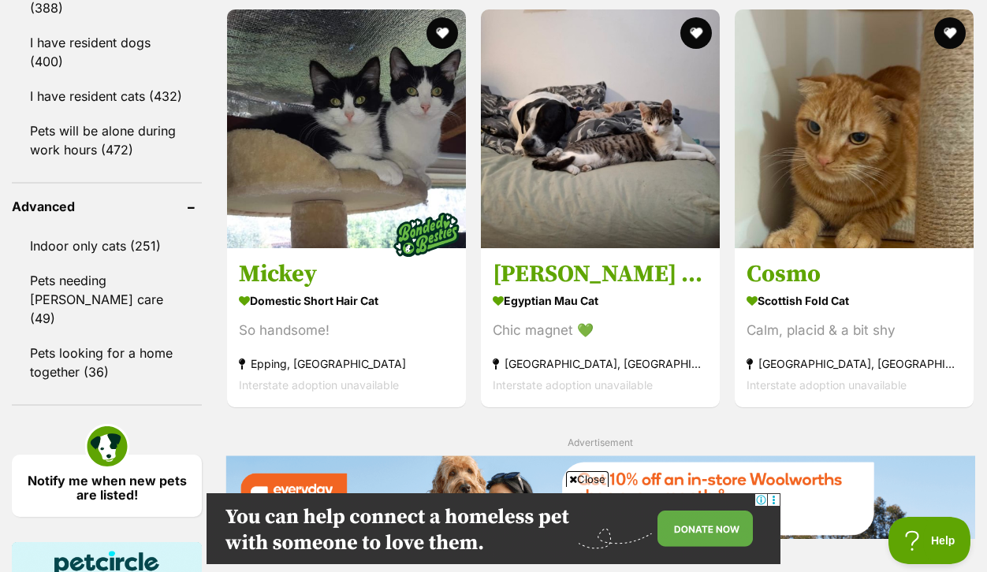
scroll to position [2120, 0]
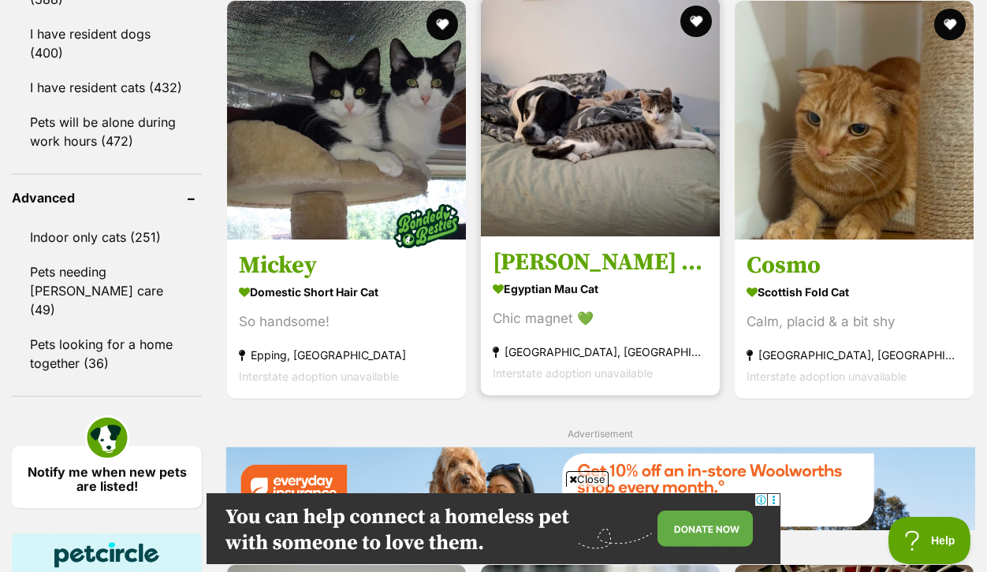
click at [606, 278] on h3 "Buddie * 9 Lives Rescue Project*" at bounding box center [599, 263] width 215 height 30
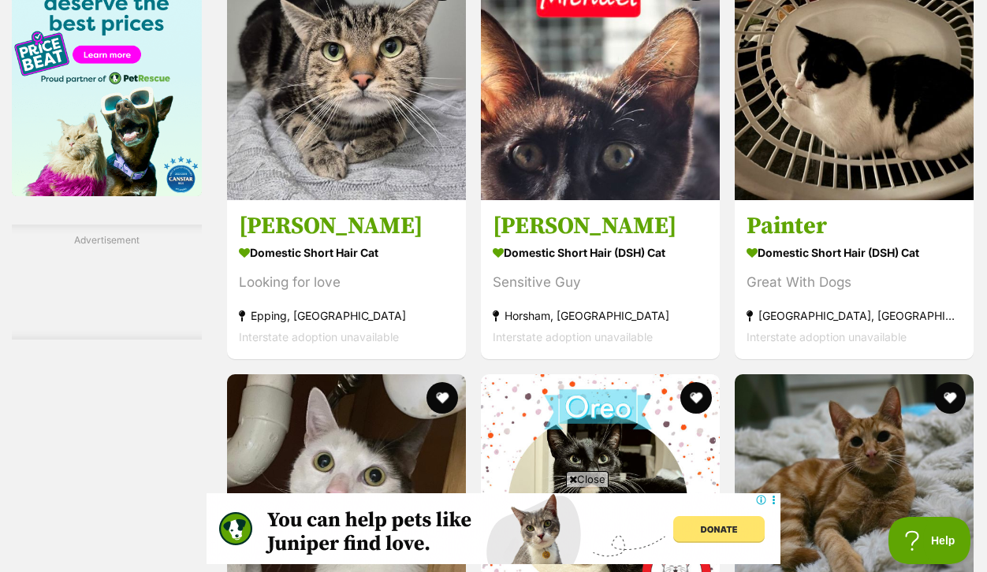
scroll to position [2726, 0]
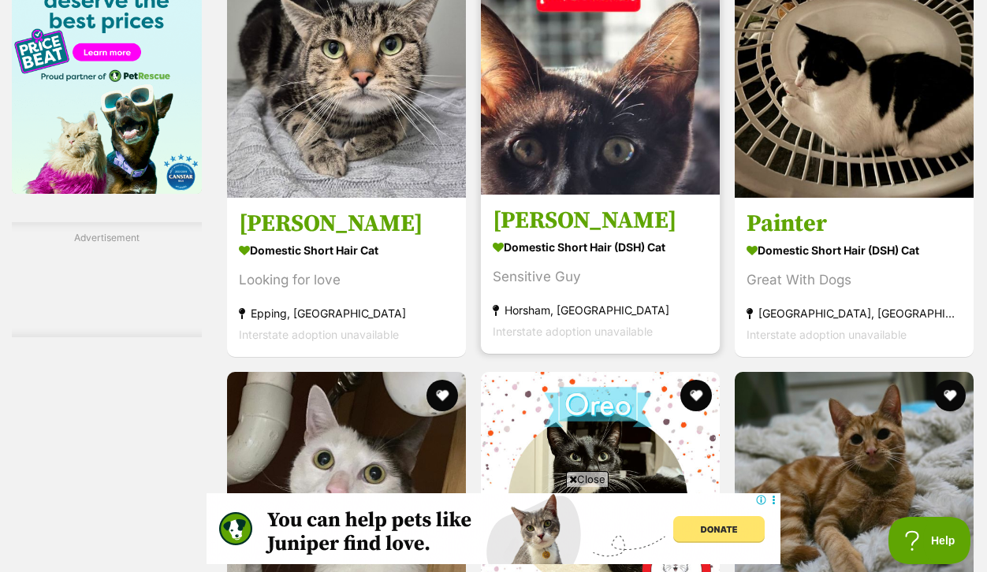
click at [600, 195] on img at bounding box center [600, 75] width 239 height 239
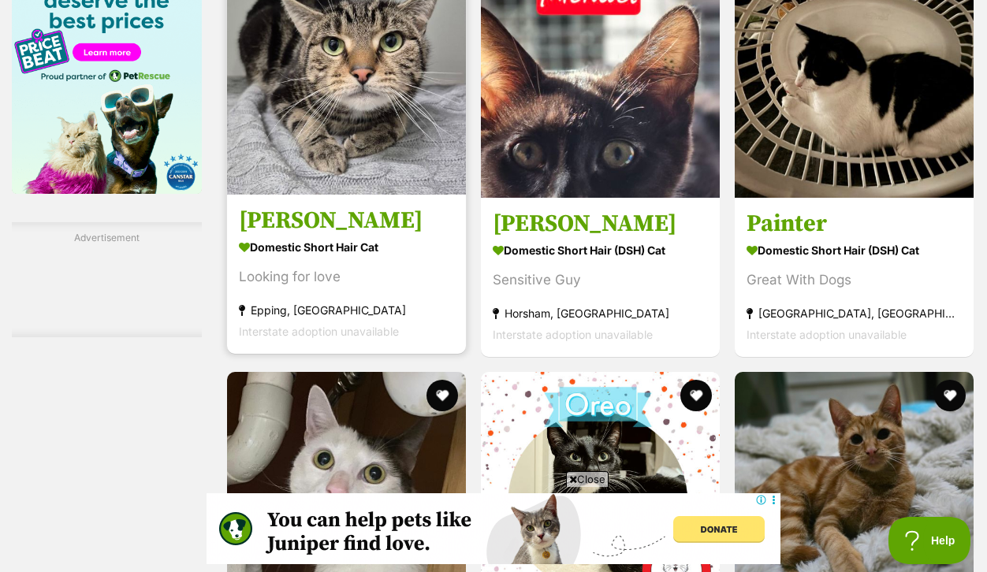
click at [293, 236] on h3 "Ollie" at bounding box center [346, 221] width 215 height 30
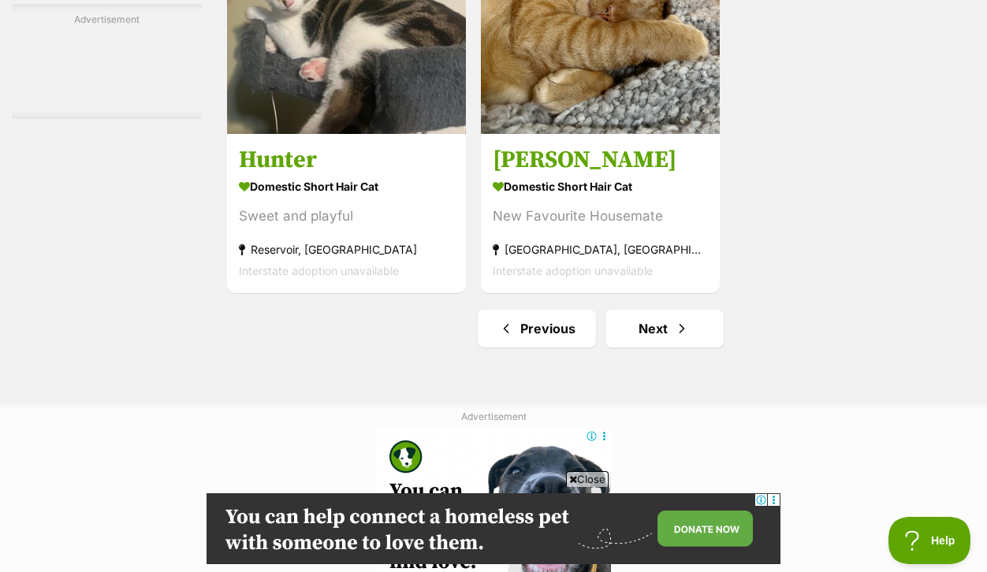
scroll to position [3769, 0]
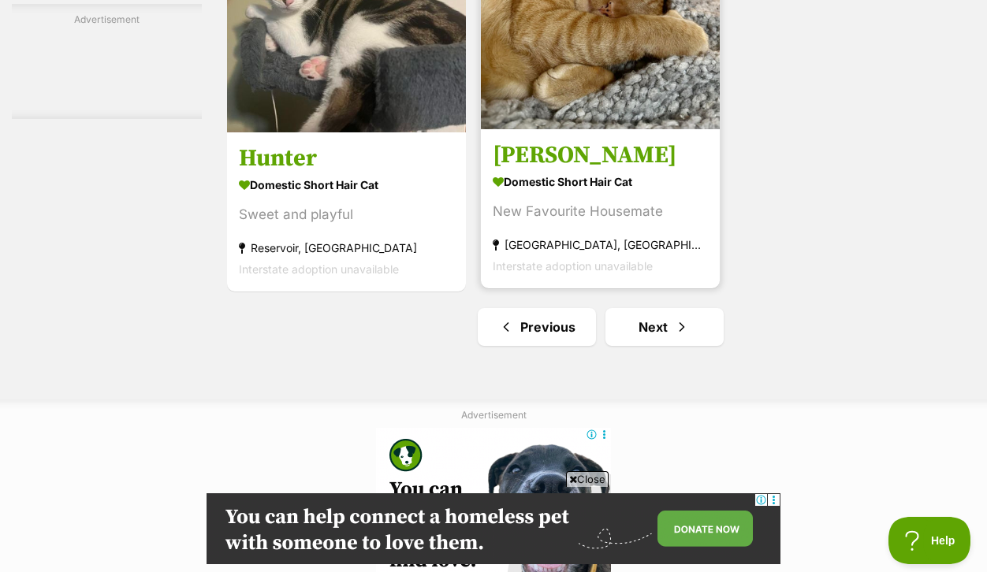
click at [560, 171] on h3 "Dwayne" at bounding box center [599, 156] width 215 height 30
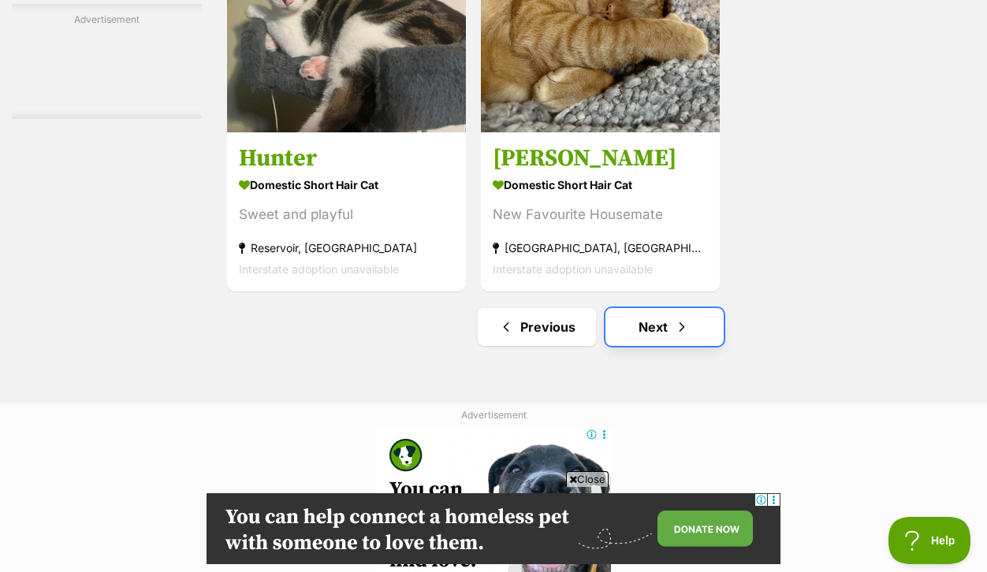
click at [671, 346] on link "Next" at bounding box center [664, 327] width 118 height 38
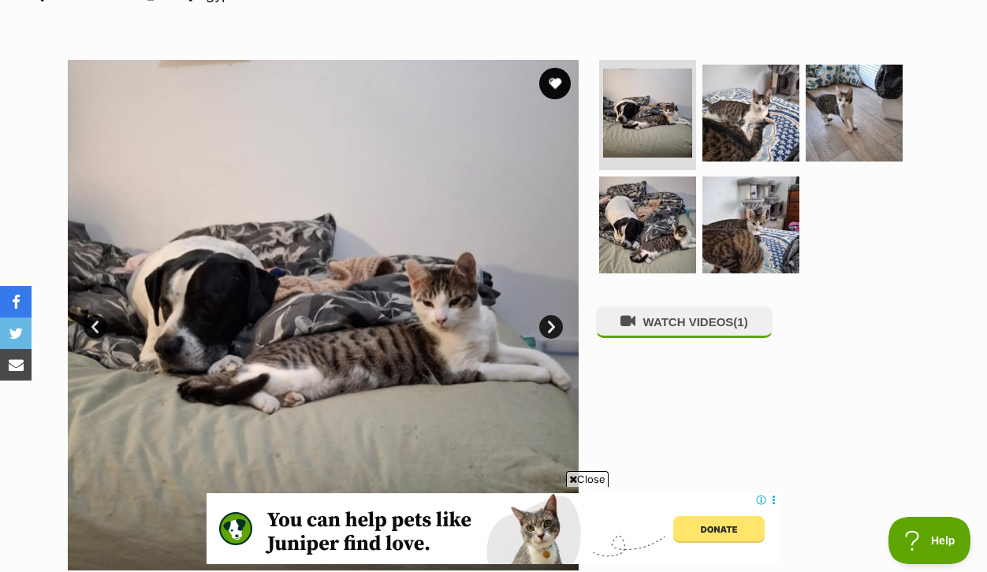
click at [548, 315] on link "Next" at bounding box center [551, 327] width 24 height 24
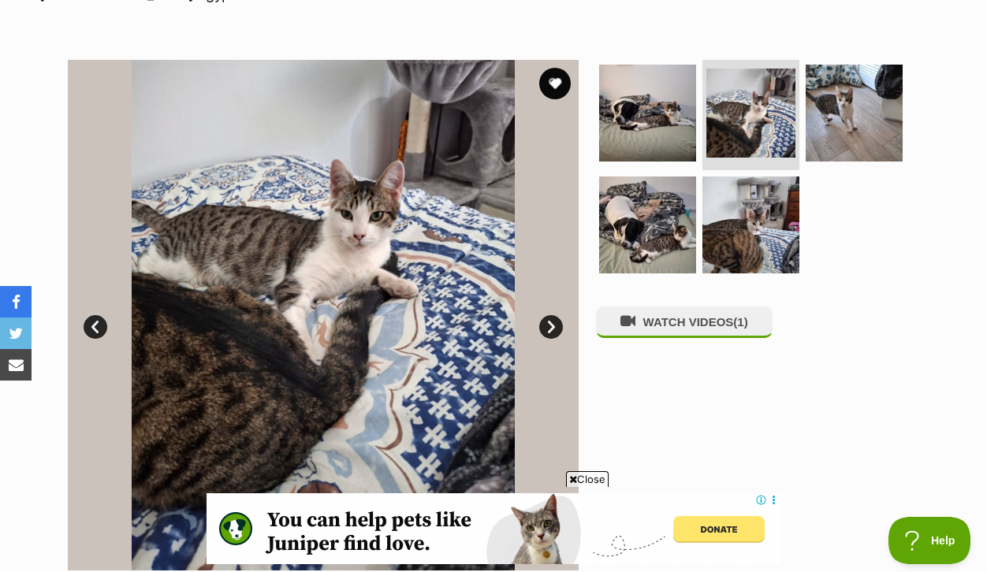
click at [548, 315] on link "Next" at bounding box center [551, 327] width 24 height 24
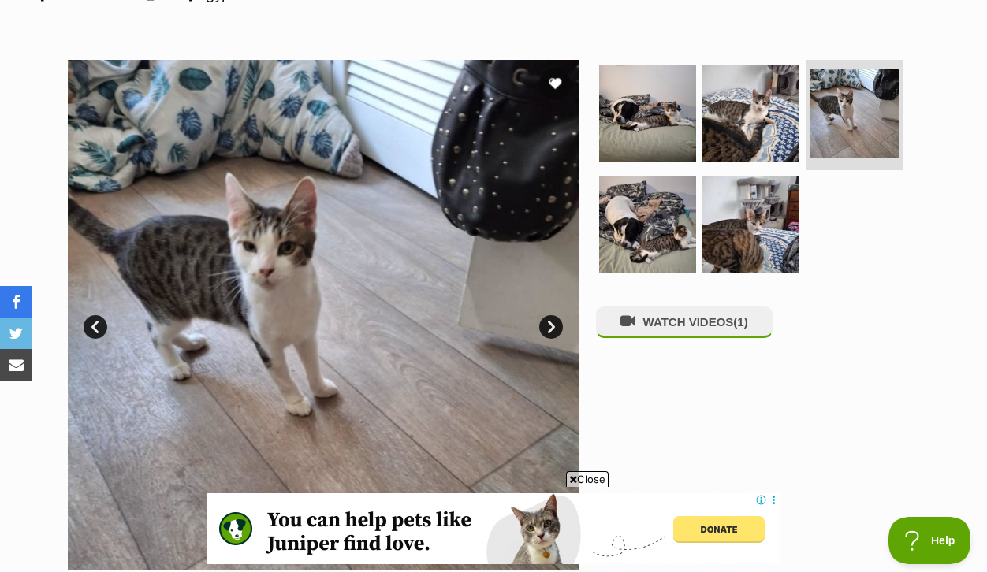
click at [548, 315] on link "Next" at bounding box center [551, 327] width 24 height 24
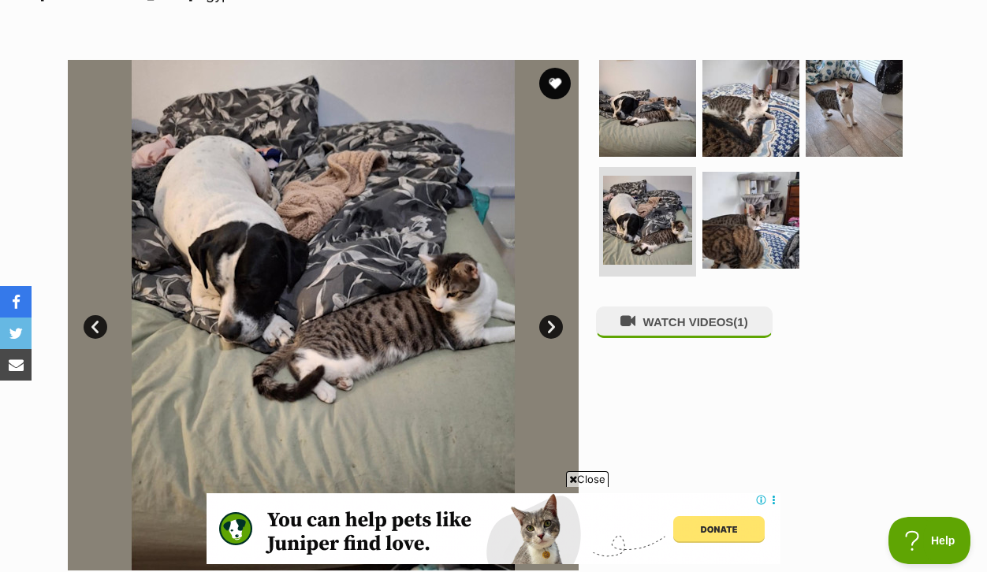
click at [548, 315] on link "Next" at bounding box center [551, 327] width 24 height 24
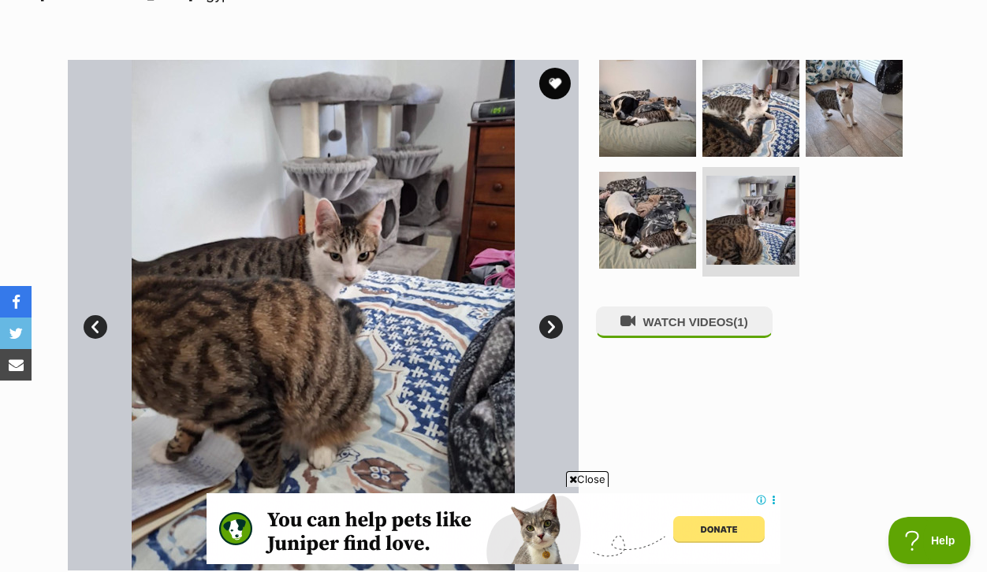
click at [548, 315] on link "Next" at bounding box center [551, 327] width 24 height 24
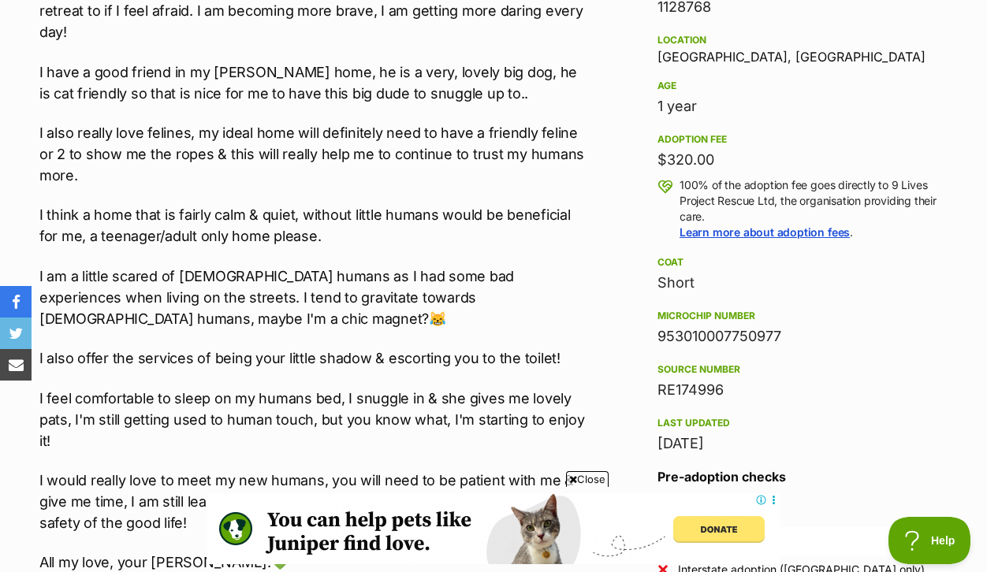
scroll to position [1115, 0]
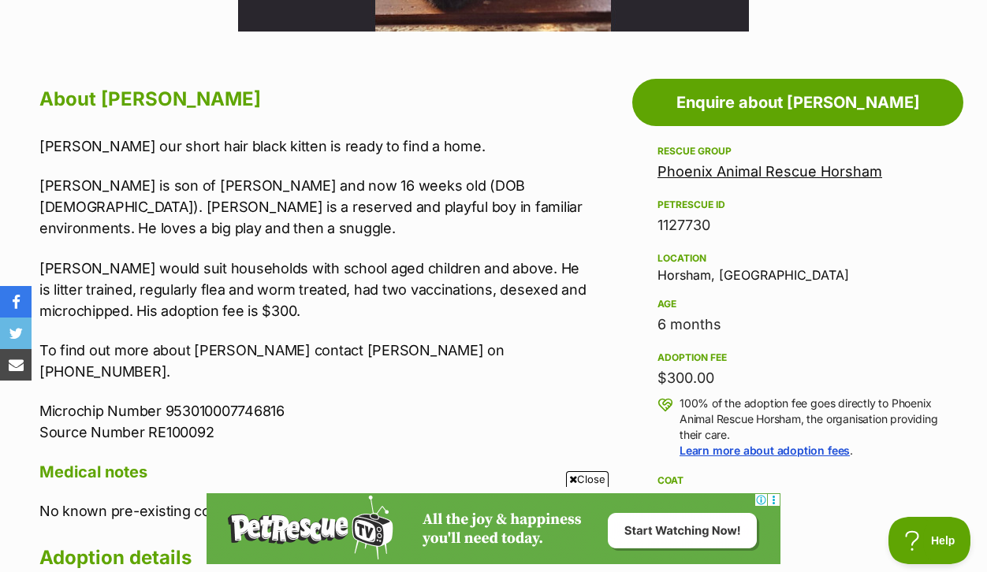
scroll to position [854, 0]
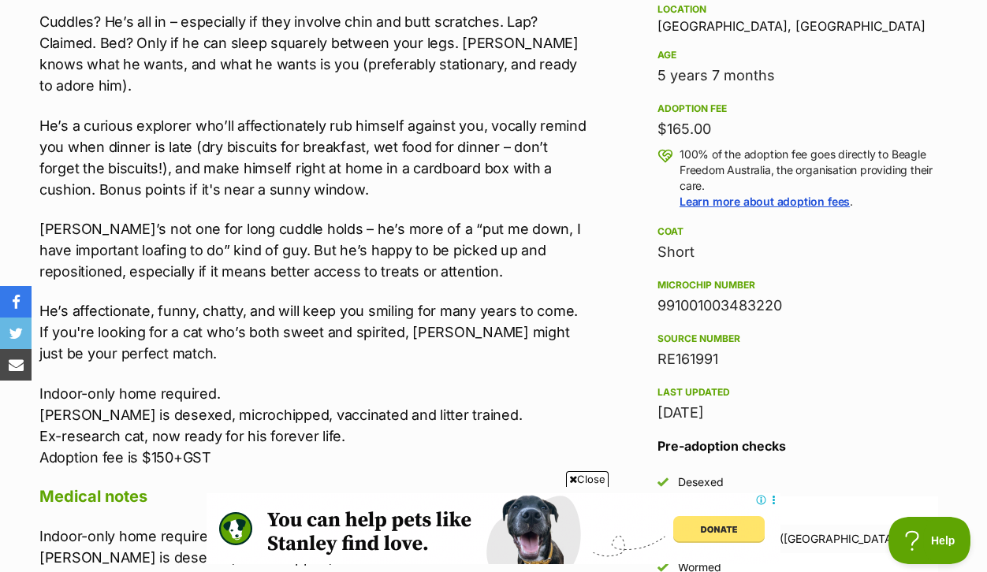
scroll to position [1113, 0]
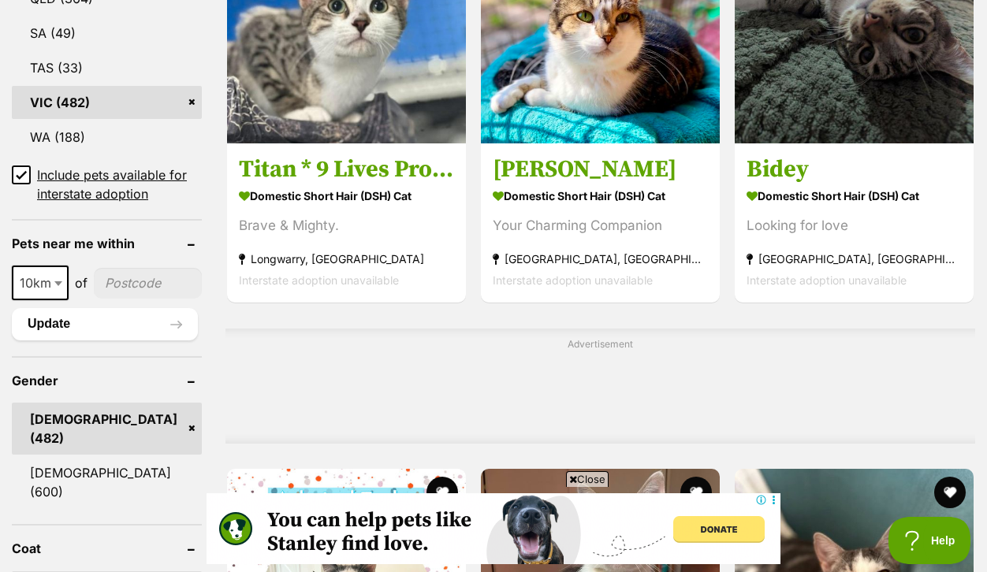
scroll to position [1098, 0]
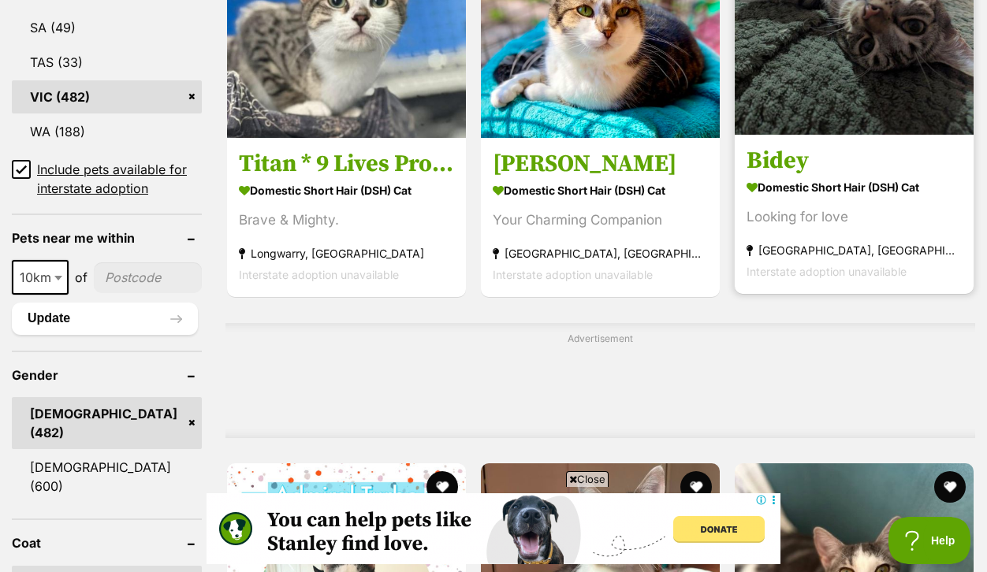
click at [788, 177] on h3 "Bidey" at bounding box center [853, 162] width 215 height 30
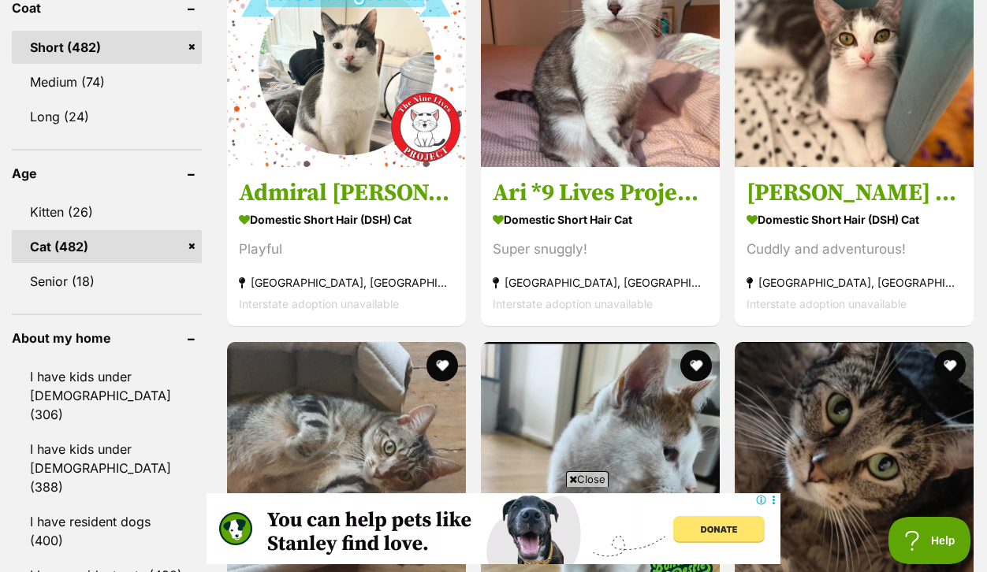
scroll to position [1630, 0]
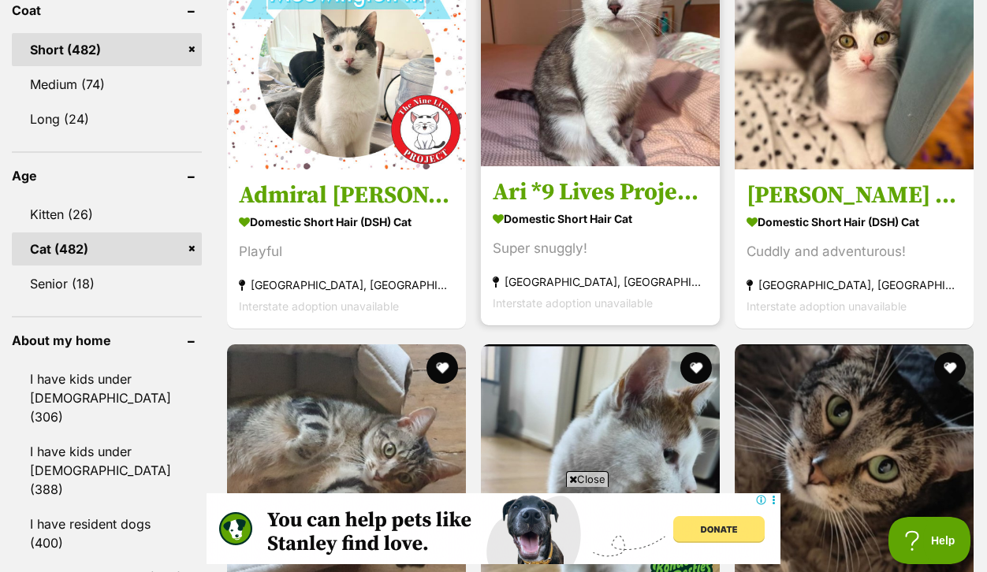
click at [560, 208] on h3 "Ari *9 Lives Project Rescue*" at bounding box center [599, 193] width 215 height 30
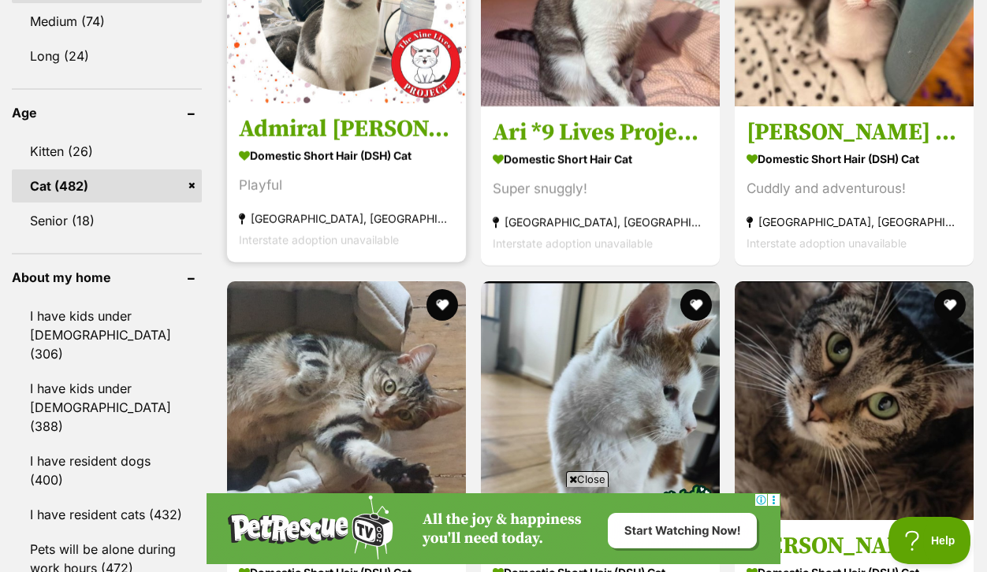
scroll to position [1700, 0]
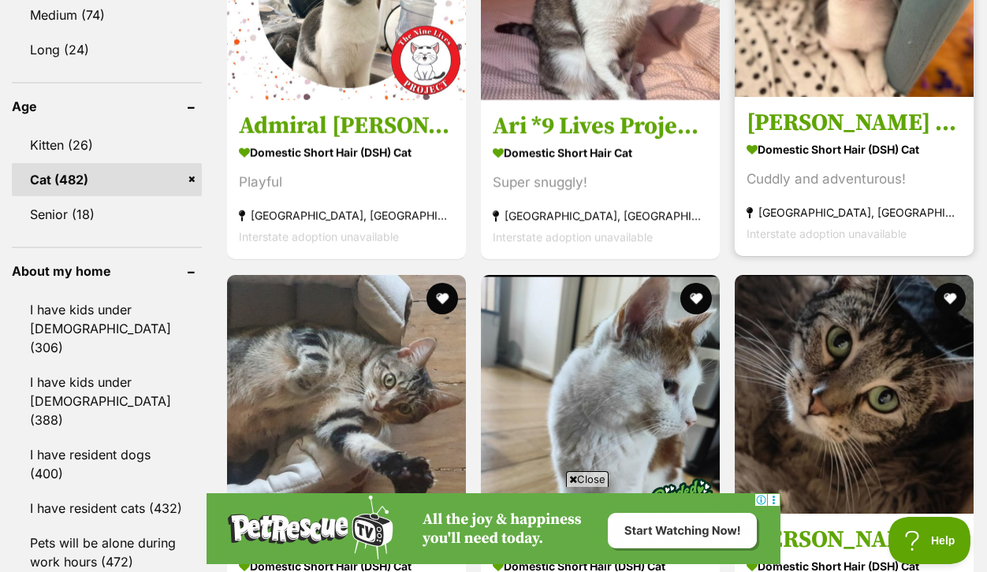
click at [824, 139] on h3 "[PERSON_NAME] Dragon" at bounding box center [853, 124] width 215 height 30
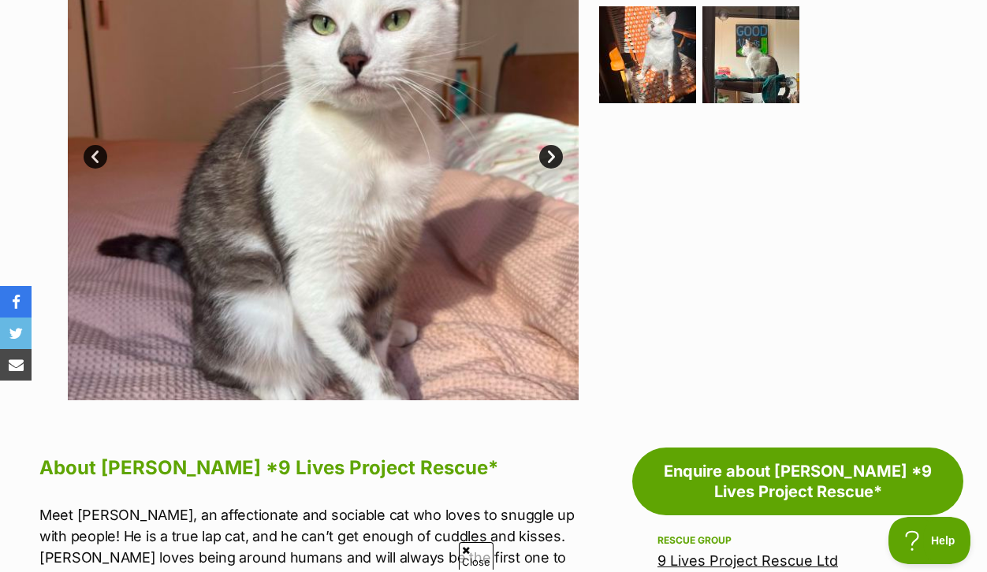
click at [547, 169] on link "Next" at bounding box center [551, 157] width 24 height 24
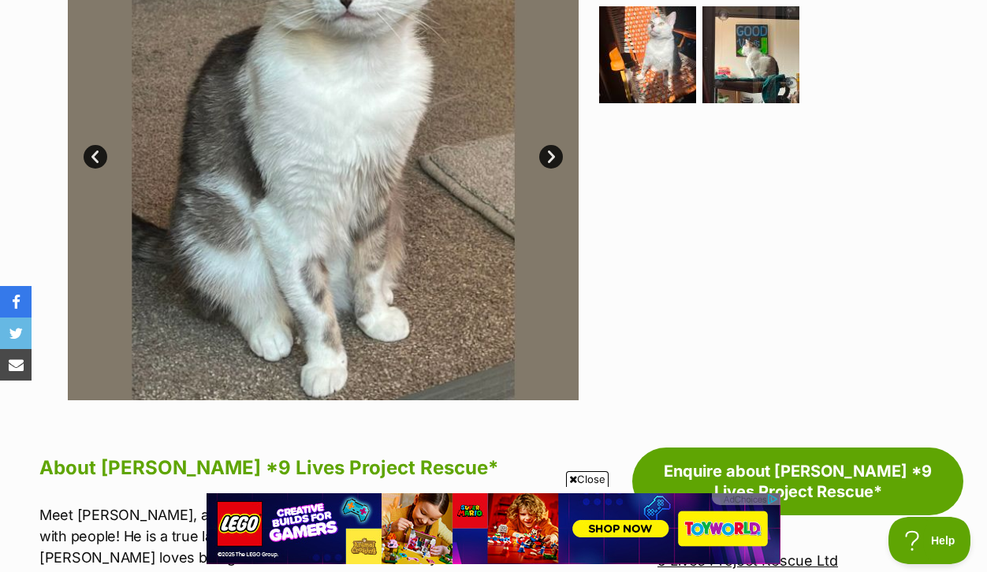
click at [547, 169] on link "Next" at bounding box center [551, 157] width 24 height 24
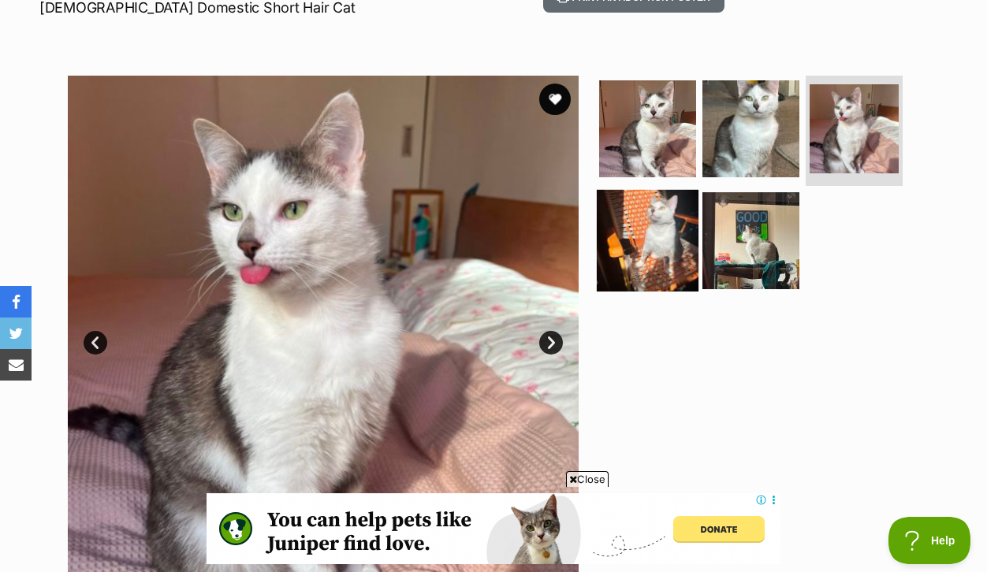
scroll to position [281, 0]
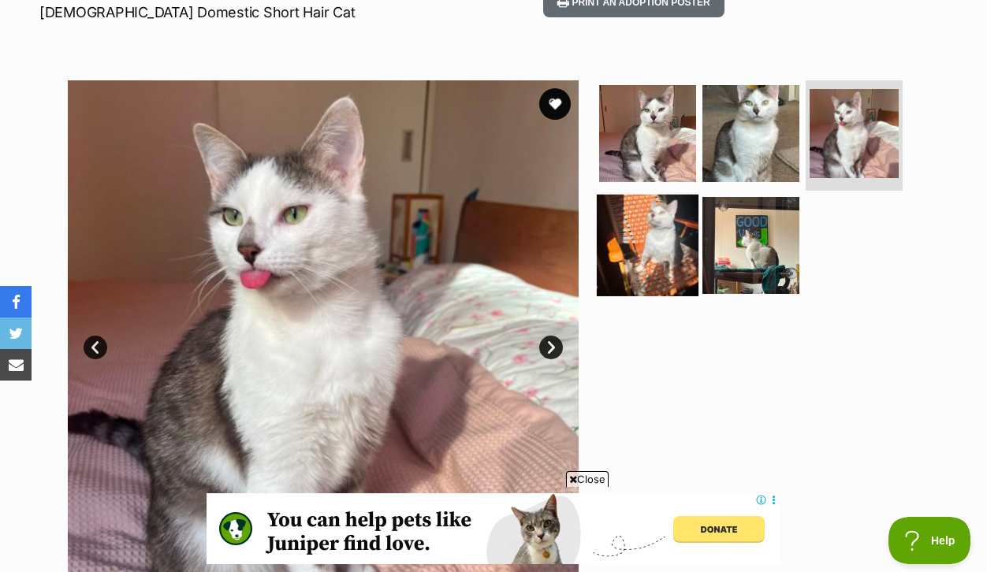
click at [666, 270] on img at bounding box center [647, 246] width 102 height 102
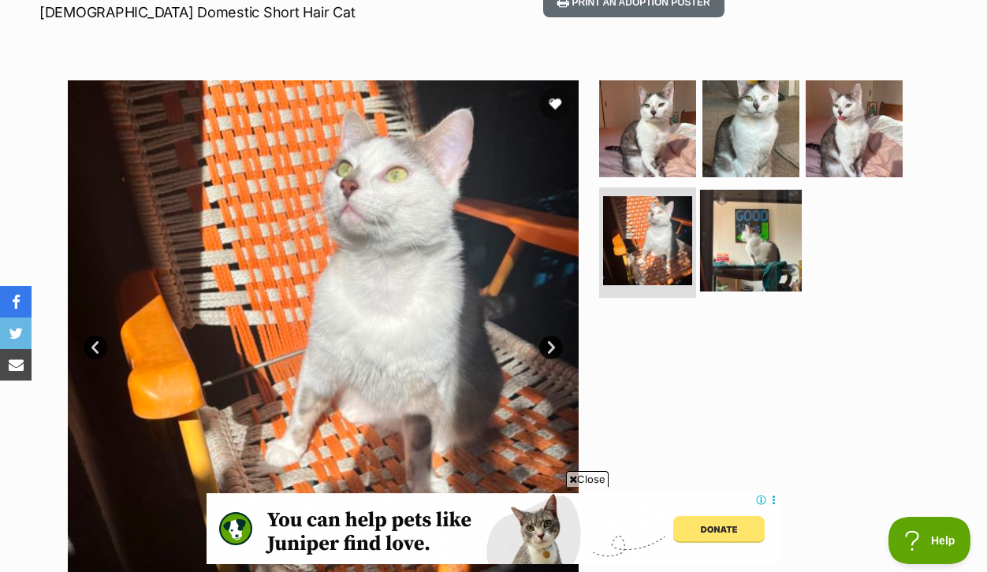
click at [745, 271] on img at bounding box center [751, 241] width 102 height 102
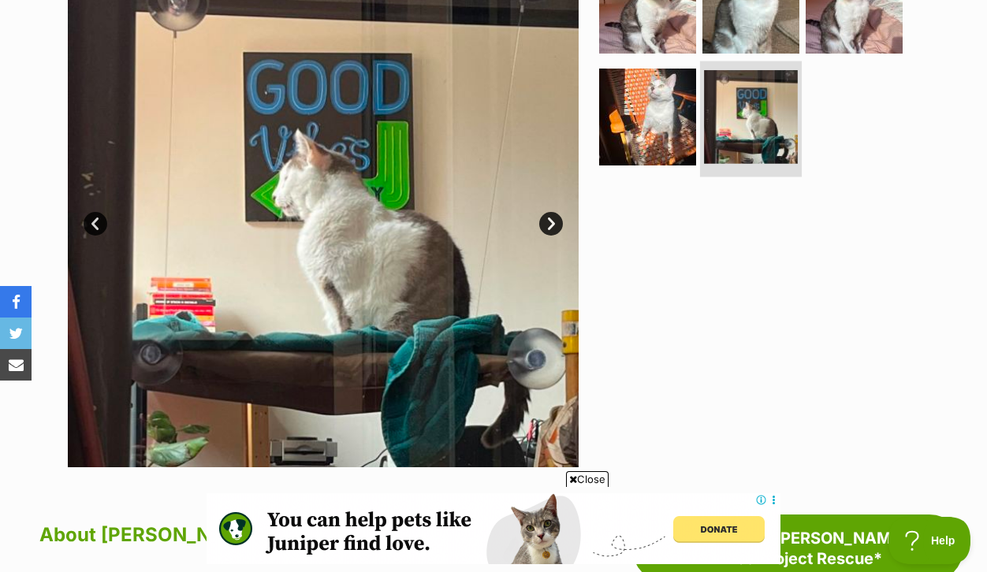
scroll to position [407, 0]
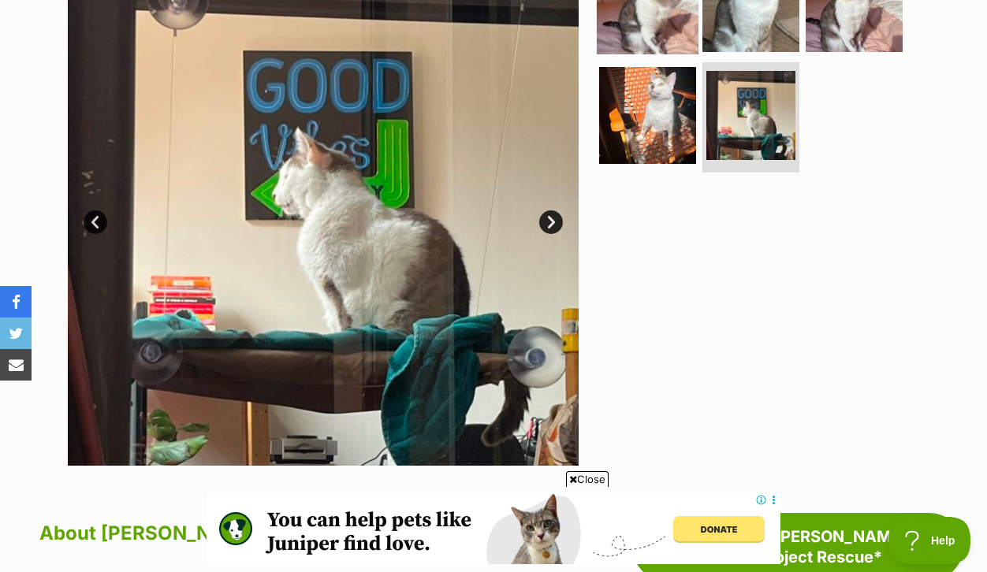
click at [630, 35] on img at bounding box center [647, 4] width 102 height 102
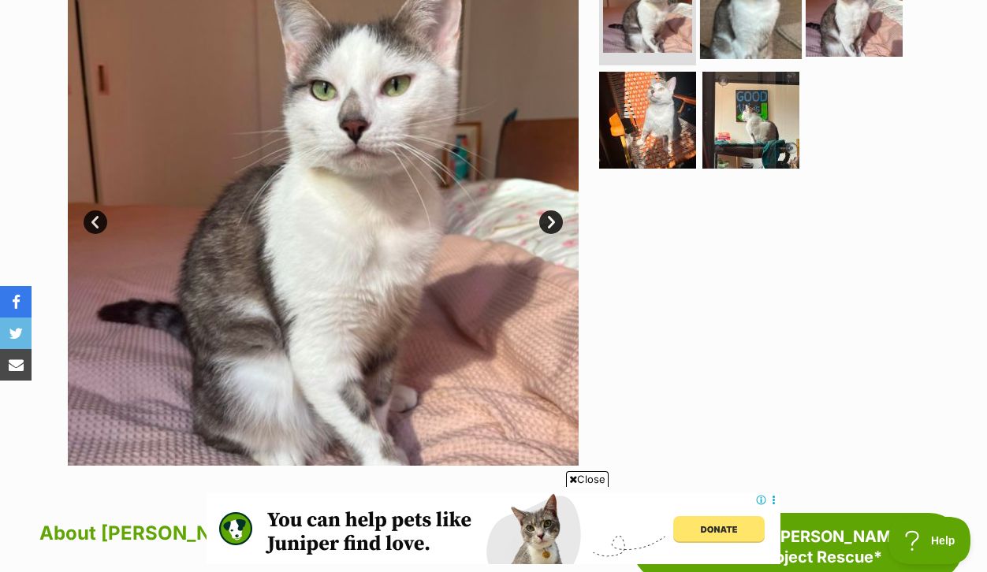
click at [755, 47] on img at bounding box center [751, 8] width 102 height 102
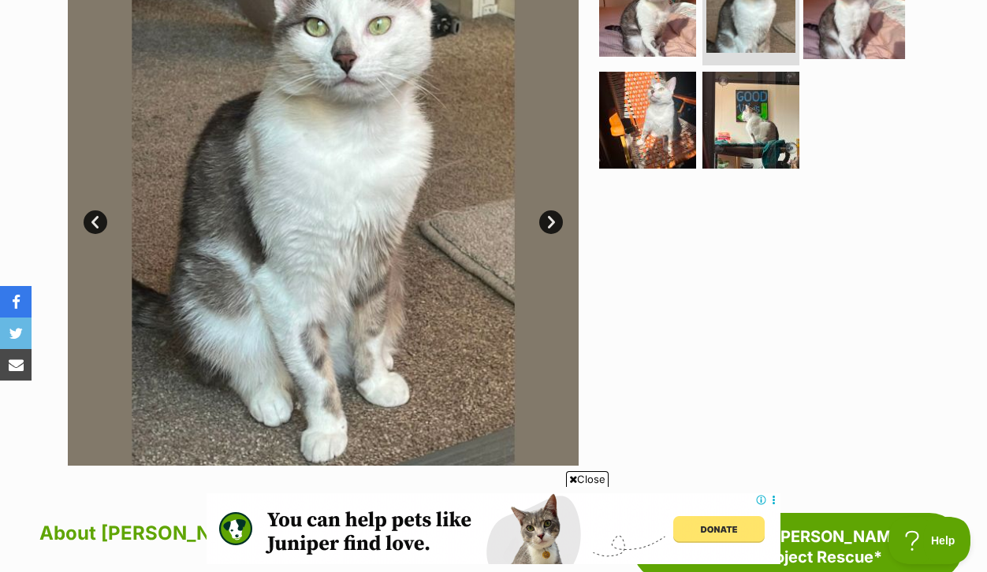
click at [843, 38] on img at bounding box center [854, 8] width 102 height 102
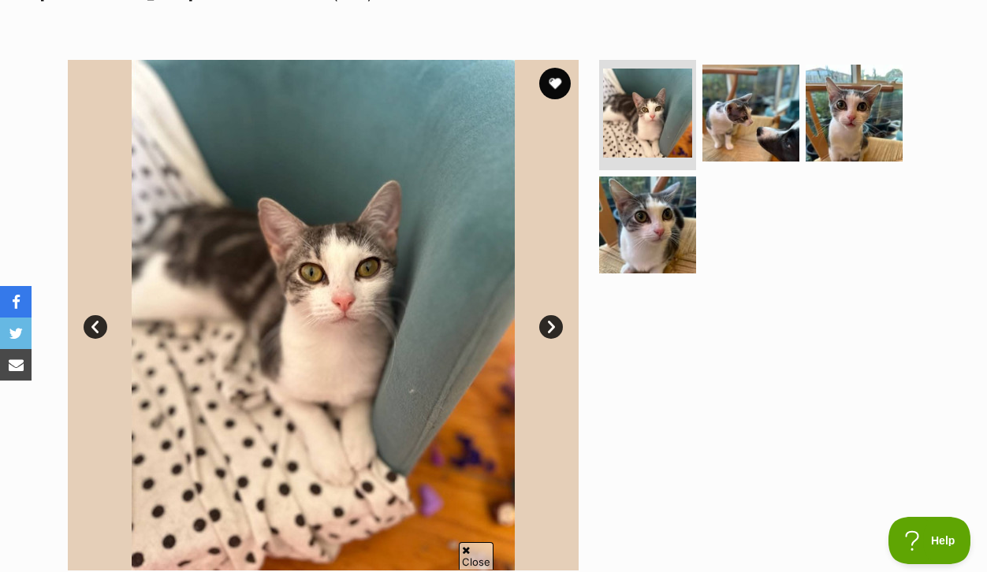
click at [549, 339] on link "Next" at bounding box center [551, 327] width 24 height 24
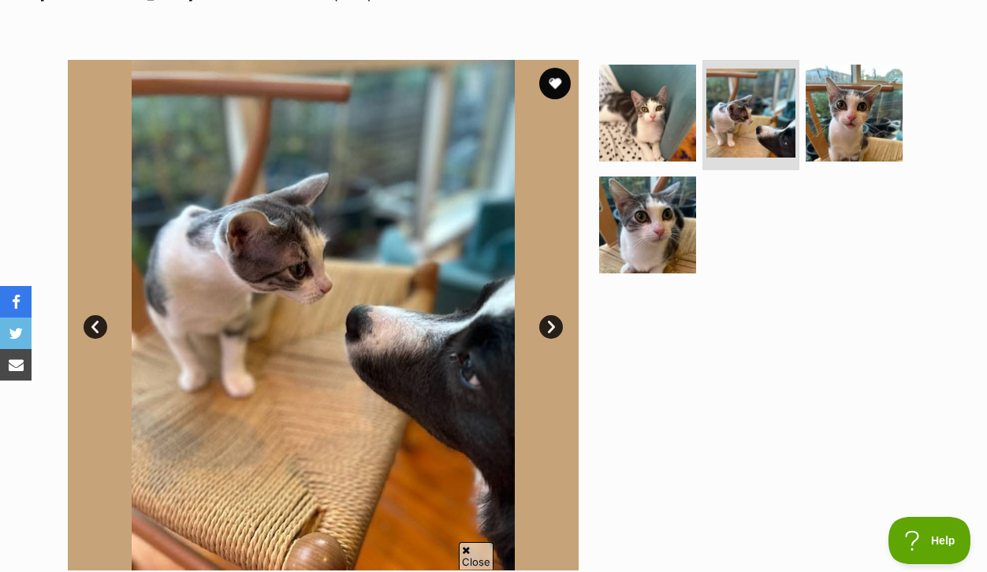
click at [548, 339] on link "Next" at bounding box center [551, 327] width 24 height 24
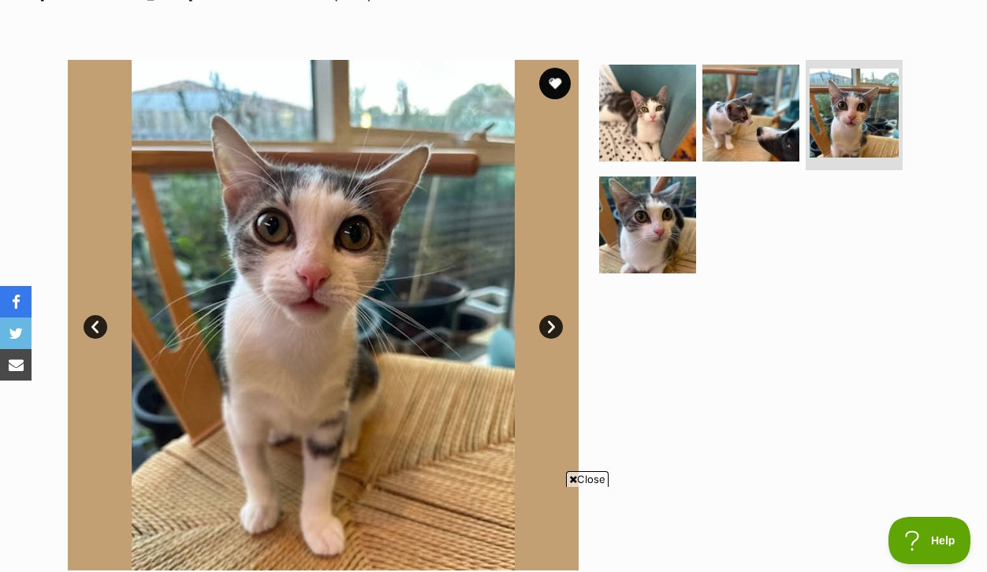
click at [548, 339] on link "Next" at bounding box center [551, 327] width 24 height 24
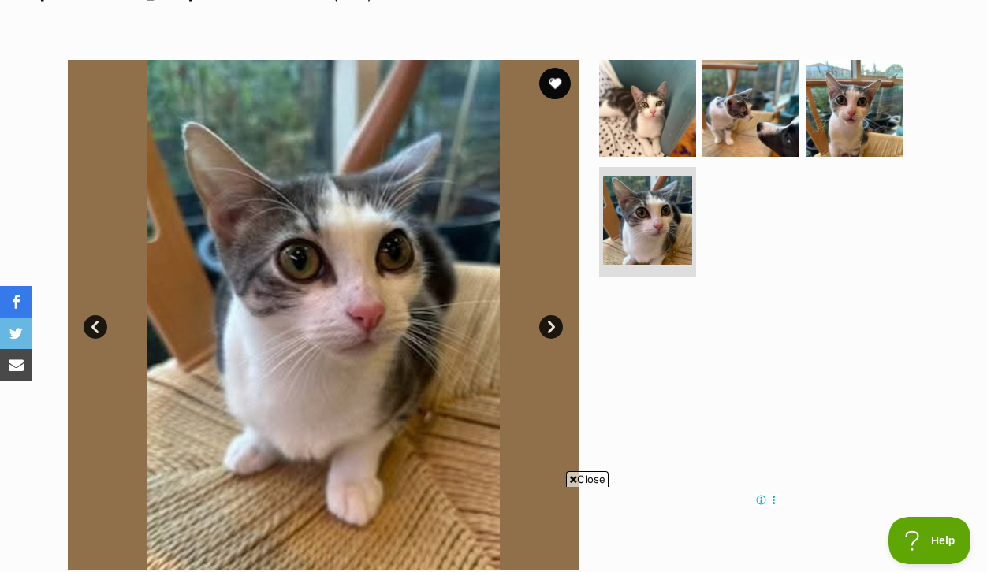
click at [548, 339] on link "Next" at bounding box center [551, 327] width 24 height 24
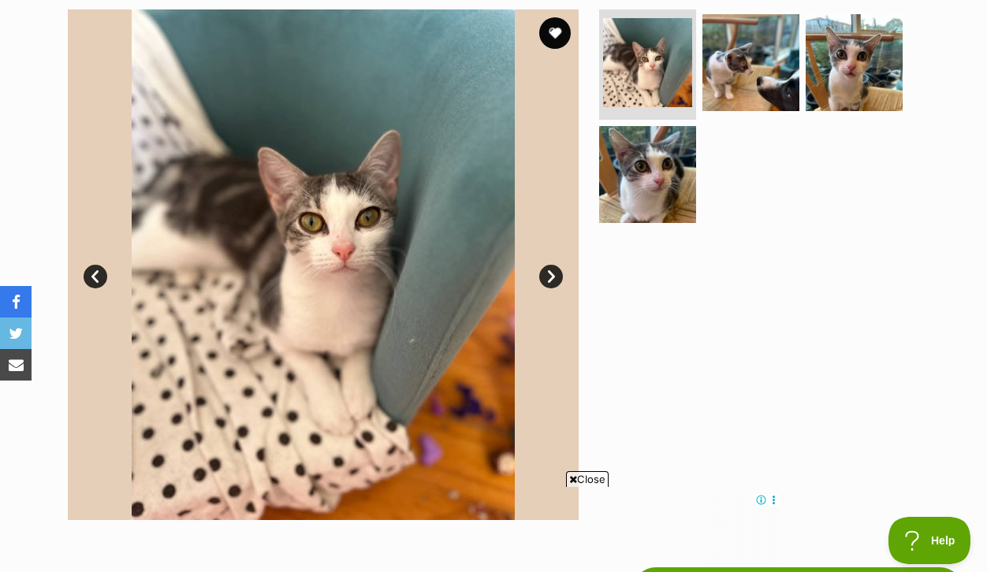
scroll to position [347, 0]
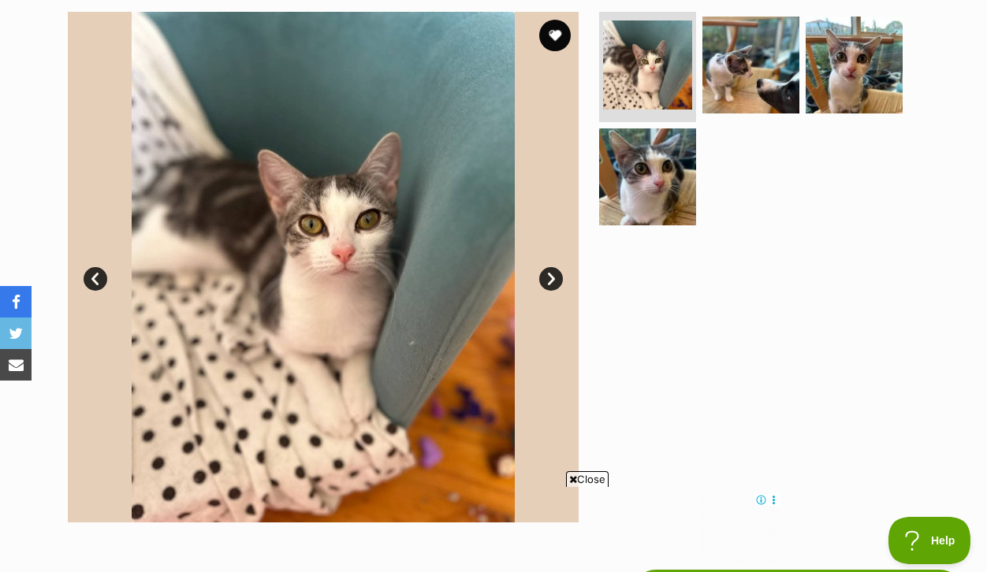
click at [547, 291] on link "Next" at bounding box center [551, 279] width 24 height 24
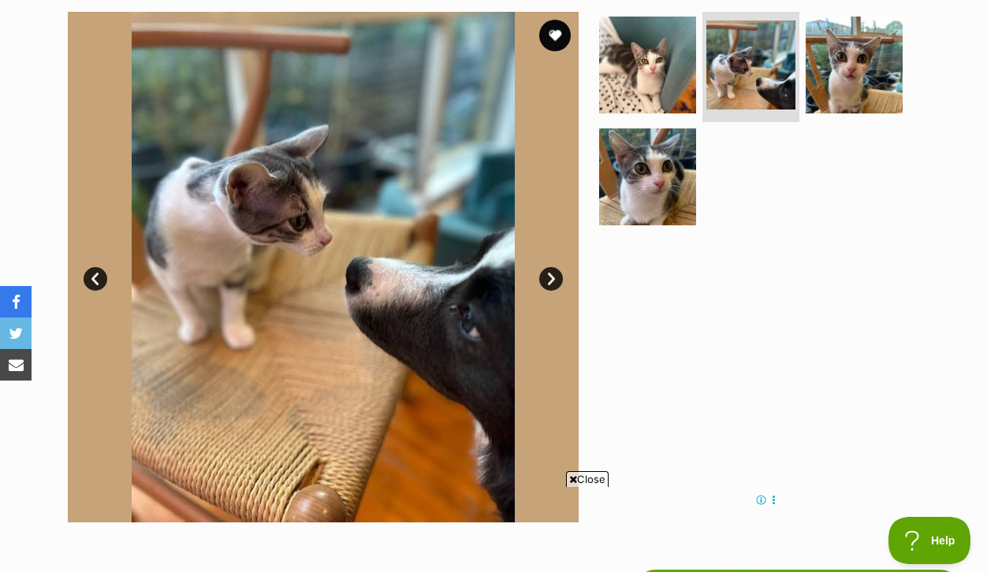
click at [547, 291] on link "Next" at bounding box center [551, 279] width 24 height 24
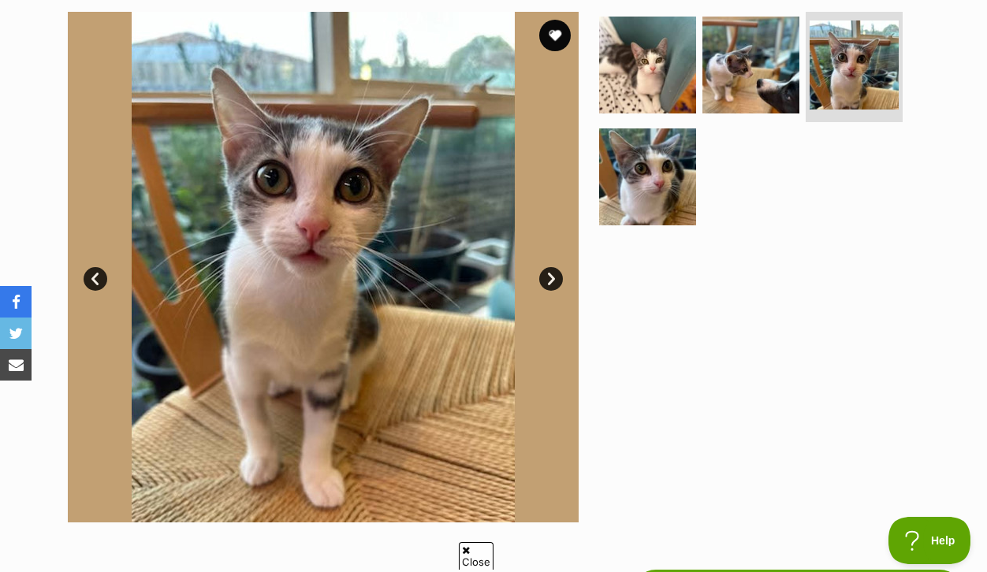
click at [547, 291] on link "Next" at bounding box center [551, 279] width 24 height 24
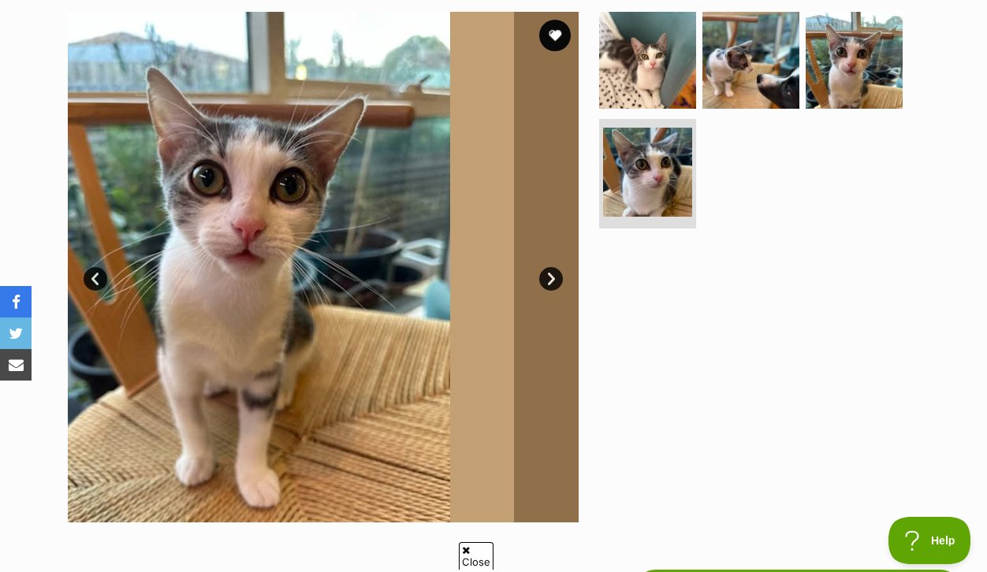
scroll to position [0, 0]
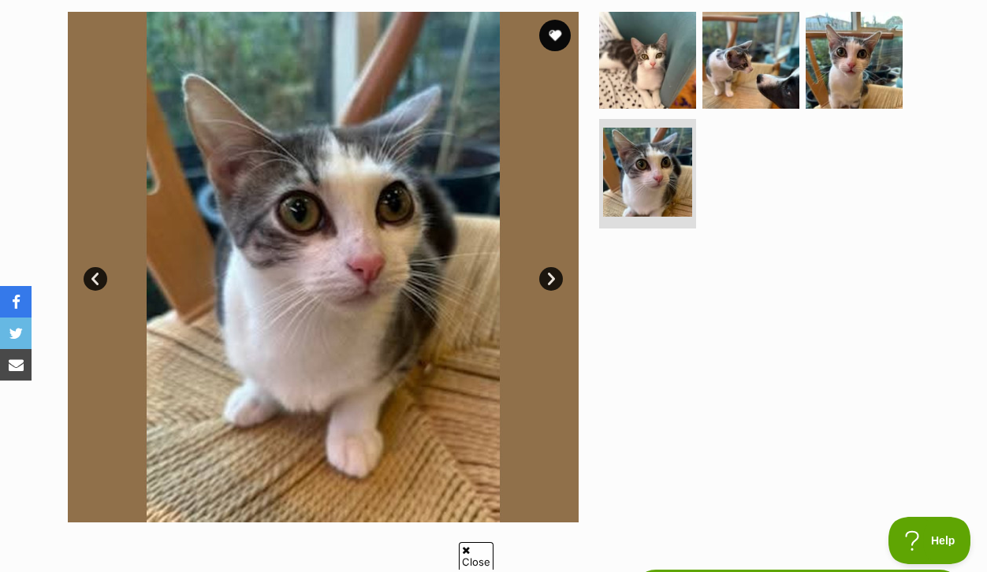
click at [547, 291] on link "Next" at bounding box center [551, 279] width 24 height 24
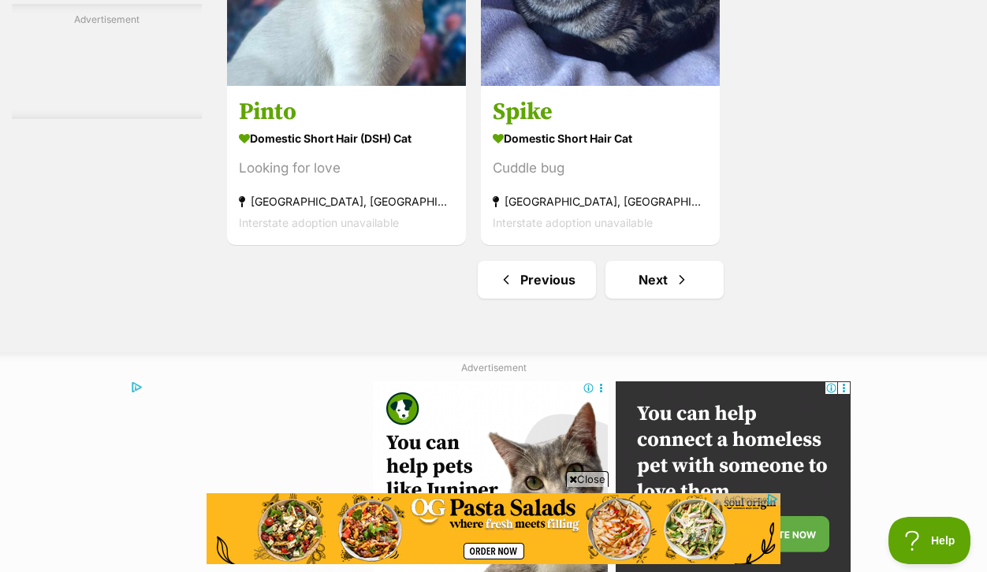
scroll to position [3677, 0]
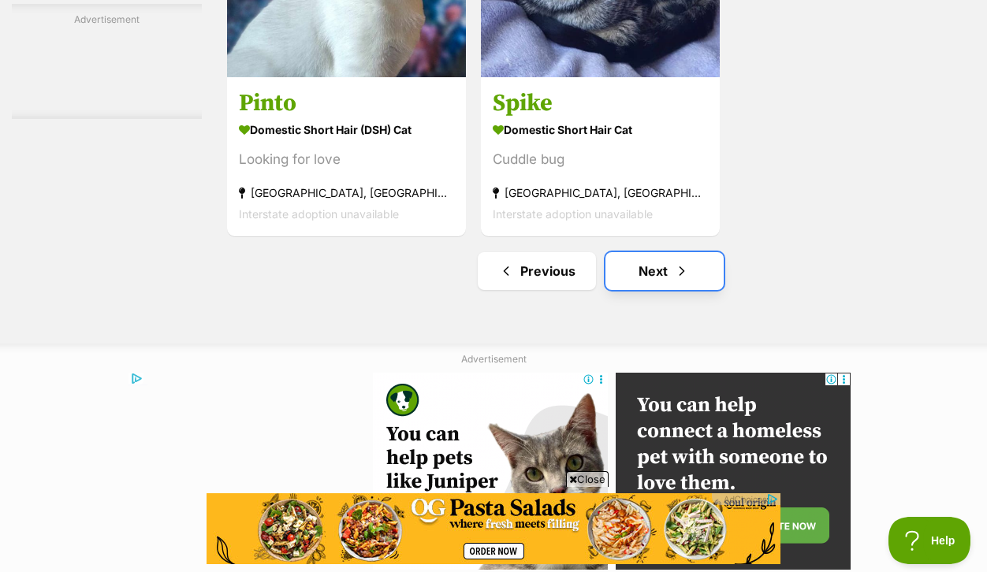
click at [671, 290] on link "Next" at bounding box center [664, 271] width 118 height 38
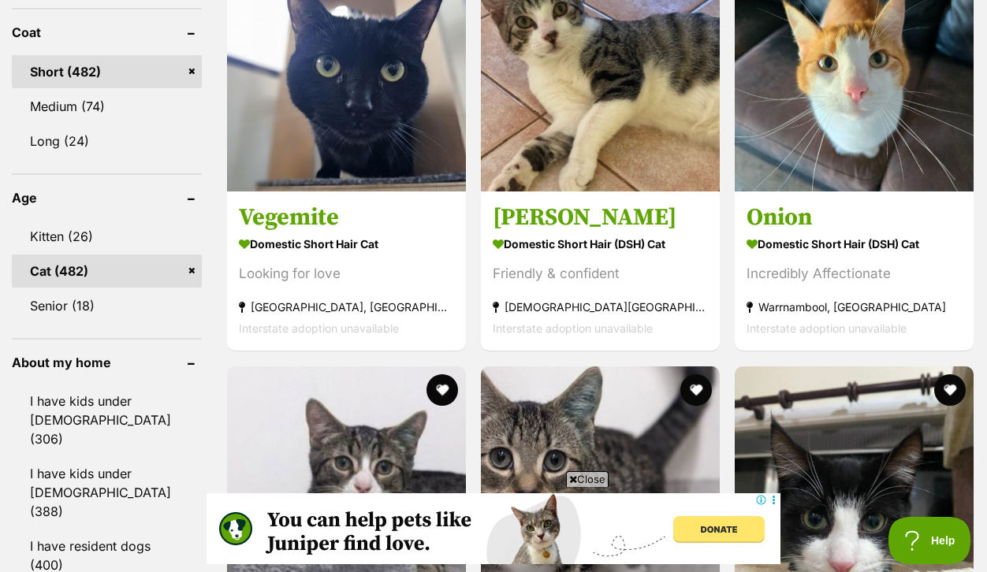
scroll to position [1611, 0]
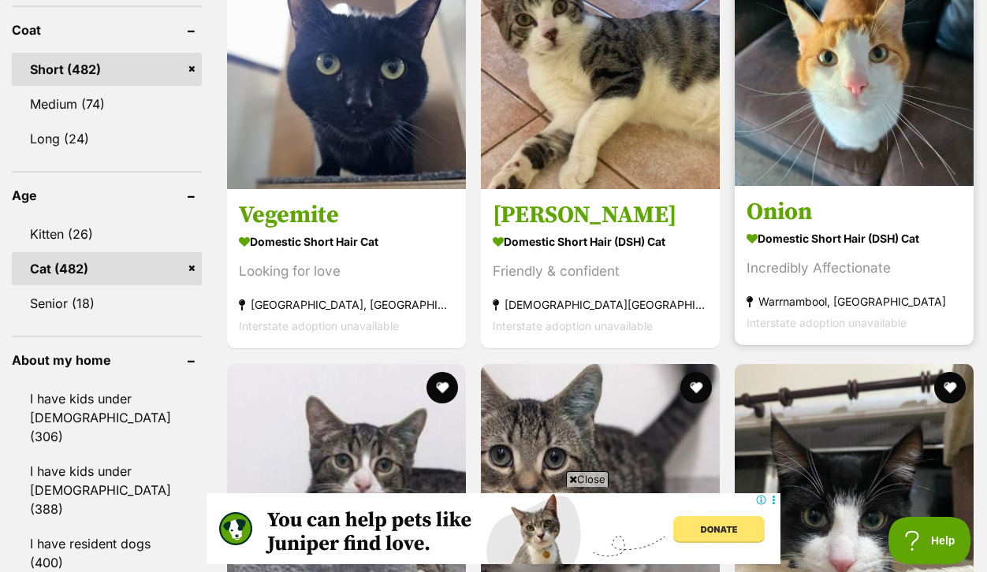
click at [872, 155] on img at bounding box center [853, 66] width 239 height 239
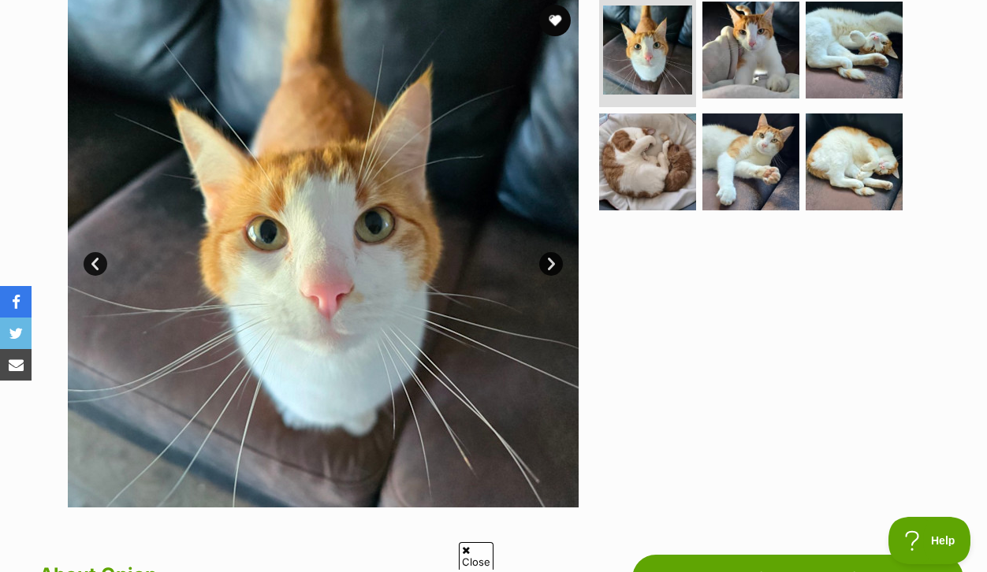
scroll to position [377, 0]
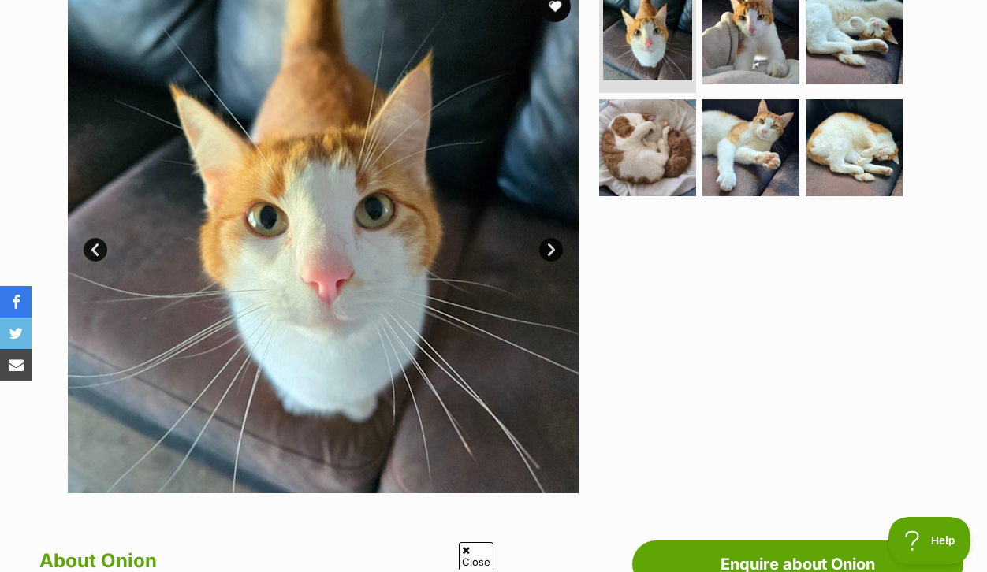
click at [548, 262] on link "Next" at bounding box center [551, 250] width 24 height 24
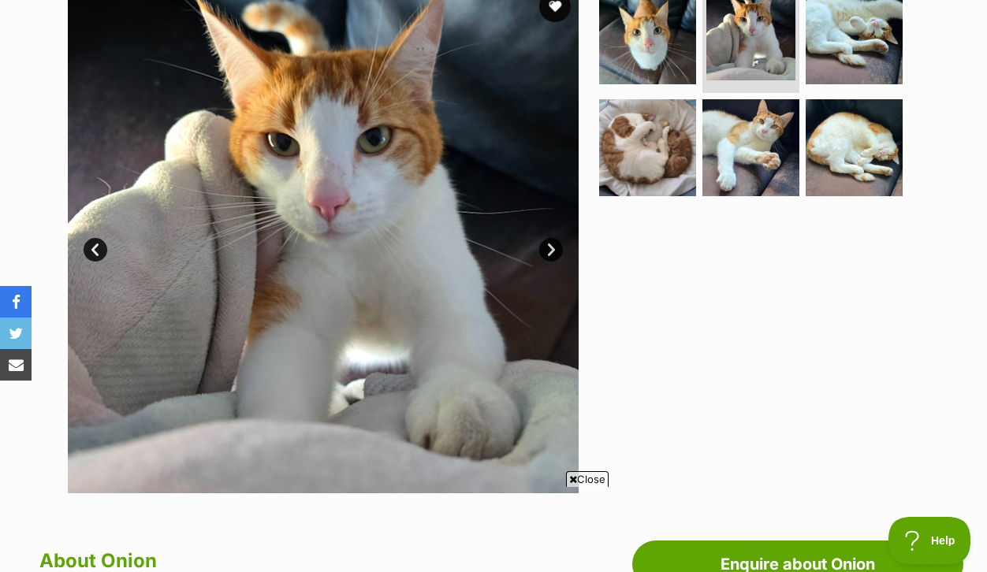
scroll to position [0, 0]
click at [548, 262] on link "Next" at bounding box center [551, 250] width 24 height 24
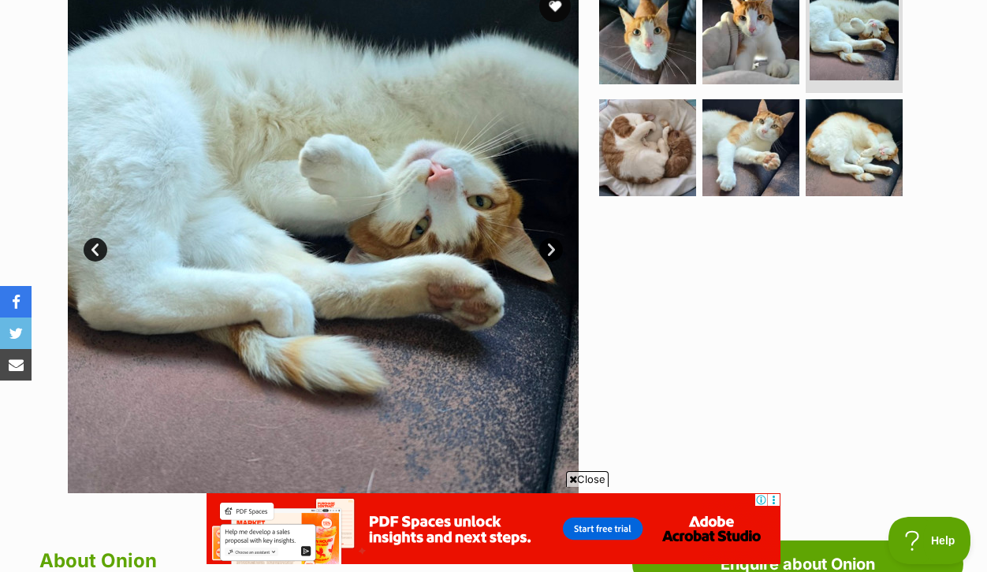
click at [548, 262] on link "Next" at bounding box center [551, 250] width 24 height 24
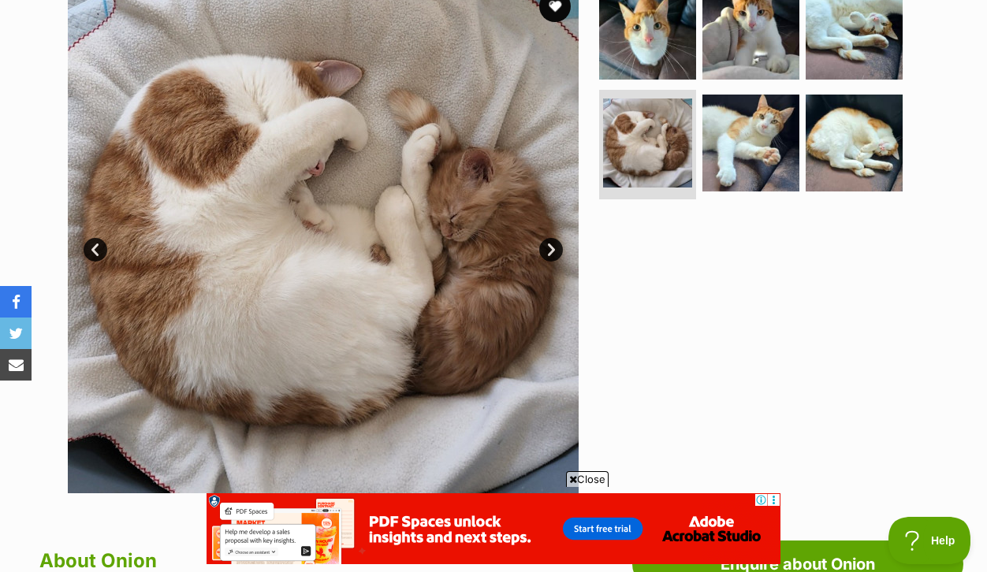
click at [548, 262] on link "Next" at bounding box center [551, 250] width 24 height 24
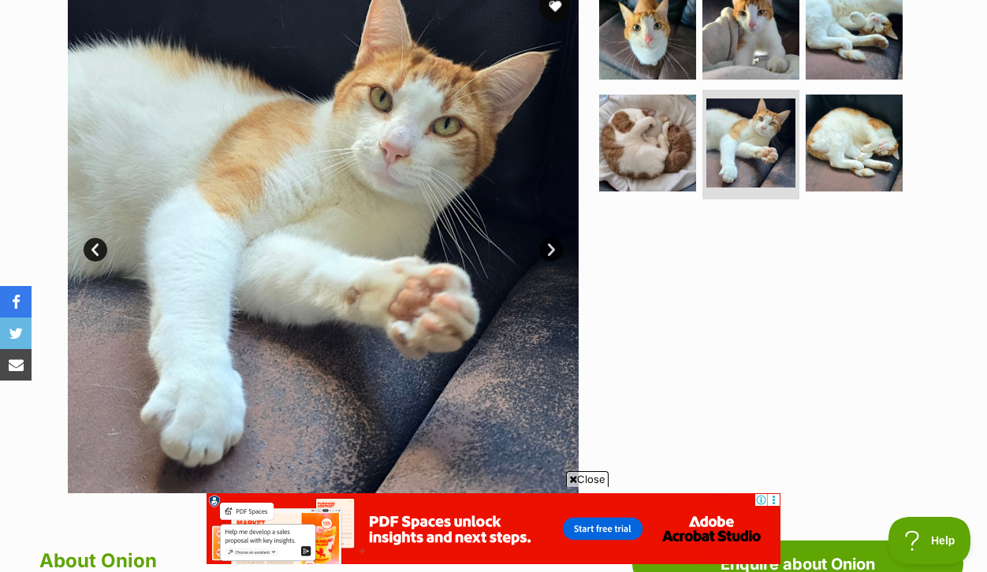
click at [548, 262] on link "Next" at bounding box center [551, 250] width 24 height 24
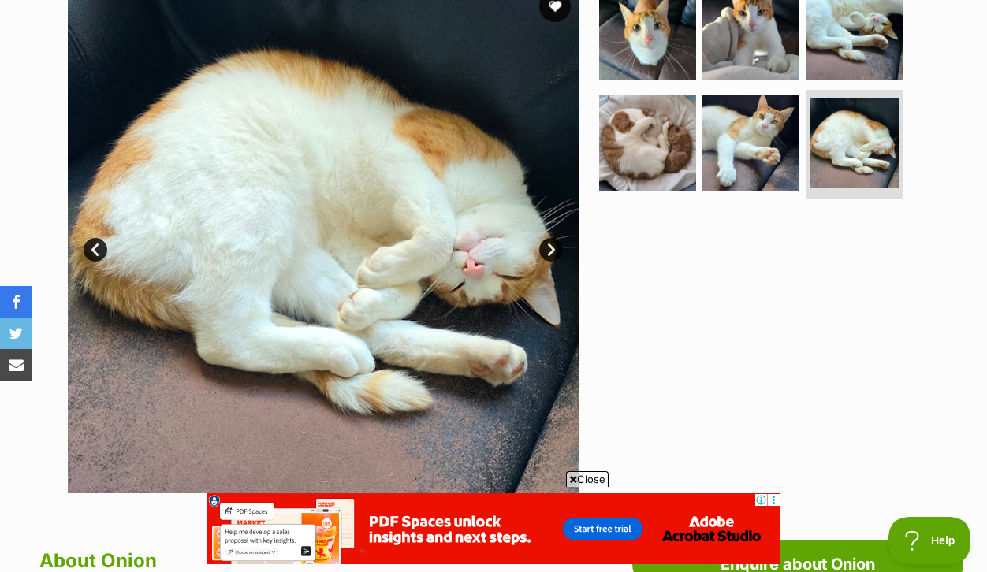
click at [548, 262] on link "Next" at bounding box center [551, 250] width 24 height 24
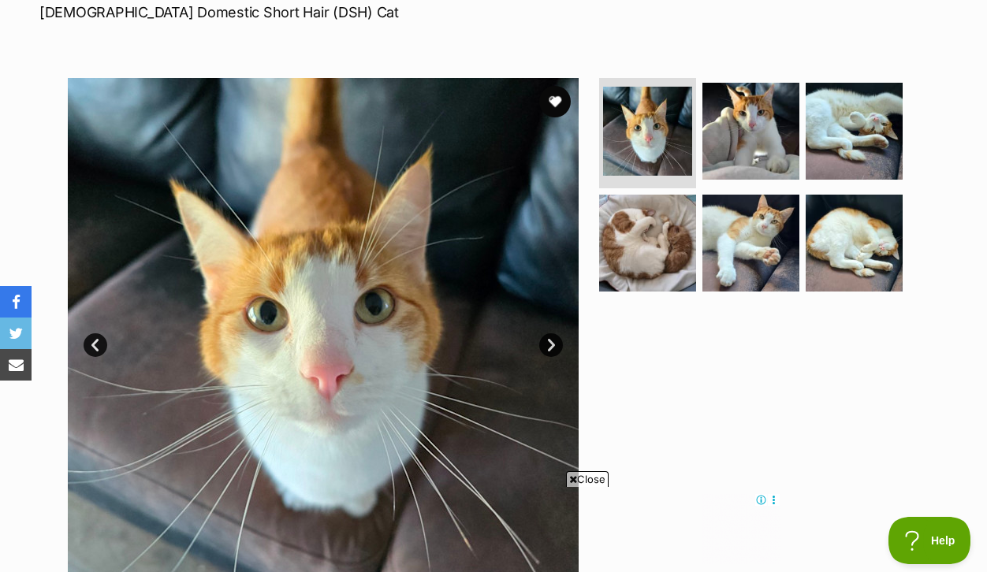
click at [548, 357] on link "Next" at bounding box center [551, 345] width 24 height 24
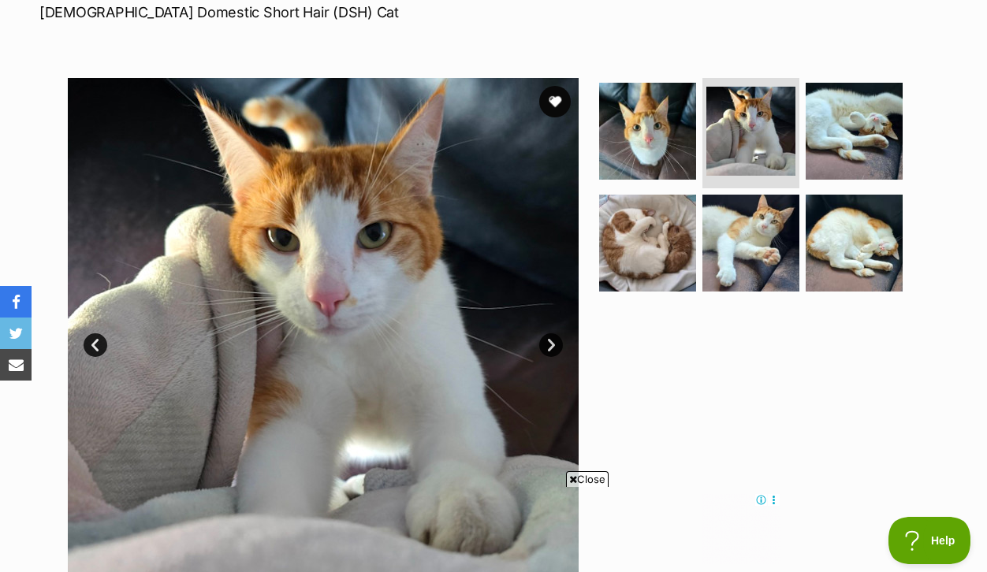
click at [548, 357] on link "Next" at bounding box center [551, 345] width 24 height 24
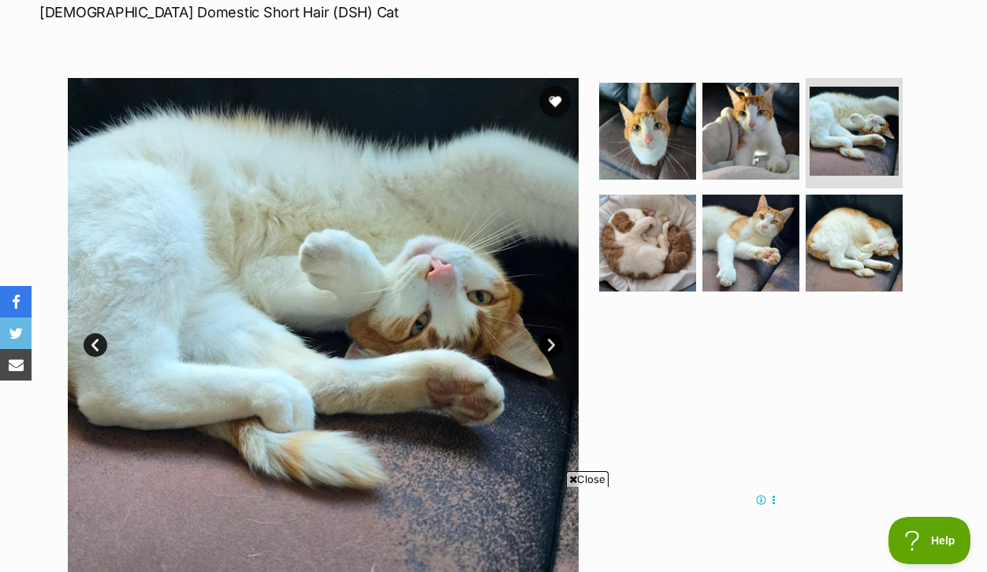
click at [548, 357] on link "Next" at bounding box center [551, 345] width 24 height 24
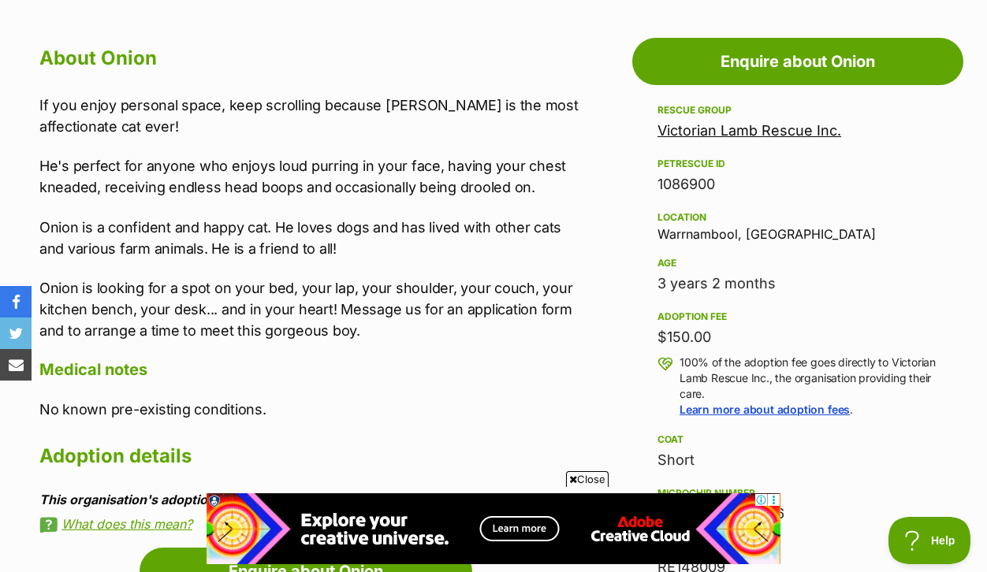
scroll to position [885, 0]
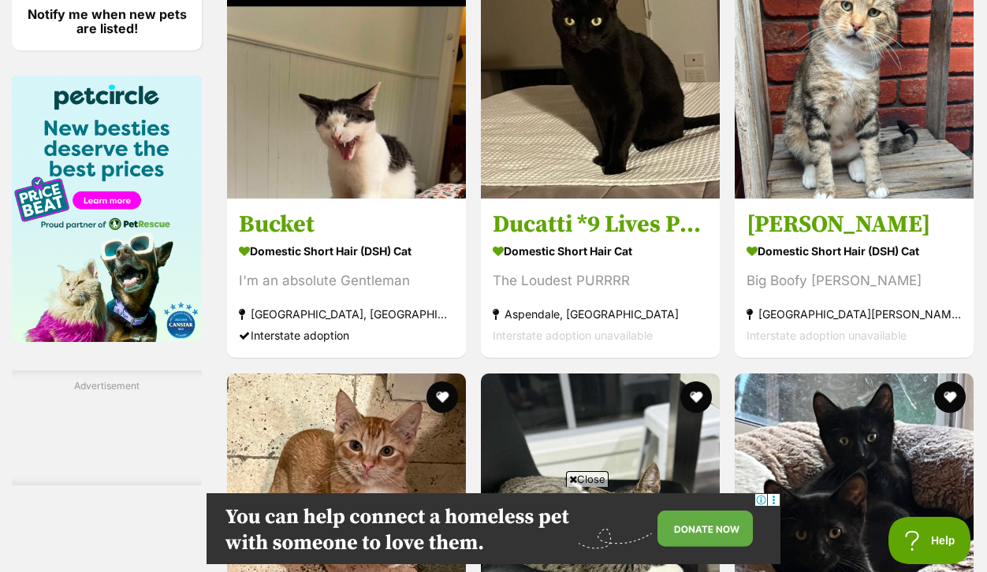
scroll to position [2581, 0]
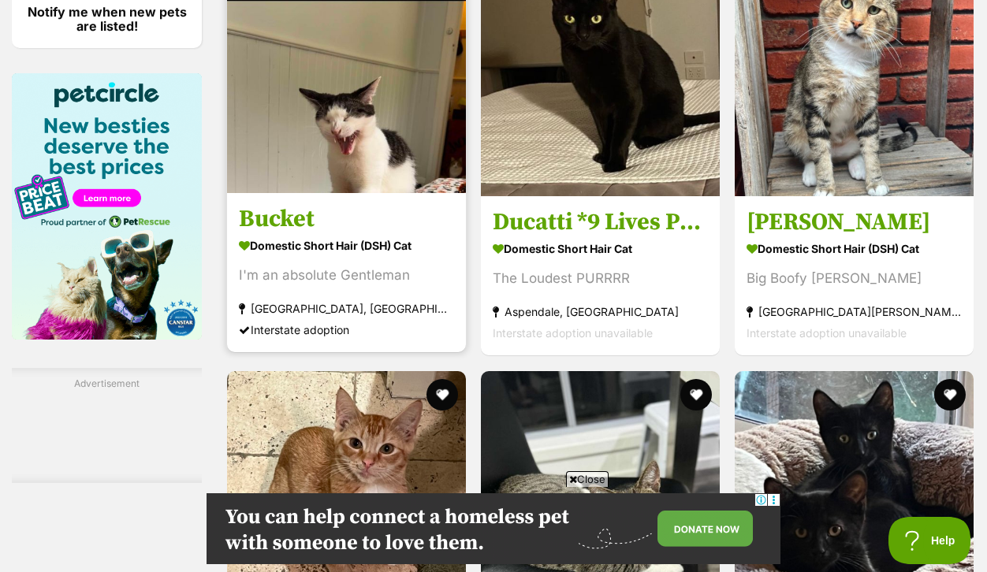
click at [380, 193] on img at bounding box center [346, 73] width 239 height 239
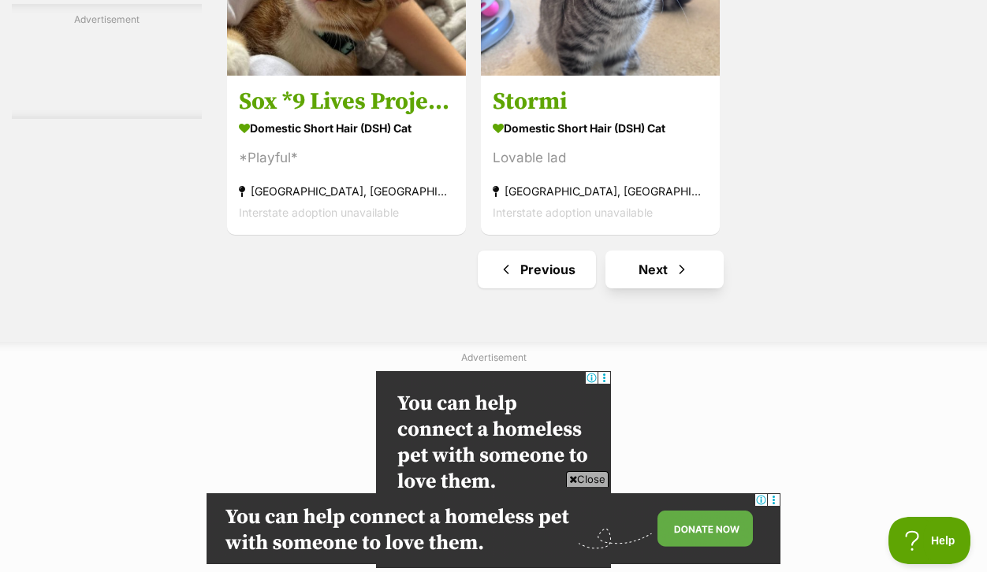
scroll to position [3681, 0]
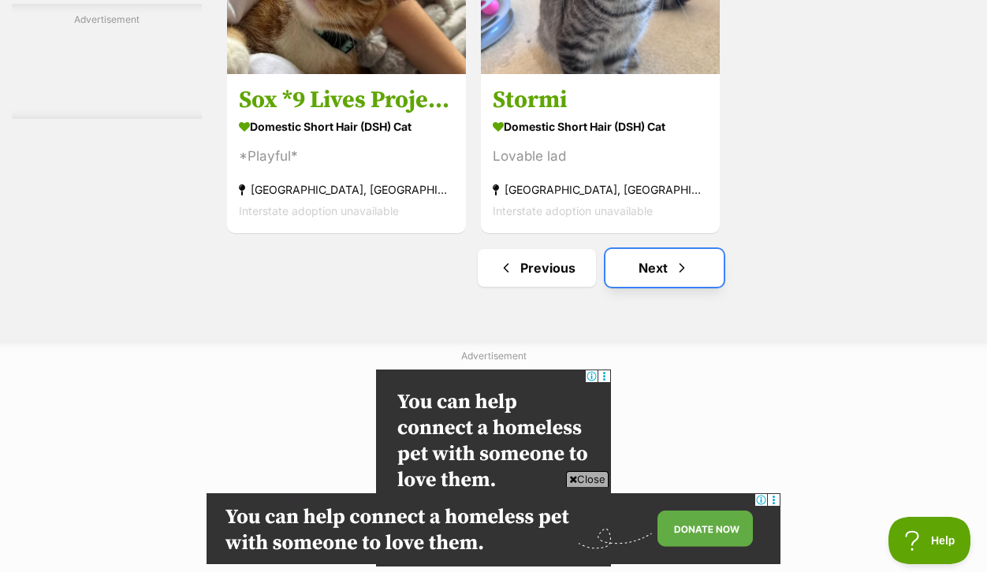
click at [663, 287] on link "Next" at bounding box center [664, 268] width 118 height 38
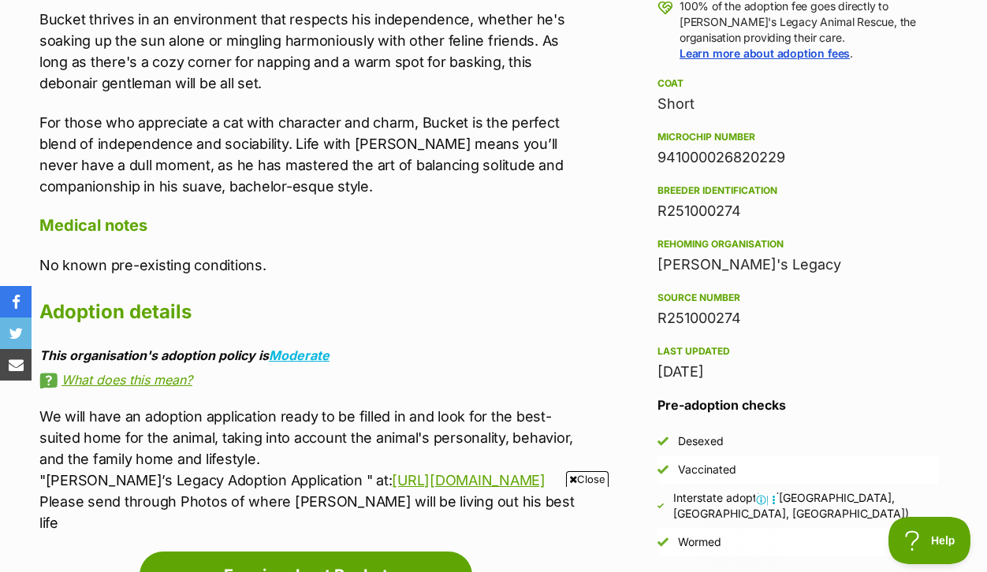
scroll to position [1275, 0]
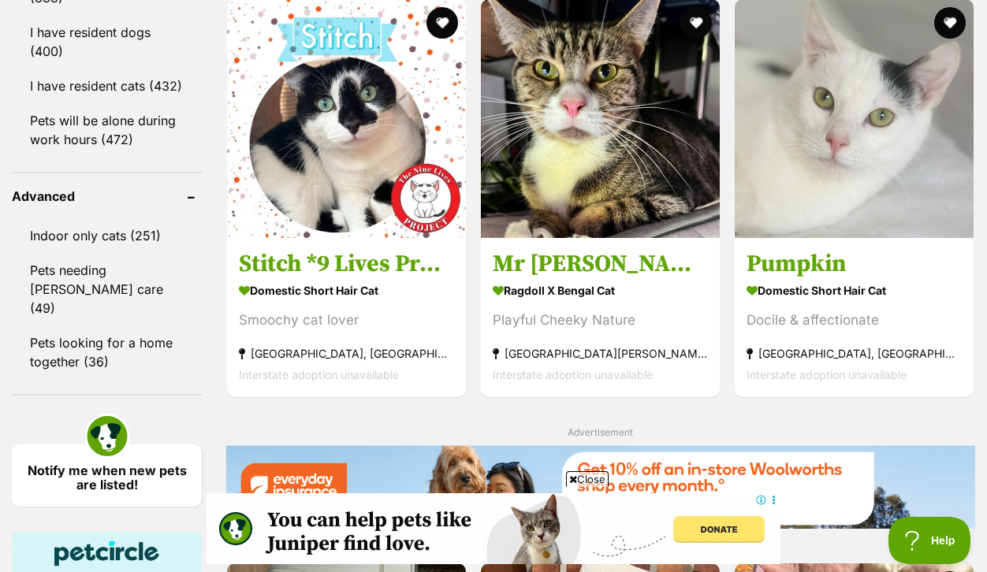
scroll to position [2138, 0]
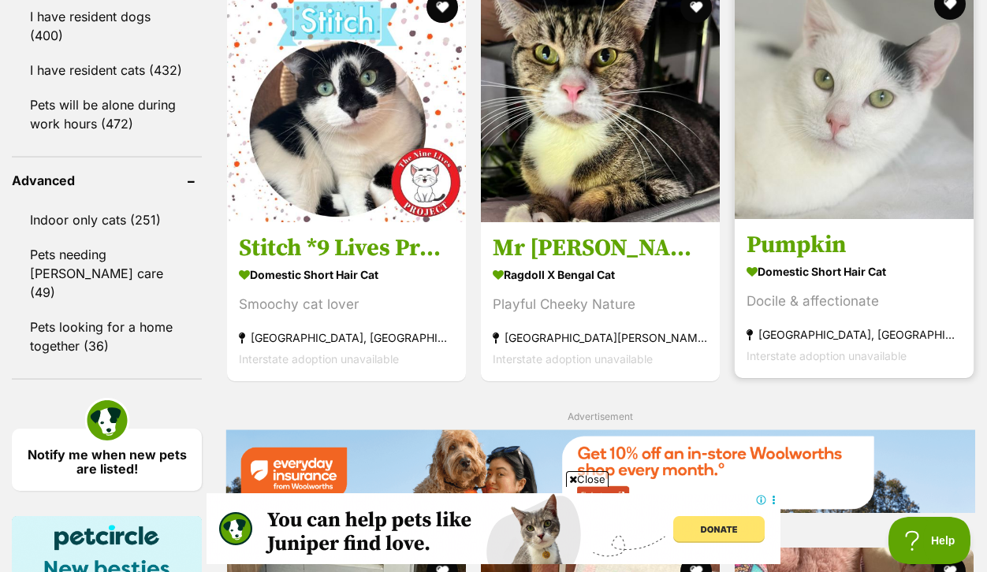
click at [808, 261] on h3 "Pumpkin" at bounding box center [853, 246] width 215 height 30
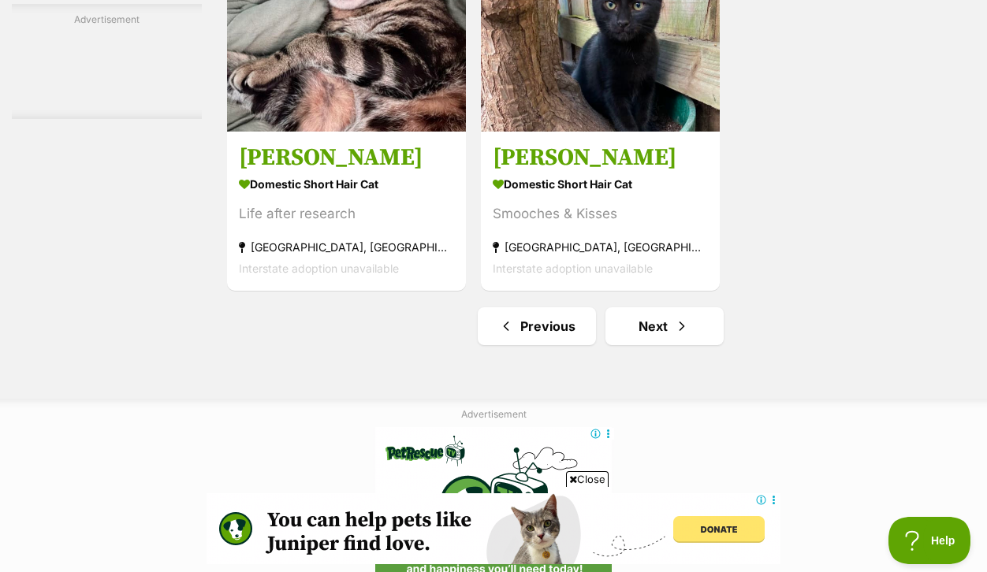
scroll to position [3778, 0]
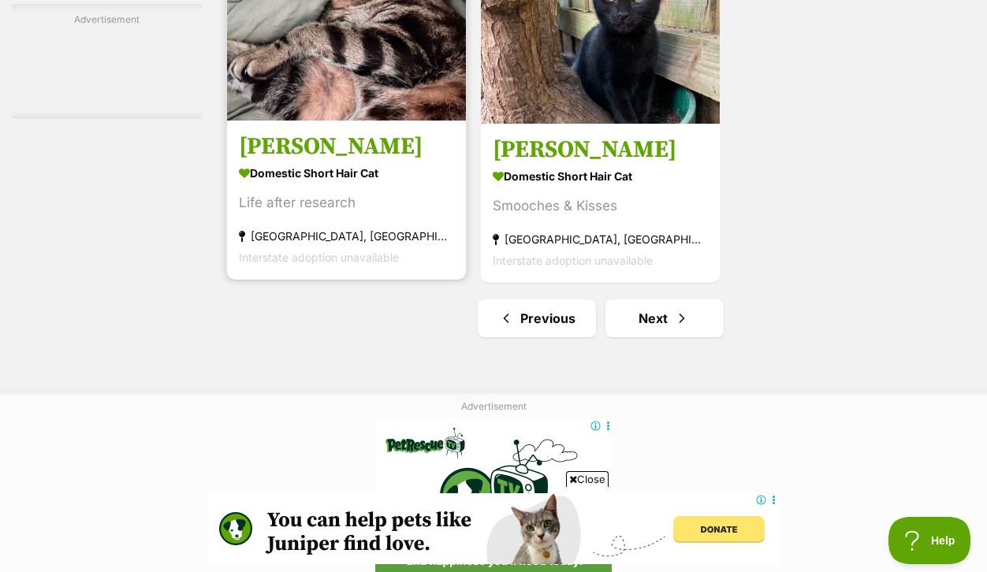
click at [299, 162] on h3 "Barry" at bounding box center [346, 147] width 215 height 30
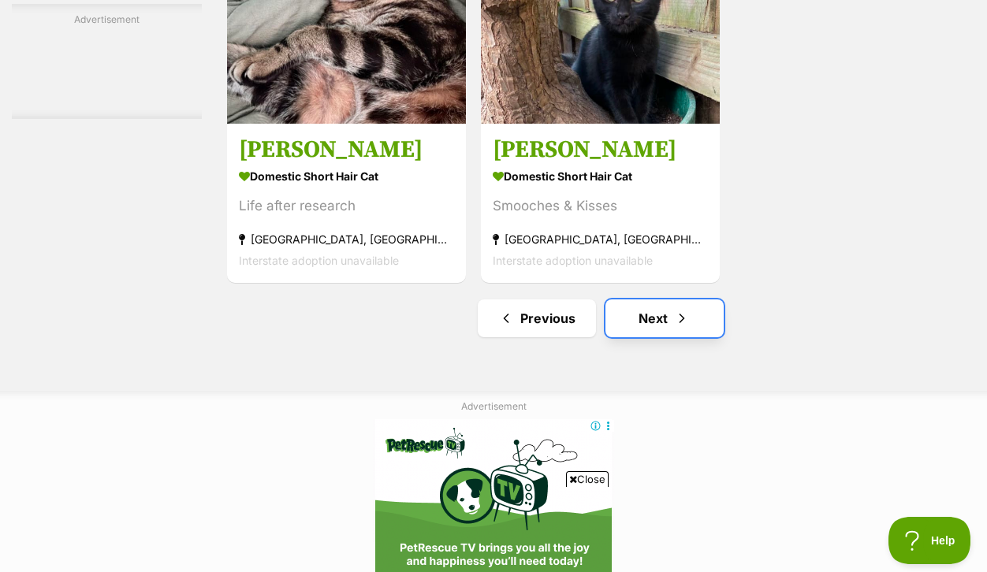
click at [663, 337] on link "Next" at bounding box center [664, 318] width 118 height 38
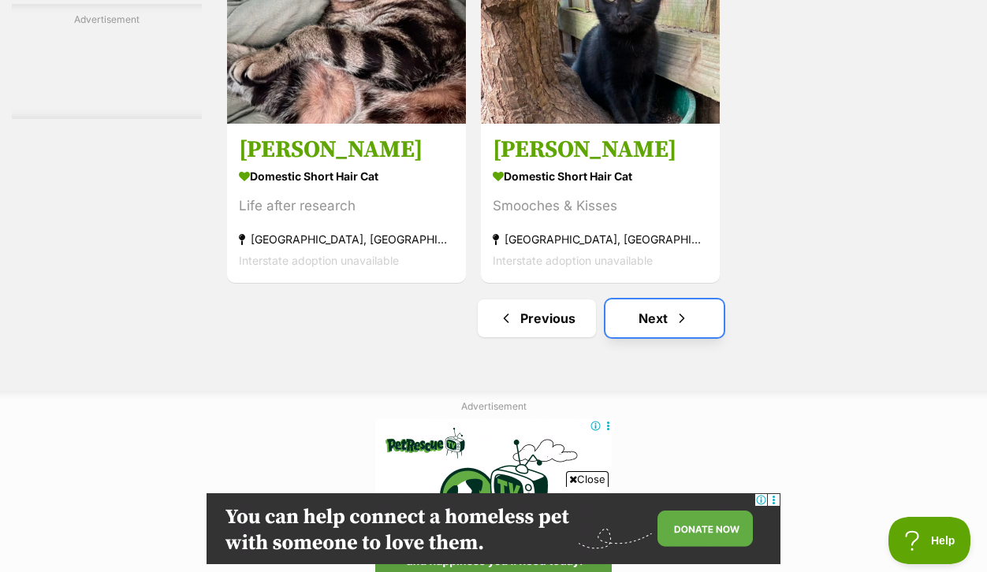
scroll to position [0, 0]
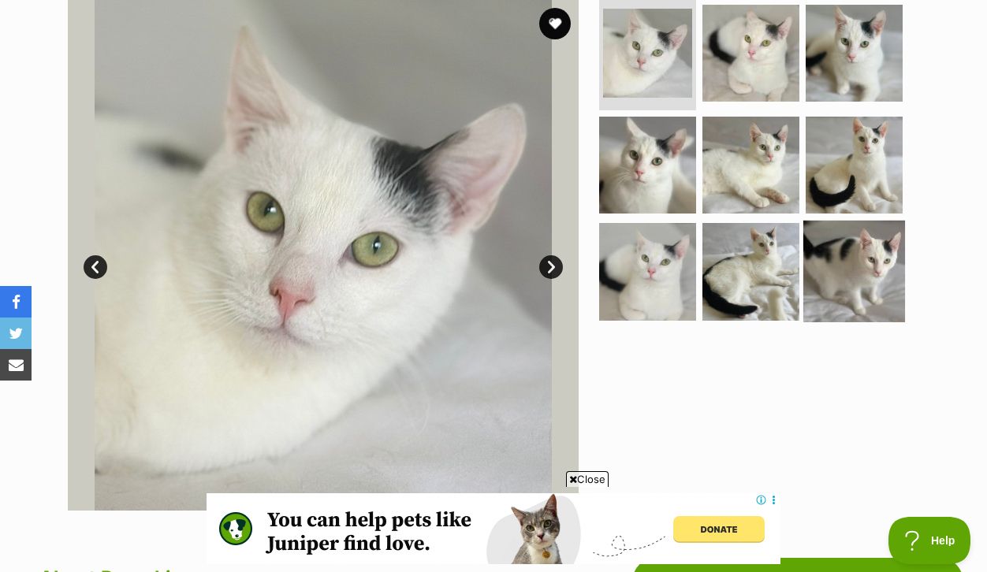
scroll to position [364, 0]
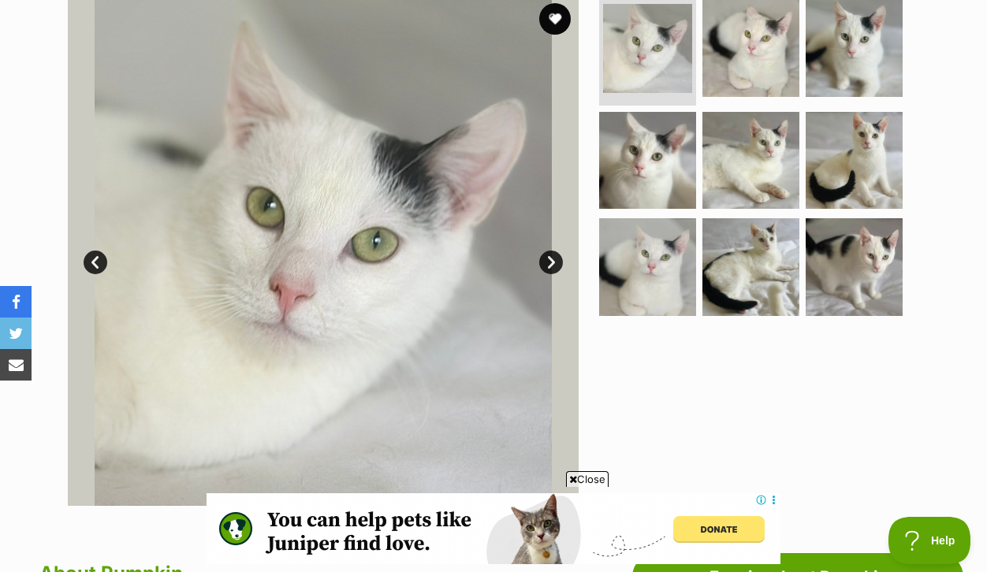
click at [549, 274] on link "Next" at bounding box center [551, 263] width 24 height 24
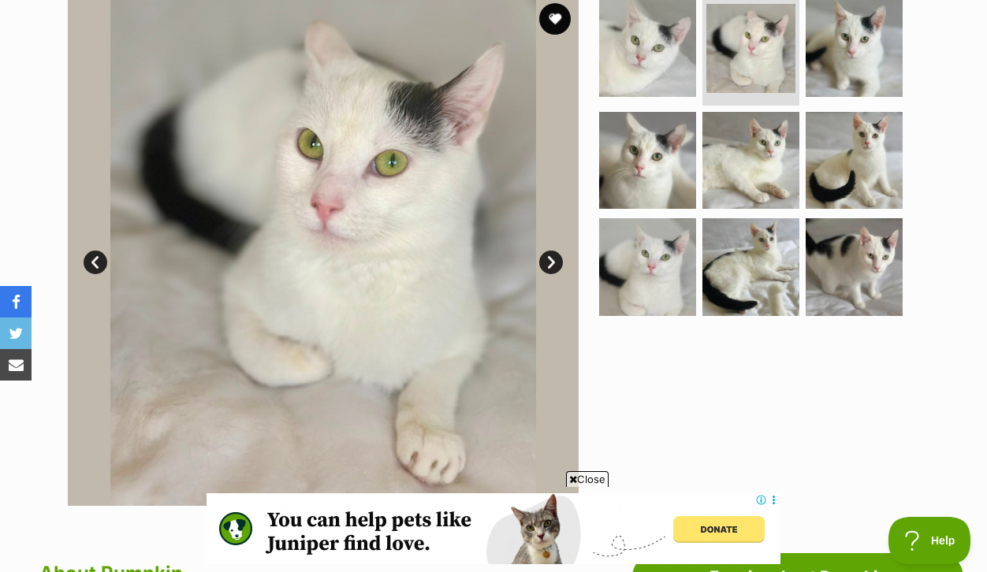
click at [548, 274] on link "Next" at bounding box center [551, 263] width 24 height 24
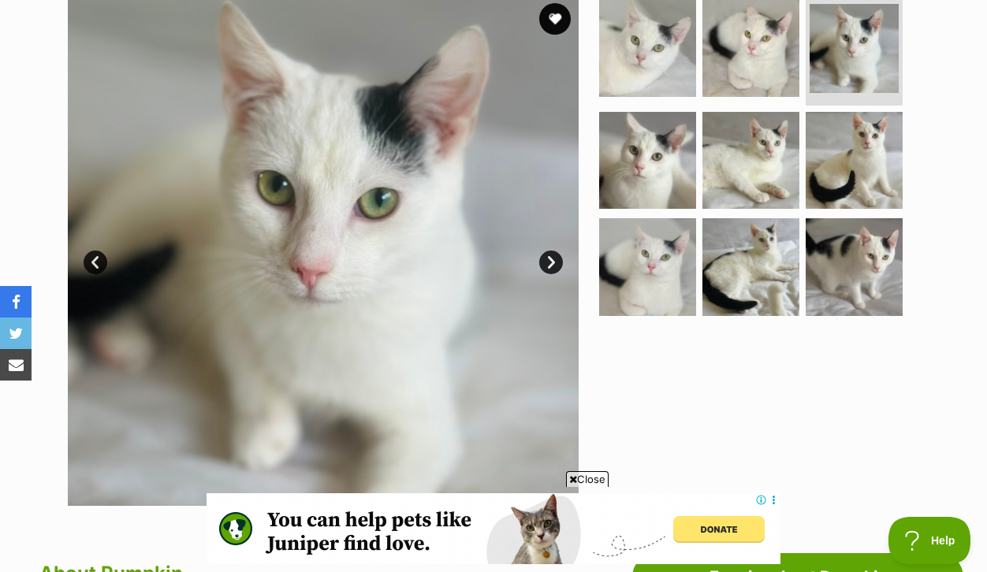
click at [548, 274] on link "Next" at bounding box center [551, 263] width 24 height 24
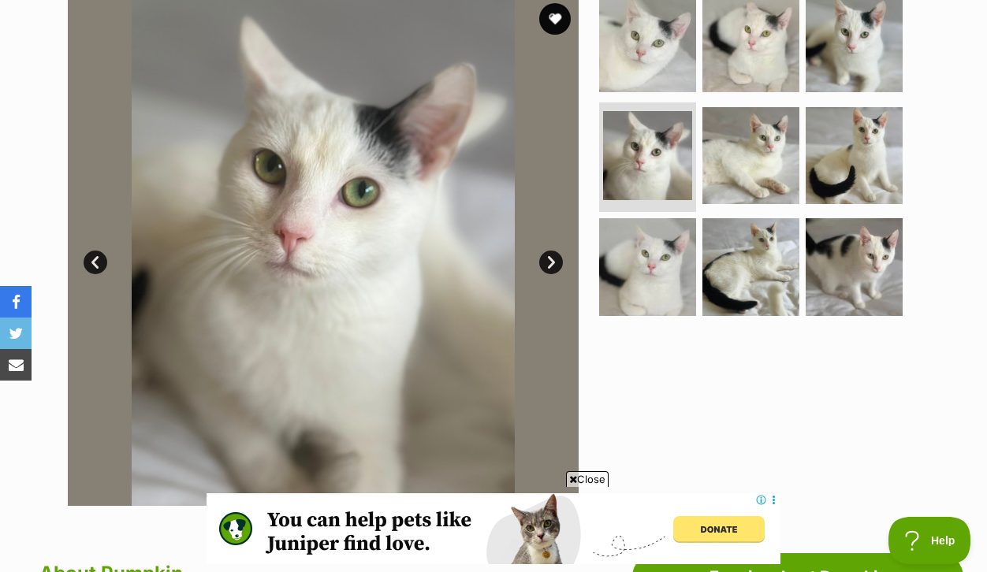
click at [548, 274] on link "Next" at bounding box center [551, 263] width 24 height 24
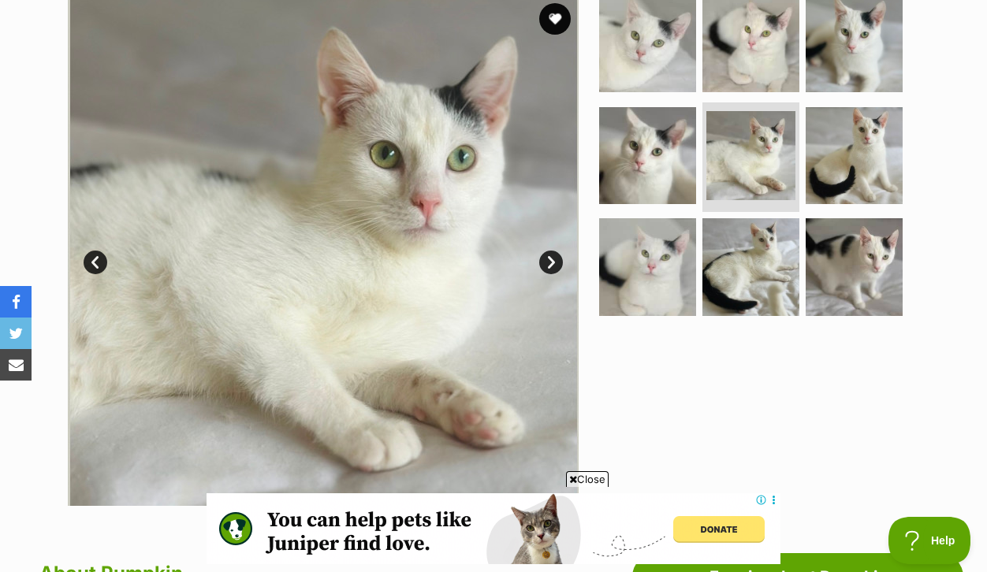
click at [548, 274] on link "Next" at bounding box center [551, 263] width 24 height 24
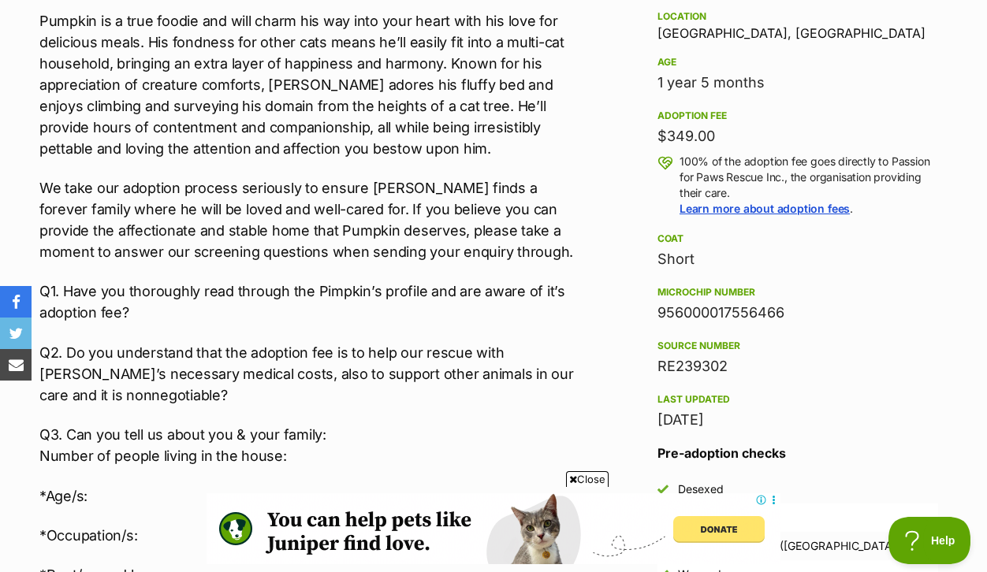
scroll to position [1173, 0]
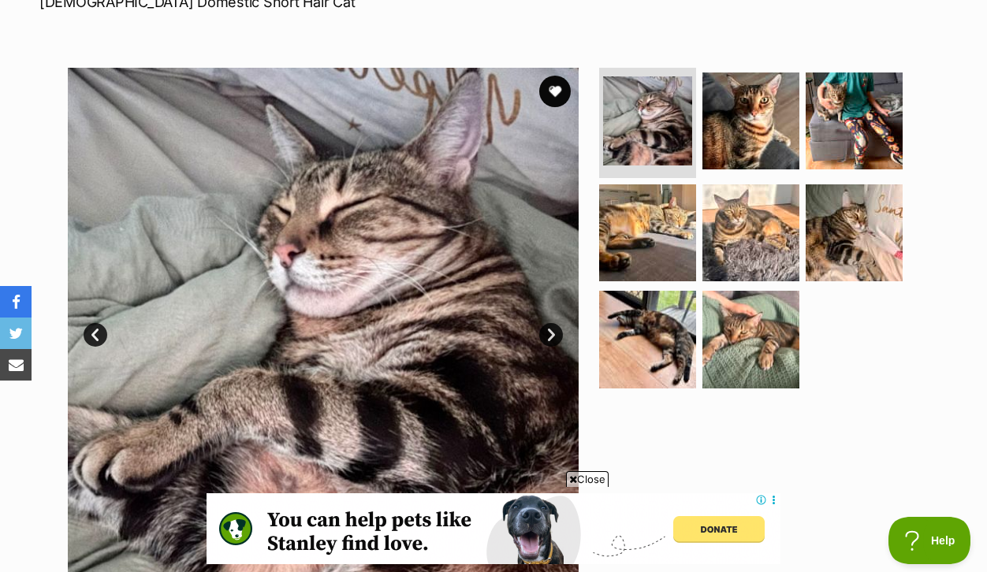
scroll to position [310, 0]
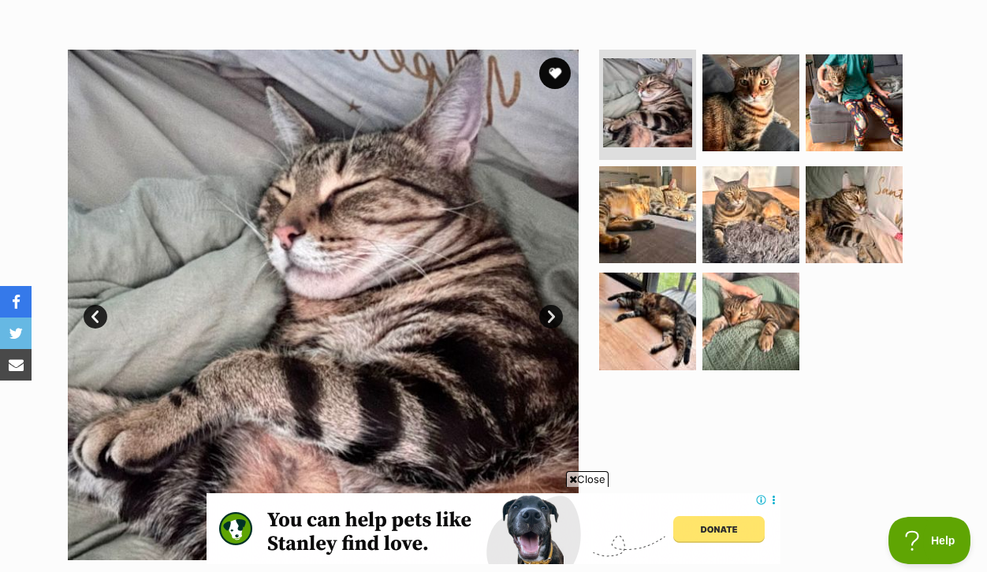
click at [549, 329] on link "Next" at bounding box center [551, 317] width 24 height 24
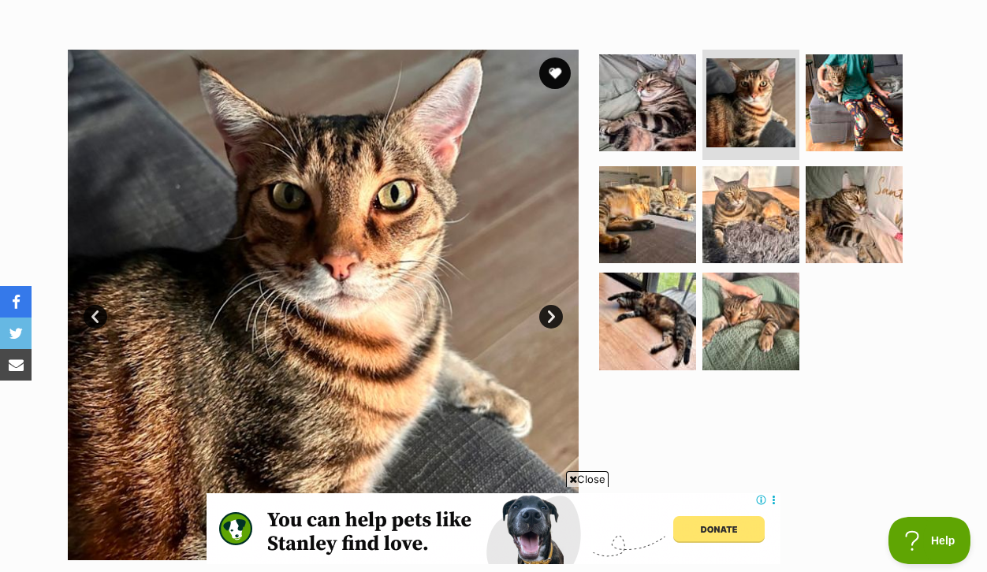
click at [547, 329] on link "Next" at bounding box center [551, 317] width 24 height 24
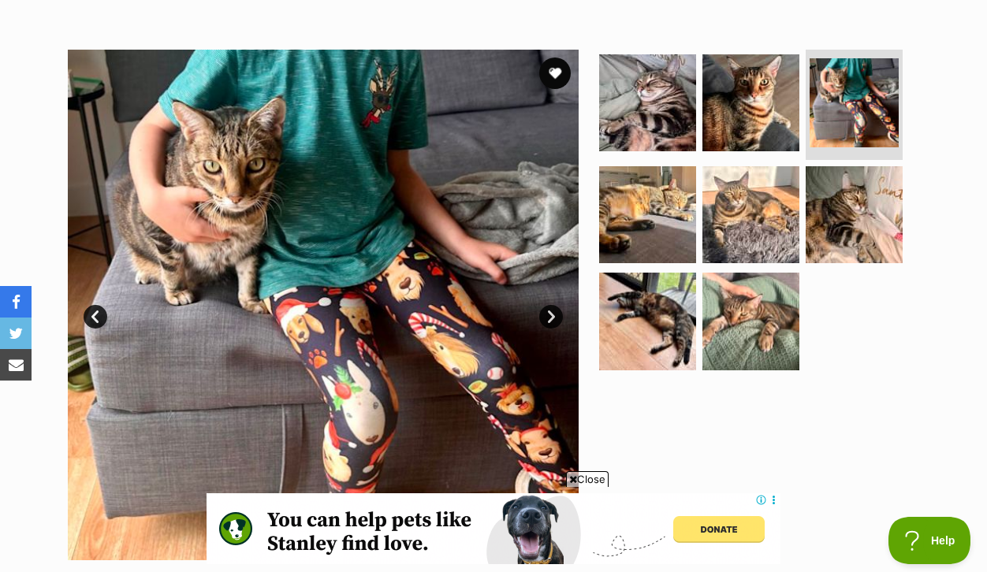
click at [546, 329] on link "Next" at bounding box center [551, 317] width 24 height 24
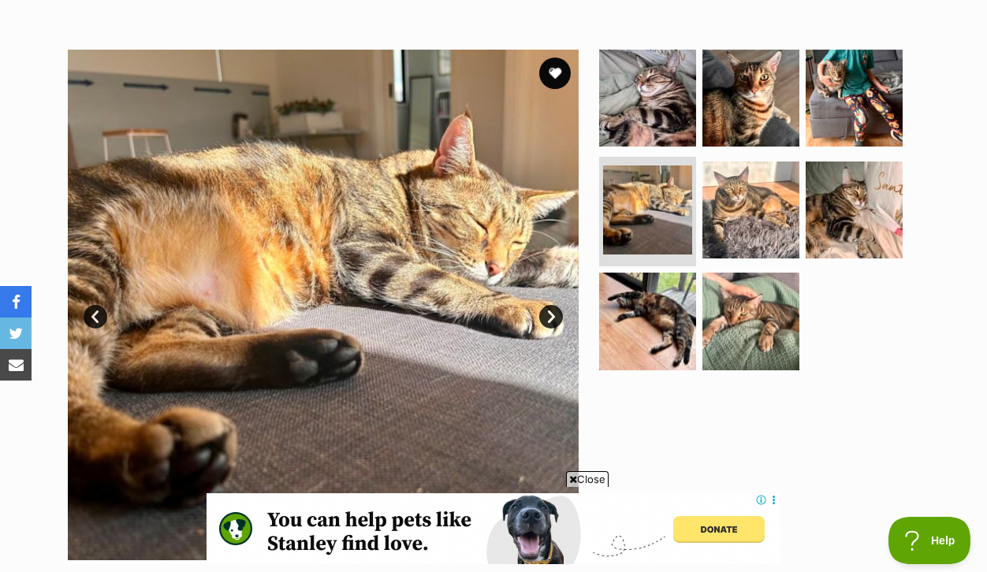
click at [546, 329] on link "Next" at bounding box center [551, 317] width 24 height 24
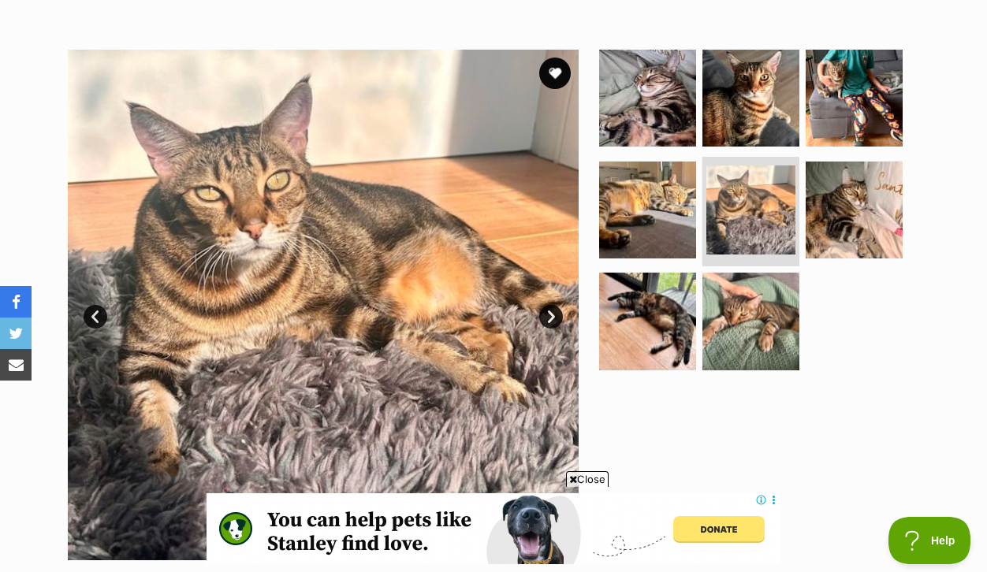
click at [546, 329] on link "Next" at bounding box center [551, 317] width 24 height 24
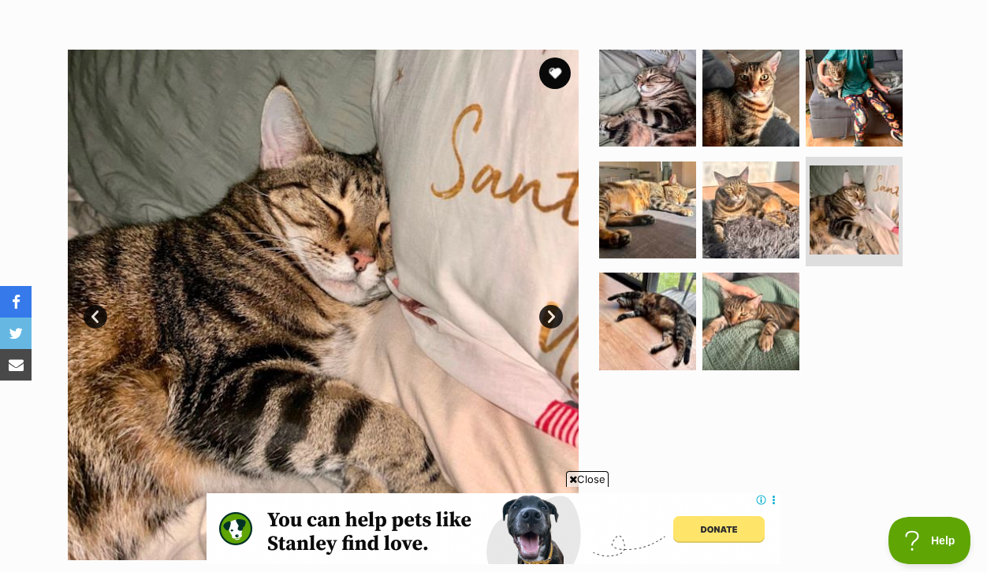
click at [546, 329] on link "Next" at bounding box center [551, 317] width 24 height 24
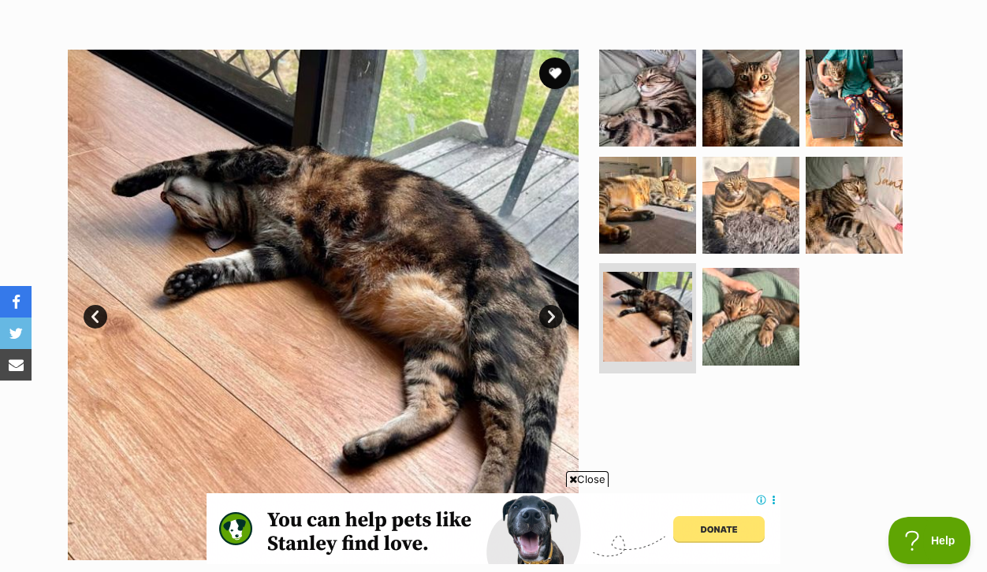
click at [545, 329] on link "Next" at bounding box center [551, 317] width 24 height 24
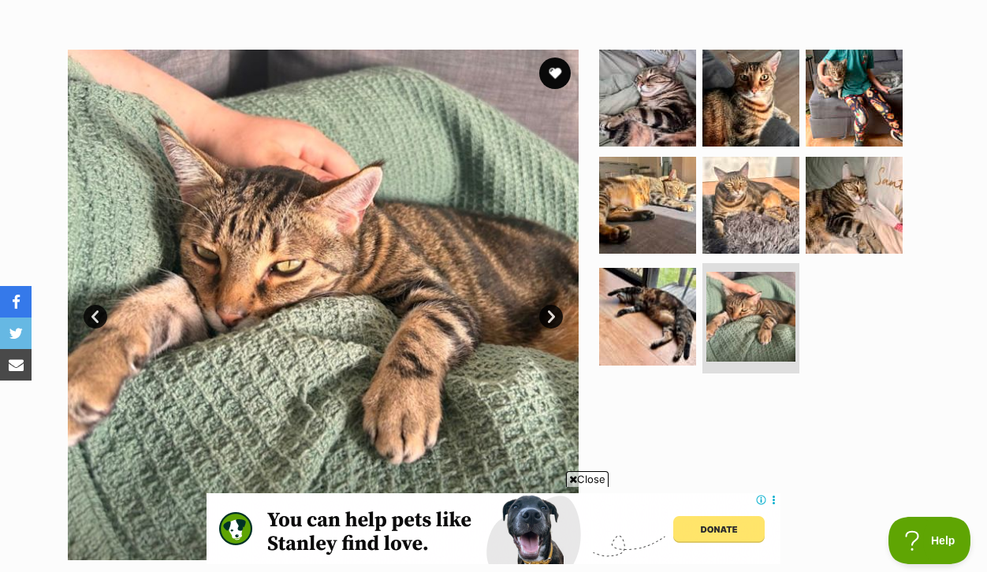
click at [545, 329] on link "Next" at bounding box center [551, 317] width 24 height 24
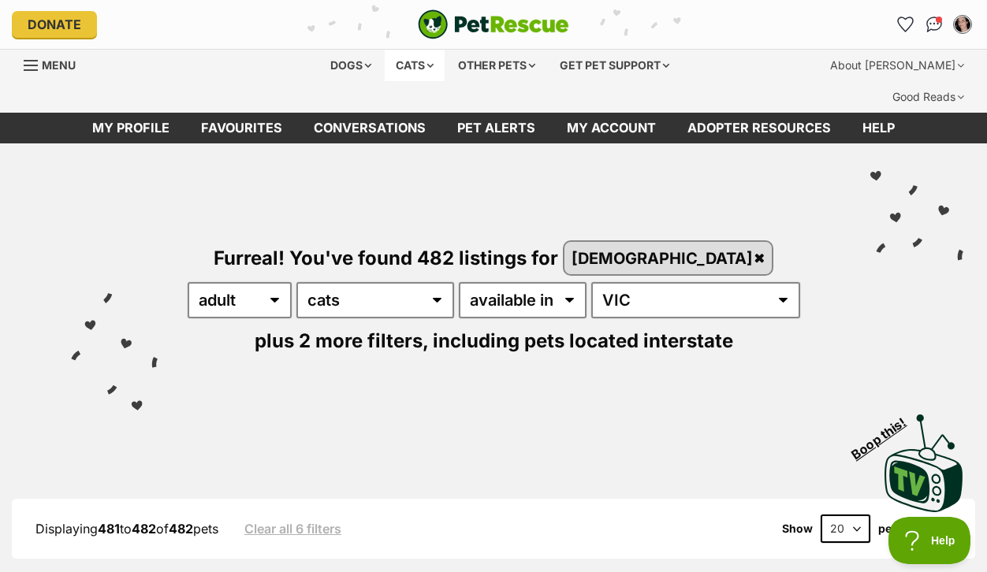
click at [413, 76] on div "Cats" at bounding box center [415, 66] width 60 height 32
